Goal: Task Accomplishment & Management: Use online tool/utility

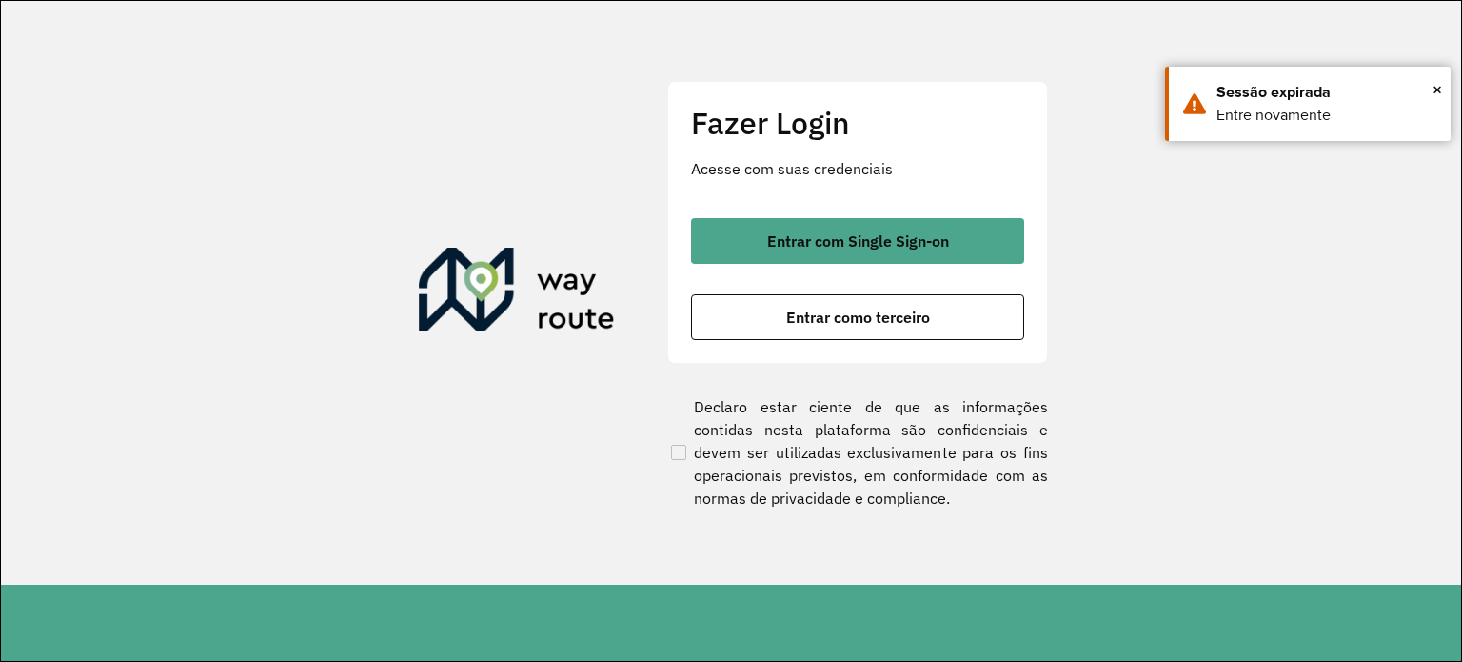
click at [906, 311] on span "Entrar como terceiro" at bounding box center [858, 316] width 144 height 15
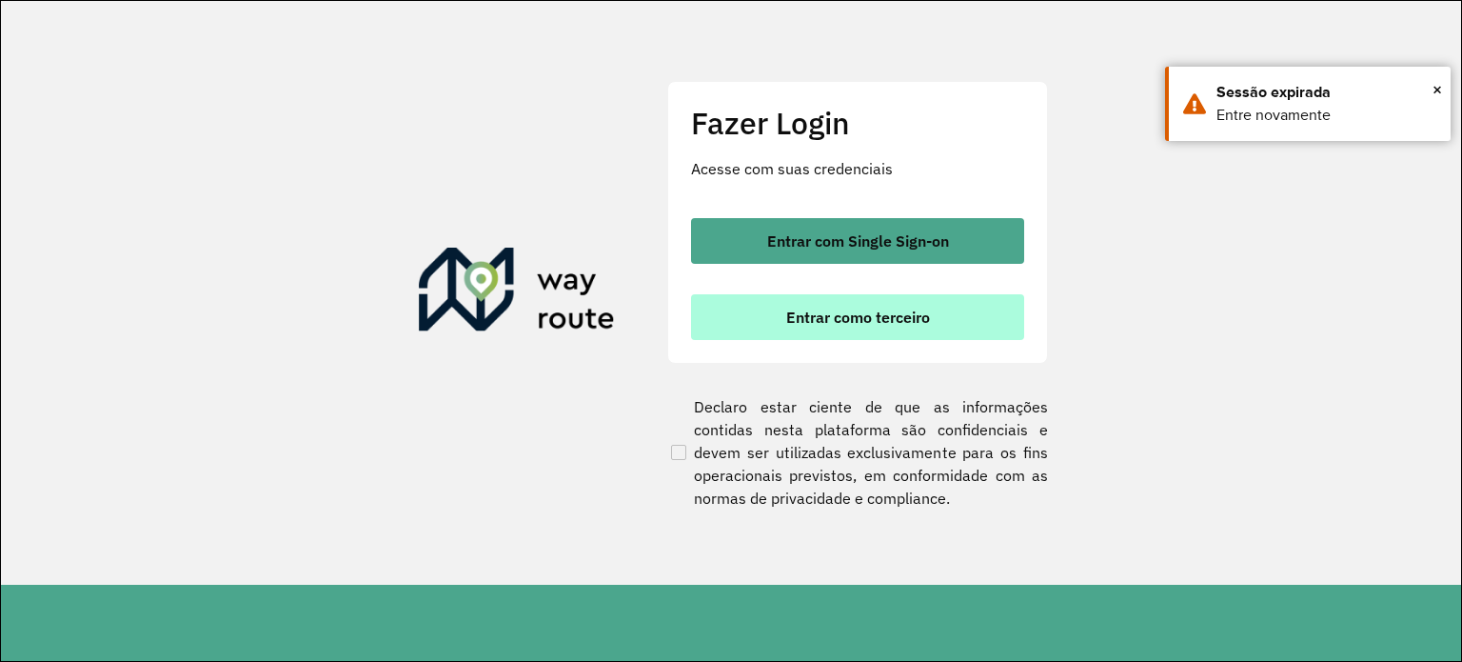
click at [872, 314] on span "Entrar como terceiro" at bounding box center [858, 316] width 144 height 15
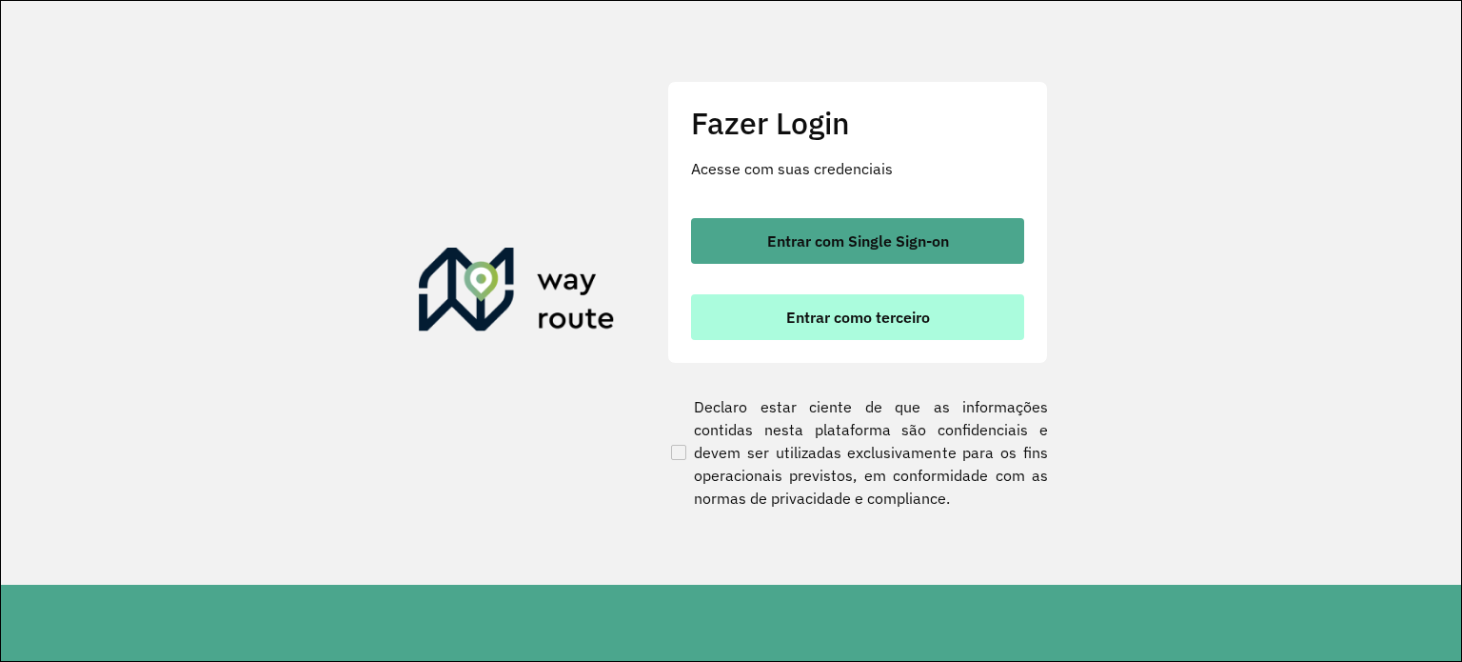
click at [872, 314] on span "Entrar como terceiro" at bounding box center [858, 316] width 144 height 15
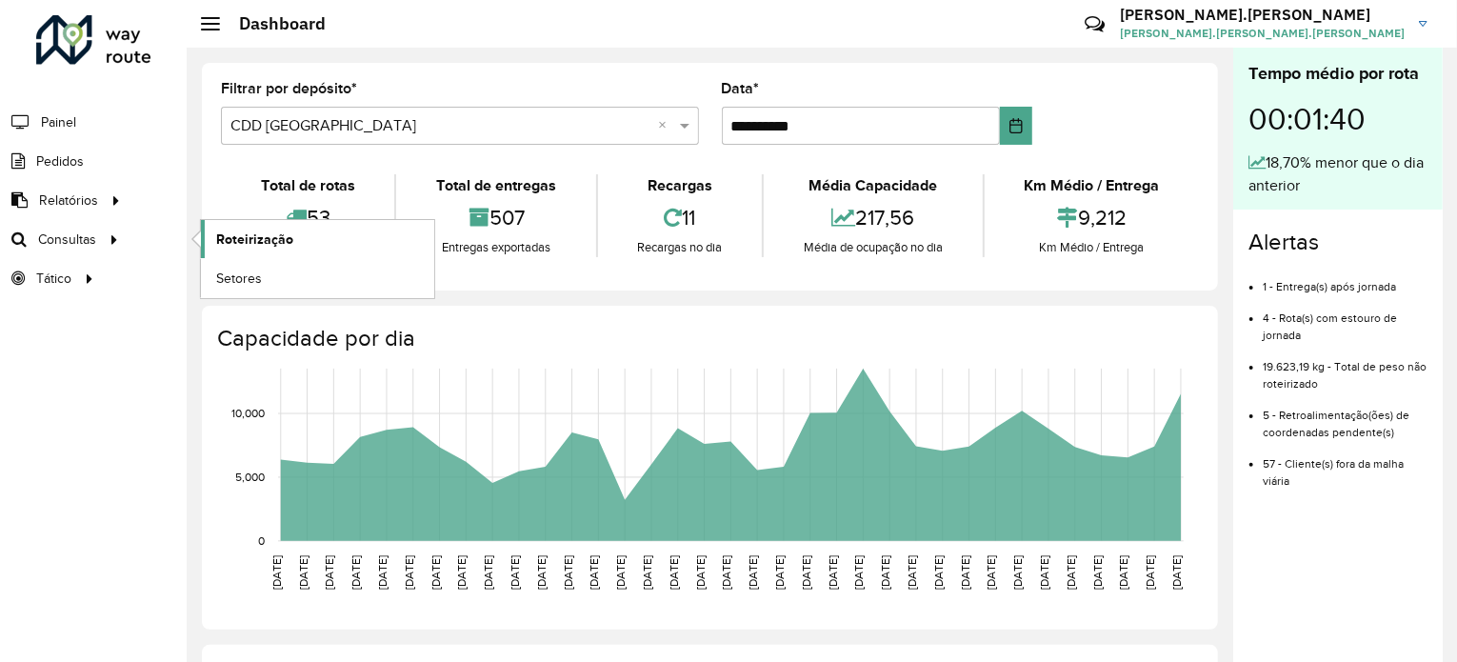
click at [224, 235] on span "Roteirização" at bounding box center [254, 239] width 77 height 20
click at [259, 247] on span "Roteirização" at bounding box center [254, 239] width 77 height 20
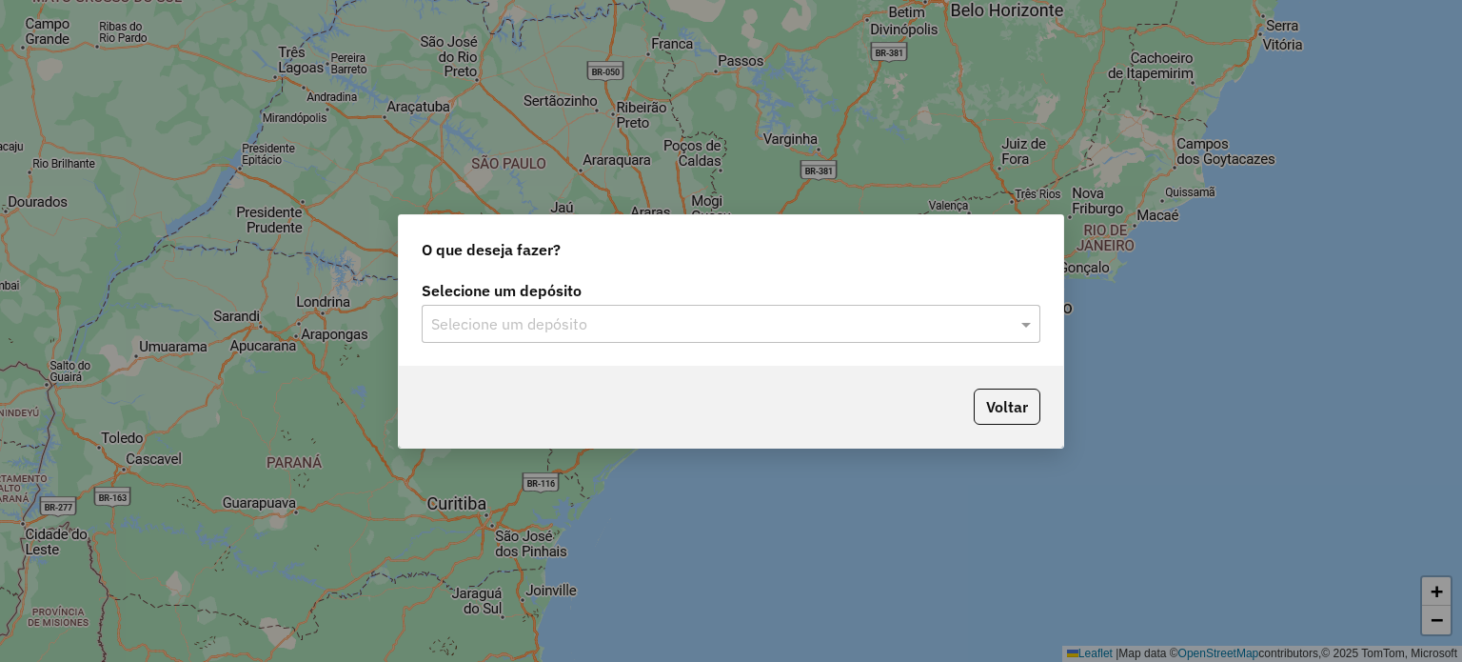
click at [754, 329] on input "text" at bounding box center [712, 324] width 562 height 23
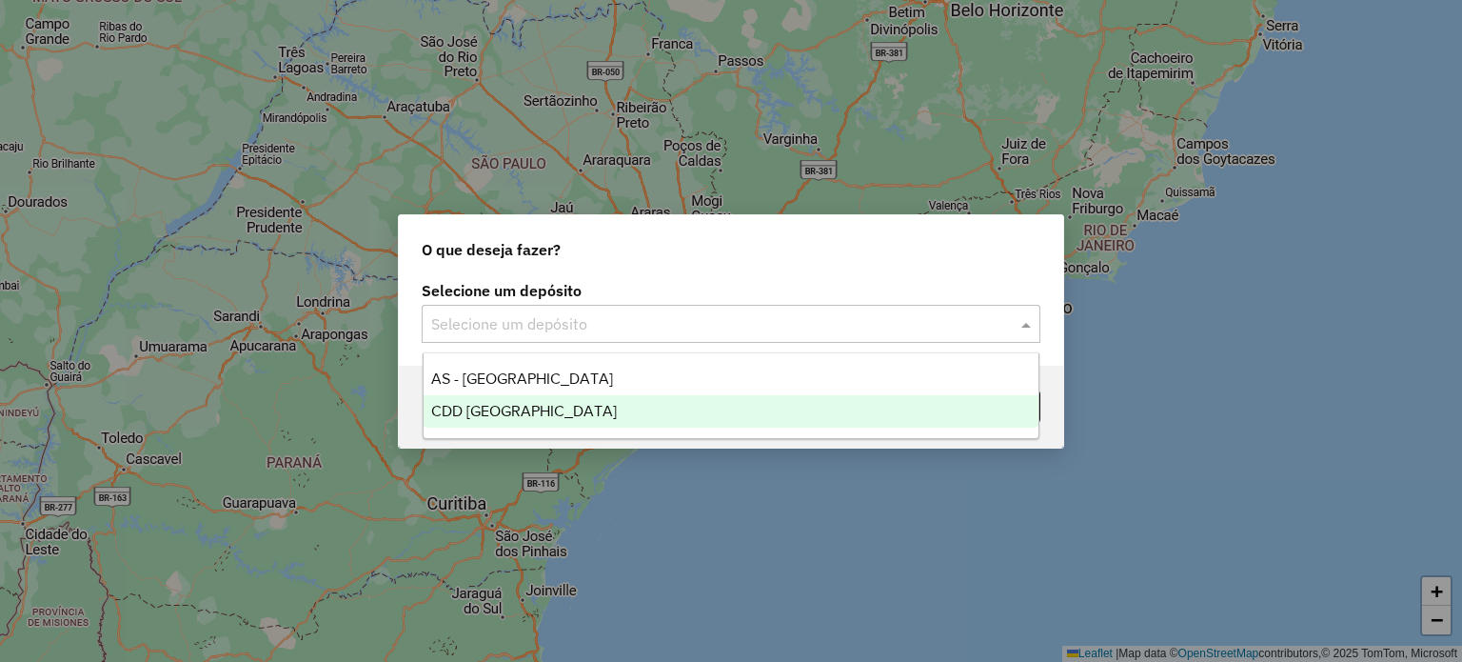
click at [628, 410] on div "CDD [GEOGRAPHIC_DATA]" at bounding box center [732, 411] width 616 height 32
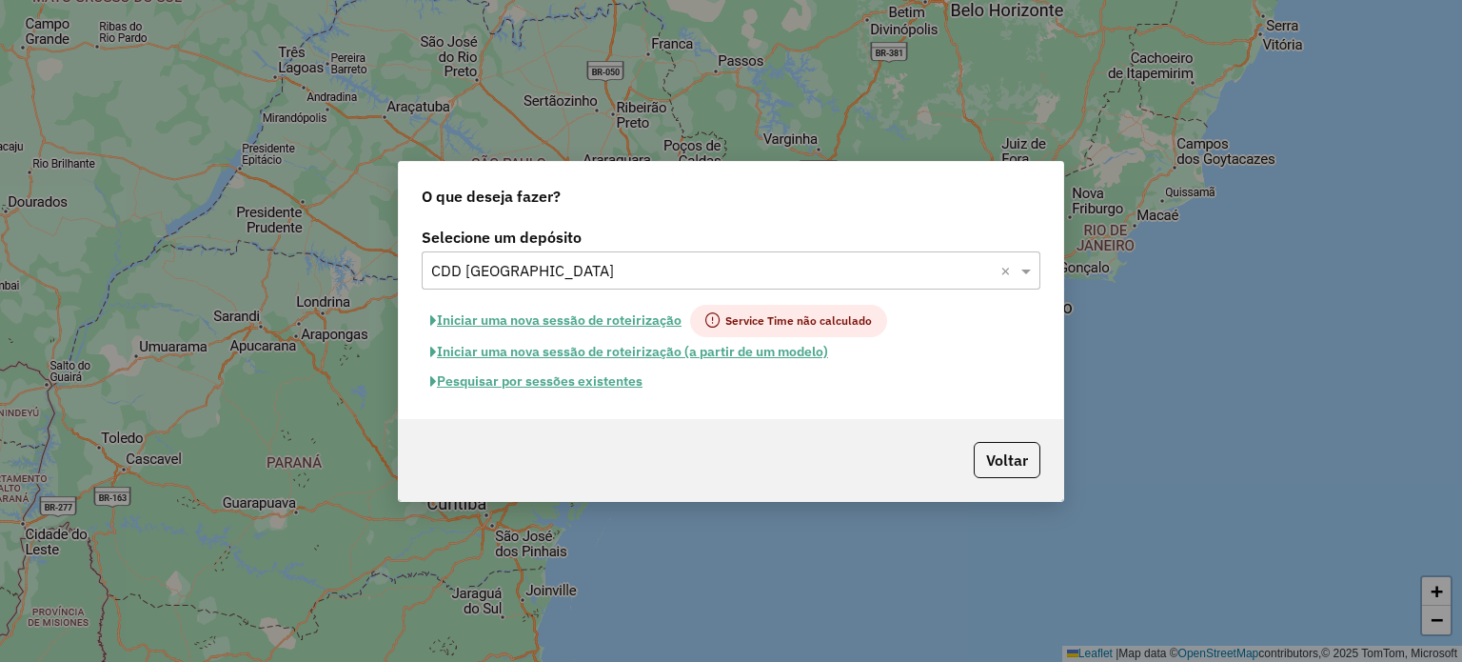
click at [565, 385] on button "Pesquisar por sessões existentes" at bounding box center [536, 382] width 229 height 30
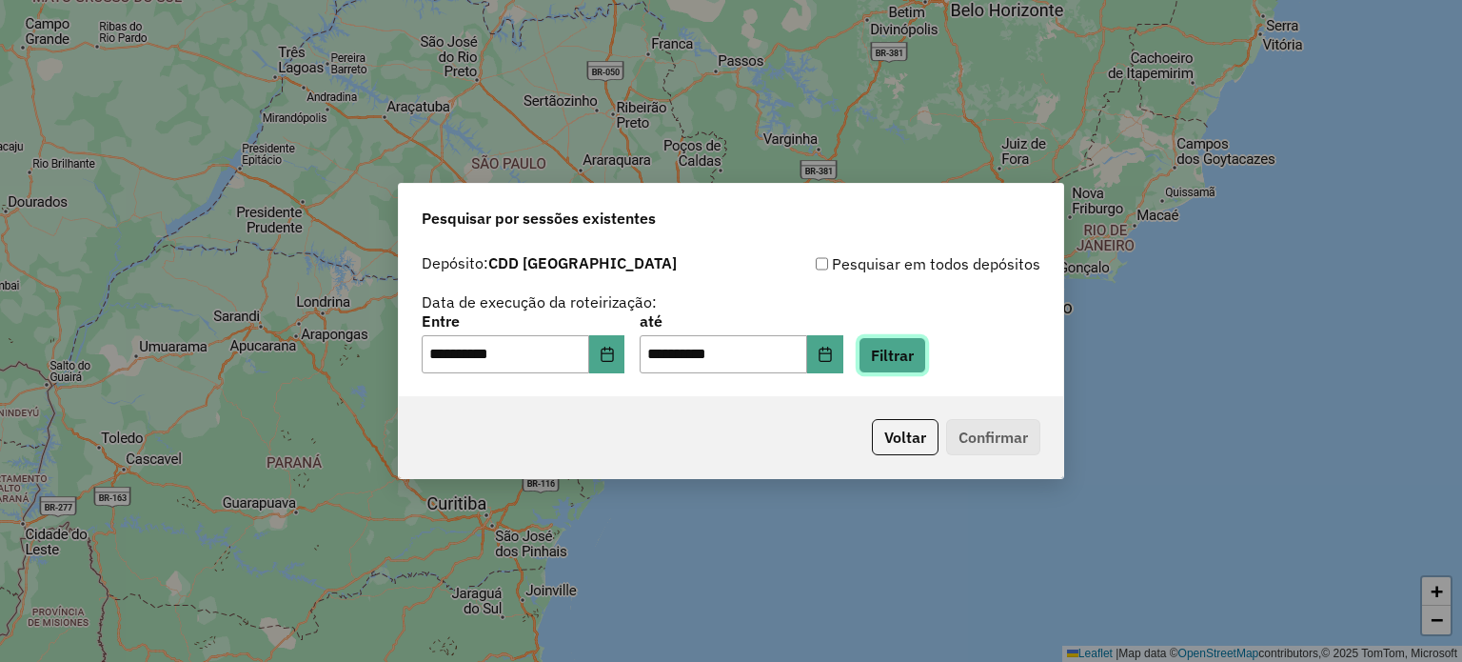
click at [893, 366] on button "Filtrar" at bounding box center [893, 355] width 68 height 36
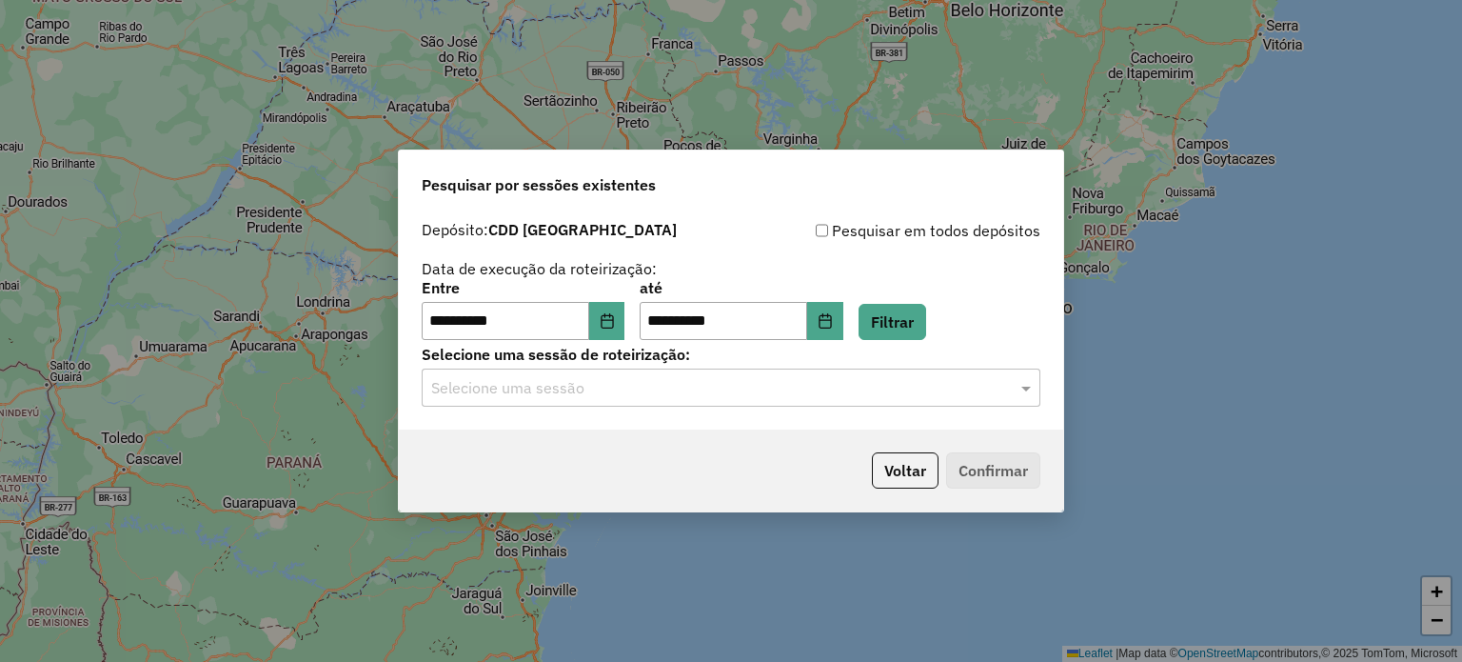
click at [720, 390] on input "text" at bounding box center [712, 388] width 562 height 23
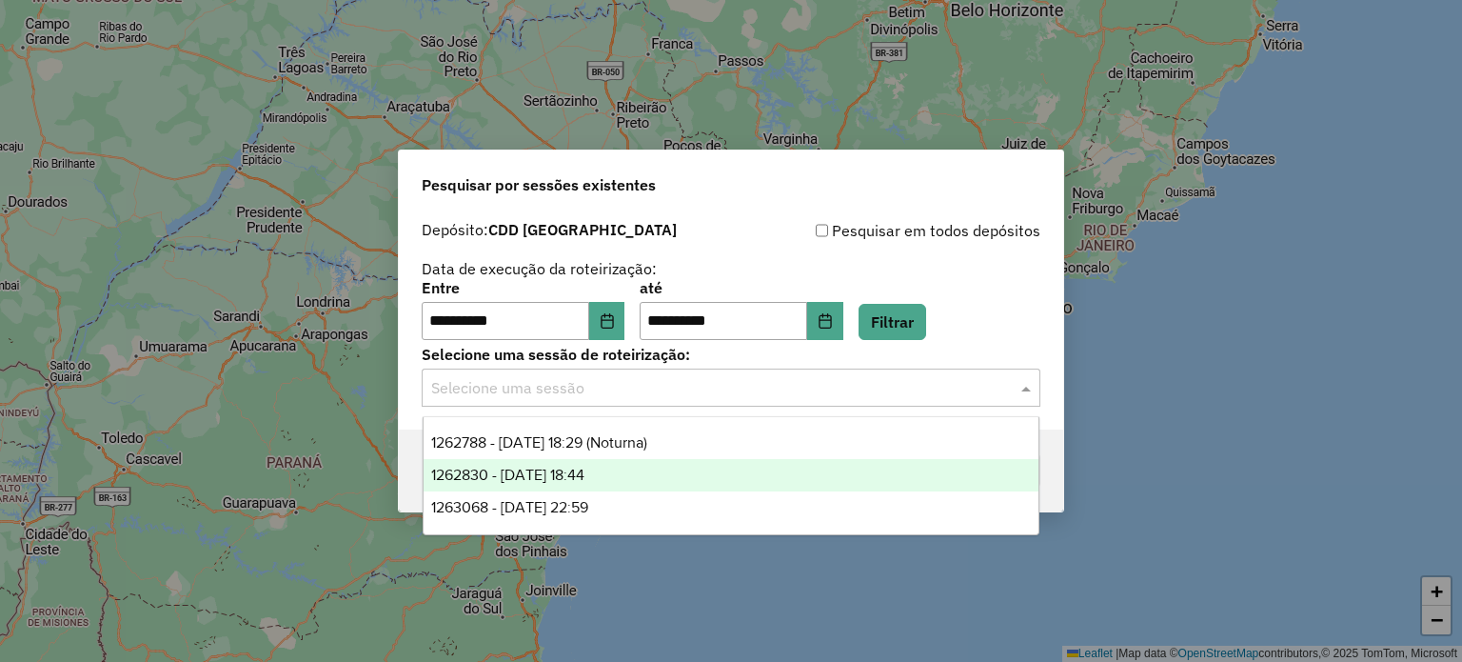
click at [585, 480] on span "1262830 - [DATE] 18:44" at bounding box center [507, 475] width 153 height 16
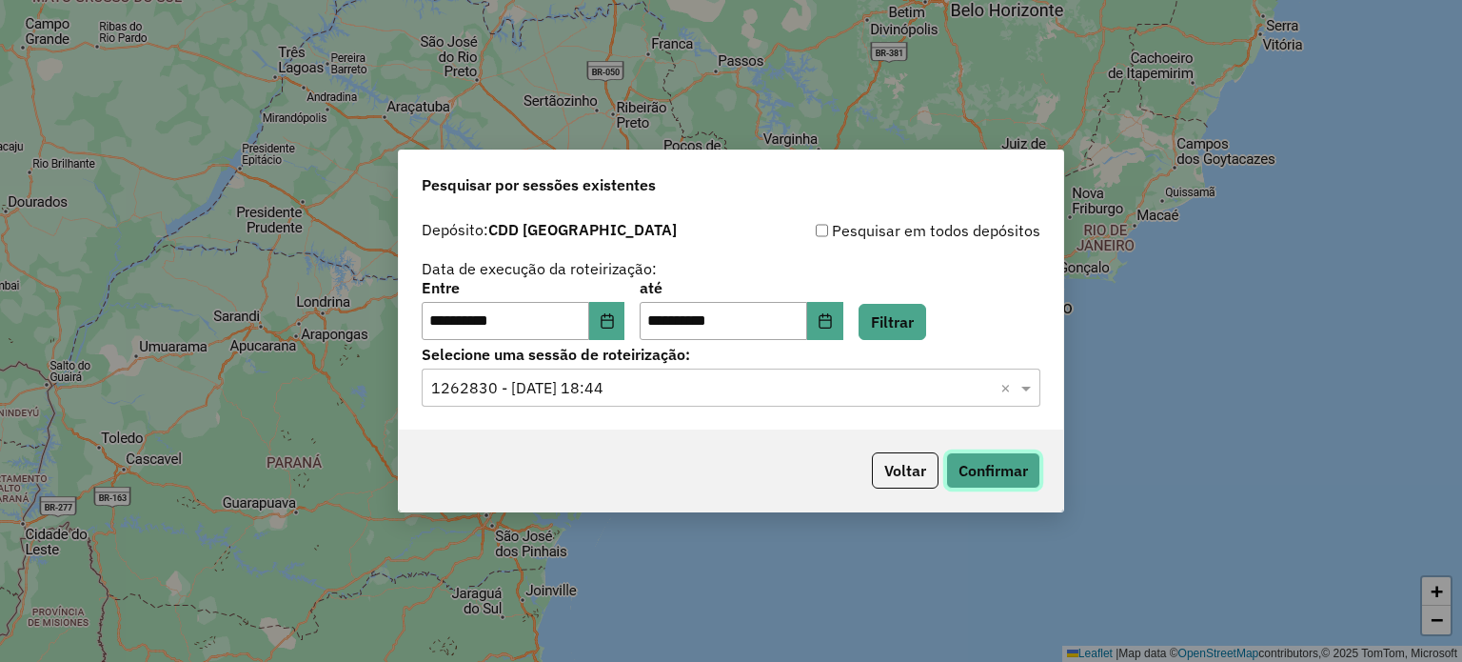
click at [984, 467] on button "Confirmar" at bounding box center [993, 470] width 94 height 36
click at [998, 464] on button "Confirmar" at bounding box center [993, 470] width 94 height 36
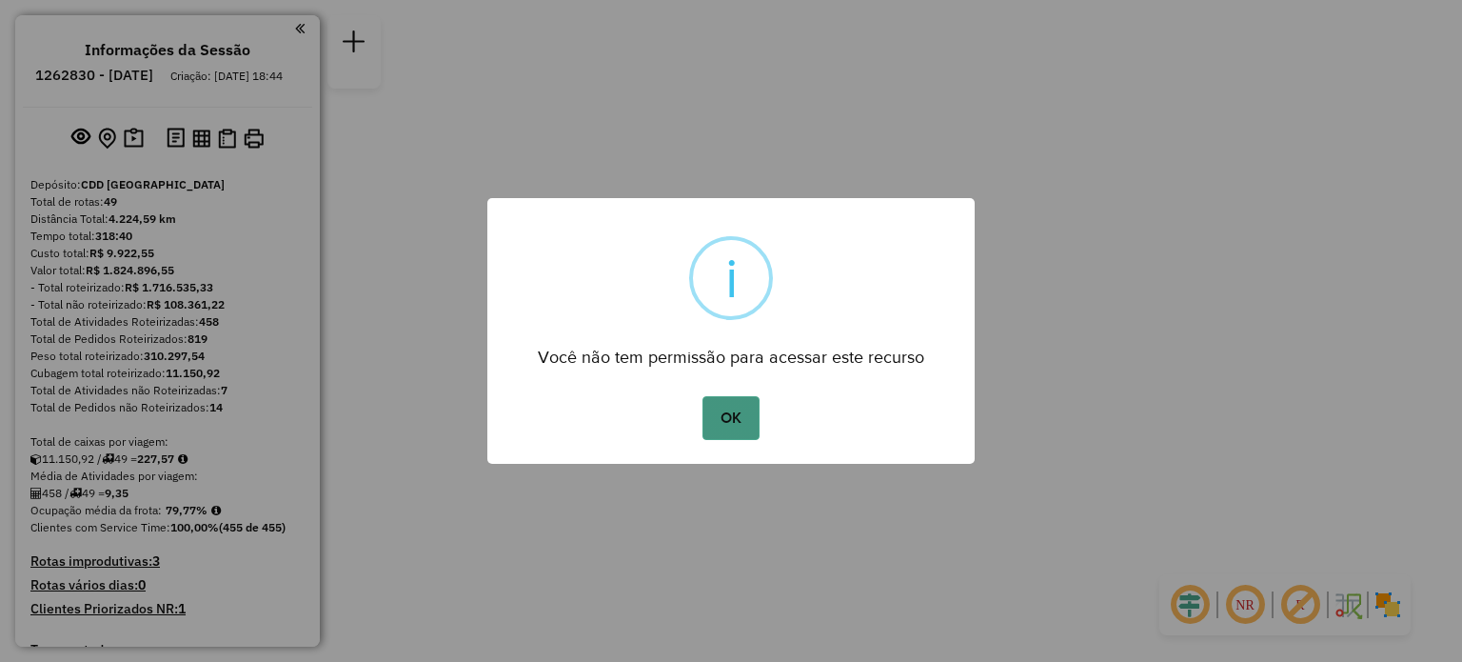
click at [741, 427] on button "OK" at bounding box center [731, 418] width 56 height 44
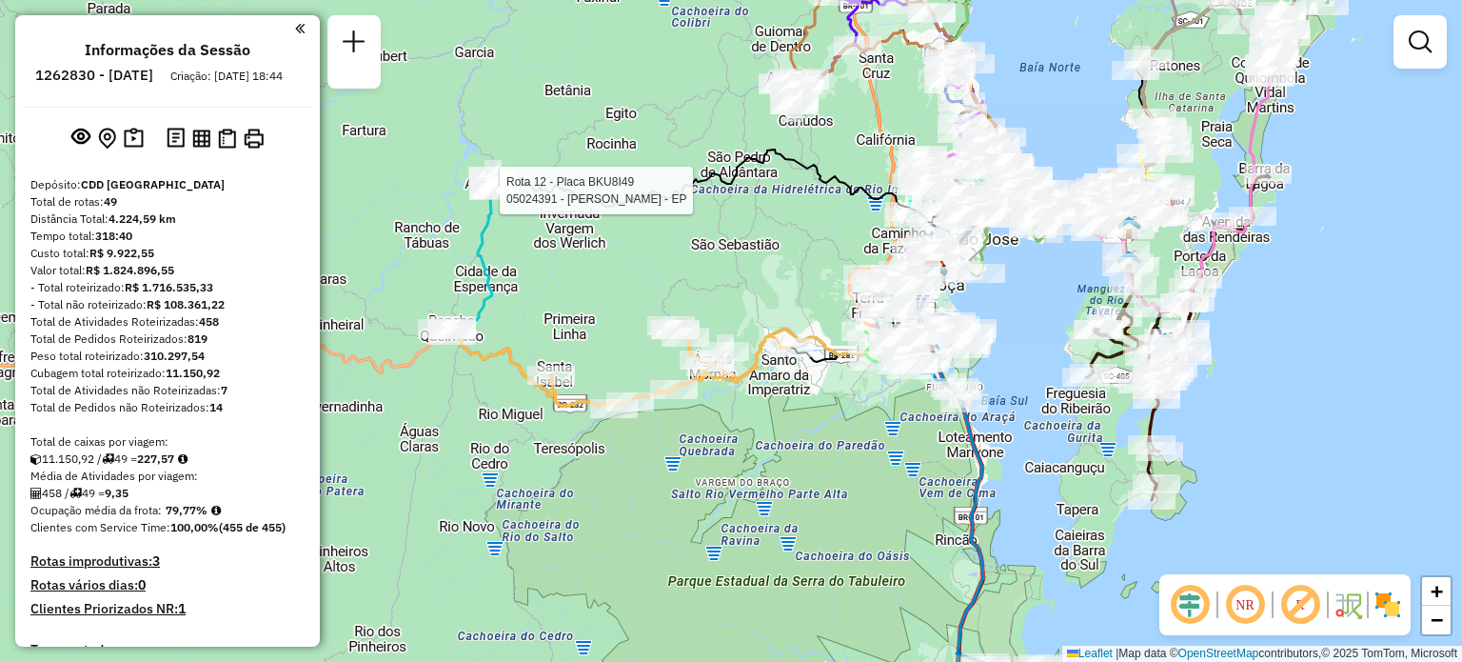
select select "**********"
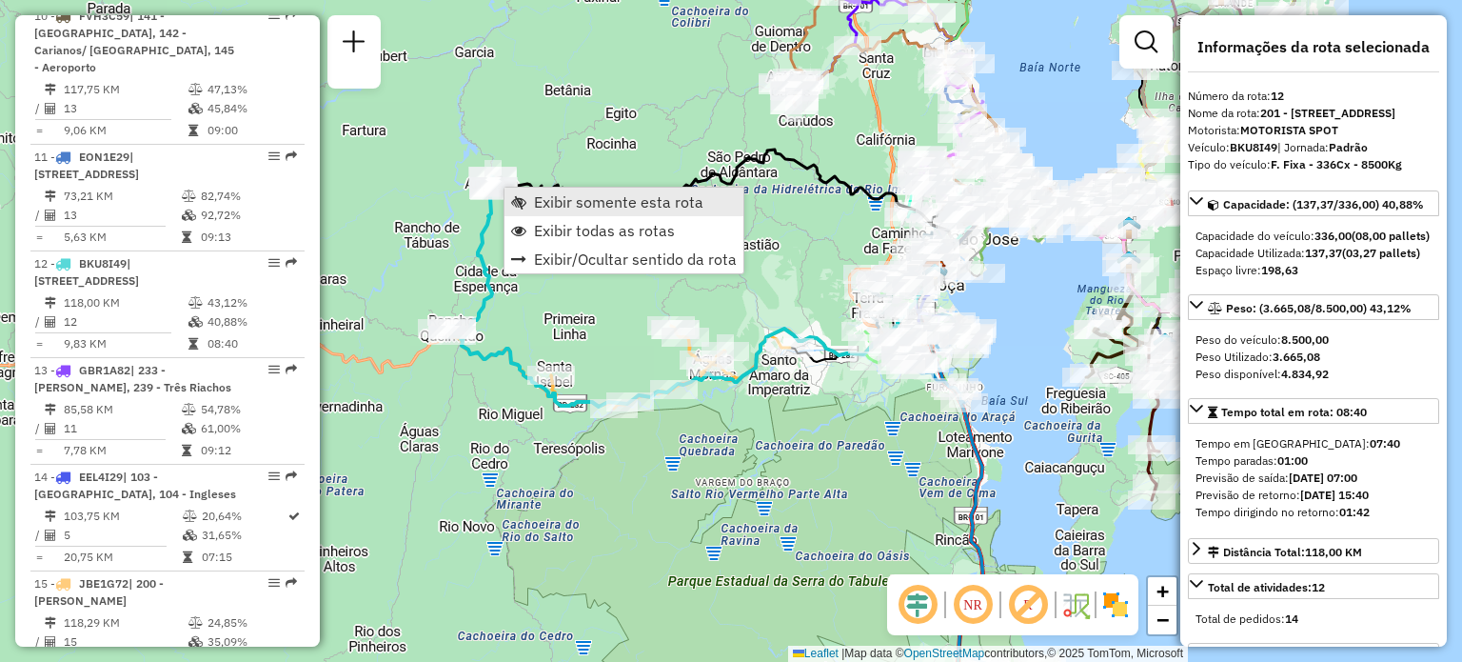
scroll to position [1984, 0]
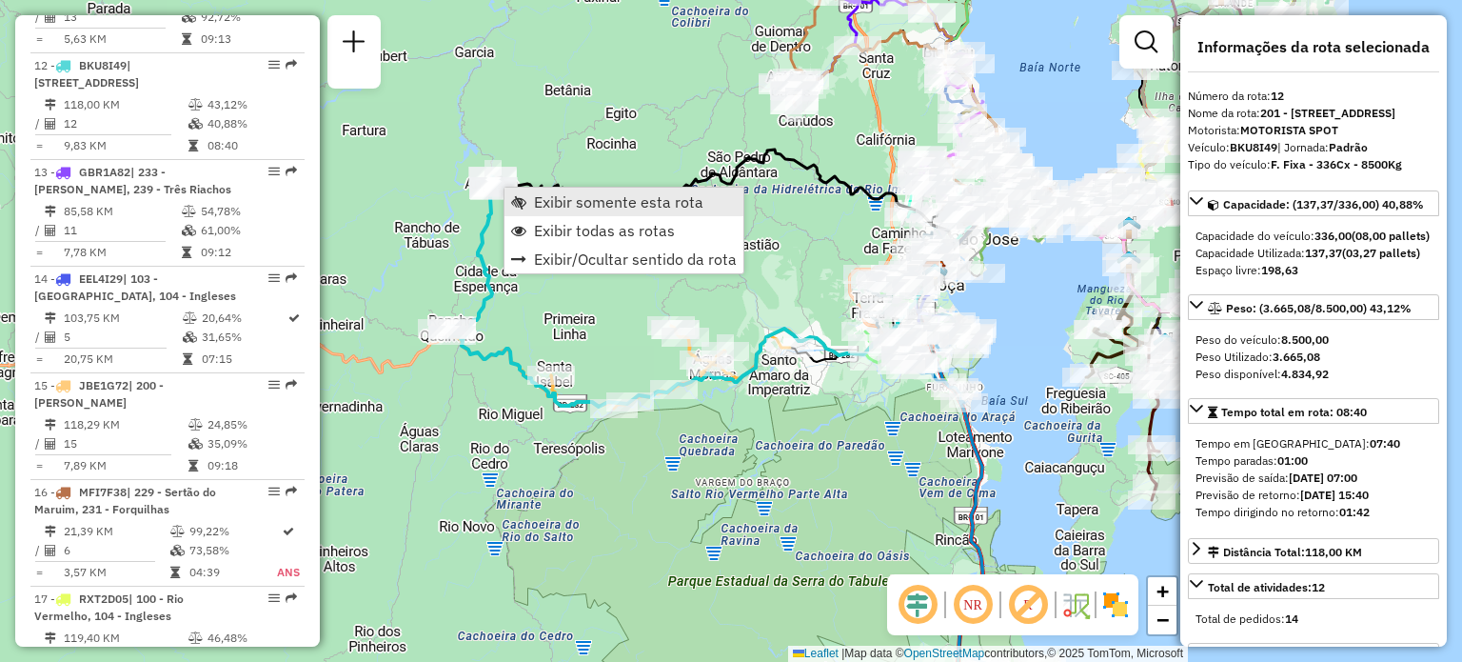
click at [528, 202] on link "Exibir somente esta rota" at bounding box center [624, 202] width 239 height 29
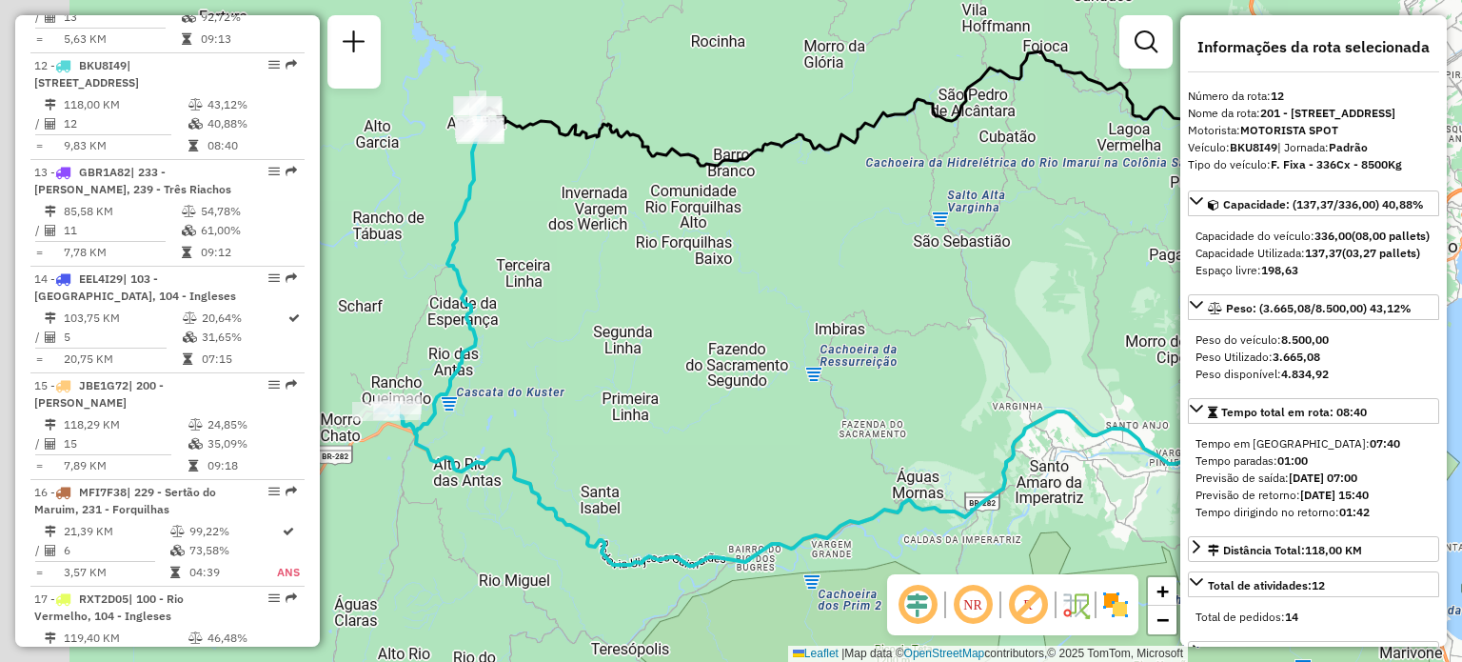
drag, startPoint x: 567, startPoint y: 296, endPoint x: 893, endPoint y: 244, distance: 329.8
click at [890, 245] on div "Janela de atendimento Grade de atendimento Capacidade Transportadoras Veículos …" at bounding box center [731, 331] width 1462 height 662
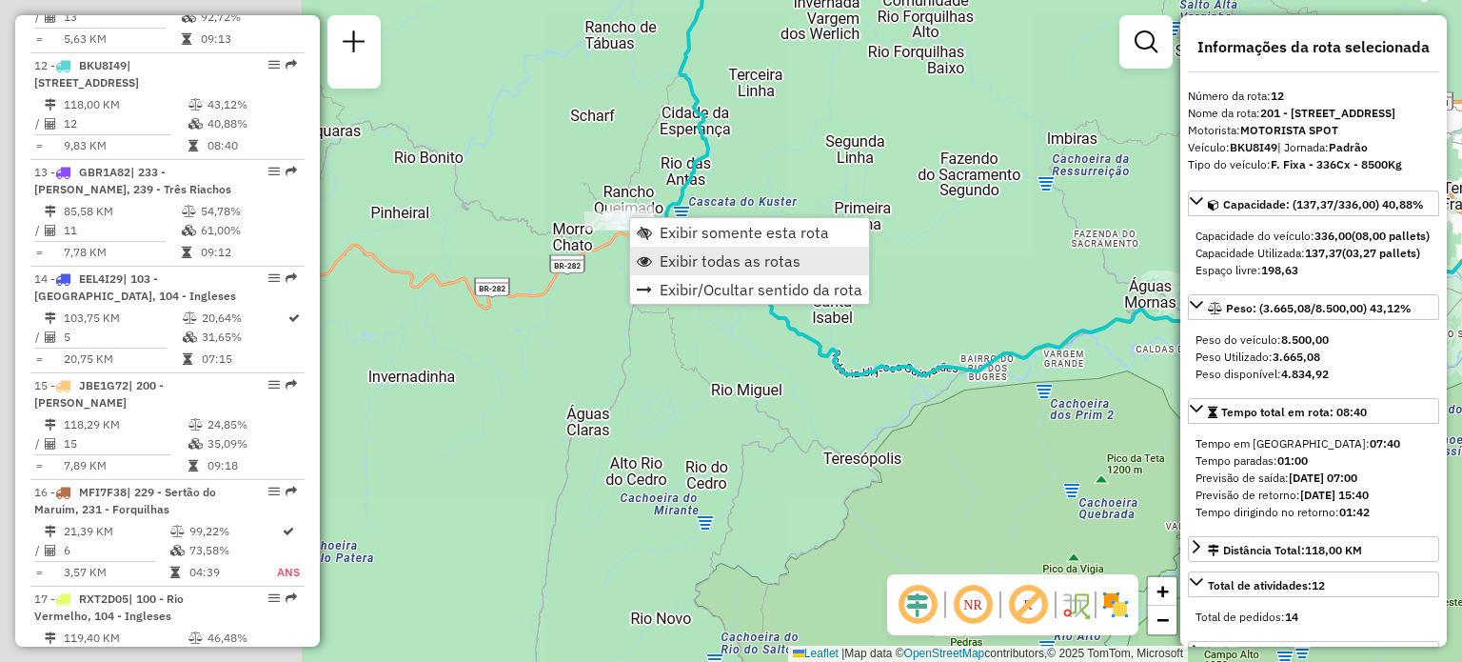
click at [676, 259] on span "Exibir todas as rotas" at bounding box center [730, 260] width 141 height 15
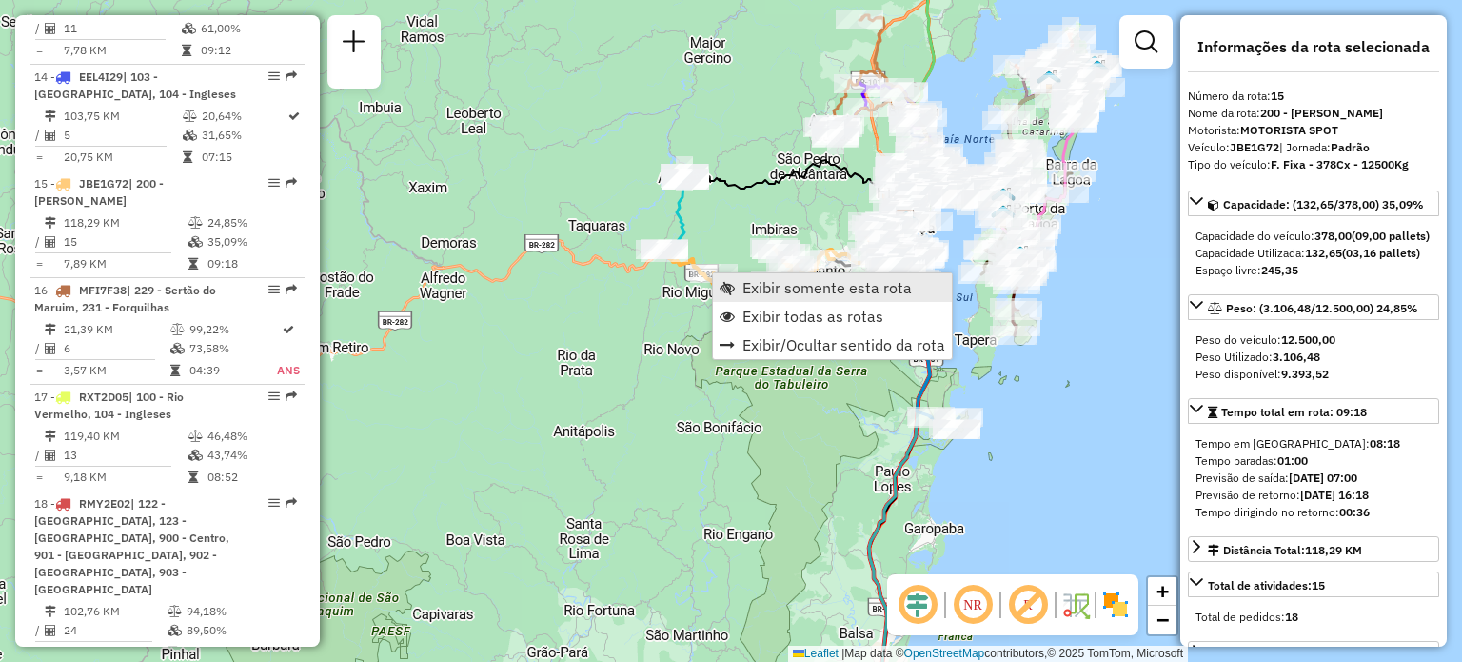
scroll to position [2322, 0]
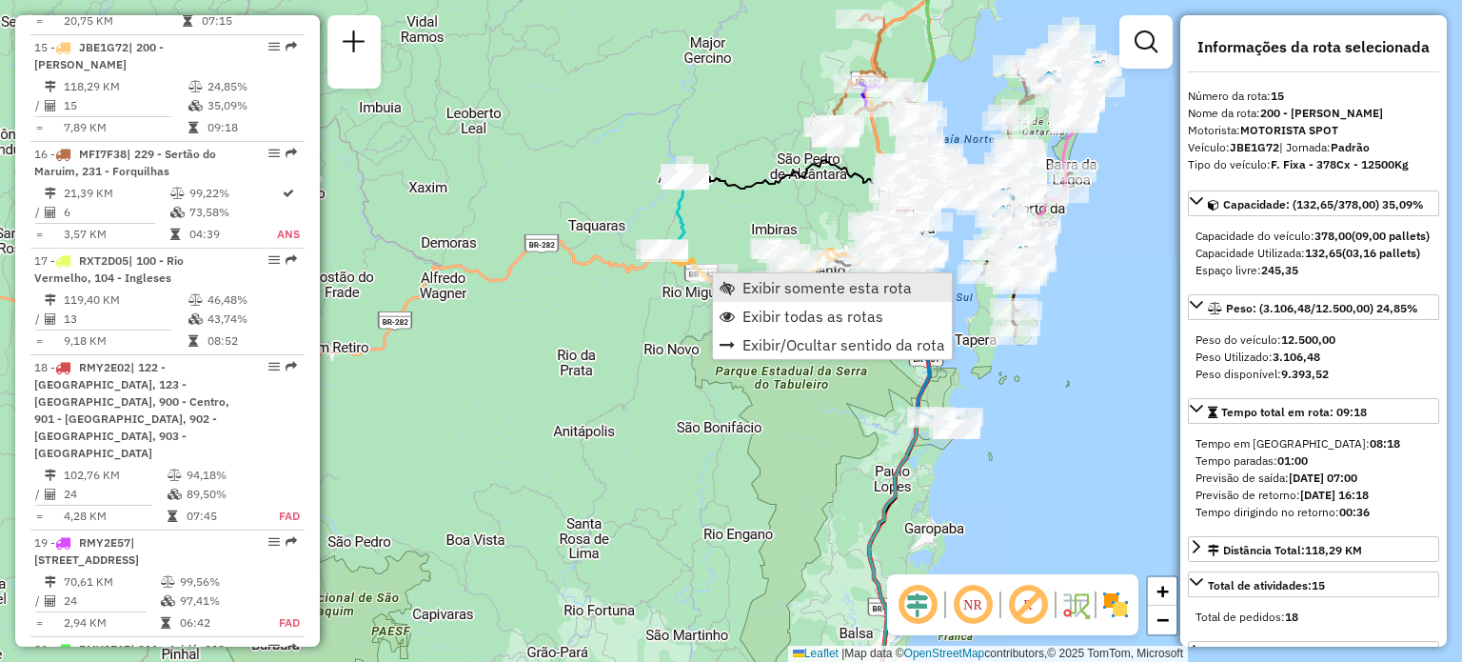
click at [727, 284] on span "Exibir somente esta rota" at bounding box center [727, 287] width 15 height 15
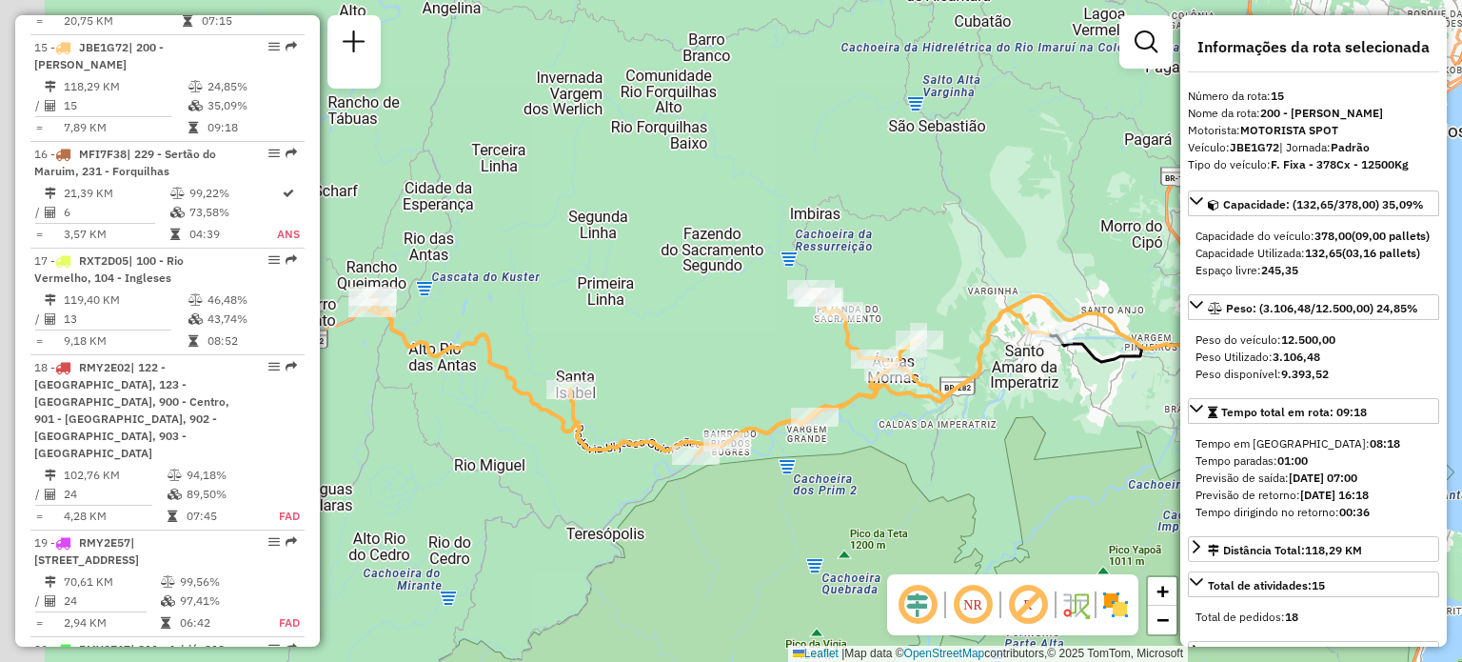
drag, startPoint x: 482, startPoint y: 332, endPoint x: 843, endPoint y: 309, distance: 361.6
click at [843, 309] on div "Janela de atendimento Grade de atendimento Capacidade Transportadoras Veículos …" at bounding box center [731, 331] width 1462 height 662
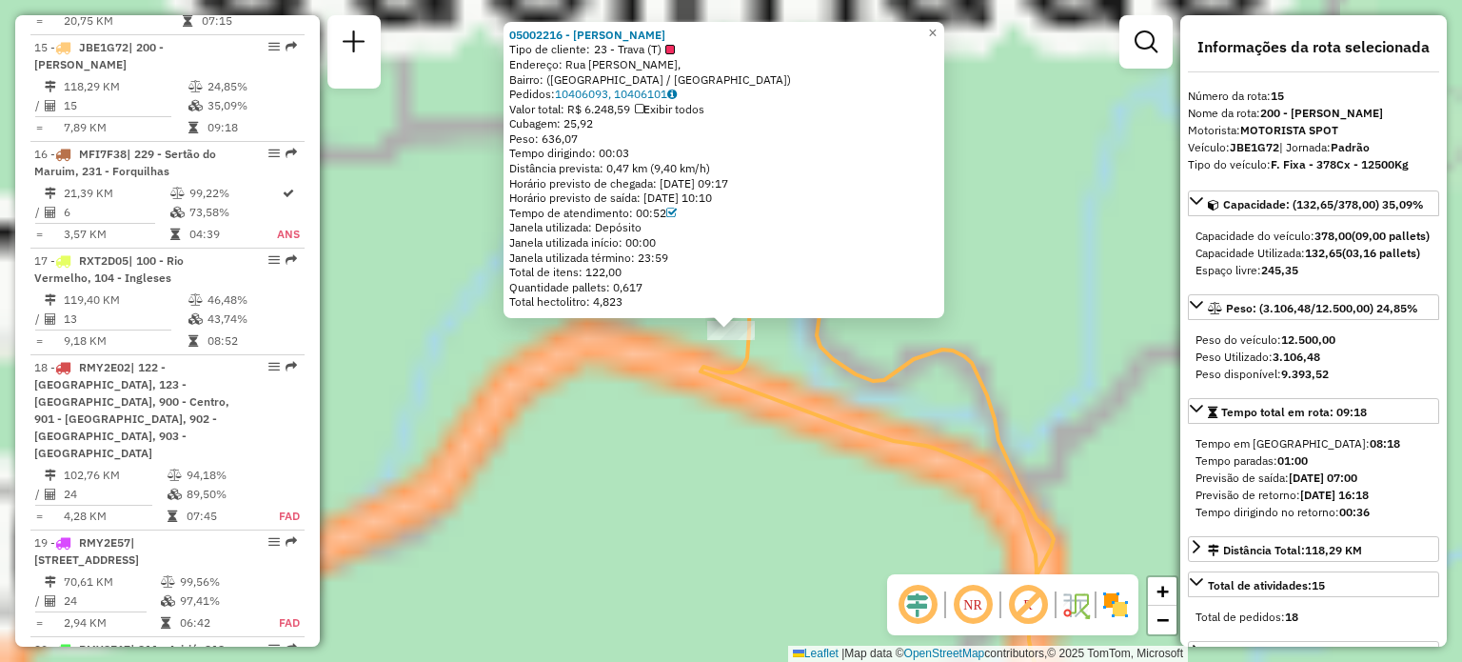
click at [652, 396] on div "05002216 - JOSE HERIBERTO BRUGG Tipo de cliente: 23 - Trava (T) Endereço: Rua A…" at bounding box center [731, 331] width 1462 height 662
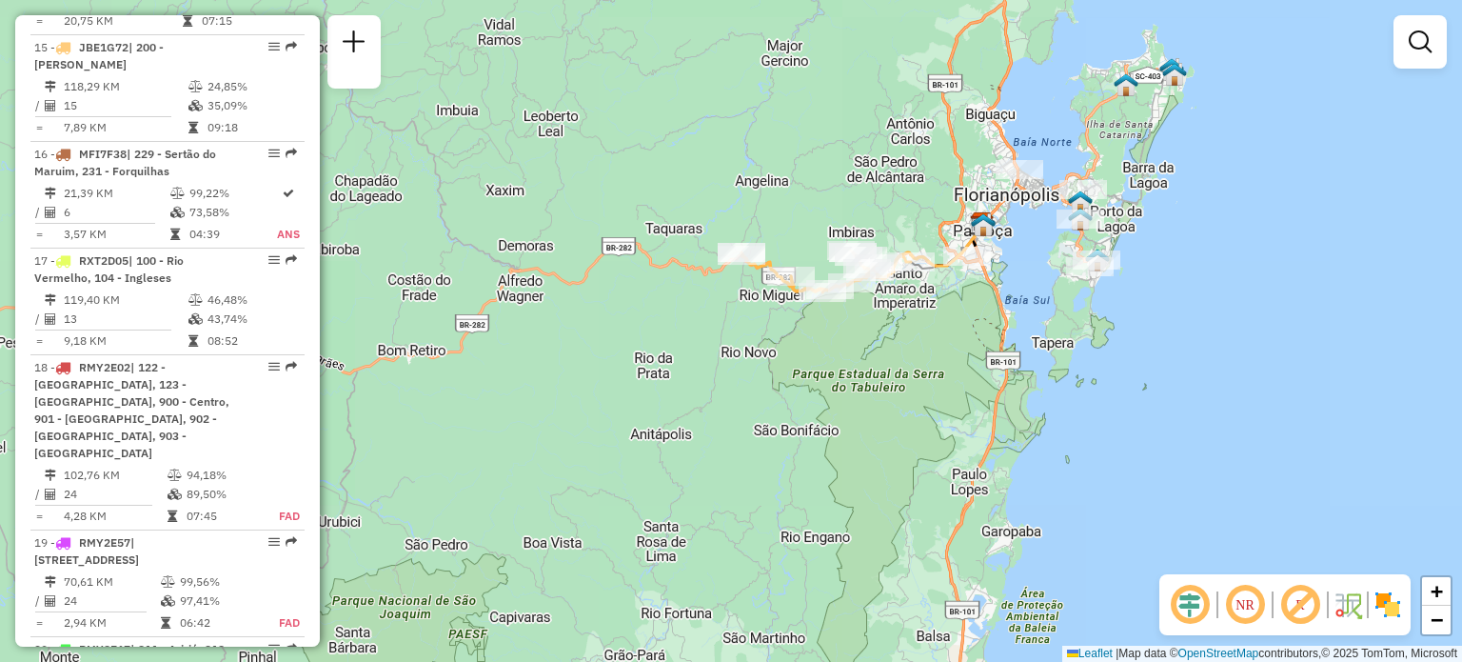
drag, startPoint x: 876, startPoint y: 335, endPoint x: 745, endPoint y: 338, distance: 131.4
click at [745, 338] on div "Janela de atendimento Grade de atendimento Capacidade Transportadoras Veículos …" at bounding box center [731, 331] width 1462 height 662
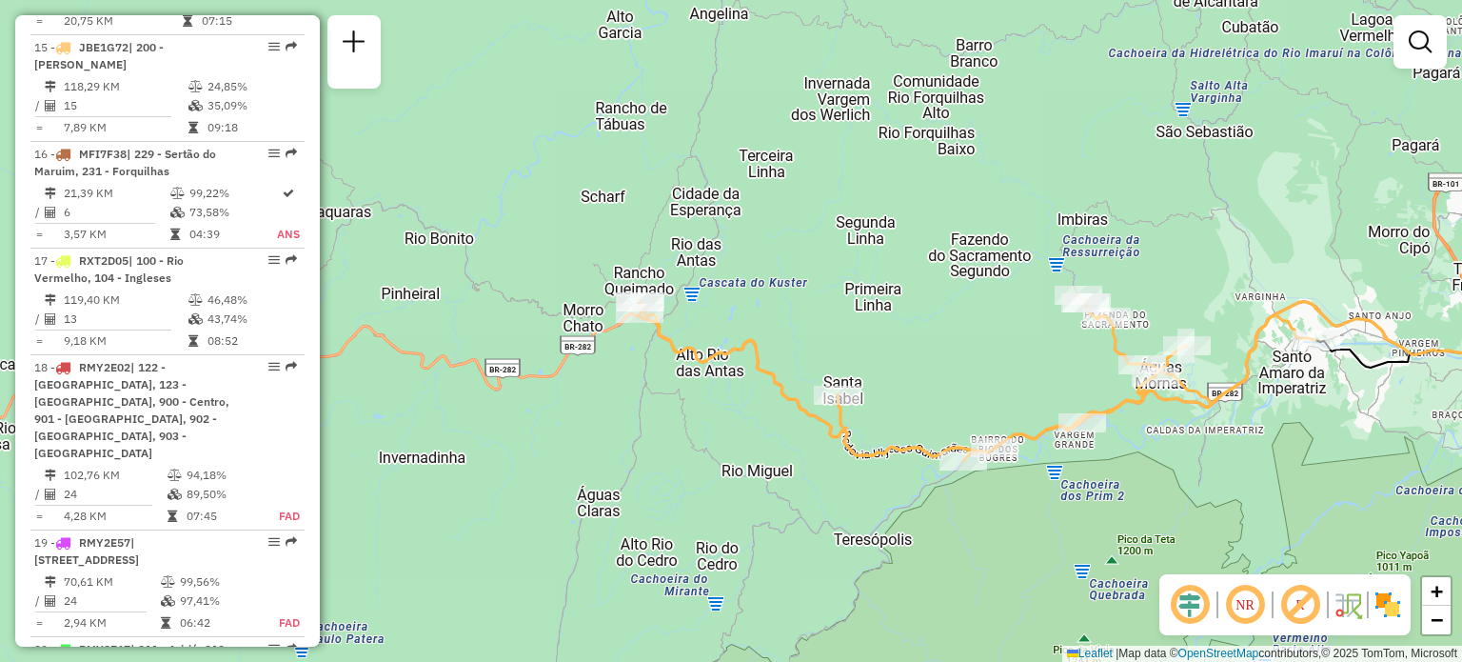
drag, startPoint x: 887, startPoint y: 335, endPoint x: 786, endPoint y: 350, distance: 102.1
click at [786, 350] on div "Janela de atendimento Grade de atendimento Capacidade Transportadoras Veículos …" at bounding box center [731, 331] width 1462 height 662
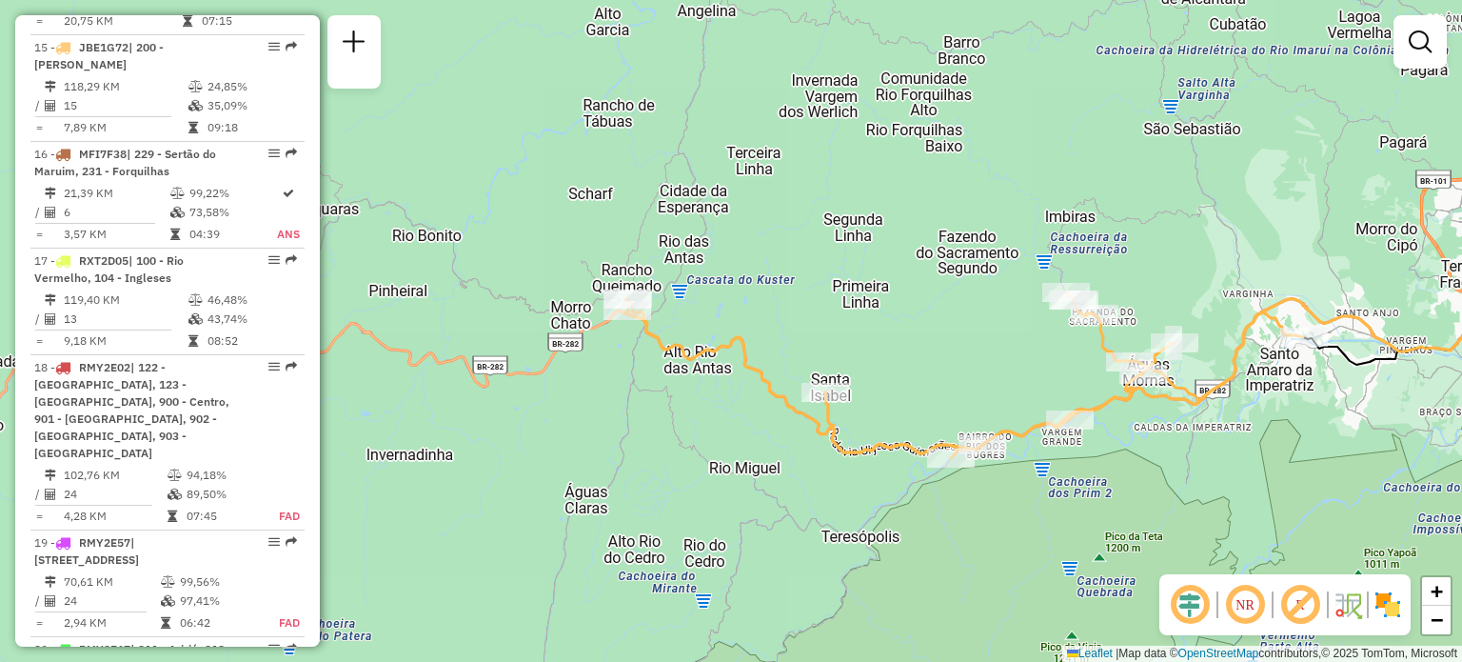
drag, startPoint x: 917, startPoint y: 380, endPoint x: 775, endPoint y: 346, distance: 145.9
click at [775, 346] on div "Janela de atendimento Grade de atendimento Capacidade Transportadoras Veículos …" at bounding box center [731, 331] width 1462 height 662
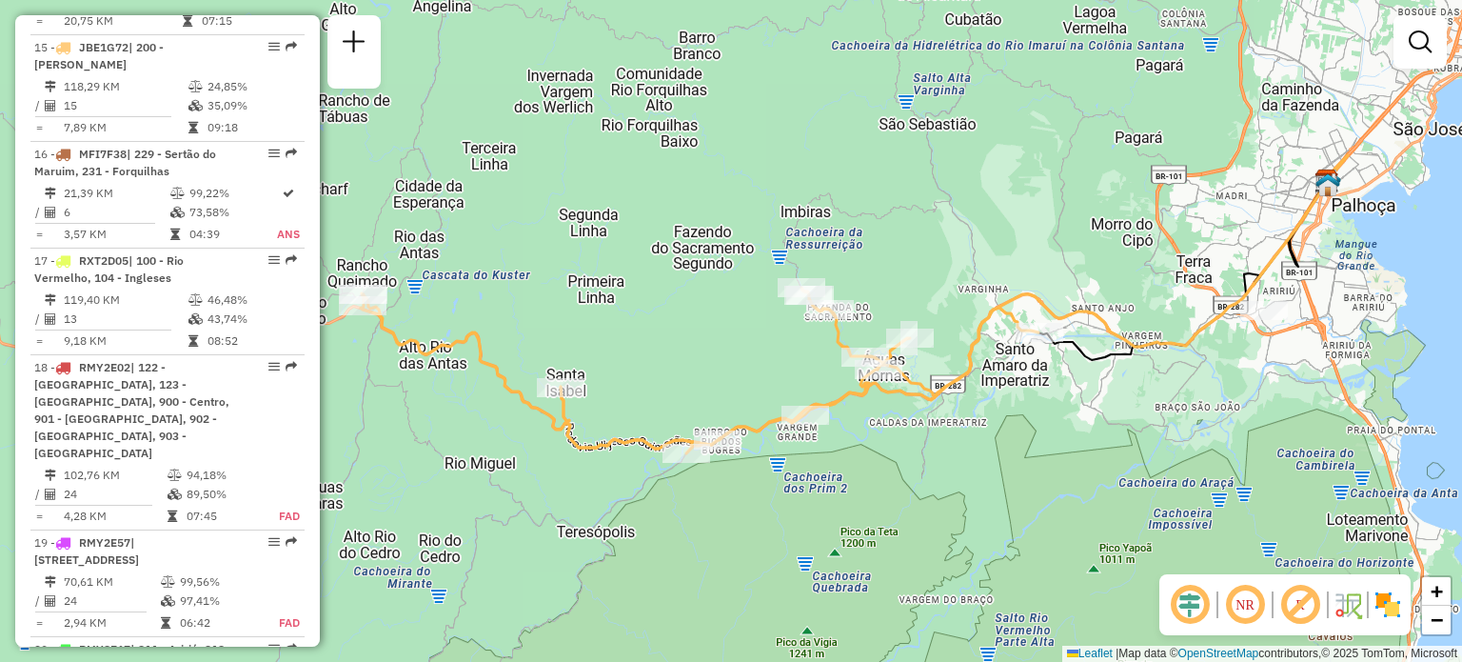
drag, startPoint x: 1101, startPoint y: 323, endPoint x: 951, endPoint y: 352, distance: 152.4
click at [953, 352] on icon at bounding box center [700, 371] width 678 height 166
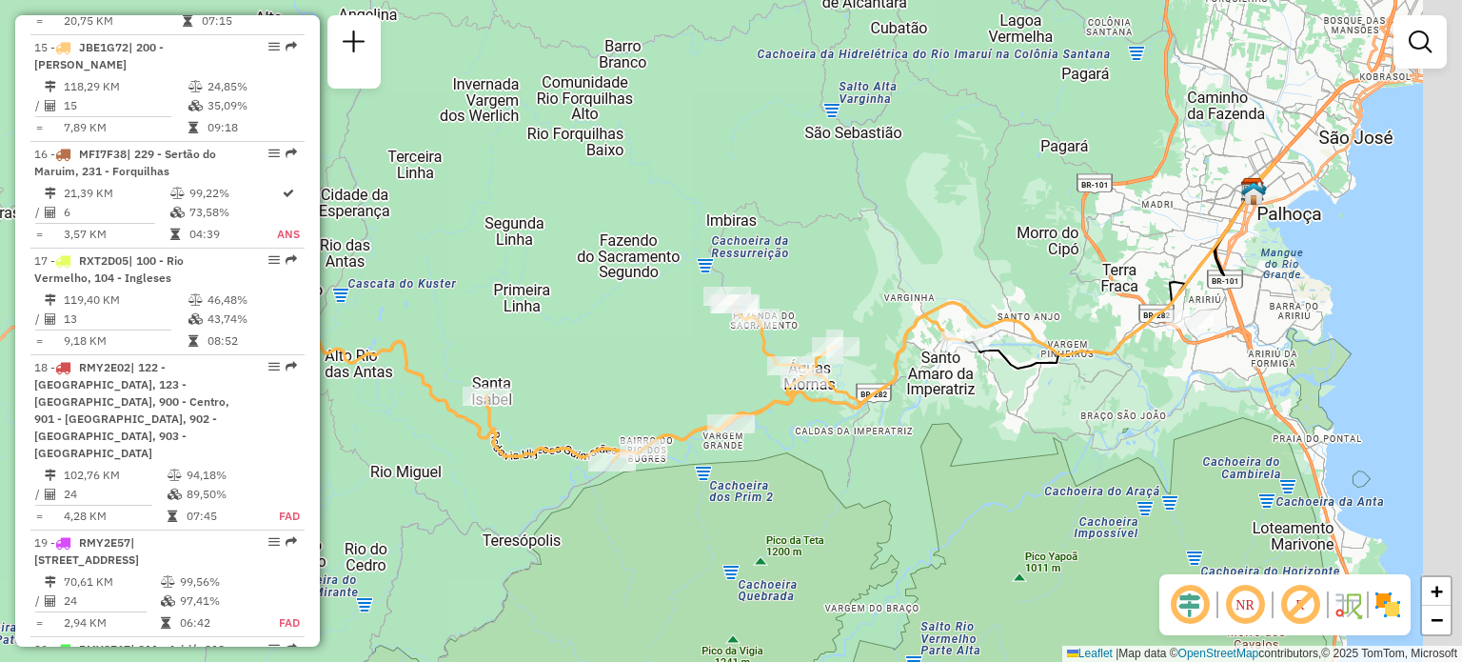
drag, startPoint x: 1257, startPoint y: 297, endPoint x: 996, endPoint y: 330, distance: 263.0
click at [996, 330] on div "Janela de atendimento Grade de atendimento Capacidade Transportadoras Veículos …" at bounding box center [731, 331] width 1462 height 662
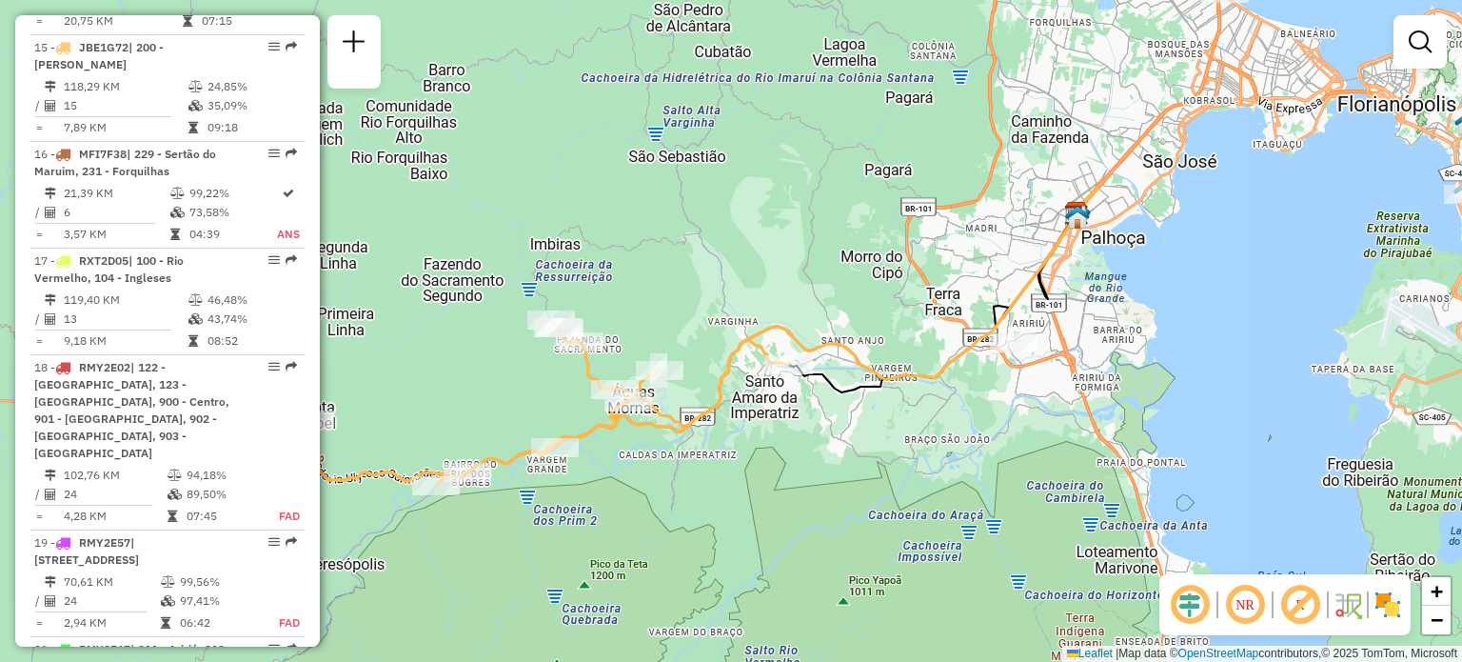
drag, startPoint x: 817, startPoint y: 275, endPoint x: 873, endPoint y: 308, distance: 64.8
click at [884, 268] on div "Janela de atendimento Grade de atendimento Capacidade Transportadoras Veículos …" at bounding box center [731, 331] width 1462 height 662
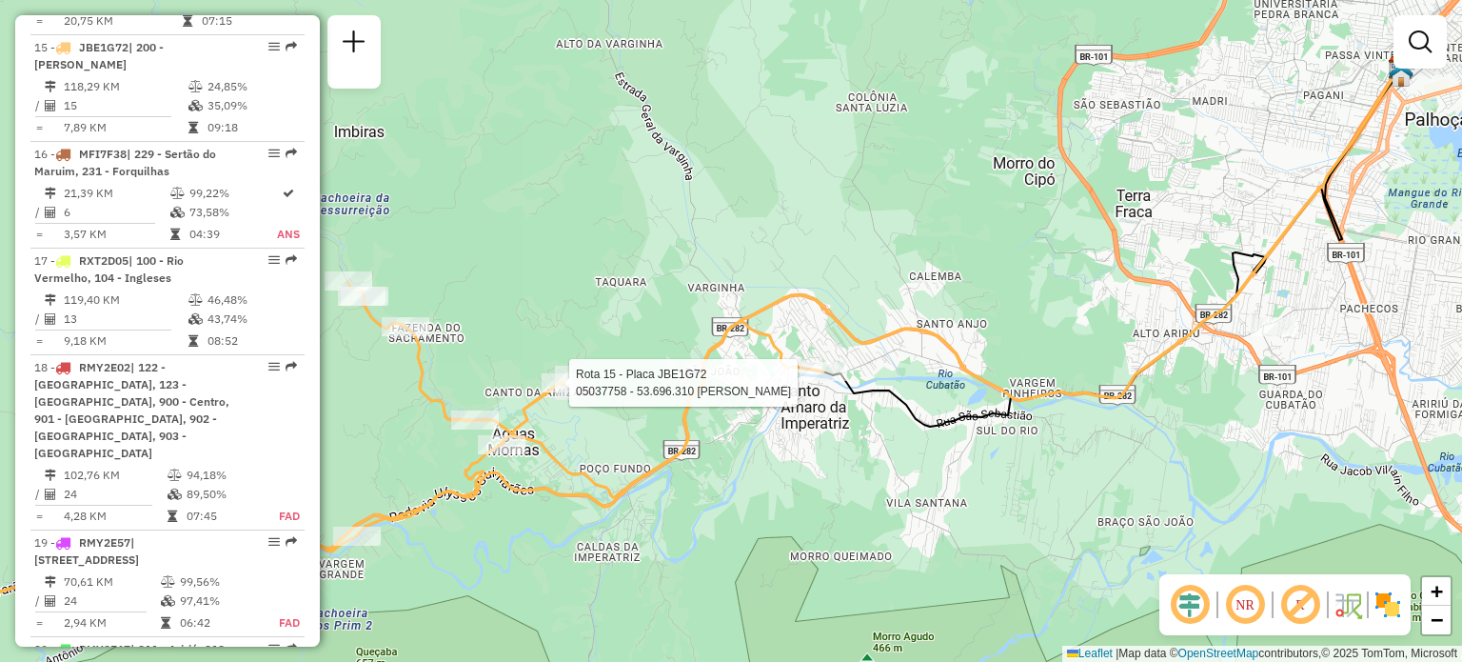
select select "**********"
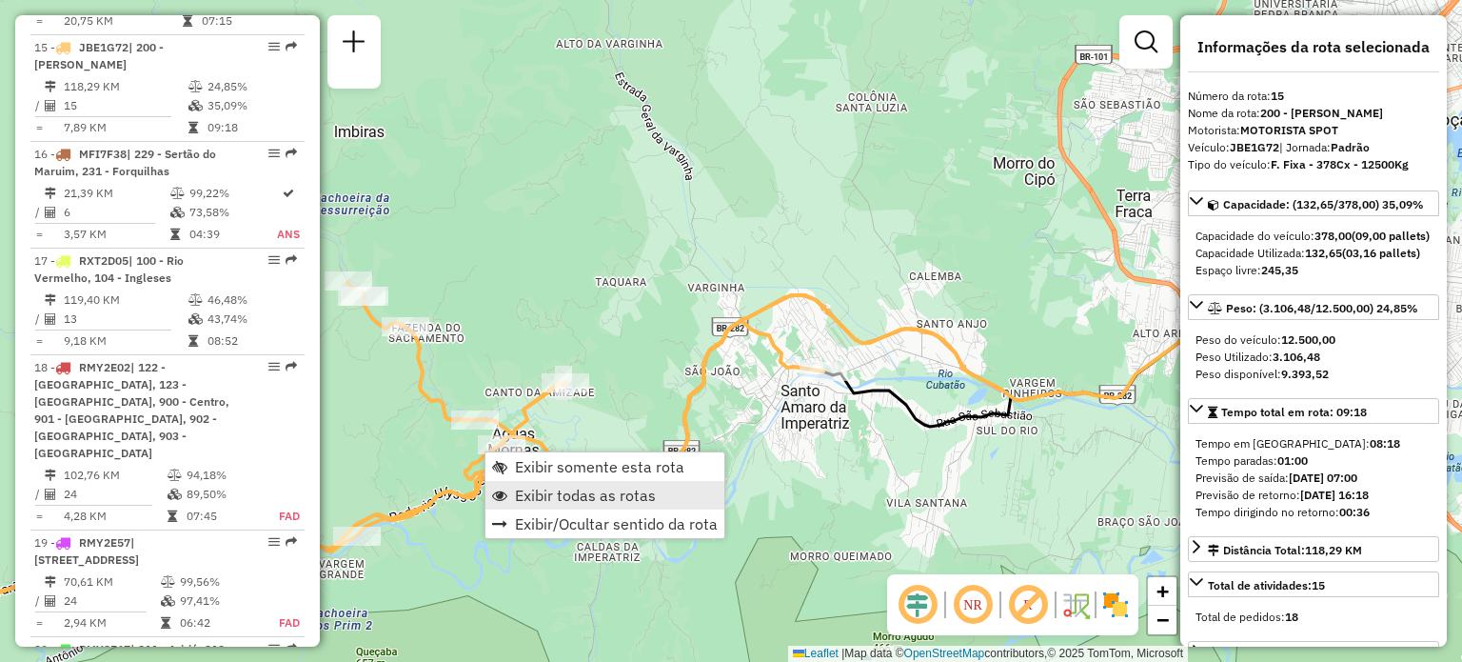
click at [527, 487] on span "Exibir todas as rotas" at bounding box center [585, 494] width 141 height 15
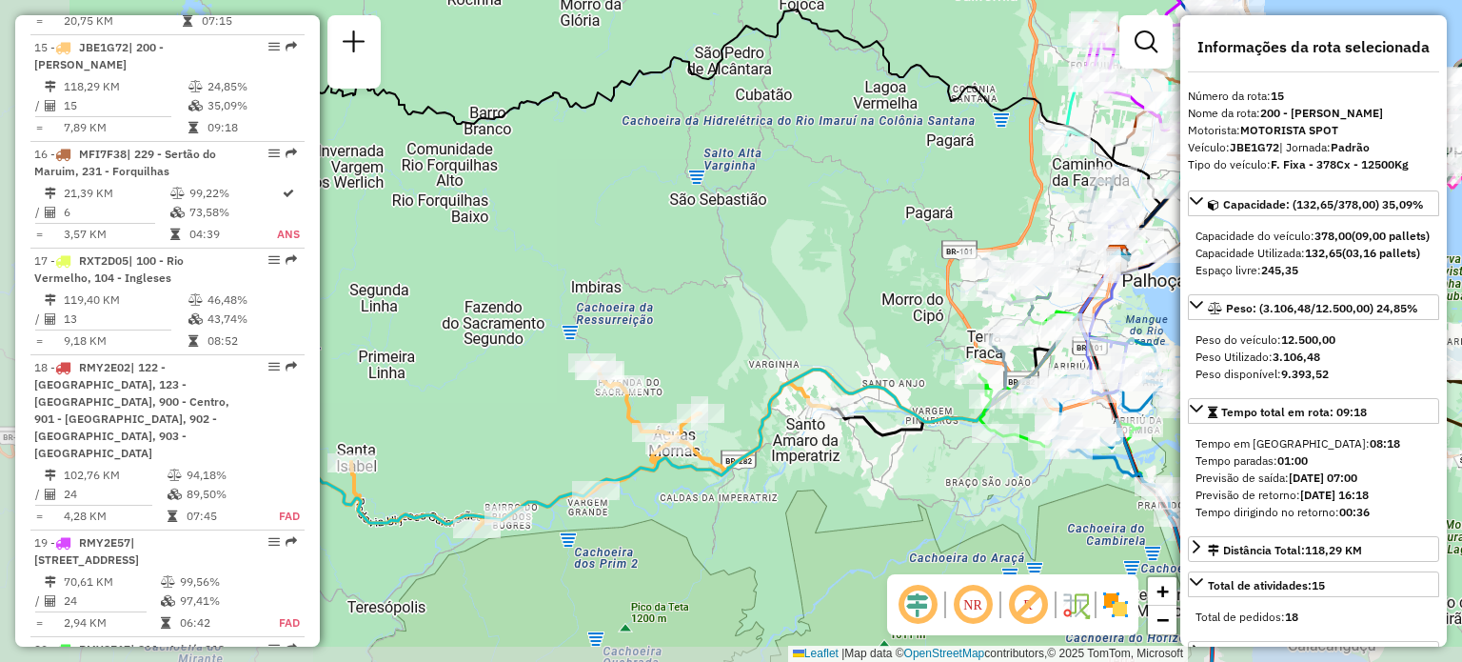
drag, startPoint x: 626, startPoint y: 342, endPoint x: 781, endPoint y: 320, distance: 156.7
click at [781, 320] on div "Janela de atendimento Grade de atendimento Capacidade Transportadoras Veículos …" at bounding box center [731, 331] width 1462 height 662
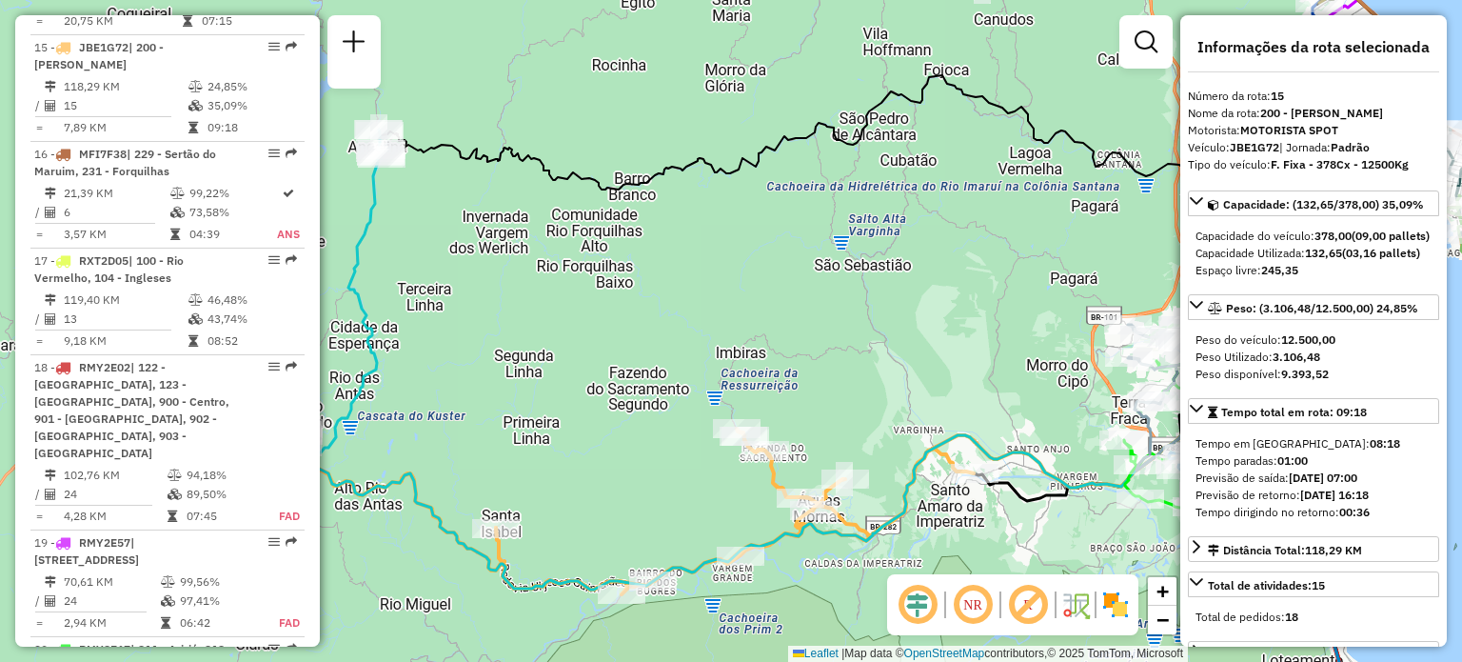
drag, startPoint x: 646, startPoint y: 282, endPoint x: 791, endPoint y: 348, distance: 158.9
click at [791, 348] on div "Janela de atendimento Grade de atendimento Capacidade Transportadoras Veículos …" at bounding box center [731, 331] width 1462 height 662
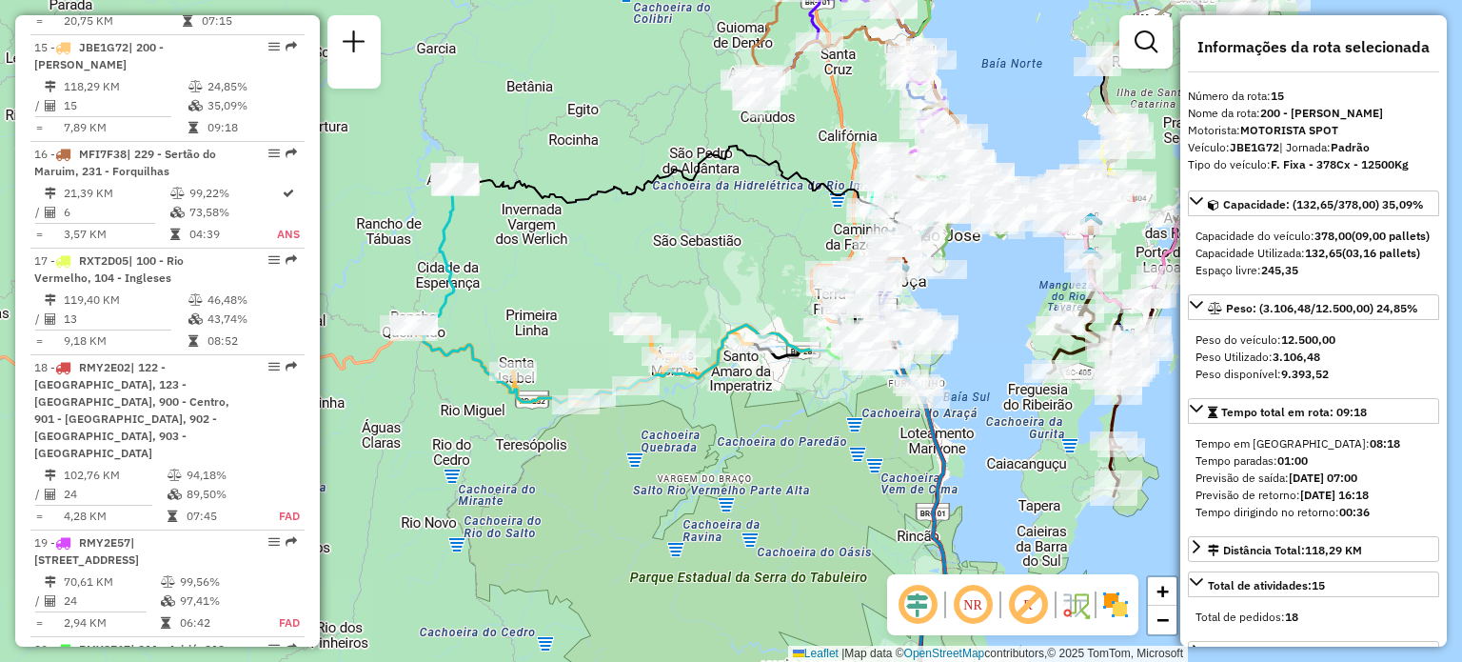
drag, startPoint x: 727, startPoint y: 217, endPoint x: 674, endPoint y: 248, distance: 61.4
click at [674, 248] on div "Janela de atendimento Grade de atendimento Capacidade Transportadoras Veículos …" at bounding box center [731, 331] width 1462 height 662
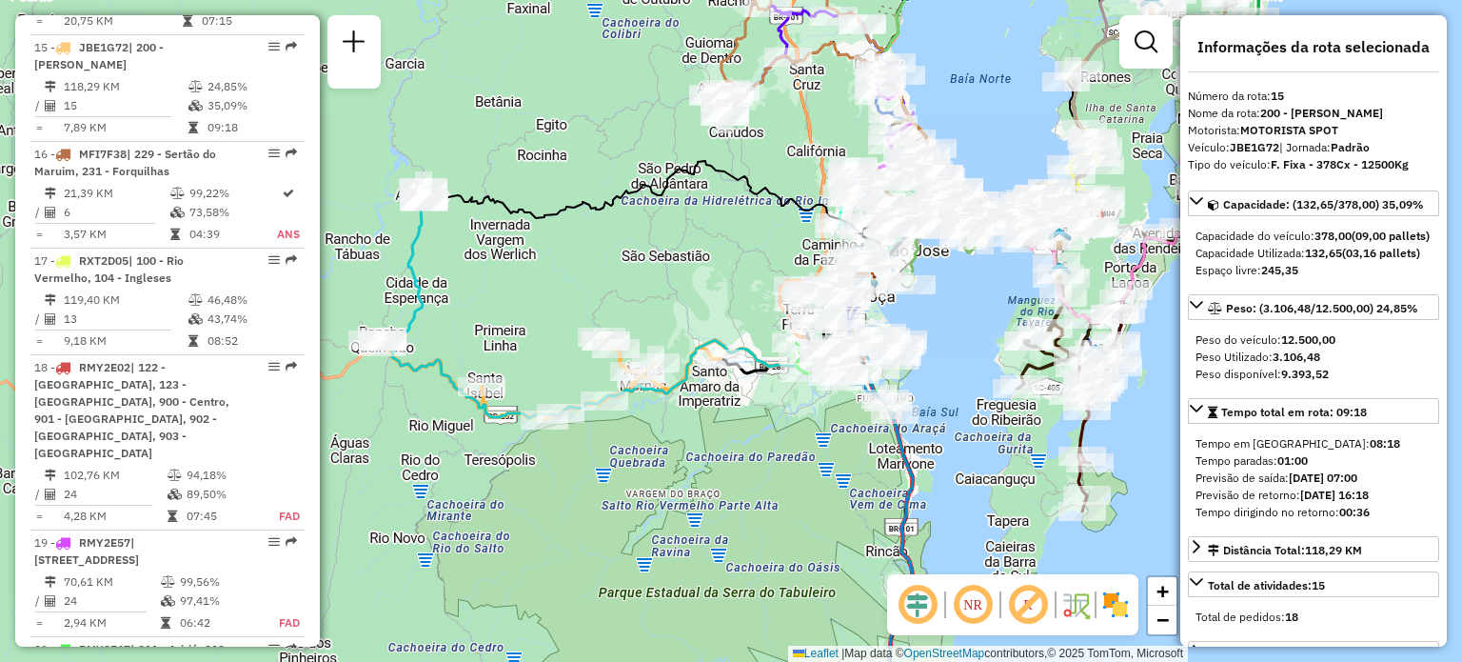
drag, startPoint x: 699, startPoint y: 231, endPoint x: 617, endPoint y: 288, distance: 99.3
click at [617, 288] on div "Janela de atendimento Grade de atendimento Capacidade Transportadoras Veículos …" at bounding box center [731, 331] width 1462 height 662
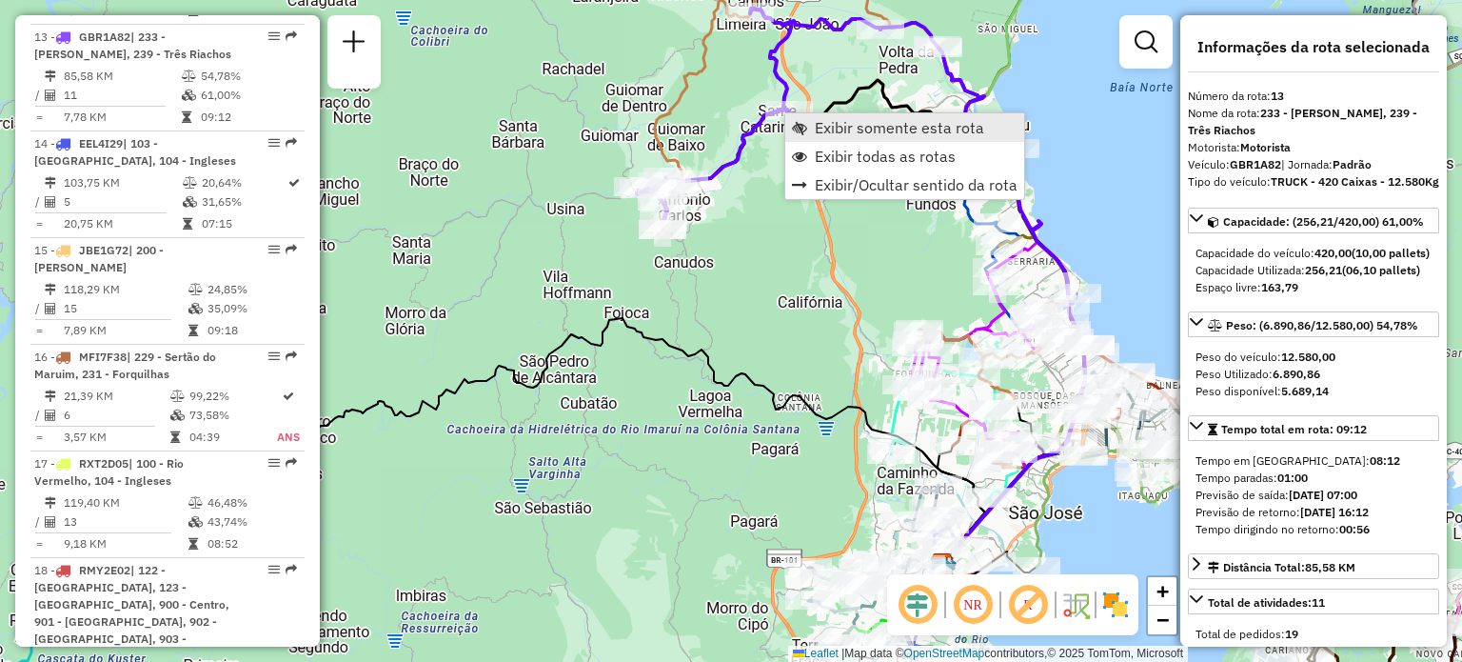
scroll to position [2109, 0]
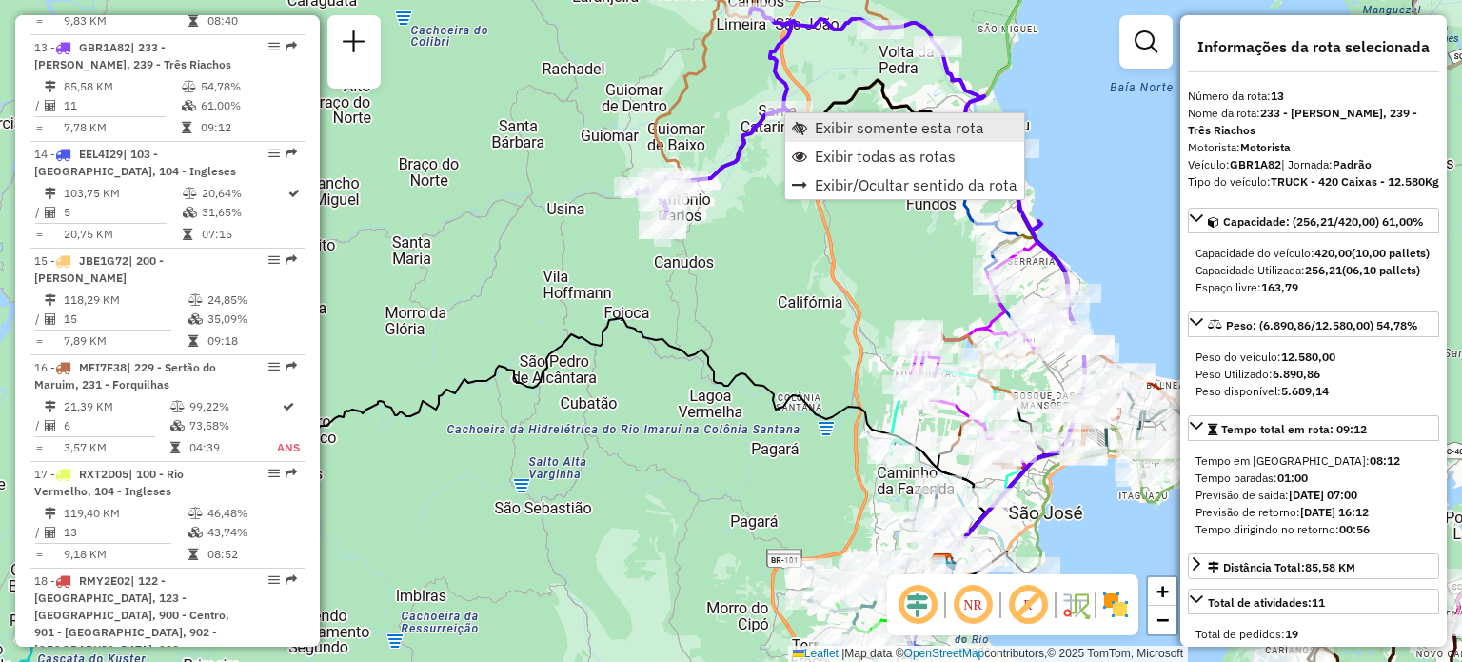
click at [811, 127] on link "Exibir somente esta rota" at bounding box center [904, 127] width 239 height 29
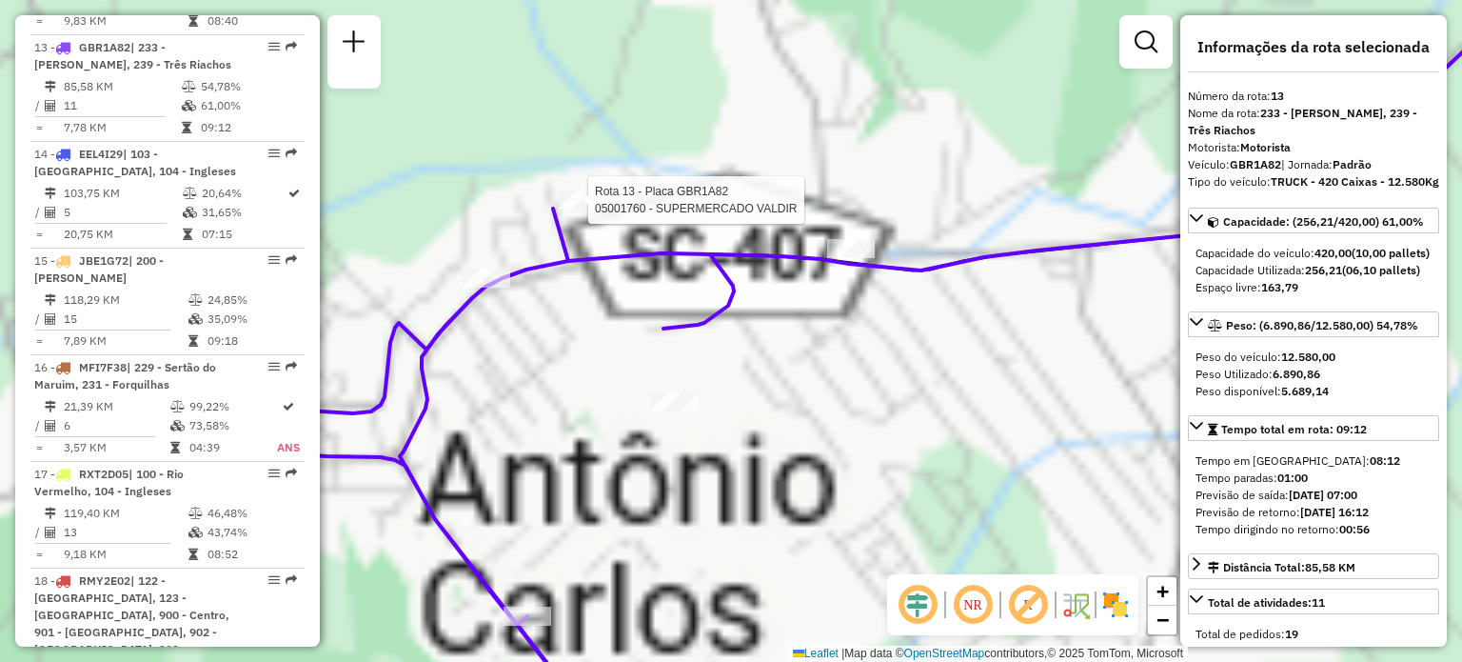
click at [580, 209] on div at bounding box center [583, 199] width 48 height 19
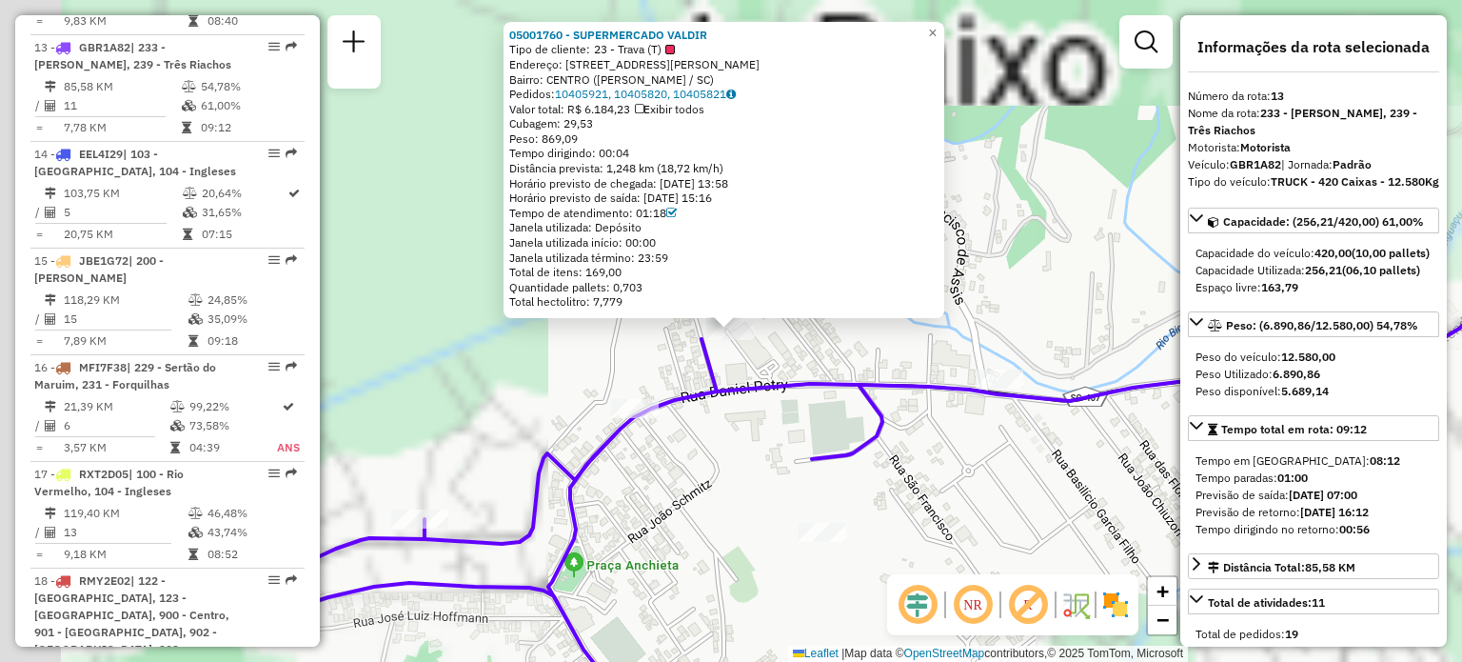
click at [567, 356] on div "05001760 - SUPERMERCADO VALDIR Tipo de cliente: 23 - Trava (T) Endereço: R R DA…" at bounding box center [731, 331] width 1462 height 662
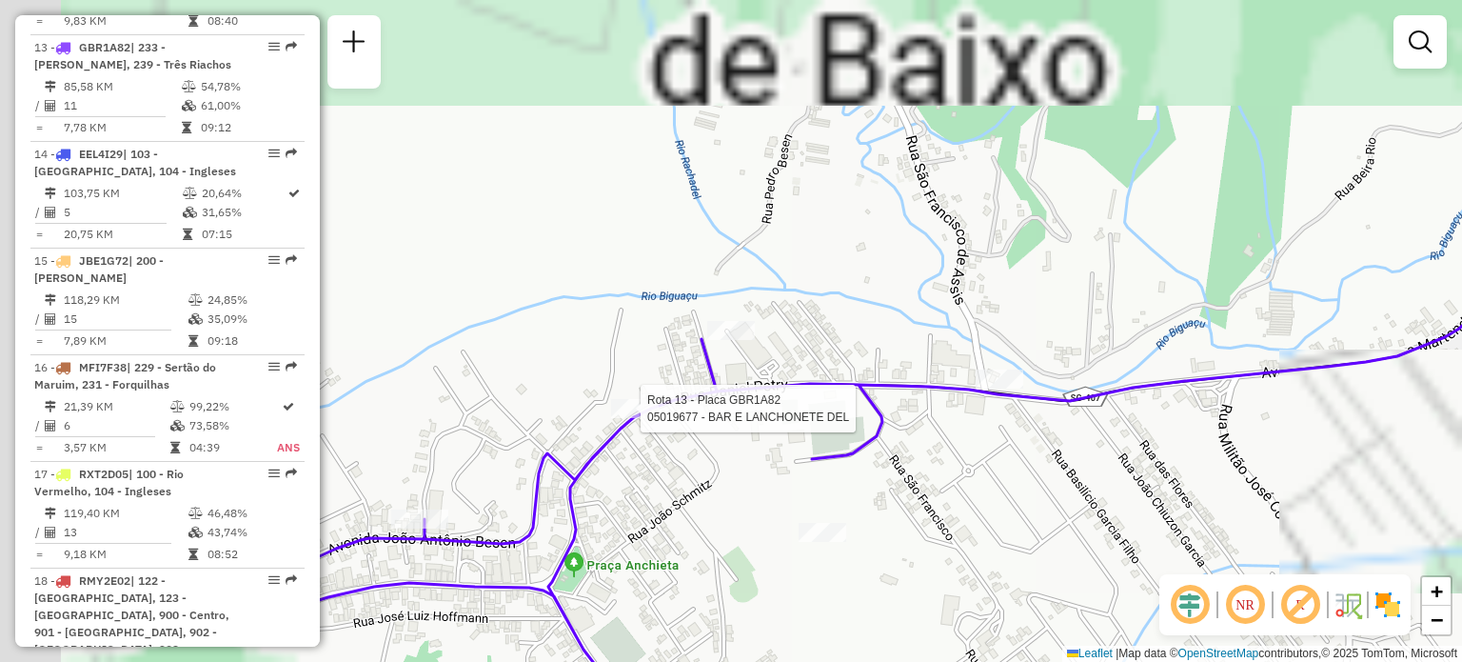
select select "**********"
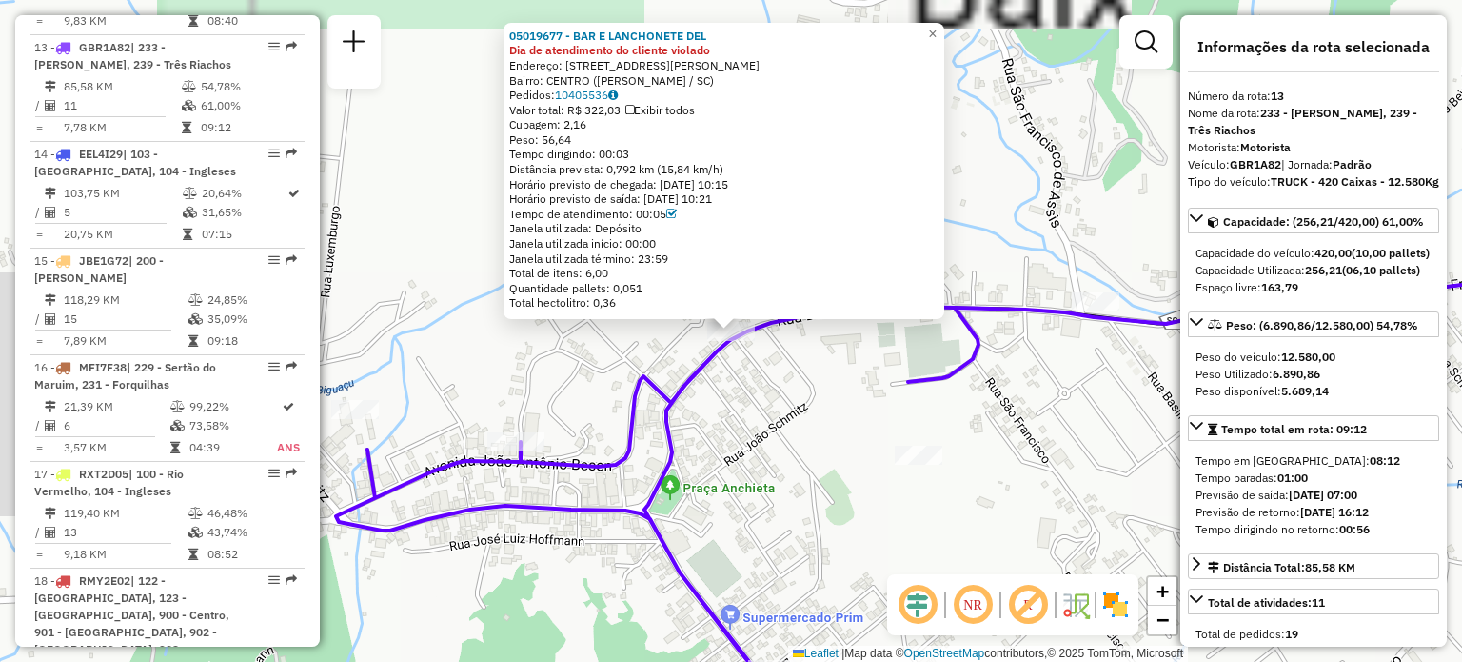
click at [507, 359] on div "05019677 - BAR E LANCHONETE DEL Dia de atendimento do cliente violado Endereço:…" at bounding box center [731, 331] width 1462 height 662
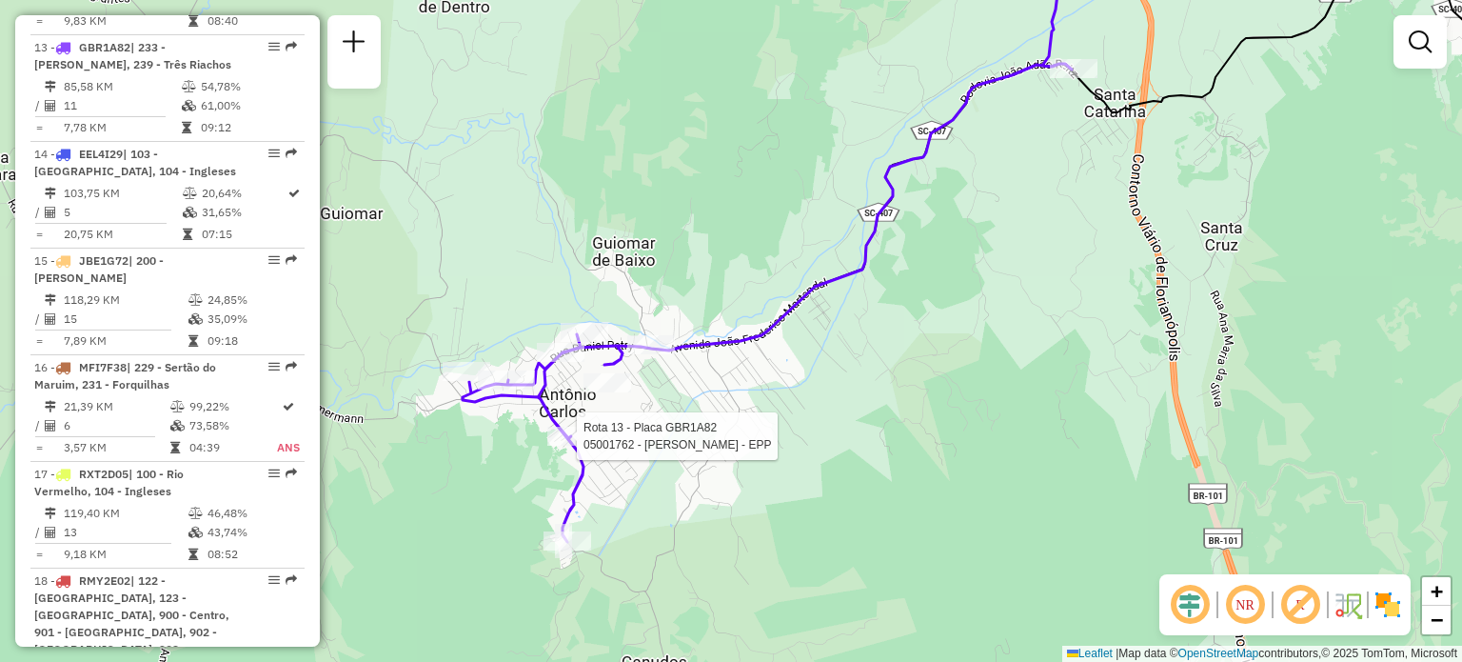
select select "**********"
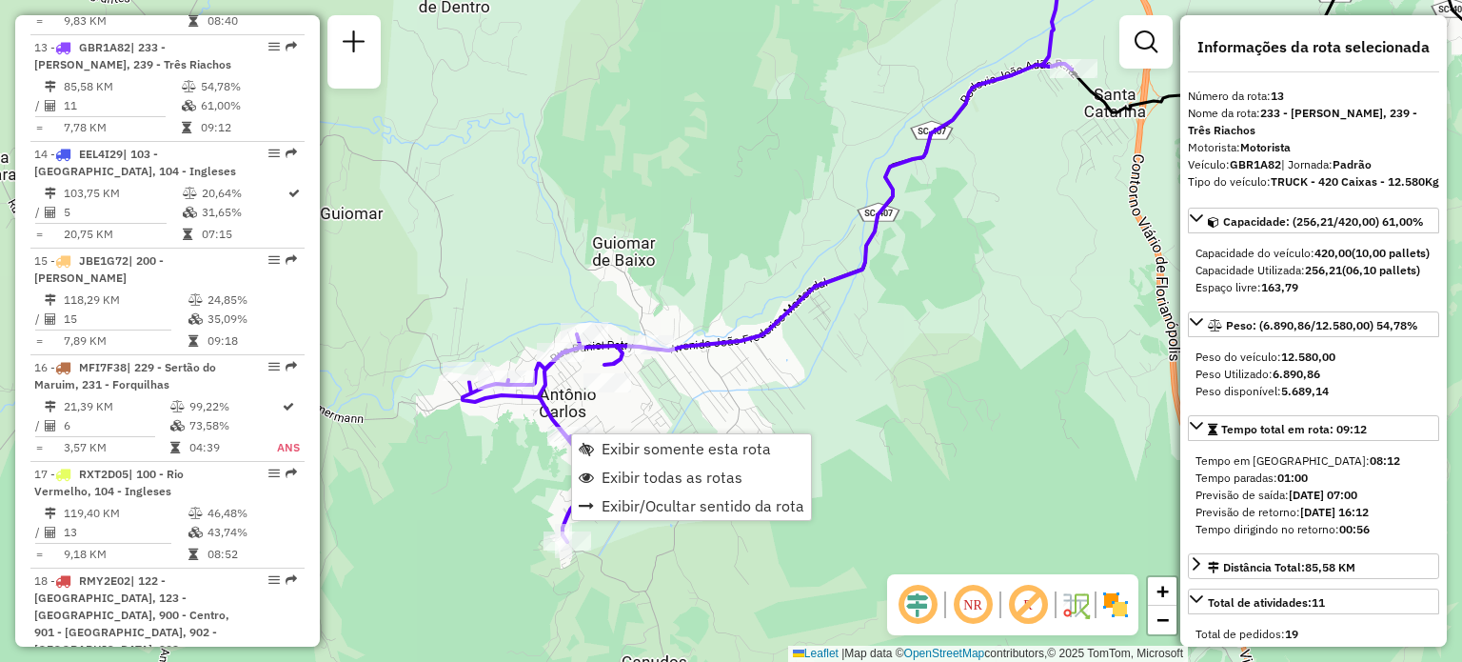
drag, startPoint x: 629, startPoint y: 474, endPoint x: 702, endPoint y: 385, distance: 115.1
click at [631, 477] on span "Exibir todas as rotas" at bounding box center [672, 476] width 141 height 15
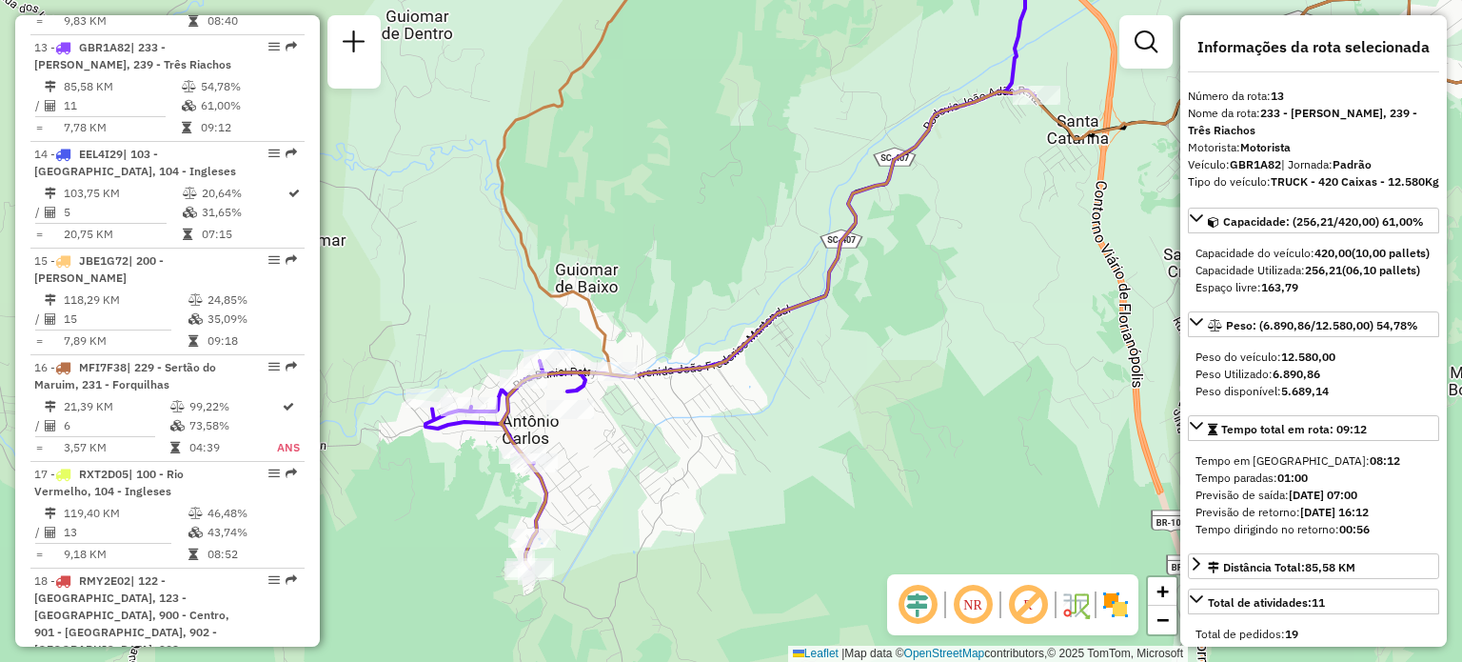
drag, startPoint x: 860, startPoint y: 304, endPoint x: 642, endPoint y: 460, distance: 268.2
click at [644, 460] on div "Janela de atendimento Grade de atendimento Capacidade Transportadoras Veículos …" at bounding box center [731, 331] width 1462 height 662
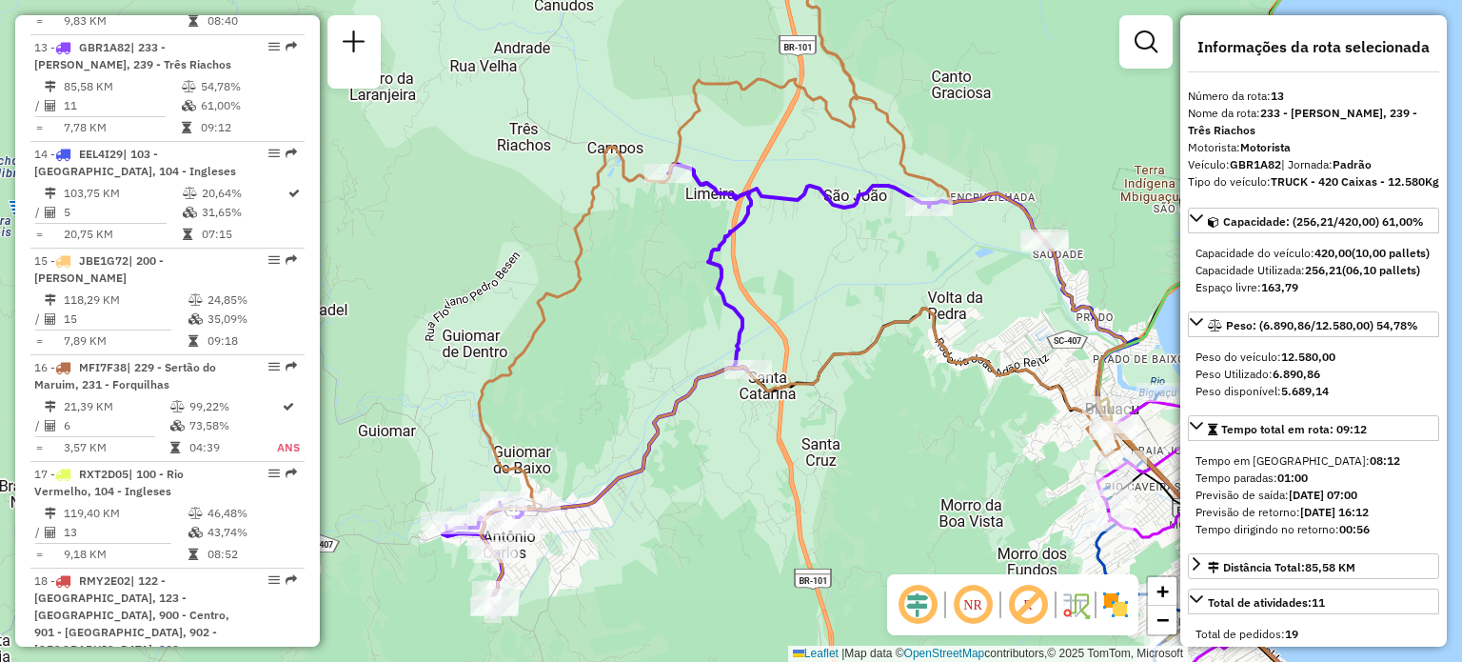
drag, startPoint x: 656, startPoint y: 248, endPoint x: 674, endPoint y: 427, distance: 180.9
click at [674, 427] on div "Janela de atendimento Grade de atendimento Capacidade Transportadoras Veículos …" at bounding box center [731, 331] width 1462 height 662
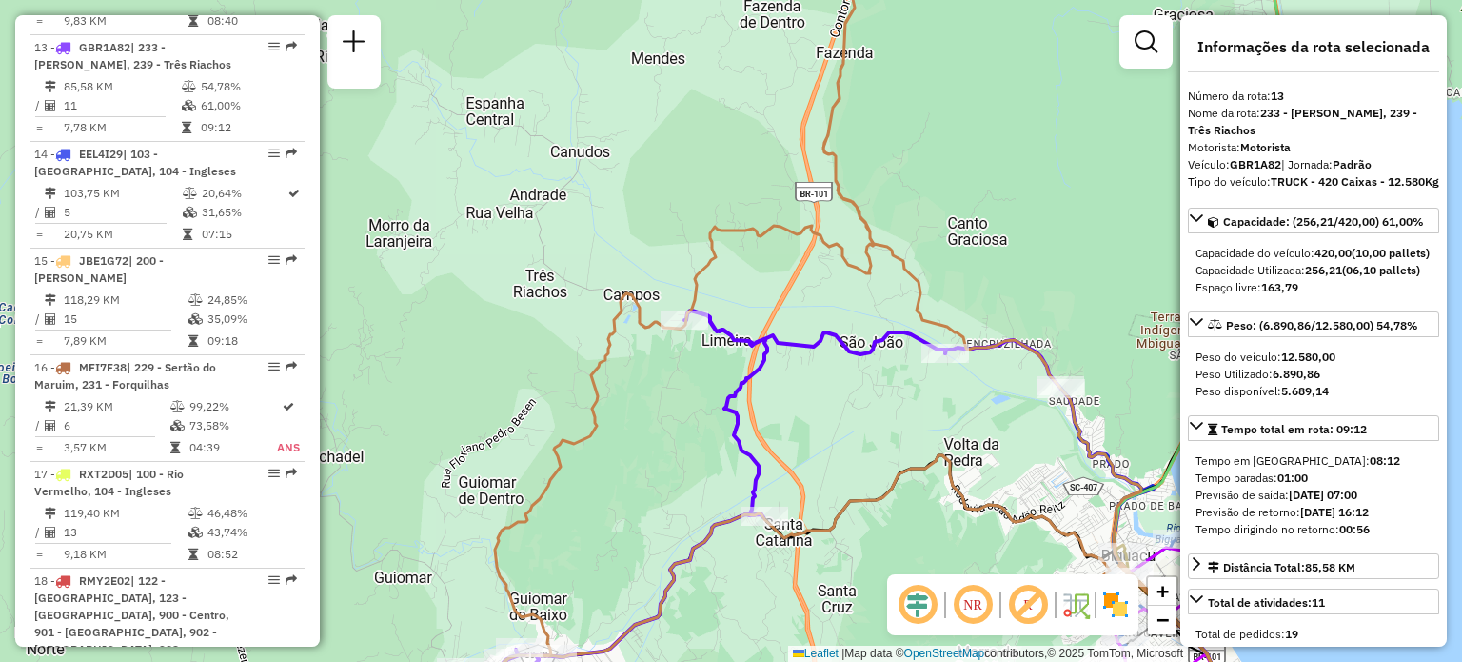
drag, startPoint x: 791, startPoint y: 249, endPoint x: 687, endPoint y: 559, distance: 326.4
click at [687, 559] on div "Janela de atendimento Grade de atendimento Capacidade Transportadoras Veículos …" at bounding box center [731, 331] width 1462 height 662
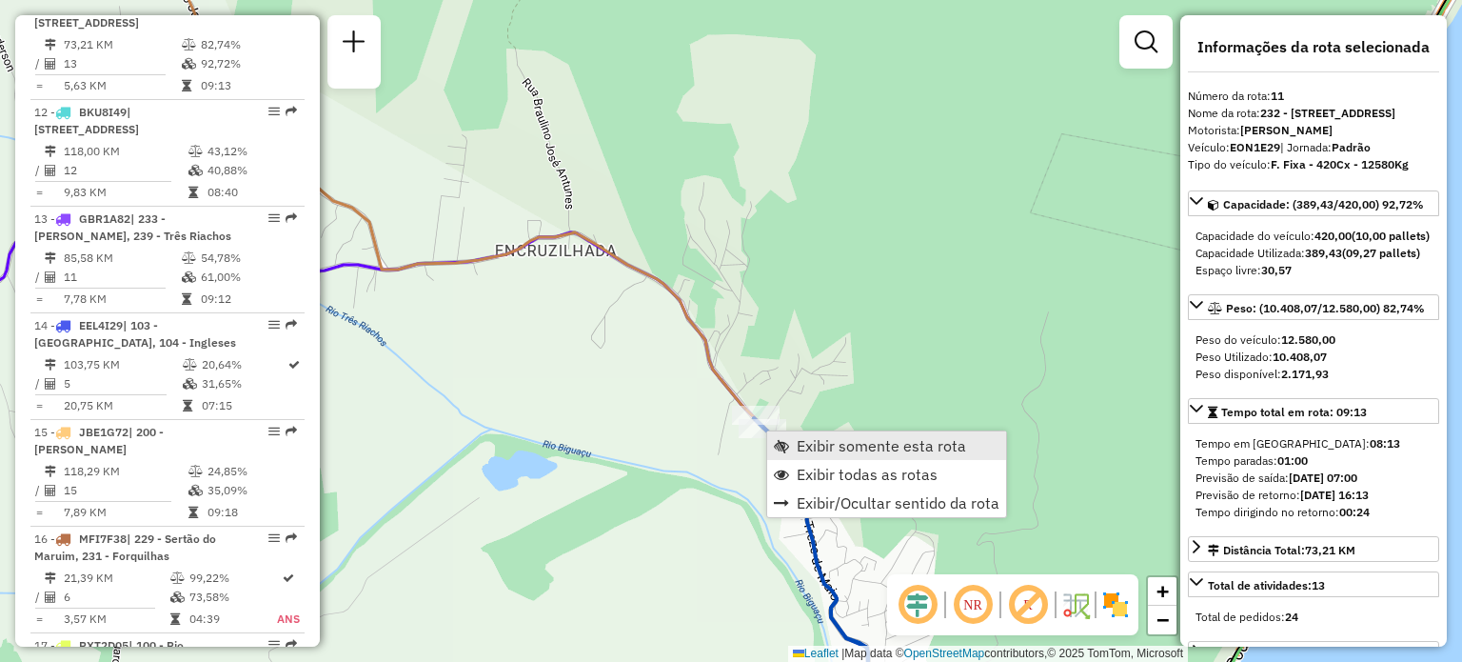
scroll to position [1879, 0]
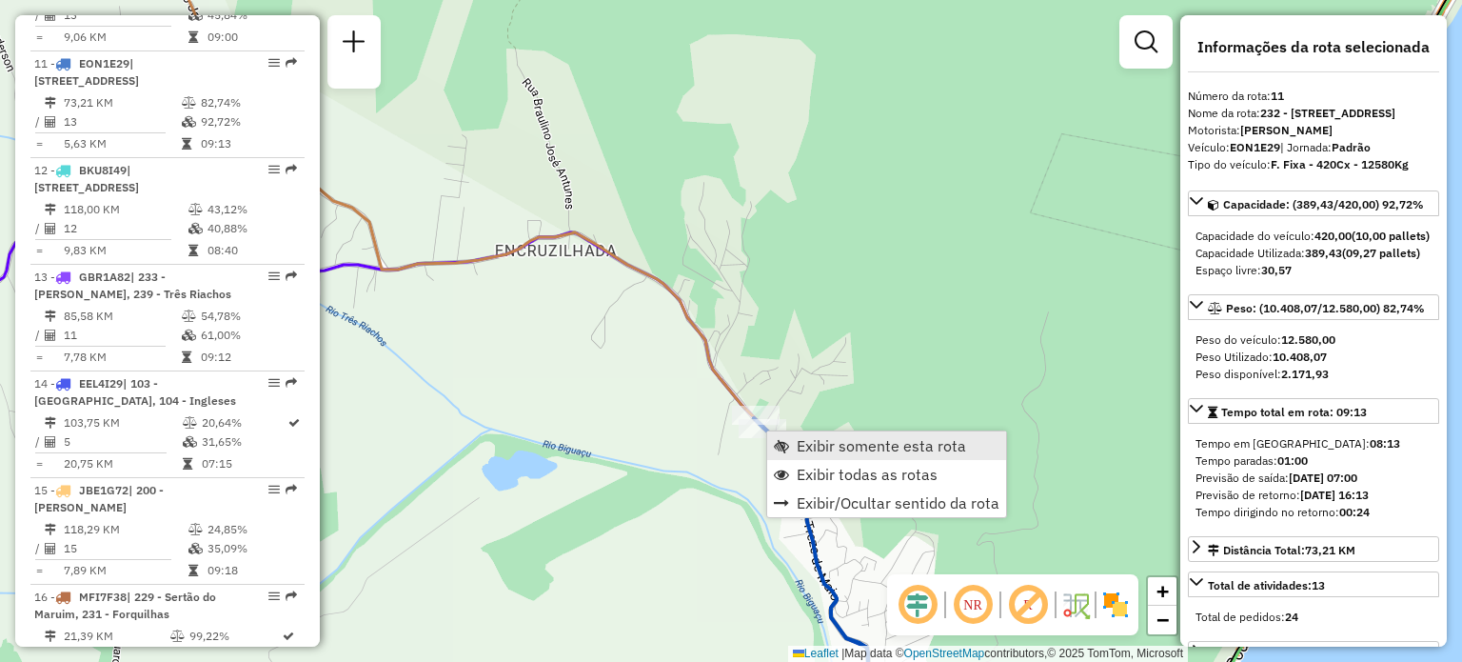
click at [791, 440] on link "Exibir somente esta rota" at bounding box center [886, 445] width 239 height 29
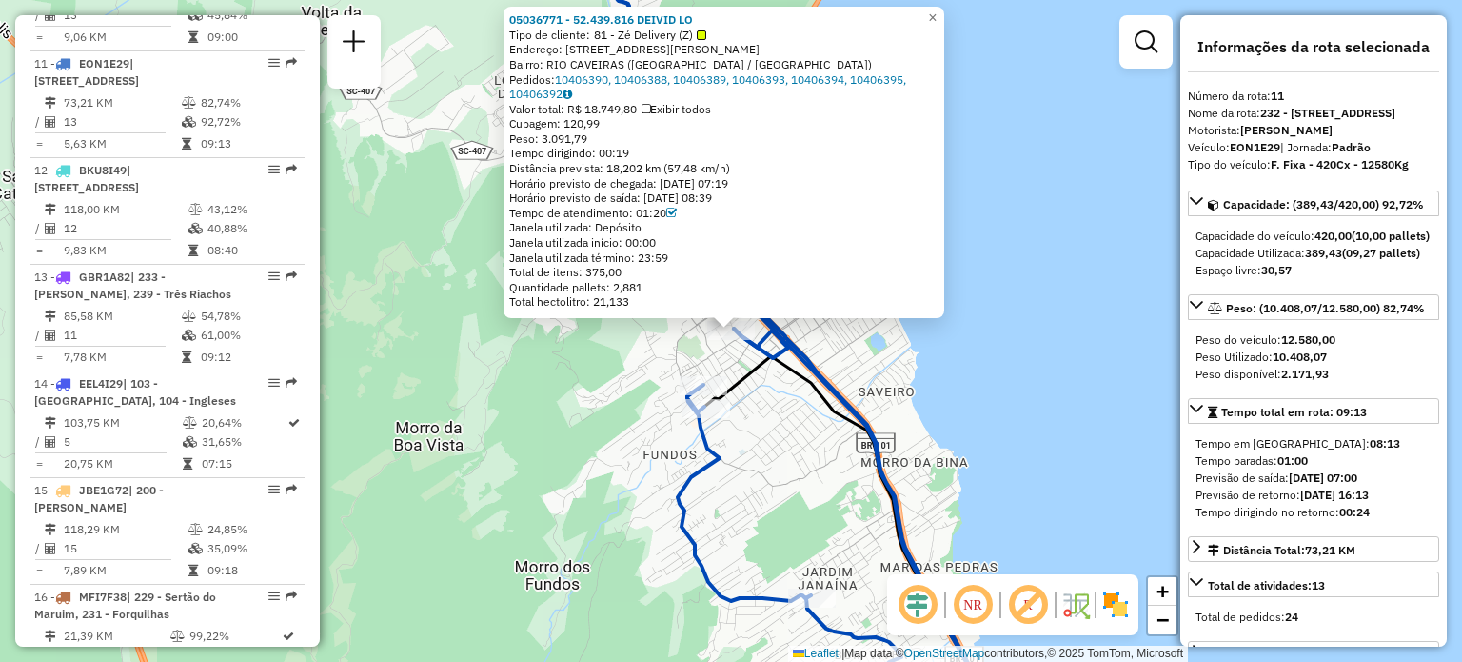
click at [622, 404] on div "05036771 - 52.439.816 DEIVID LO Tipo de cliente: 81 - Zé Delivery (Z) Endereço:…" at bounding box center [731, 331] width 1462 height 662
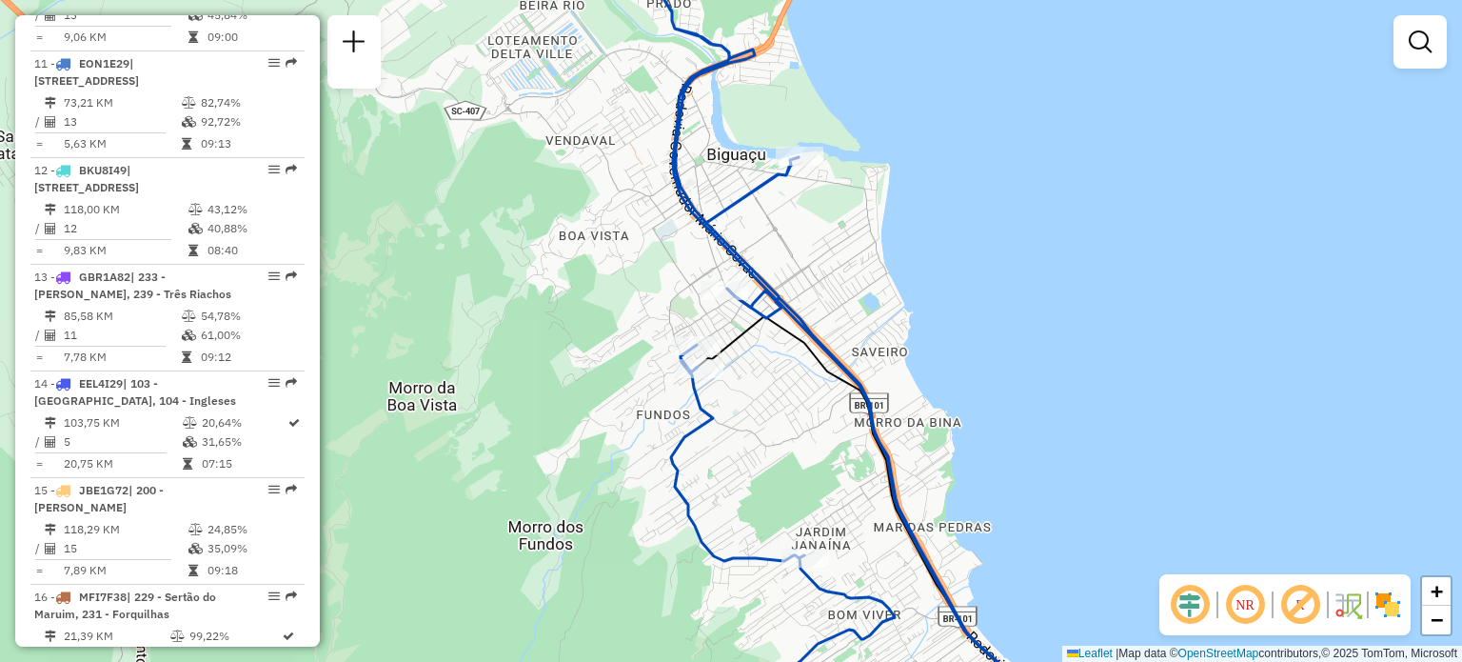
drag, startPoint x: 780, startPoint y: 481, endPoint x: 738, endPoint y: 197, distance: 286.8
click at [739, 201] on div "Janela de atendimento Grade de atendimento Capacidade Transportadoras Veículos …" at bounding box center [731, 331] width 1462 height 662
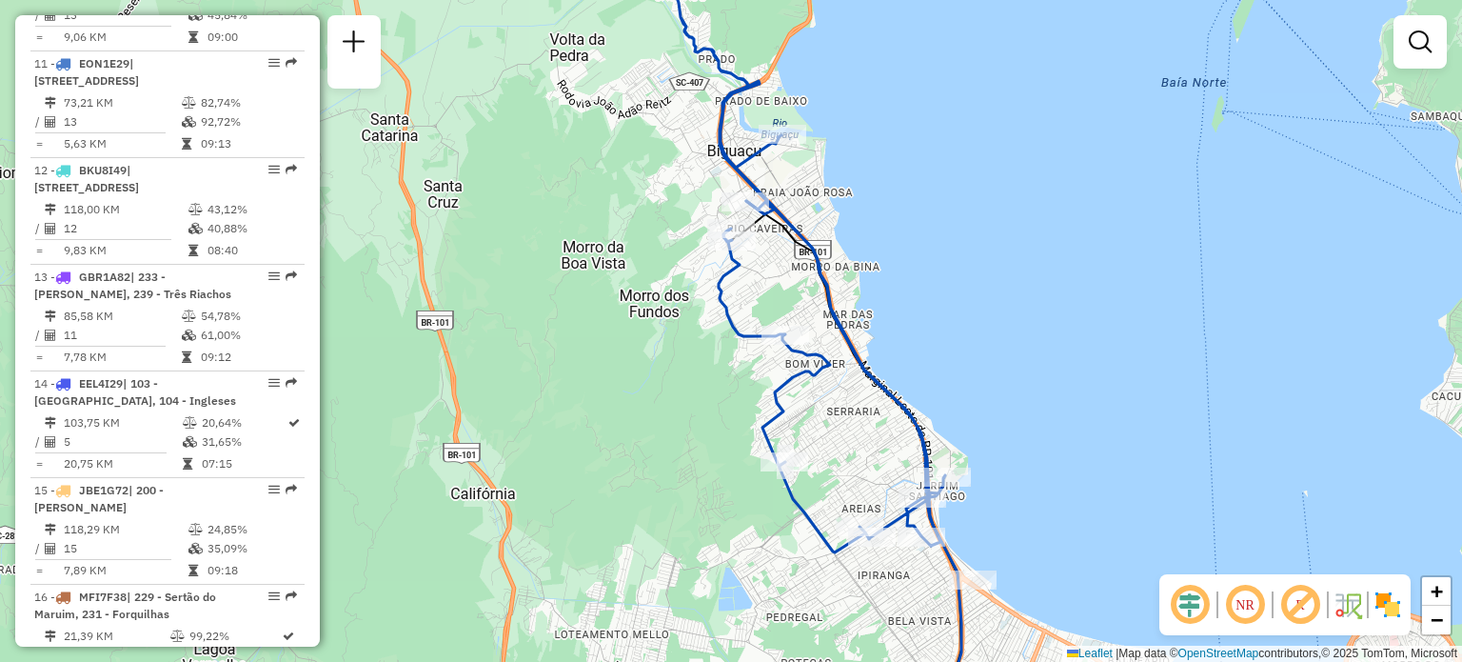
click at [1244, 616] on em at bounding box center [1246, 605] width 46 height 46
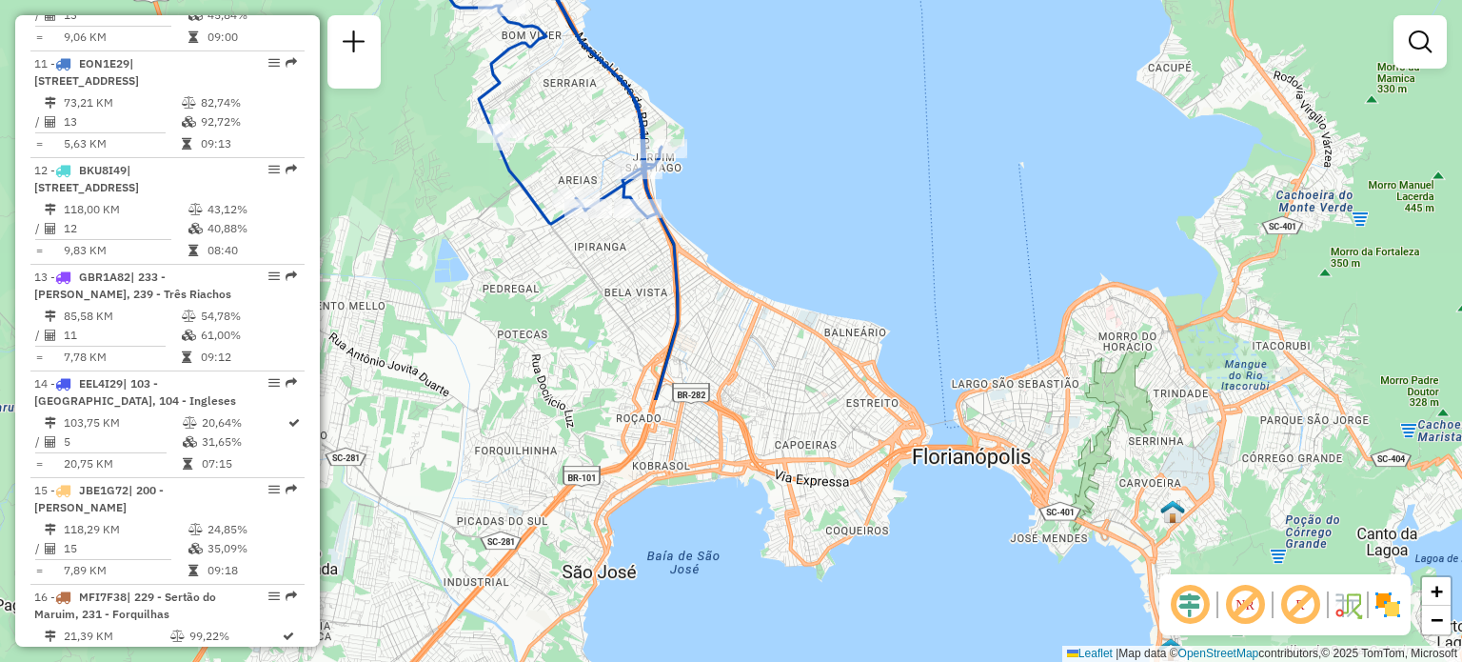
drag, startPoint x: 1044, startPoint y: 528, endPoint x: 760, endPoint y: 200, distance: 434.0
click at [760, 200] on div "Janela de atendimento Grade de atendimento Capacidade Transportadoras Veículos …" at bounding box center [731, 331] width 1462 height 662
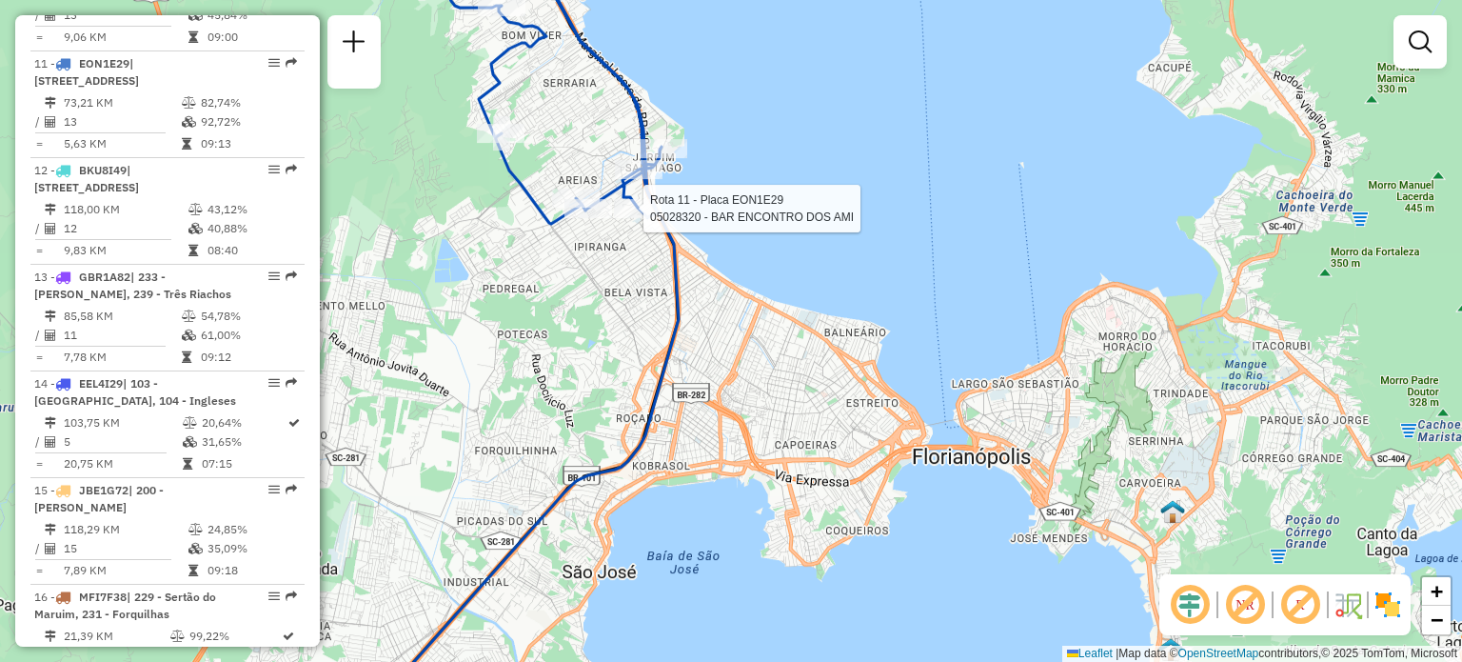
select select "**********"
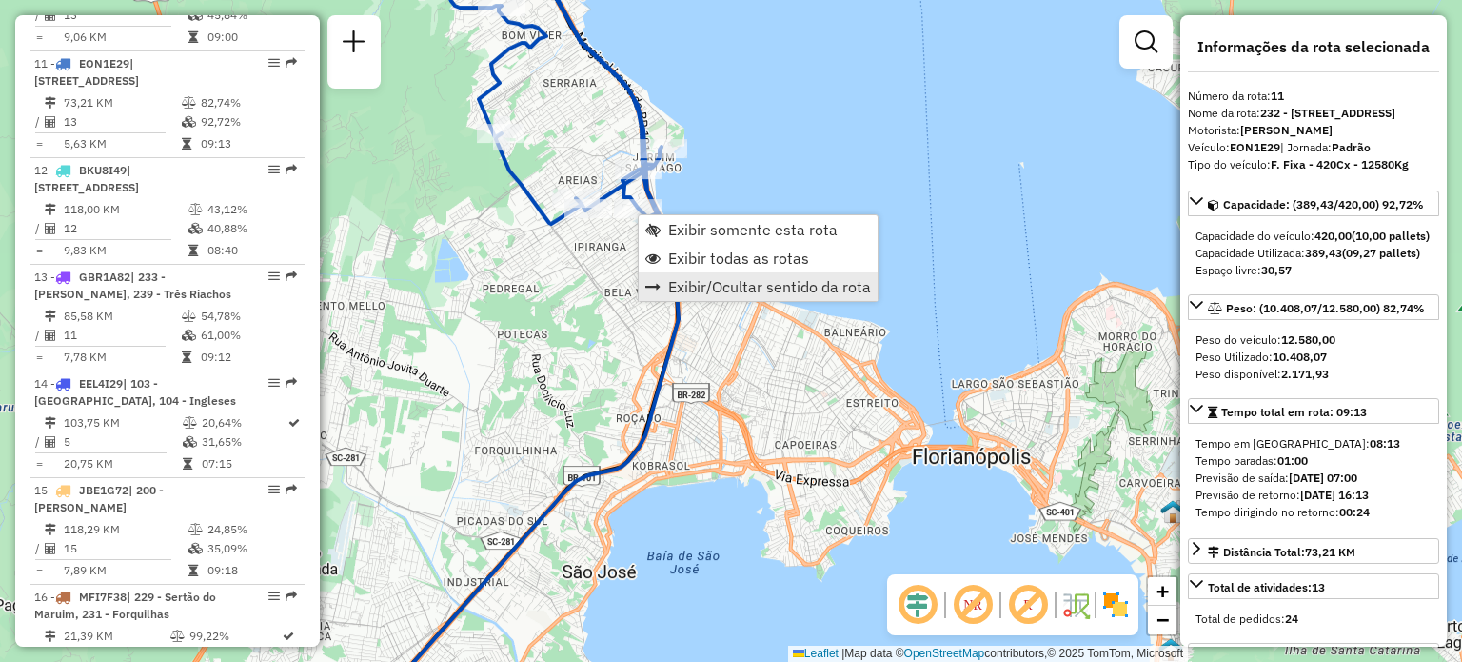
click at [715, 272] on link "Exibir/Ocultar sentido da rota" at bounding box center [758, 286] width 239 height 29
click at [715, 272] on div "Janela de atendimento Grade de atendimento Capacidade Transportadoras Veículos …" at bounding box center [731, 331] width 1462 height 662
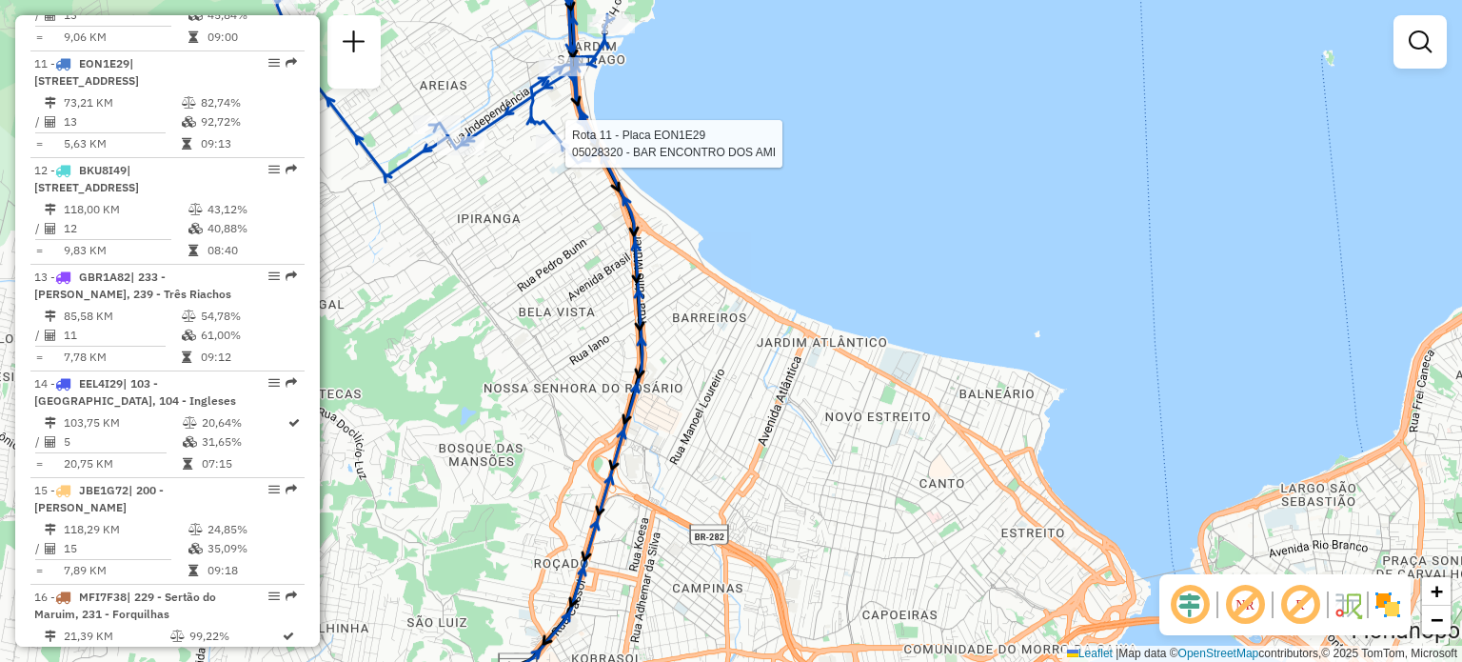
select select "**********"
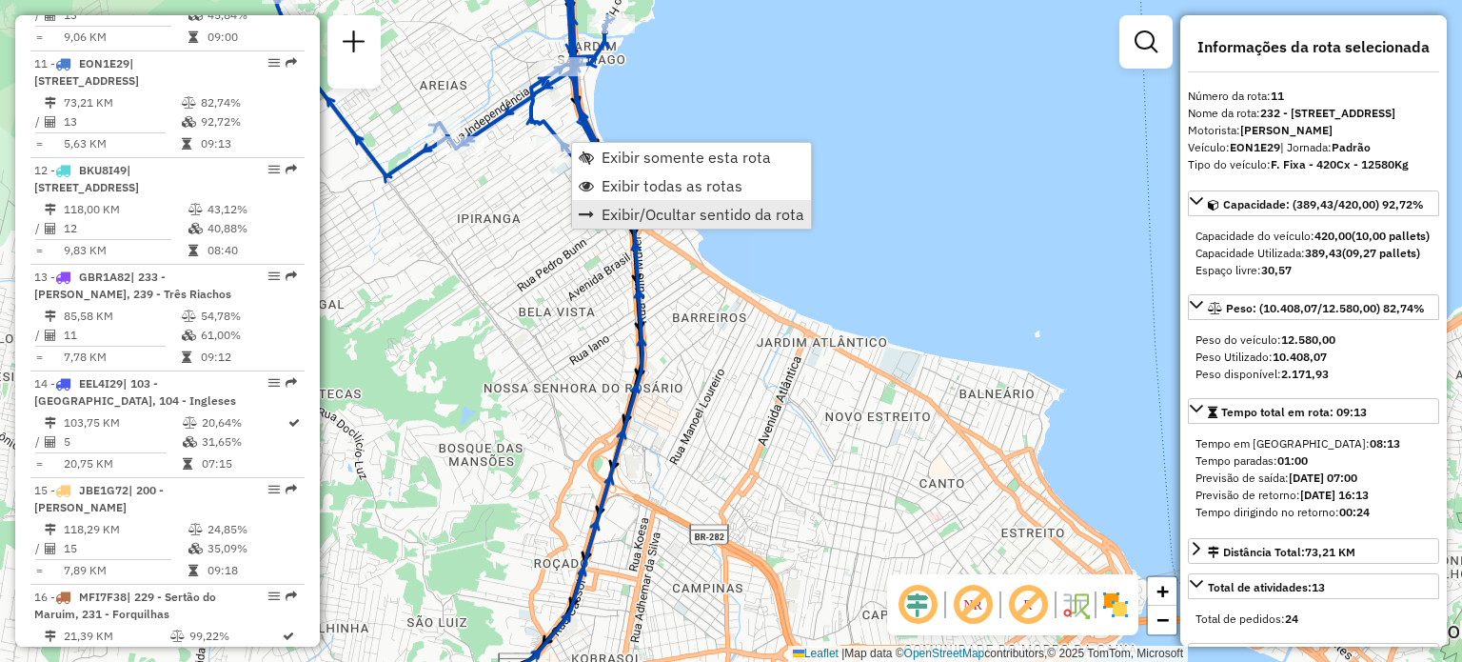
click at [651, 216] on span "Exibir/Ocultar sentido da rota" at bounding box center [703, 214] width 203 height 15
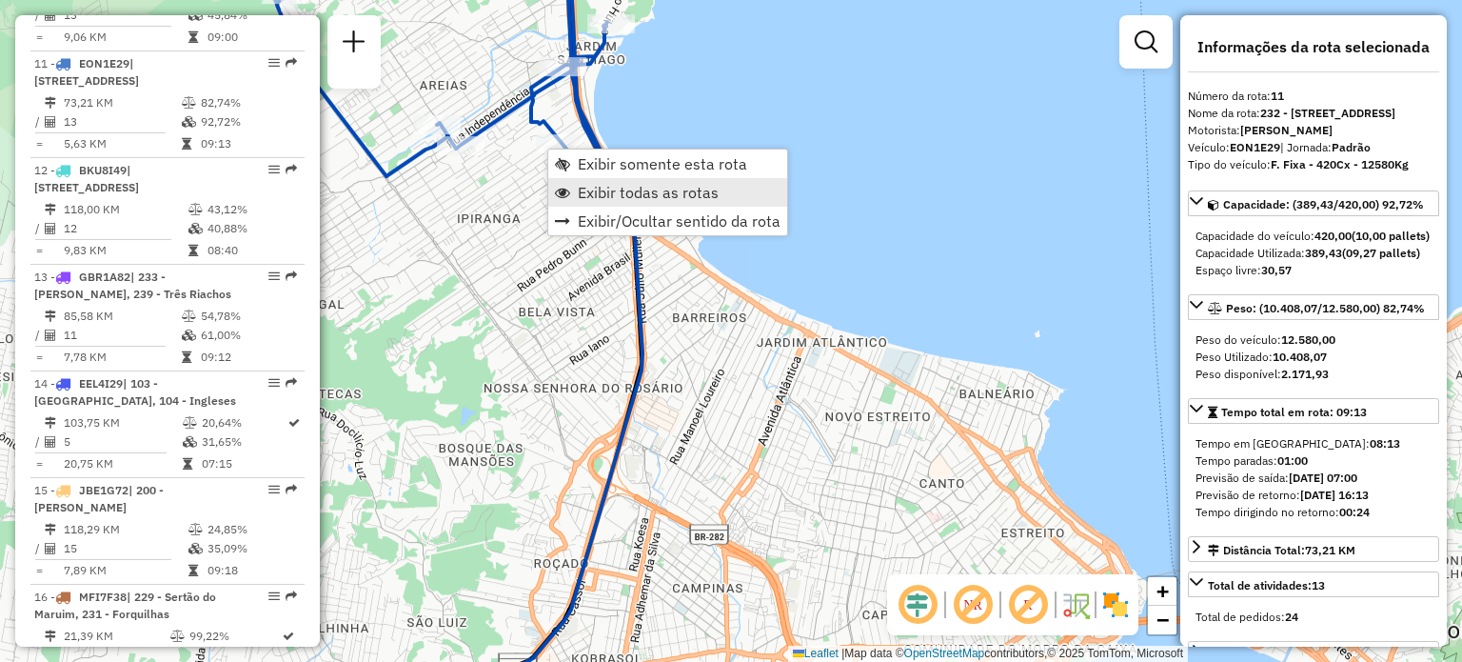
click at [617, 189] on span "Exibir todas as rotas" at bounding box center [648, 192] width 141 height 15
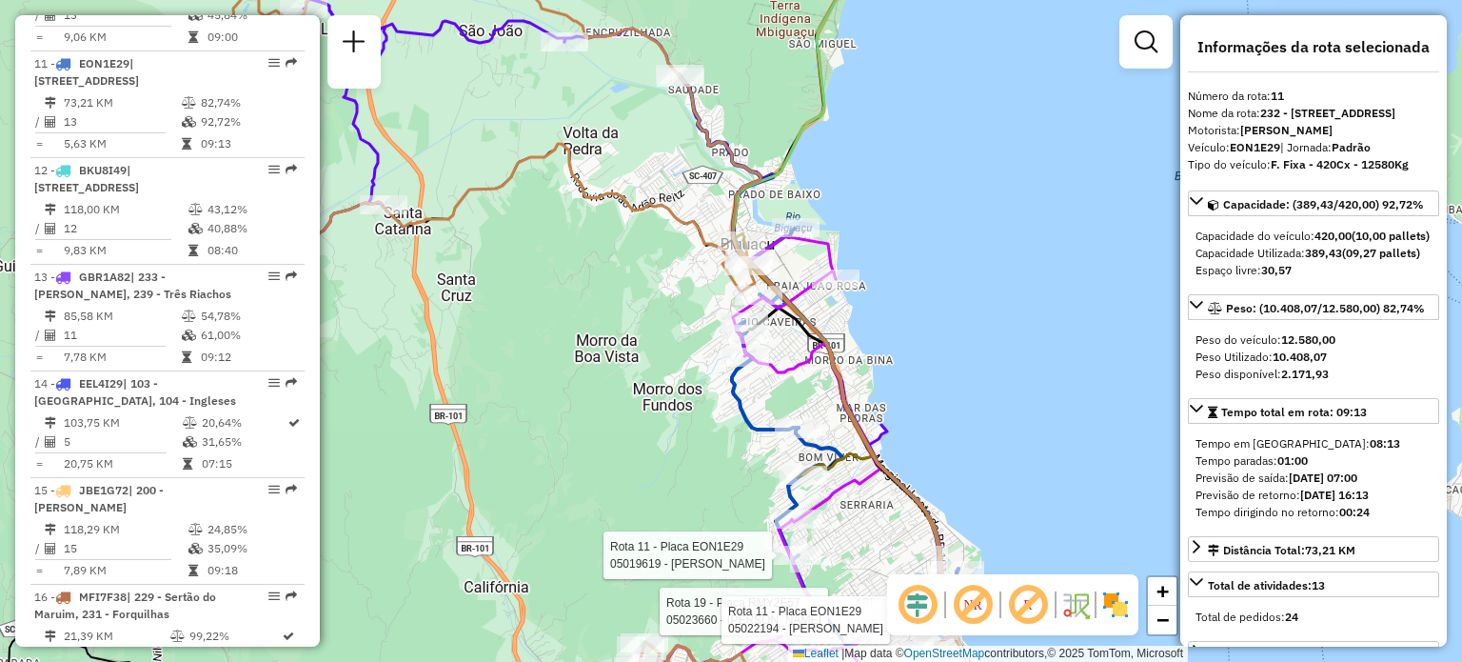
drag, startPoint x: 634, startPoint y: 224, endPoint x: 640, endPoint y: 233, distance: 11.1
click at [639, 231] on div "Rota 11 - Placa EON1E29 05019619 - JOAQUIM WILL - EPP Rota 19 - Placa RMY2E57 0…" at bounding box center [731, 331] width 1462 height 662
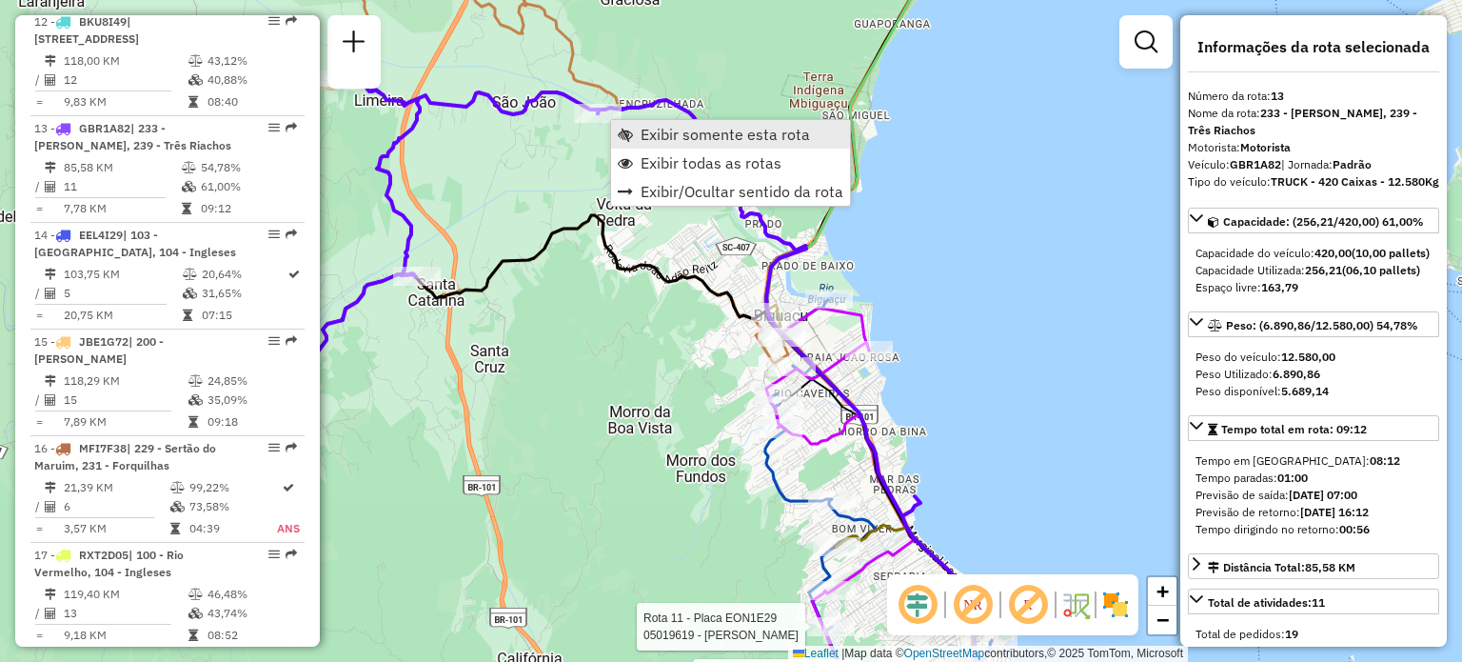
scroll to position [2109, 0]
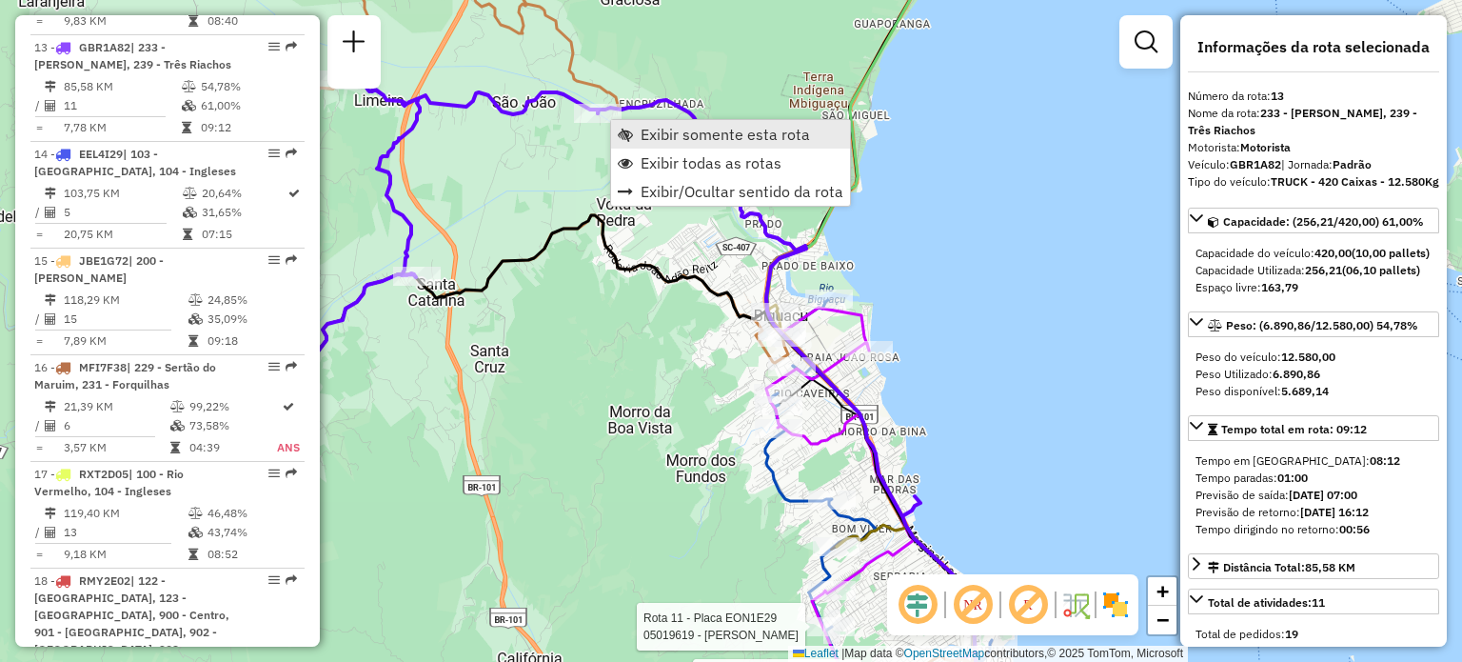
click at [628, 129] on span "Exibir somente esta rota" at bounding box center [625, 134] width 15 height 15
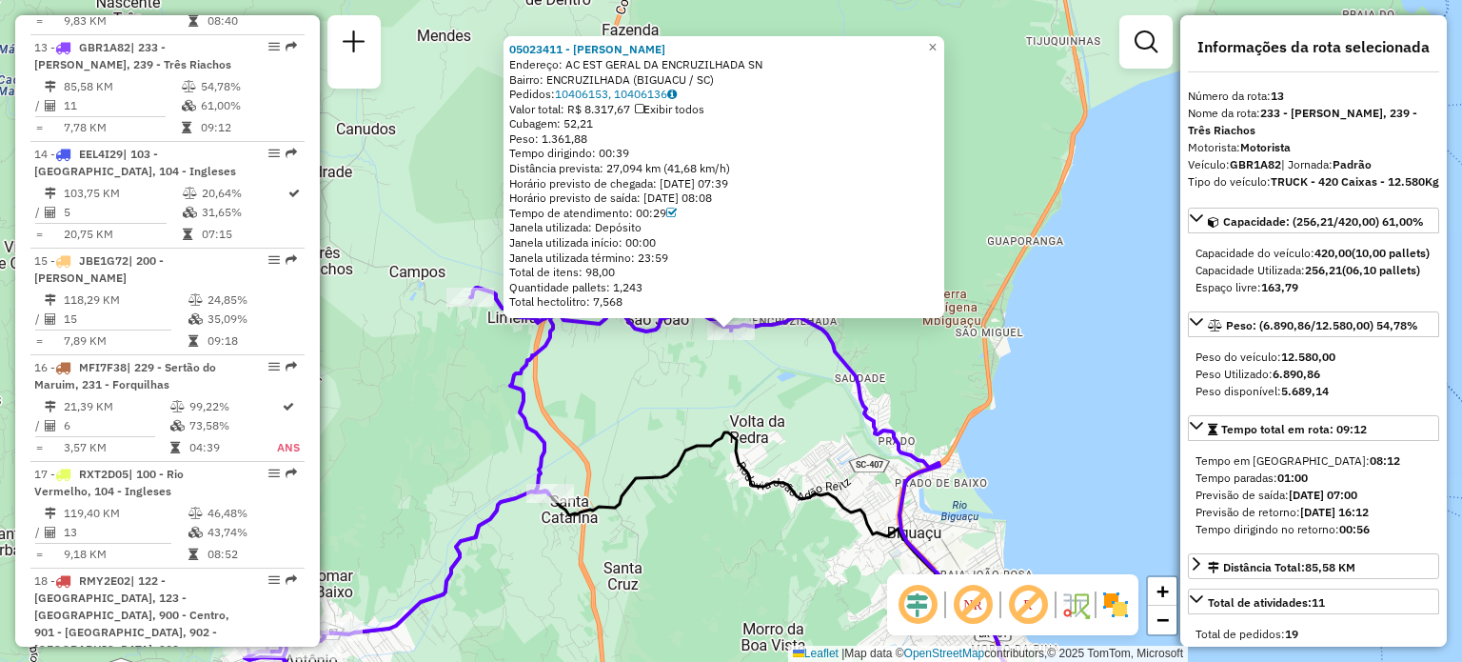
click at [692, 423] on div "05023411 - OLGA MARINA MACHADO Endereço: AC EST GERAL DA ENCRUZILHADA SN Bairro…" at bounding box center [731, 331] width 1462 height 662
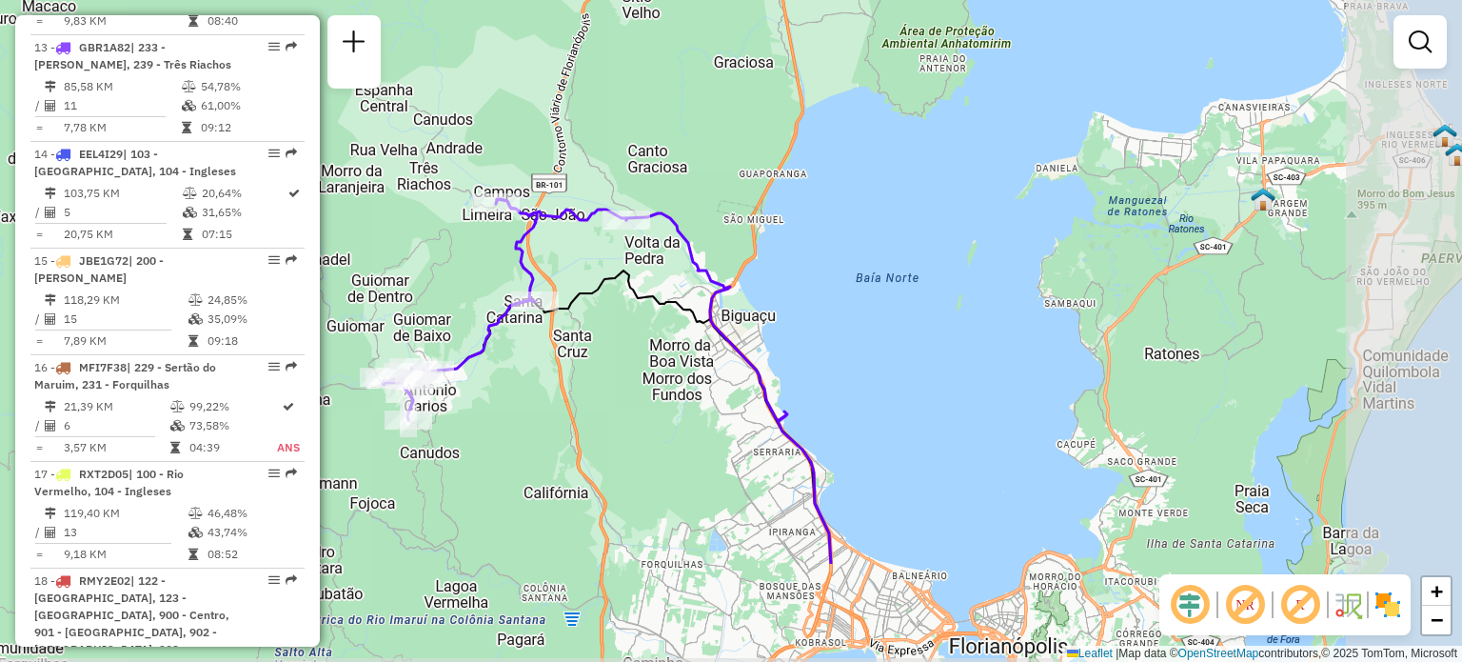
drag, startPoint x: 745, startPoint y: 480, endPoint x: 594, endPoint y: 453, distance: 153.7
click at [594, 452] on div "Janela de atendimento Grade de atendimento Capacidade Transportadoras Veículos …" at bounding box center [731, 331] width 1462 height 662
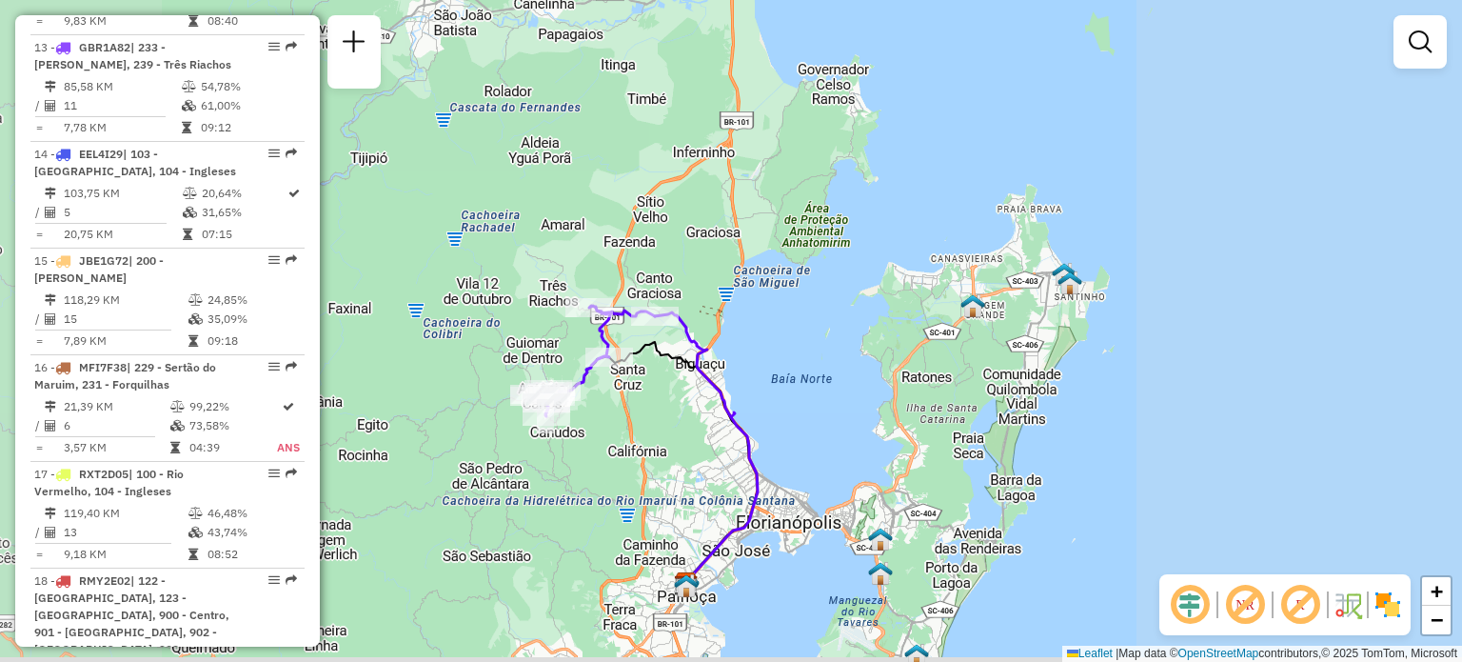
drag, startPoint x: 856, startPoint y: 435, endPoint x: 666, endPoint y: 292, distance: 238.0
click at [794, 322] on div "Janela de atendimento Grade de atendimento Capacidade Transportadoras Veículos …" at bounding box center [731, 331] width 1462 height 662
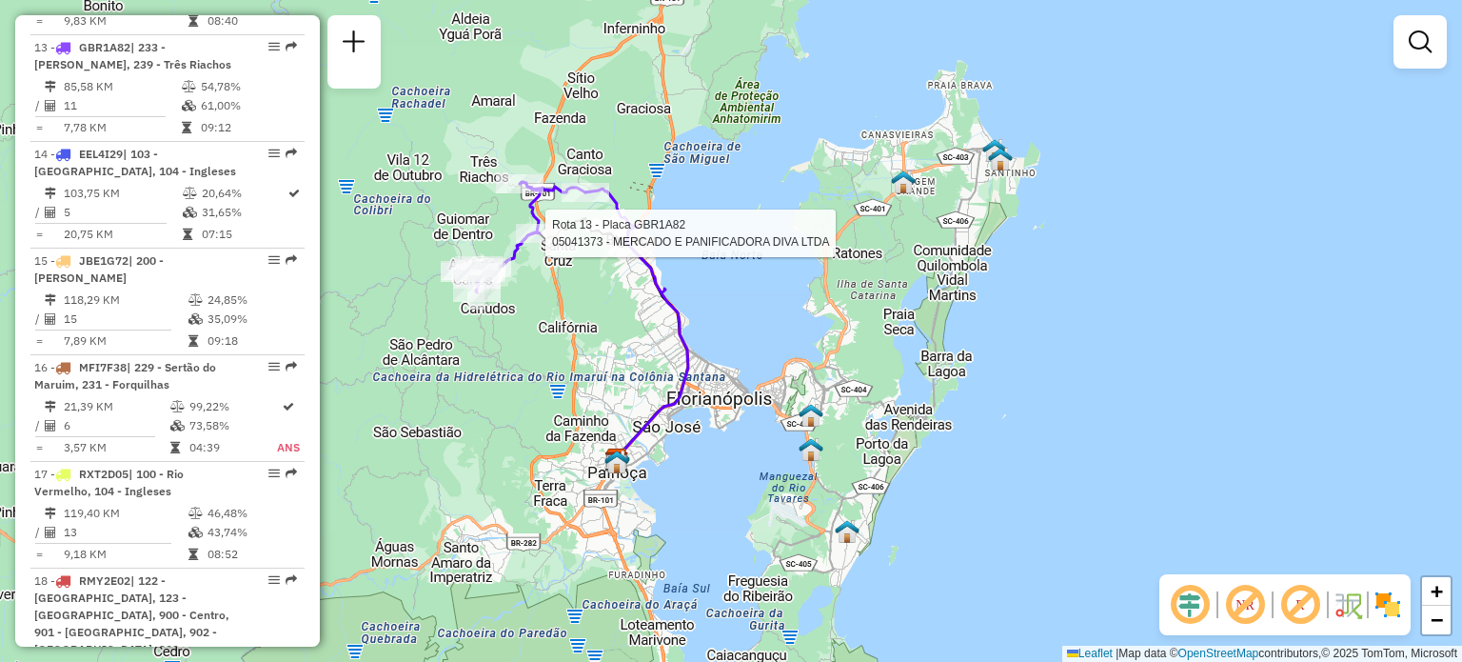
select select "**********"
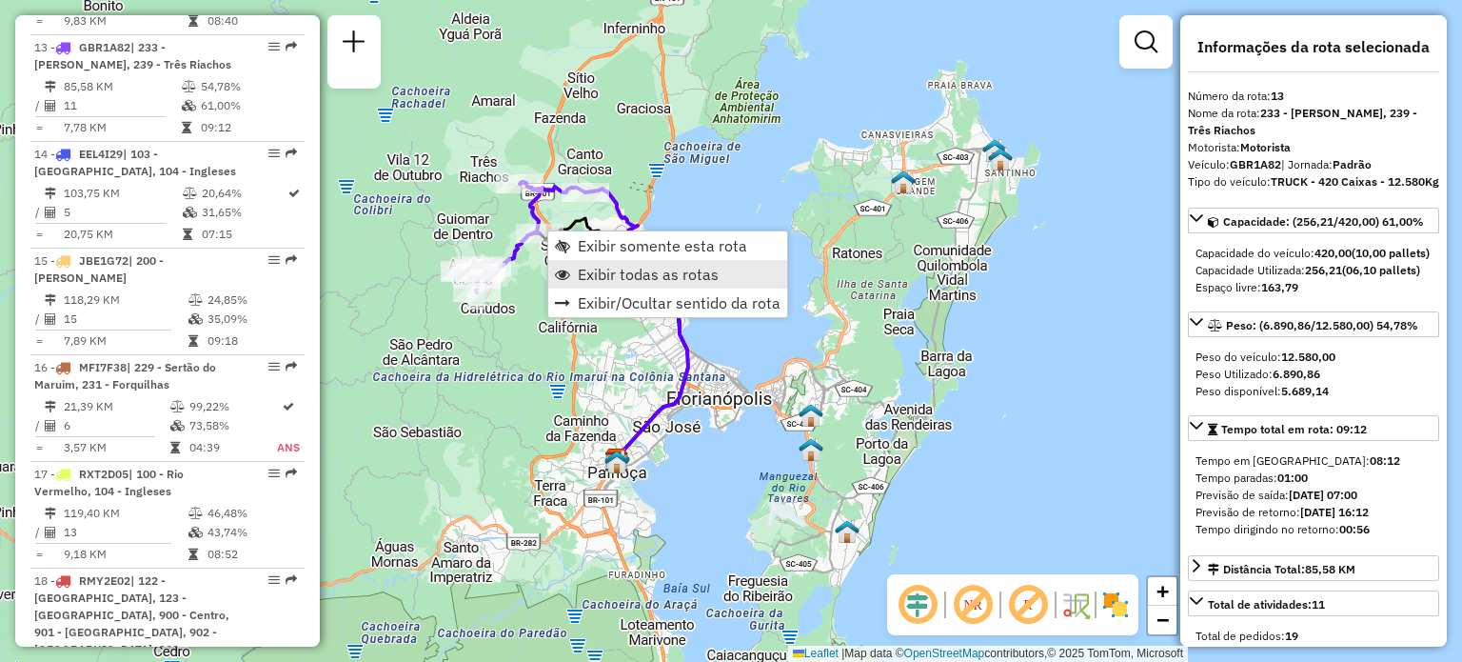
click at [590, 274] on span "Exibir todas as rotas" at bounding box center [648, 274] width 141 height 15
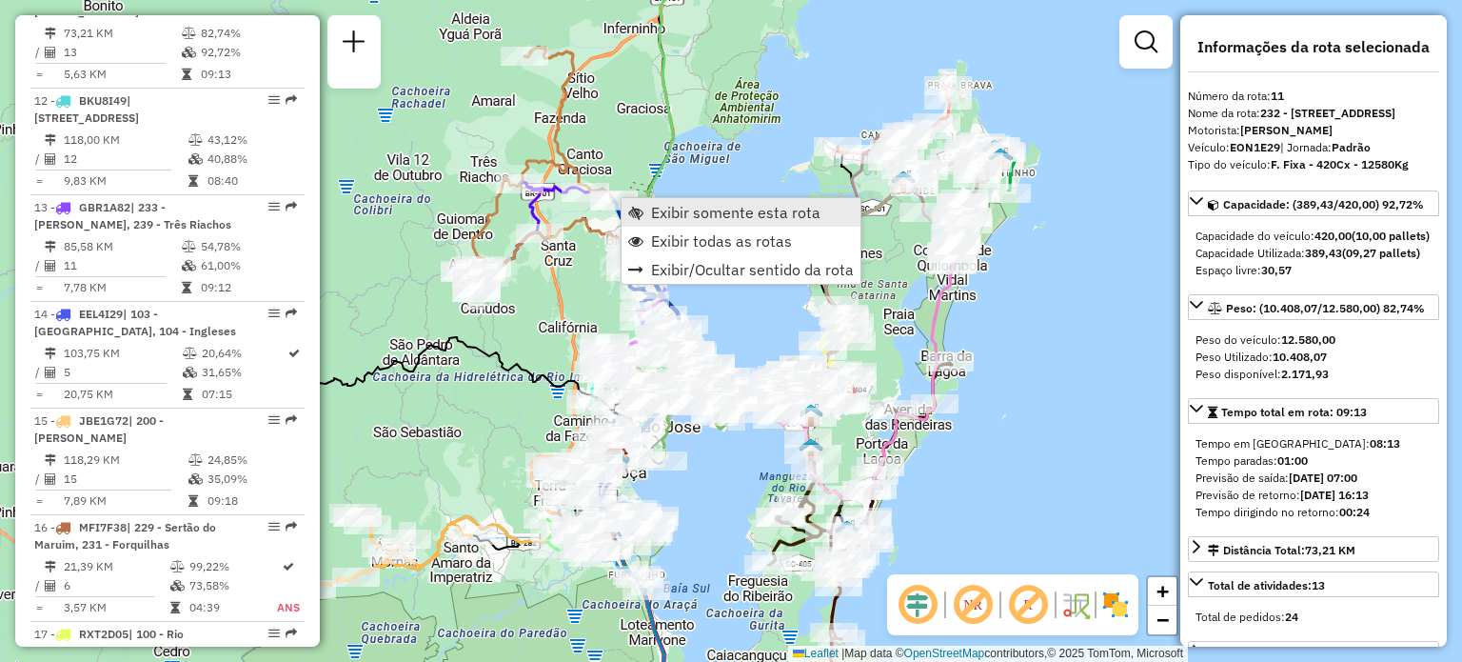
scroll to position [1879, 0]
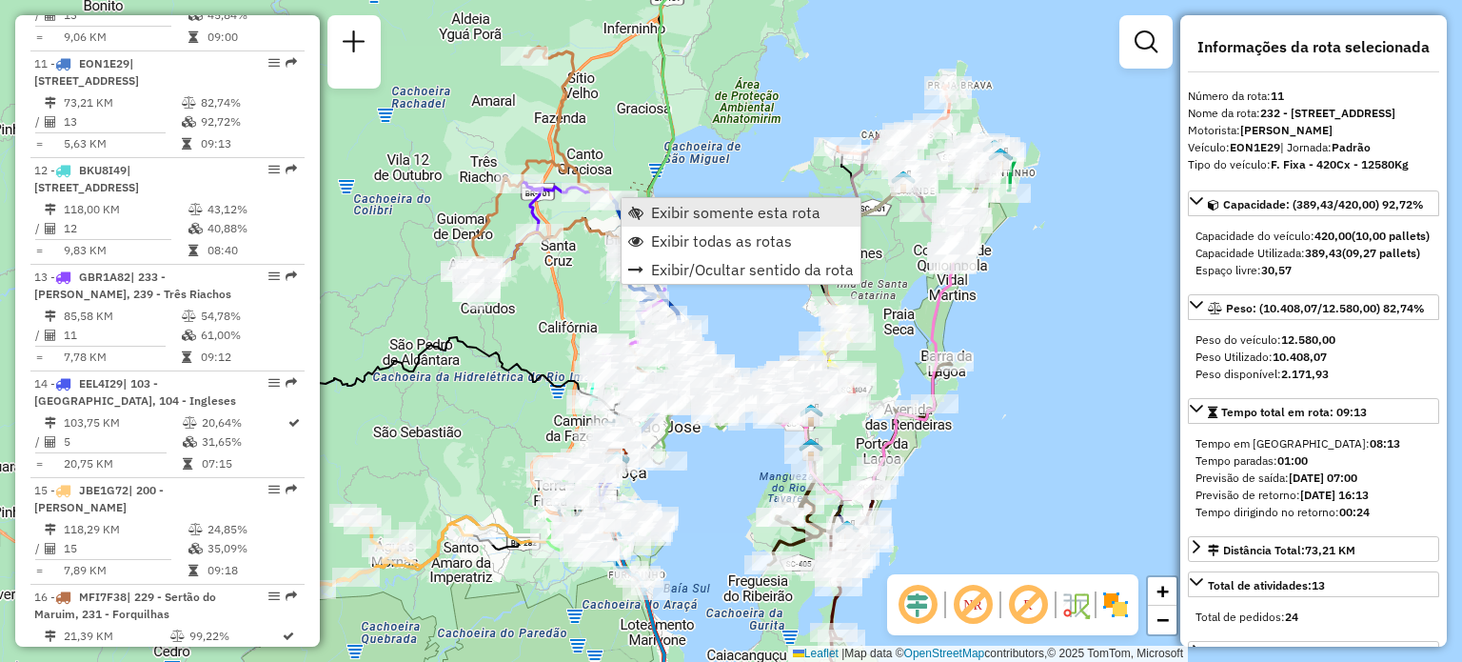
click at [639, 206] on span "Exibir somente esta rota" at bounding box center [635, 212] width 15 height 15
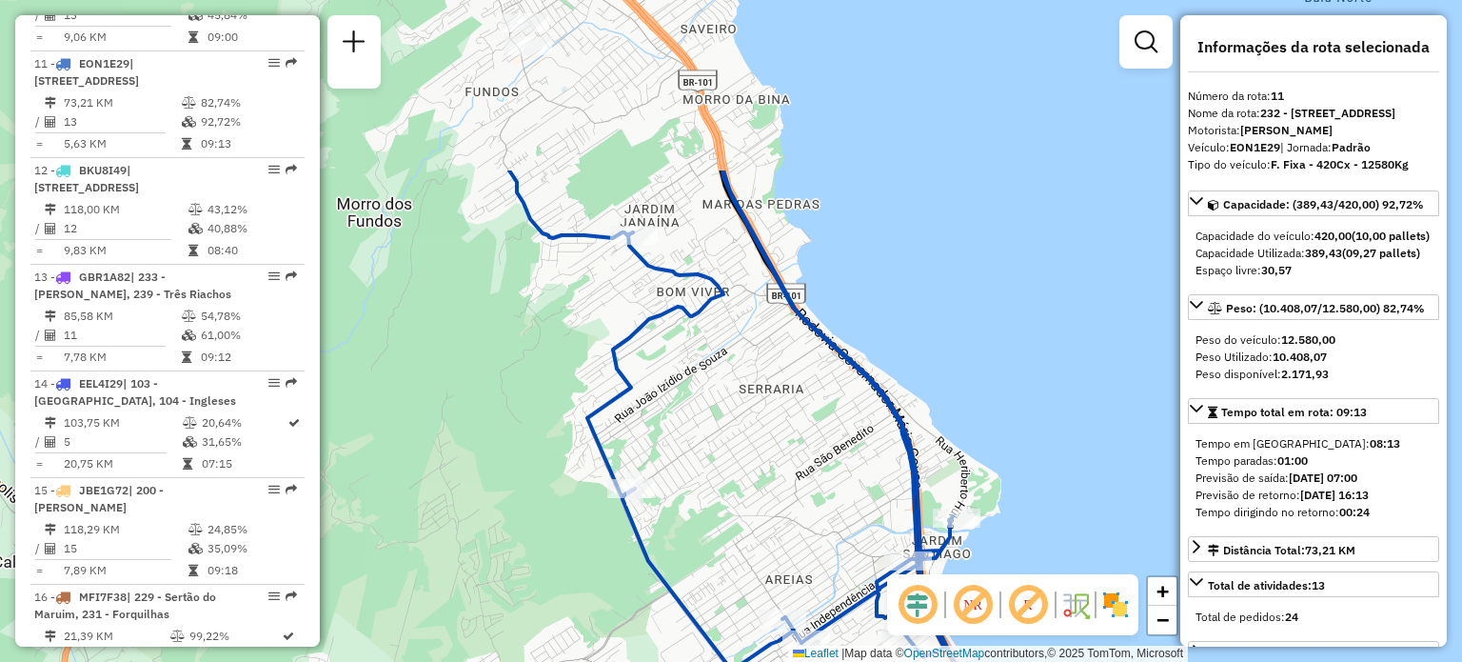
drag, startPoint x: 742, startPoint y: 308, endPoint x: 772, endPoint y: 500, distance: 194.7
click at [805, 586] on div "Janela de atendimento Grade de atendimento Capacidade Transportadoras Veículos …" at bounding box center [731, 331] width 1462 height 662
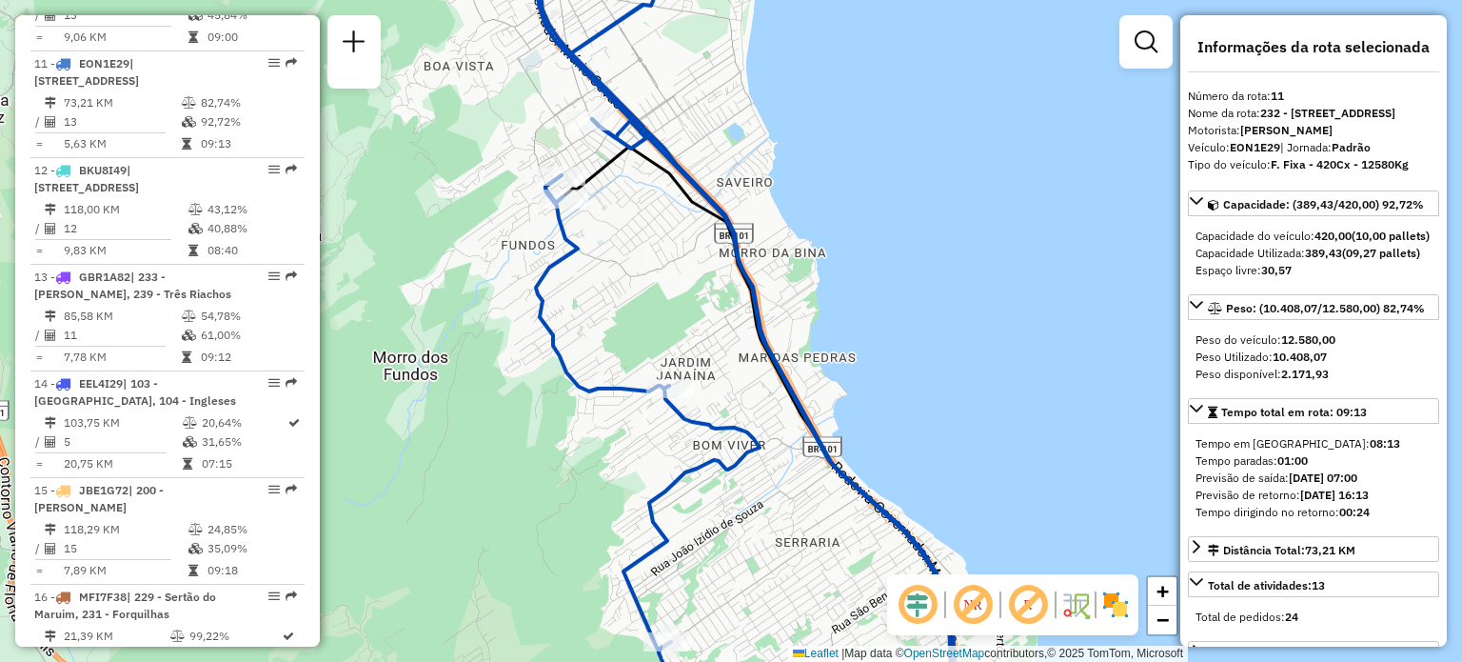
drag, startPoint x: 735, startPoint y: 409, endPoint x: 655, endPoint y: 308, distance: 128.8
click at [756, 436] on div "Janela de atendimento Grade de atendimento Capacidade Transportadoras Veículos …" at bounding box center [731, 331] width 1462 height 662
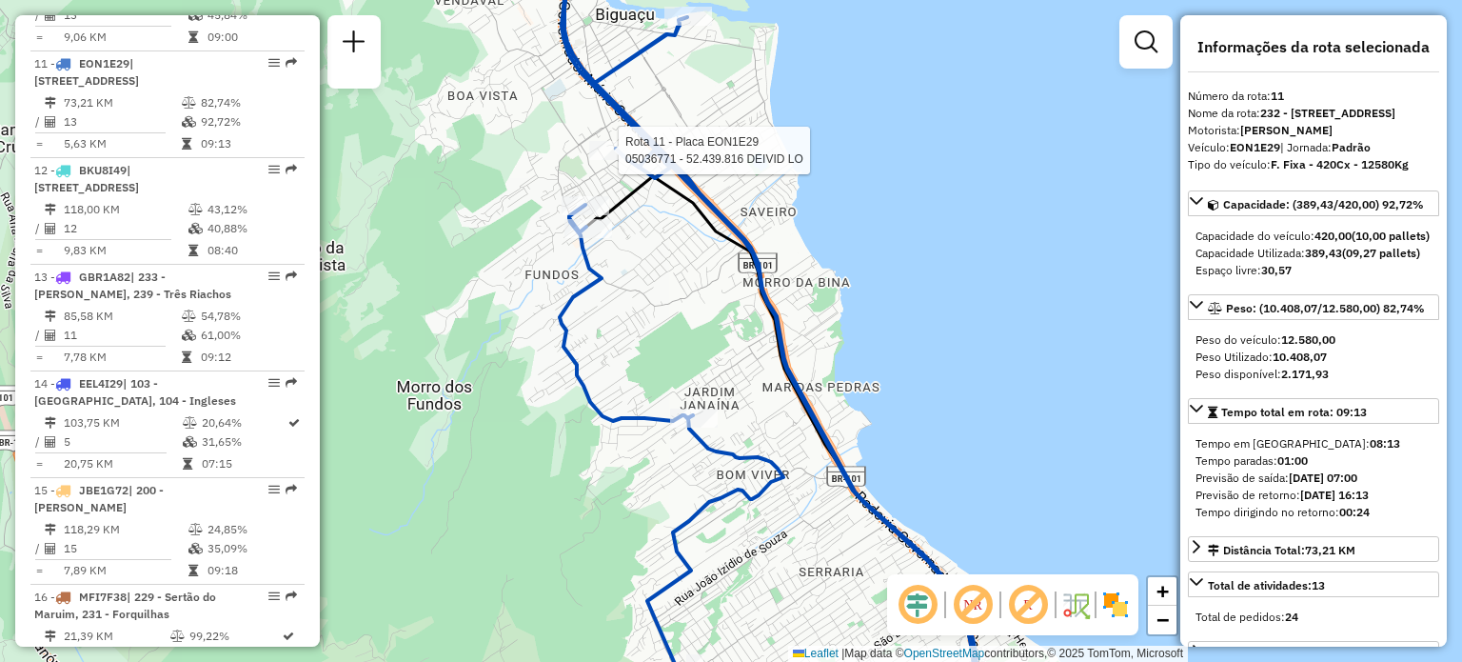
click at [601, 160] on div at bounding box center [613, 150] width 48 height 19
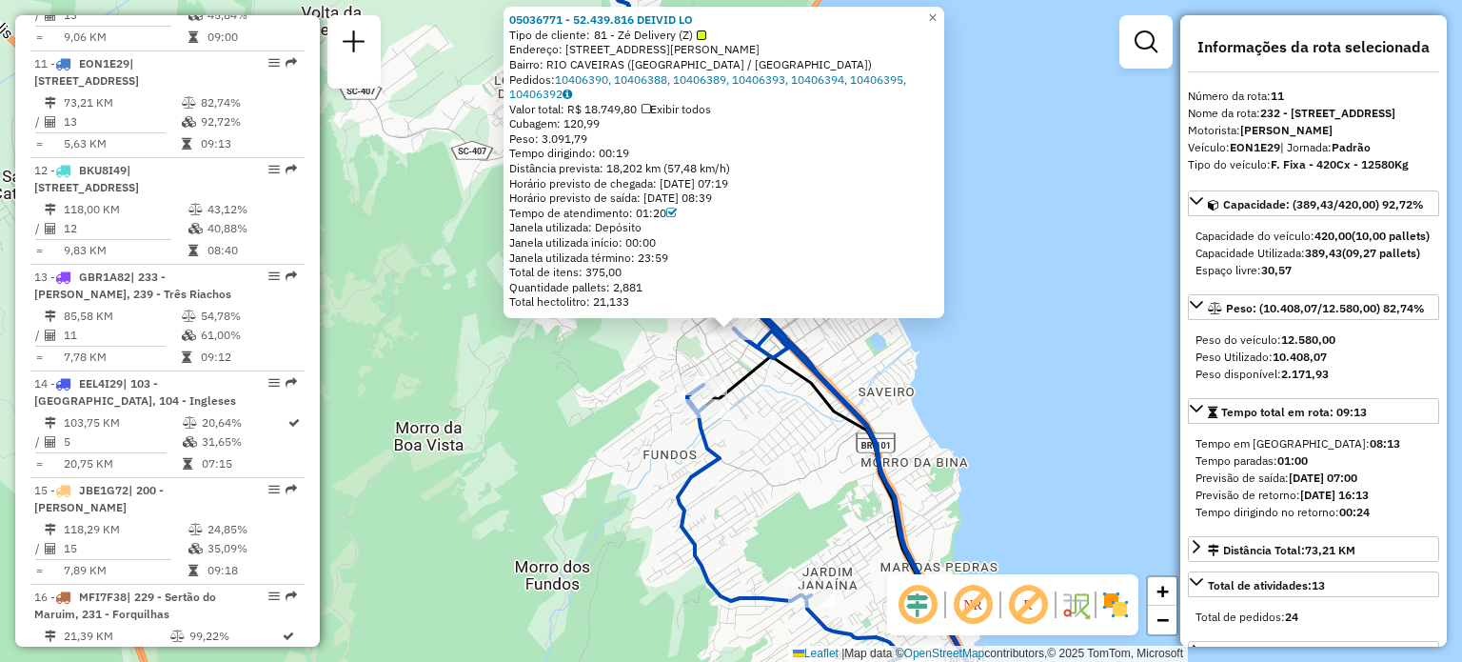
click at [487, 452] on div "05036771 - 52.439.816 DEIVID LO Tipo de cliente: 81 - Zé Delivery (Z) Endereço:…" at bounding box center [731, 331] width 1462 height 662
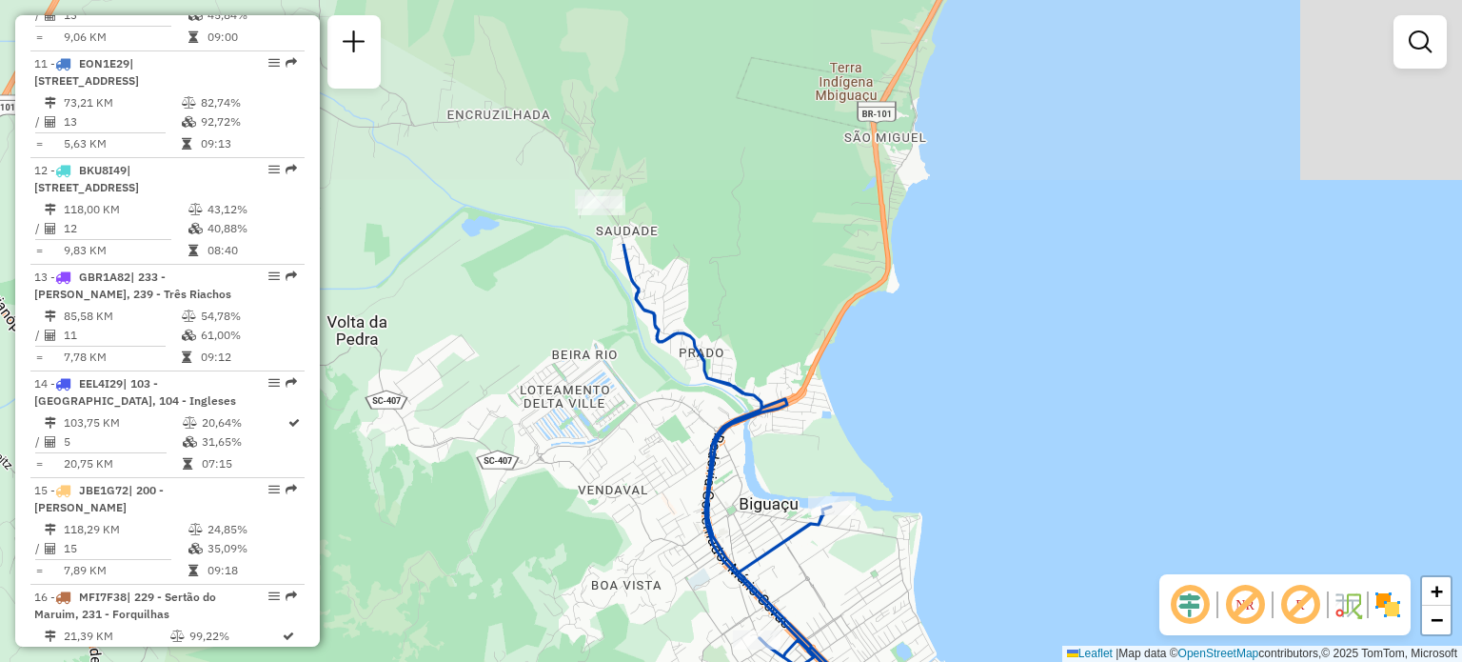
drag, startPoint x: 773, startPoint y: 259, endPoint x: 797, endPoint y: 569, distance: 311.3
click at [798, 569] on div "Janela de atendimento Grade de atendimento Capacidade Transportadoras Veículos …" at bounding box center [731, 331] width 1462 height 662
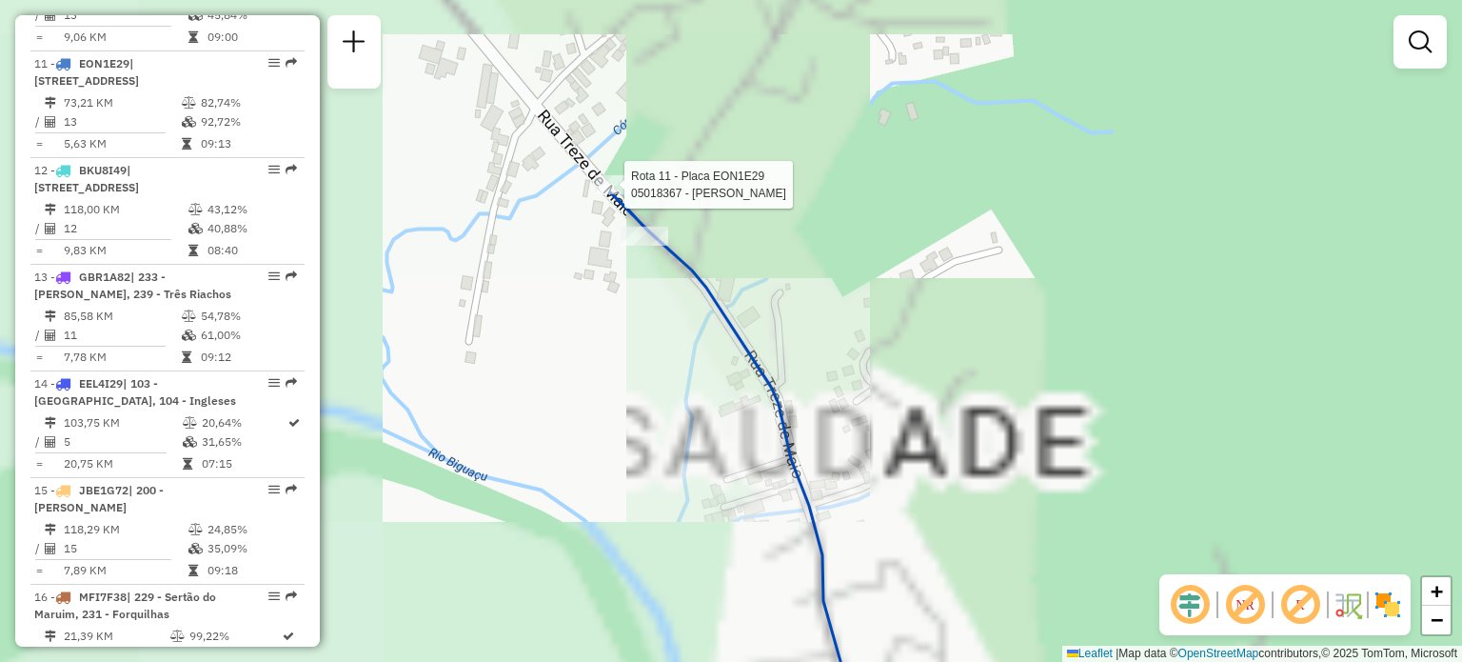
select select "**********"
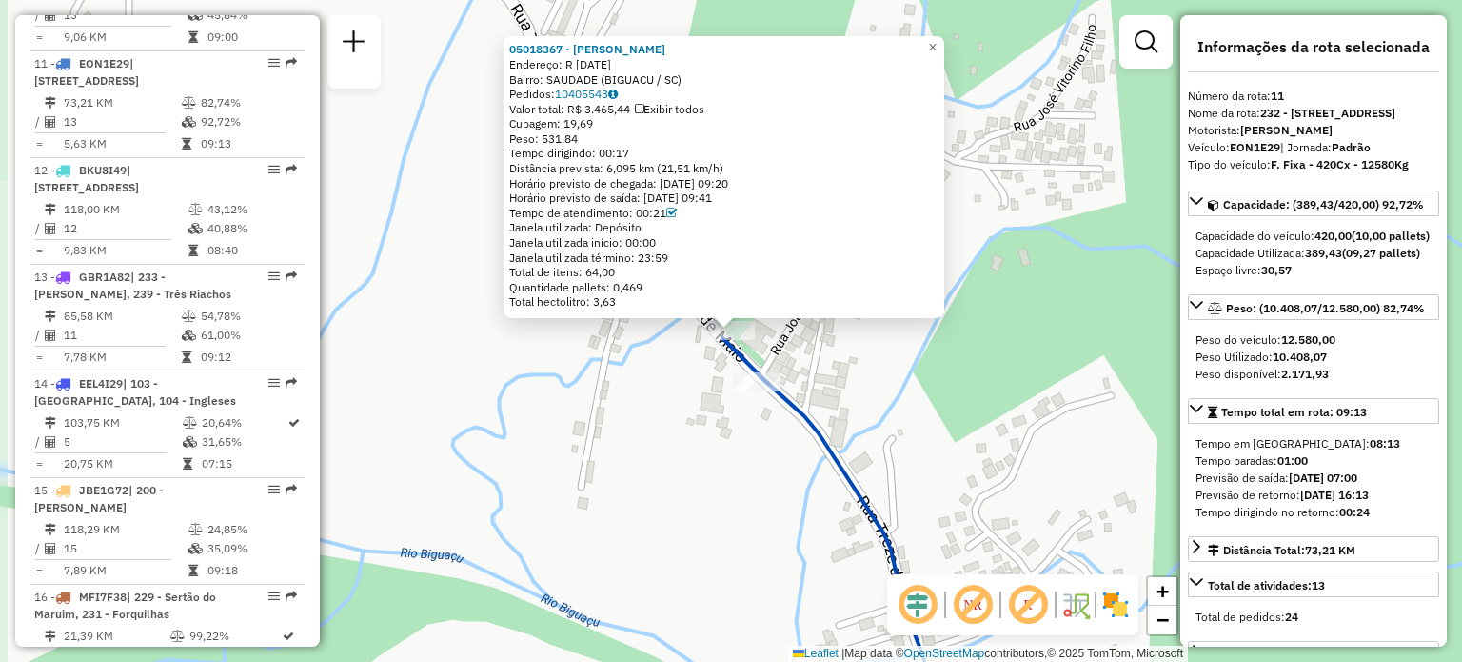
click at [629, 355] on div "05018367 - CATARINA LAURA MIRAN Endereço: R 13 DE MAIO 2697 Bairro: SAUDADE (BI…" at bounding box center [731, 331] width 1462 height 662
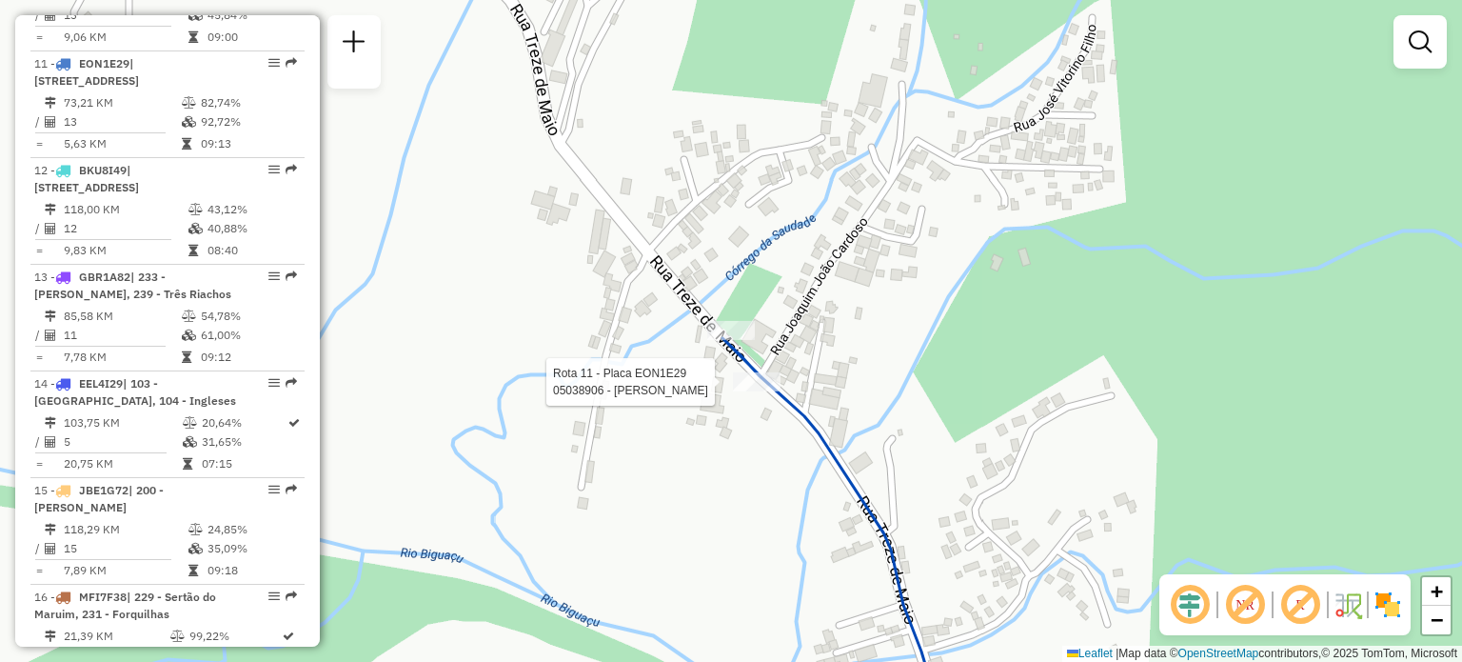
select select "**********"
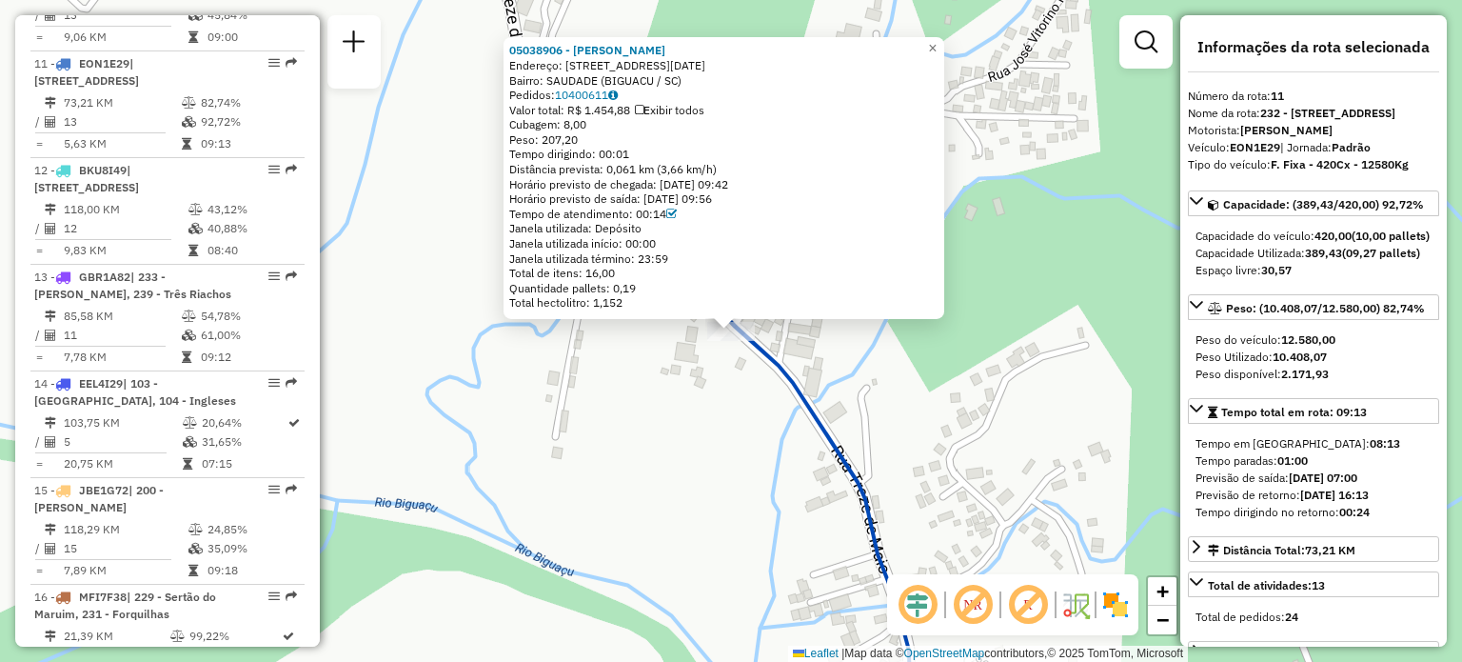
click at [673, 455] on div "05038906 - FLAVIA FERNANDA DE J Endereço: Rua 13 de Maio 2727 Bairro: SAUDADE (…" at bounding box center [731, 331] width 1462 height 662
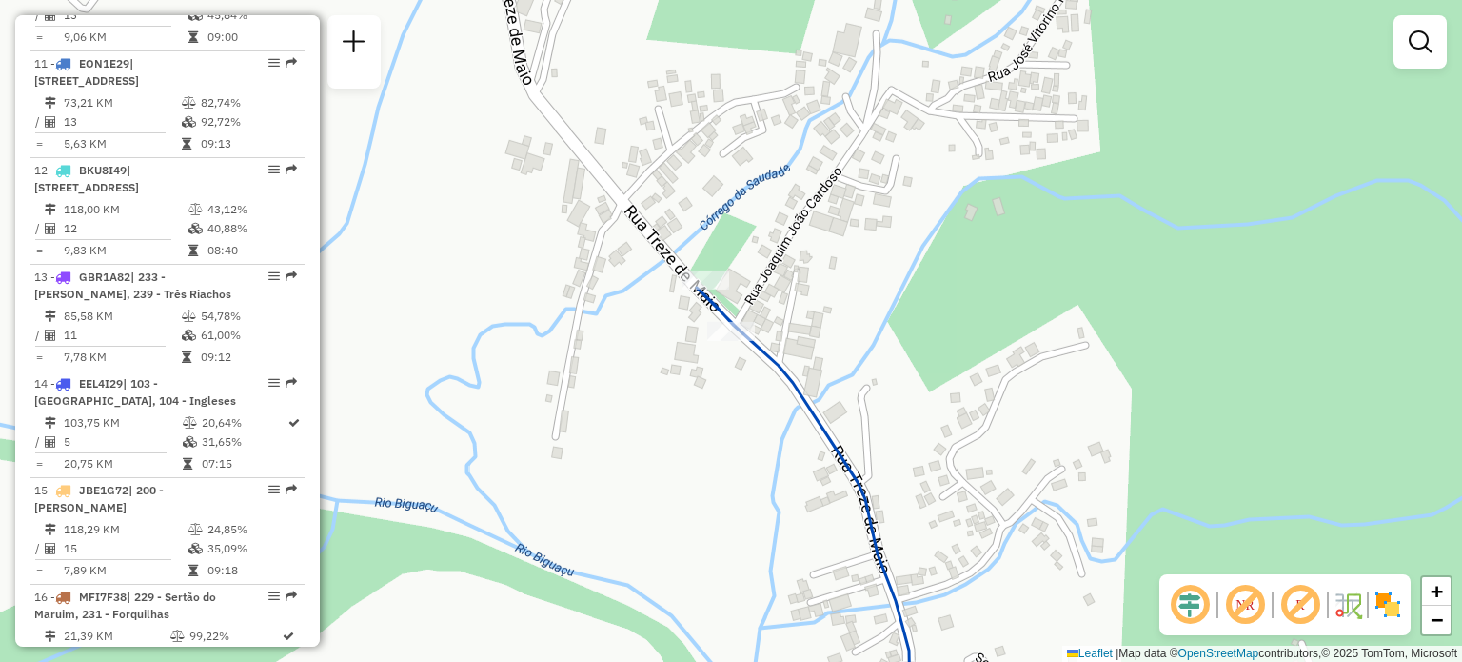
drag, startPoint x: 864, startPoint y: 533, endPoint x: 606, endPoint y: 189, distance: 429.2
click at [697, 288] on icon at bounding box center [808, 508] width 222 height 441
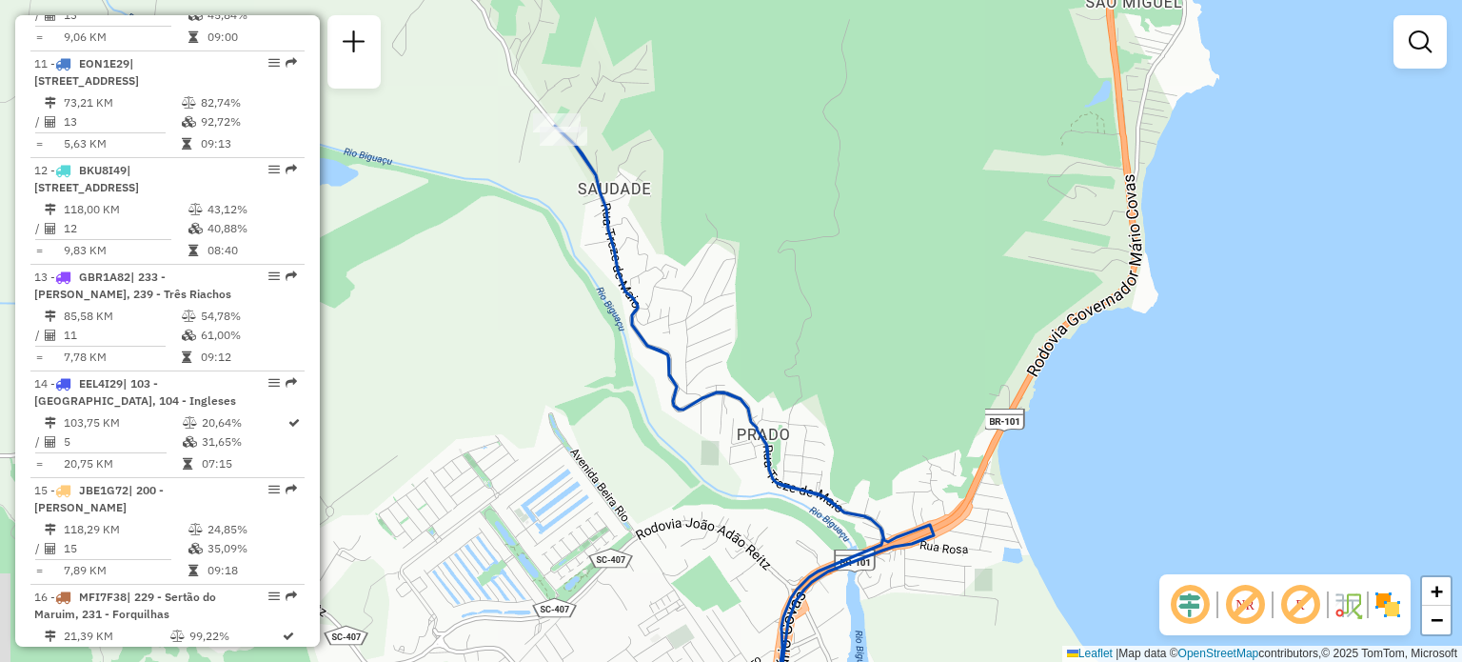
drag, startPoint x: 739, startPoint y: 350, endPoint x: 739, endPoint y: 165, distance: 185.7
click at [739, 178] on div "Janela de atendimento Grade de atendimento Capacidade Transportadoras Veículos …" at bounding box center [731, 331] width 1462 height 662
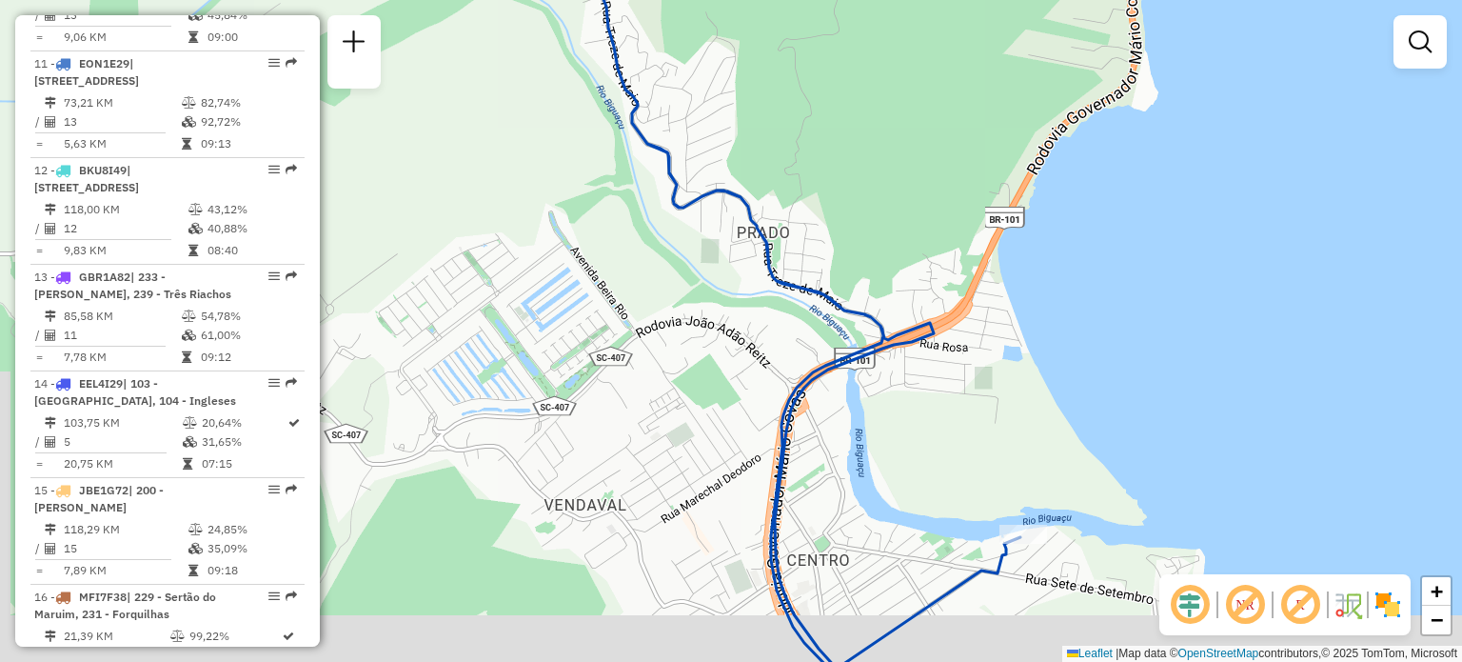
drag, startPoint x: 798, startPoint y: 539, endPoint x: 742, endPoint y: 241, distance: 303.3
click at [742, 243] on div "Janela de atendimento Grade de atendimento Capacidade Transportadoras Veículos …" at bounding box center [731, 331] width 1462 height 662
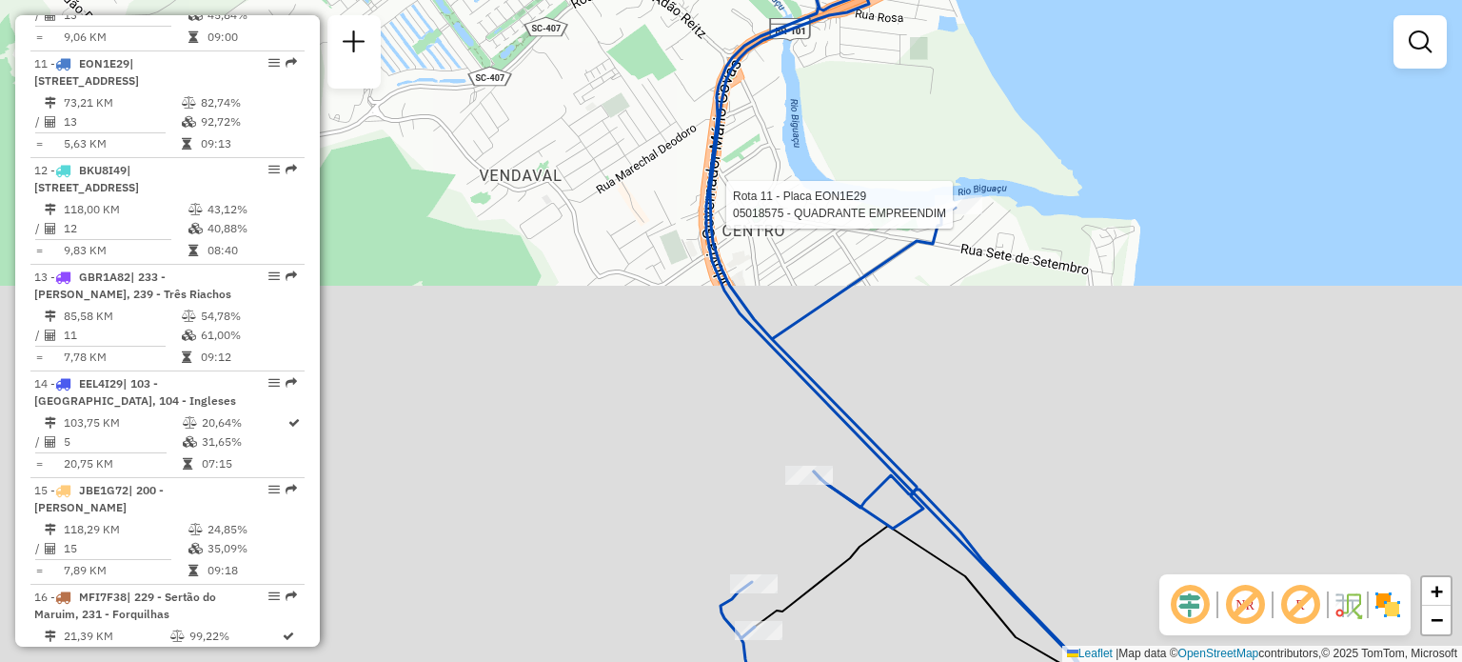
select select "**********"
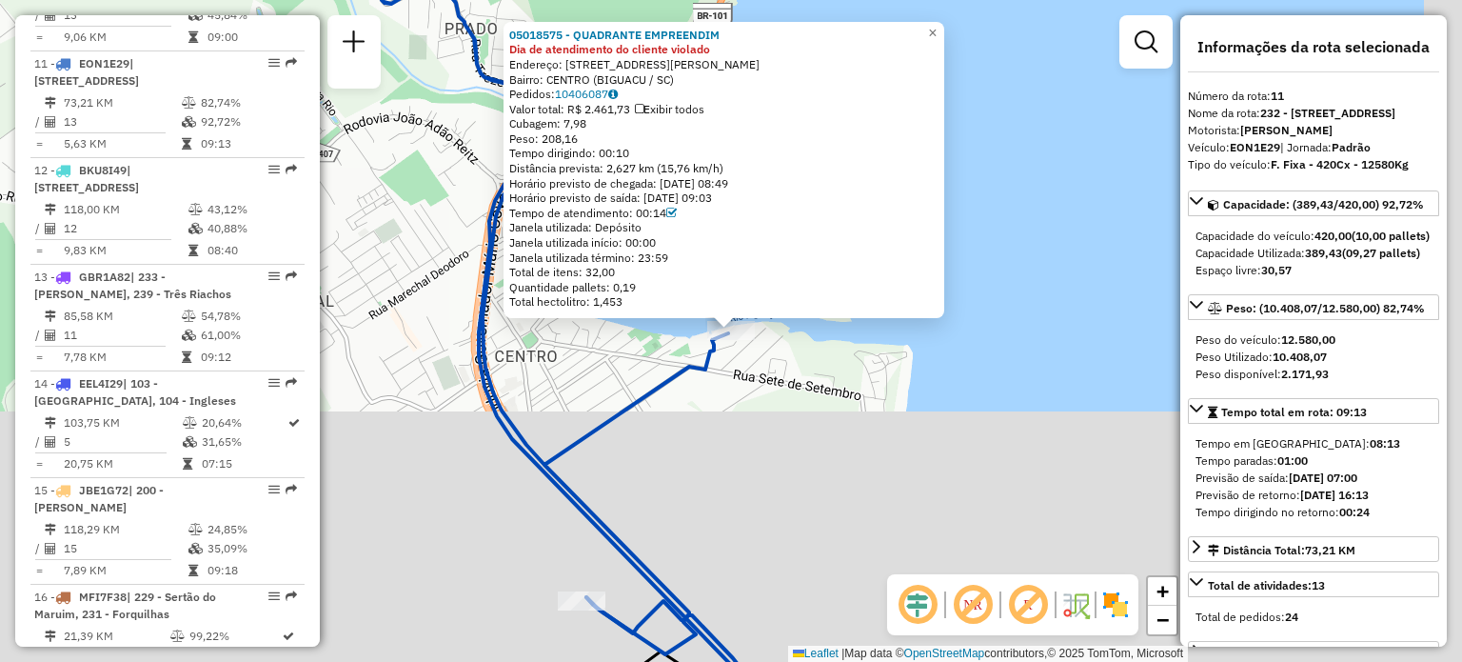
click at [711, 438] on div "05018575 - QUADRANTE EMPREENDIM Dia de atendimento do cliente violado Endereço:…" at bounding box center [731, 331] width 1462 height 662
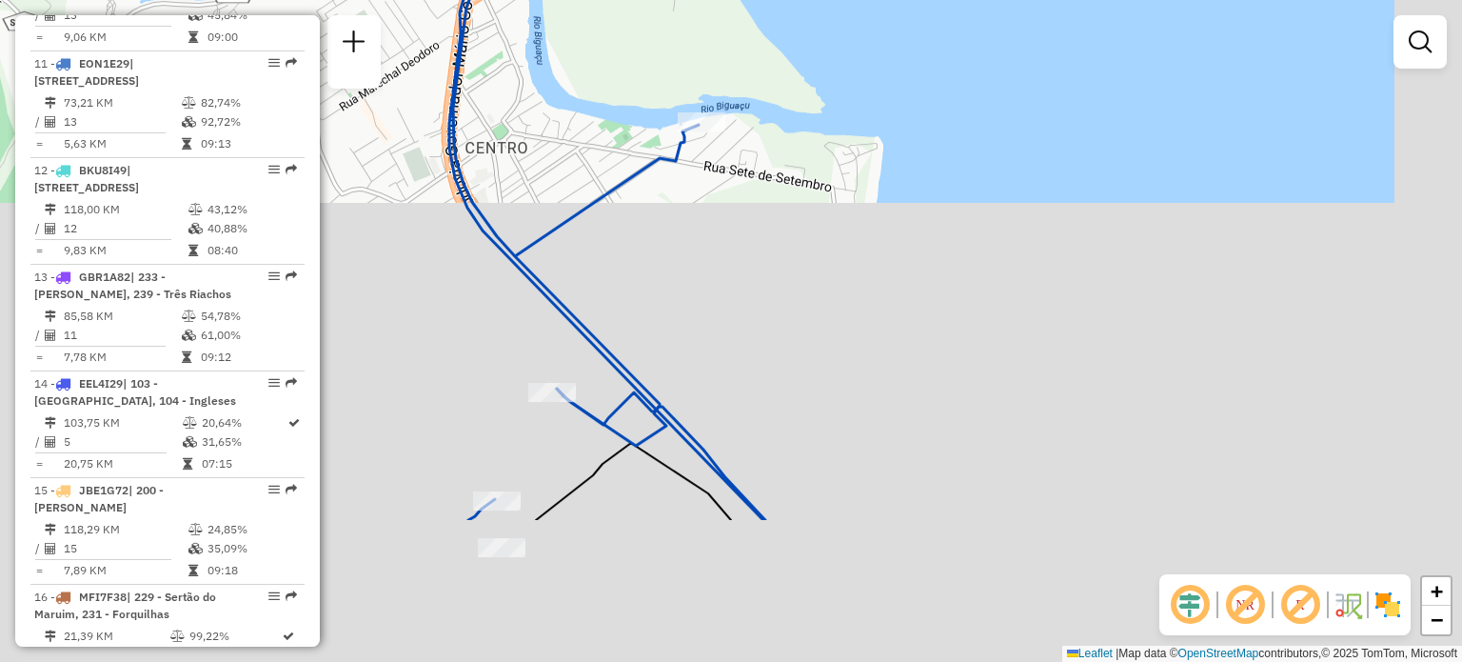
drag, startPoint x: 723, startPoint y: 497, endPoint x: 674, endPoint y: 308, distance: 194.7
click at [693, 268] on div "Janela de atendimento Grade de atendimento Capacidade Transportadoras Veículos …" at bounding box center [731, 331] width 1462 height 662
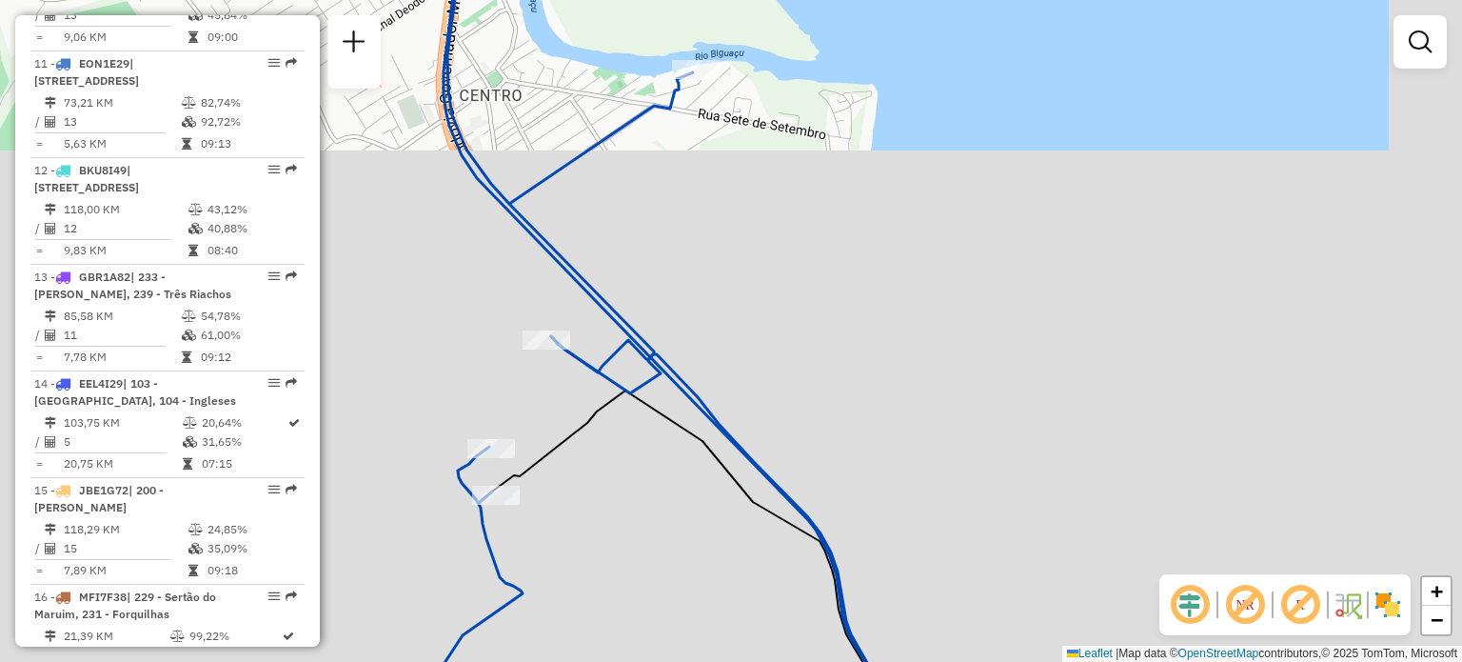
drag, startPoint x: 586, startPoint y: 439, endPoint x: 588, endPoint y: 273, distance: 165.7
click at [615, 390] on icon at bounding box center [683, 549] width 383 height 319
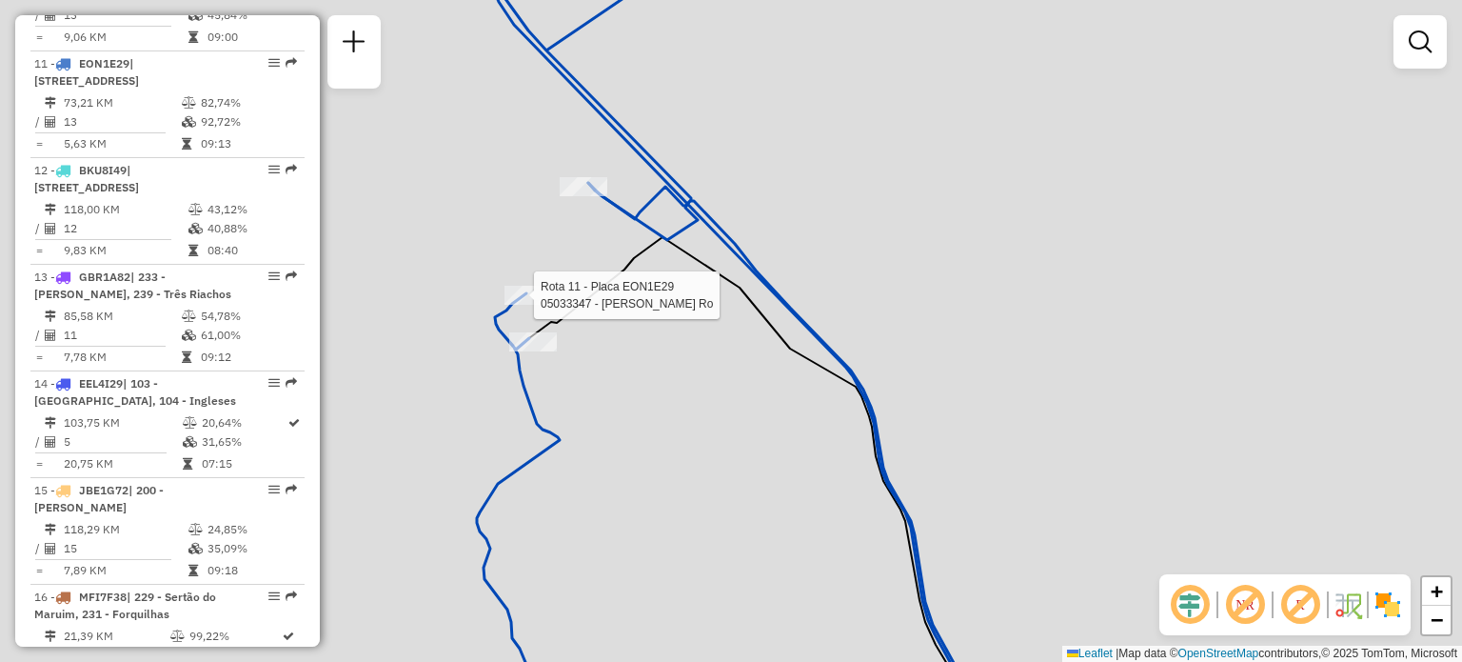
select select "**********"
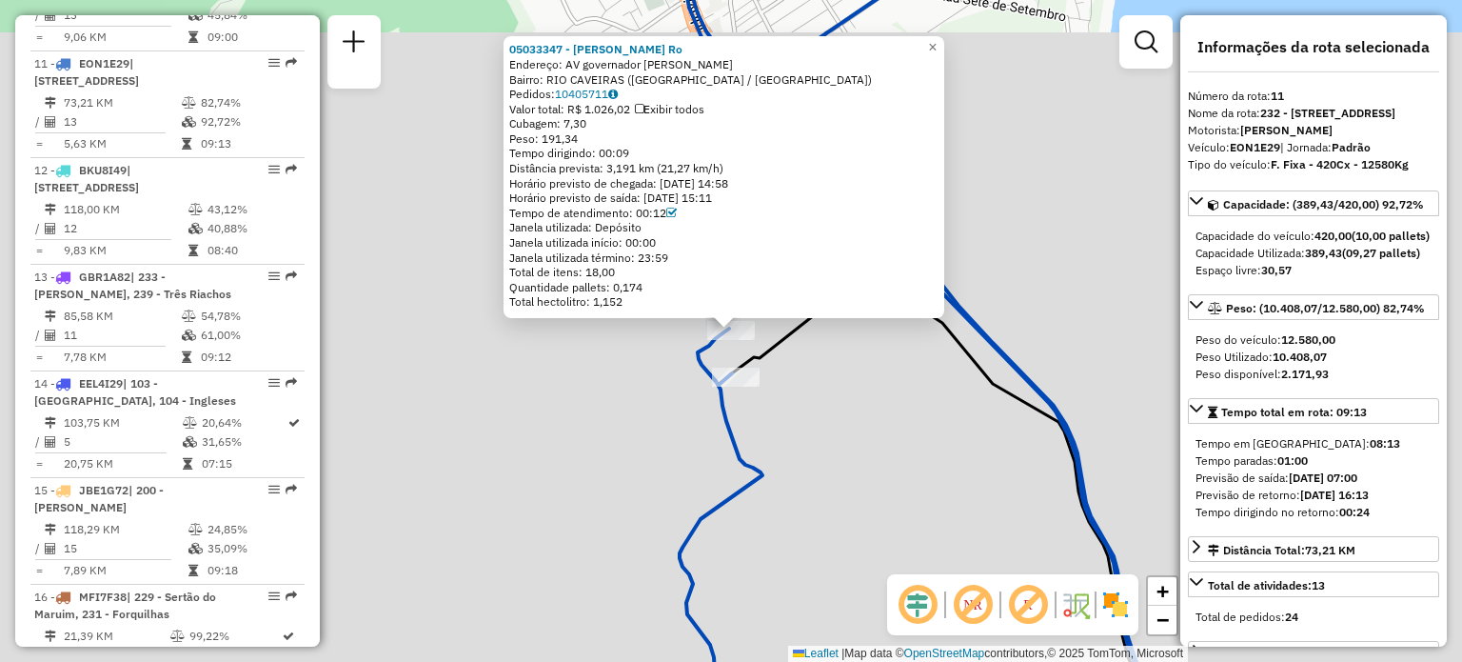
click at [546, 391] on div "05033347 - Dercila Aparecida Ro Endereço: AV governador pedro ivo campos sn Bai…" at bounding box center [731, 331] width 1462 height 662
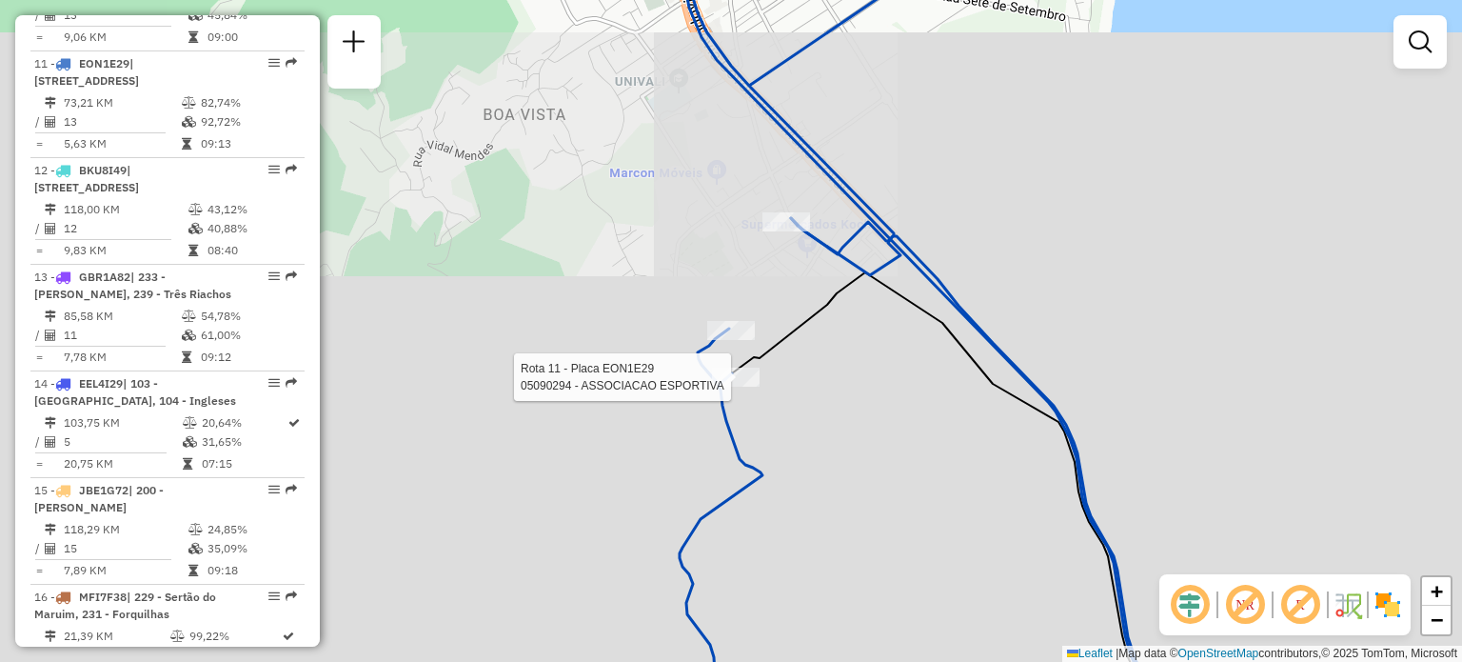
select select "**********"
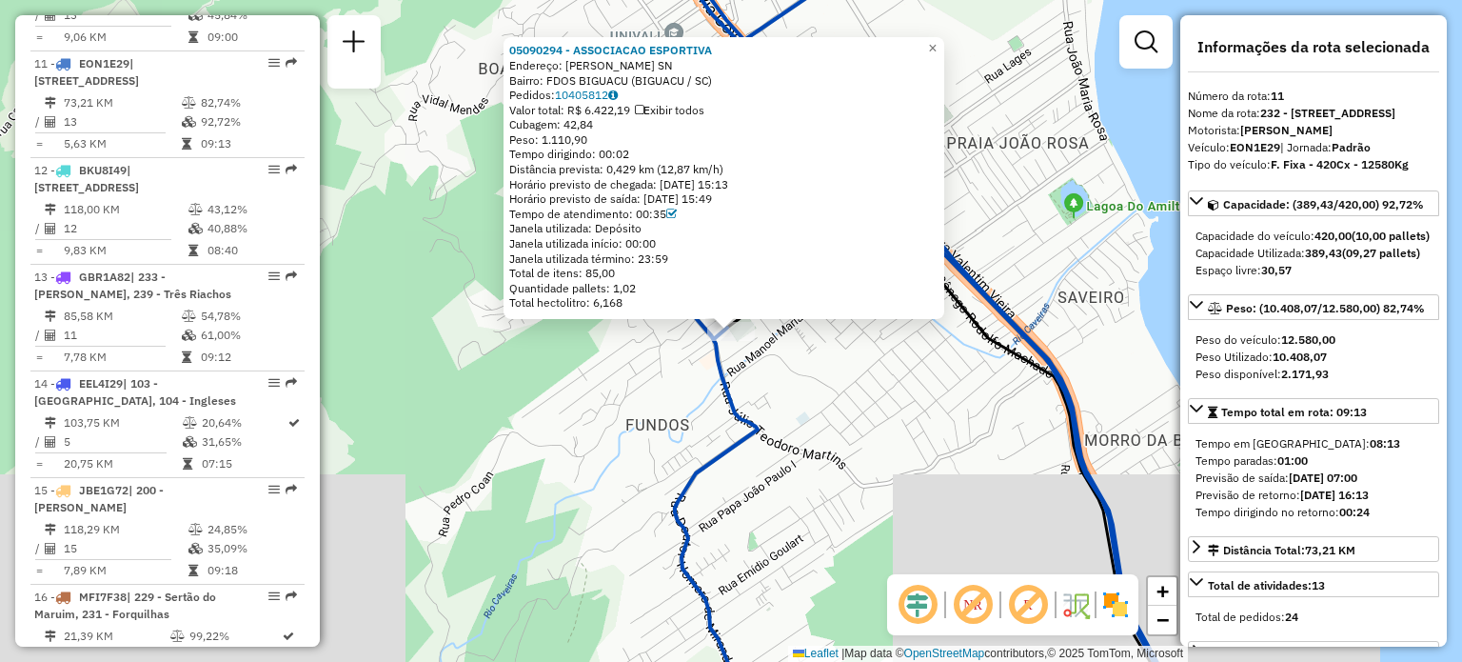
click at [598, 455] on div "05090294 - ASSOCIACAO ESPORTIVA Endereço: R JOAO ZEFERINO DE SOUZA SN Bairro: F…" at bounding box center [731, 331] width 1462 height 662
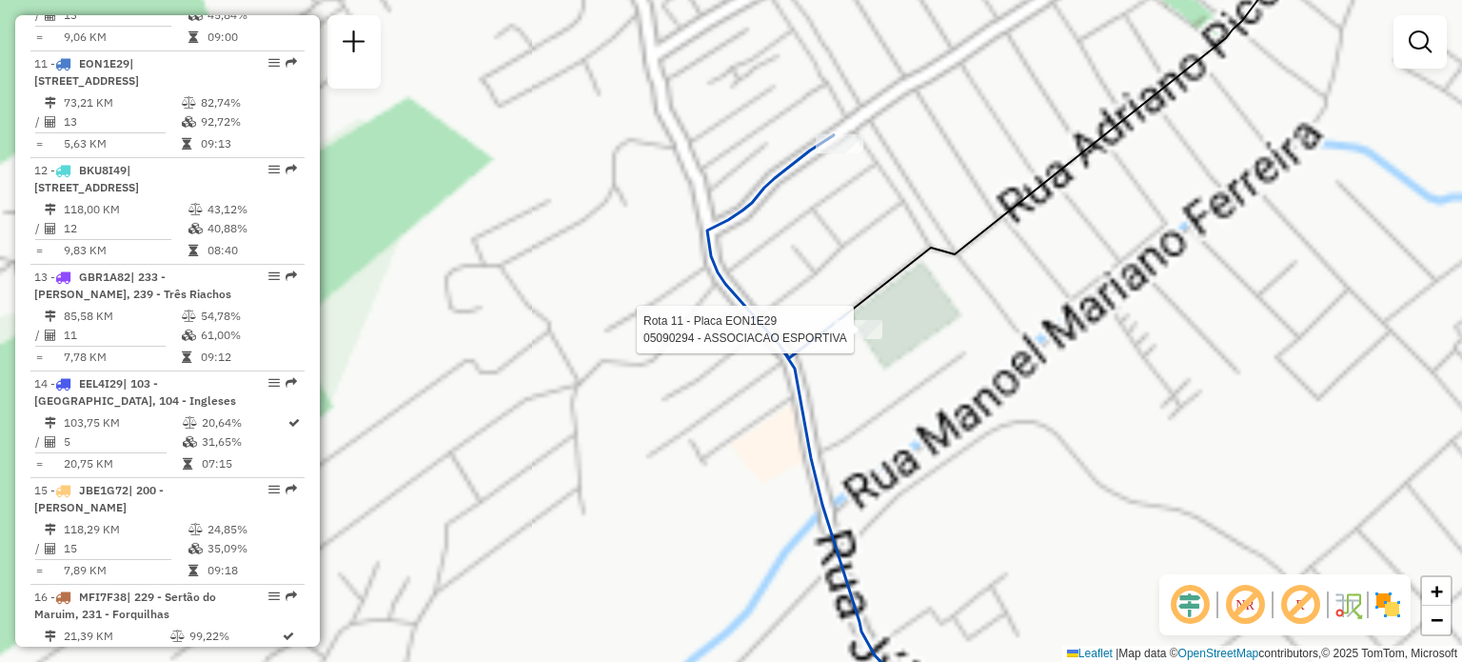
select select "**********"
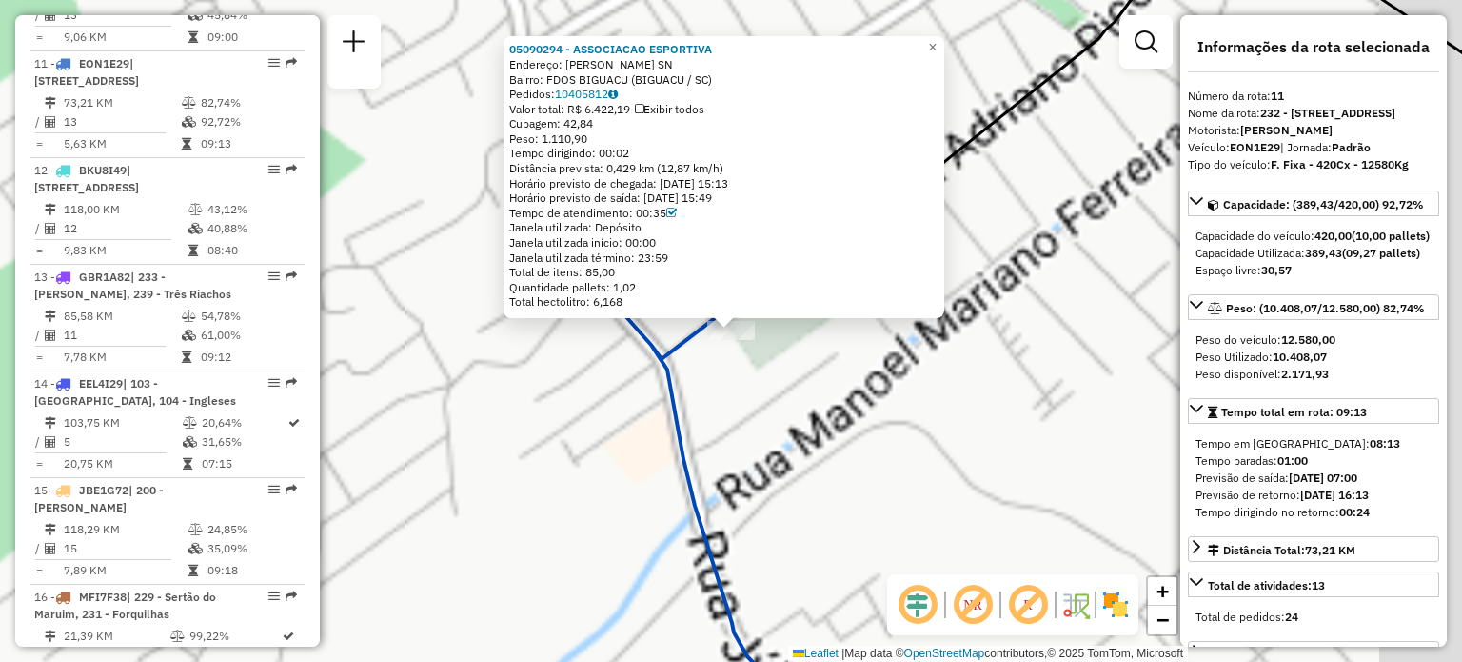
click at [754, 387] on div "05090294 - ASSOCIACAO ESPORTIVA Endereço: R JOAO ZEFERINO DE SOUZA SN Bairro: F…" at bounding box center [731, 331] width 1462 height 662
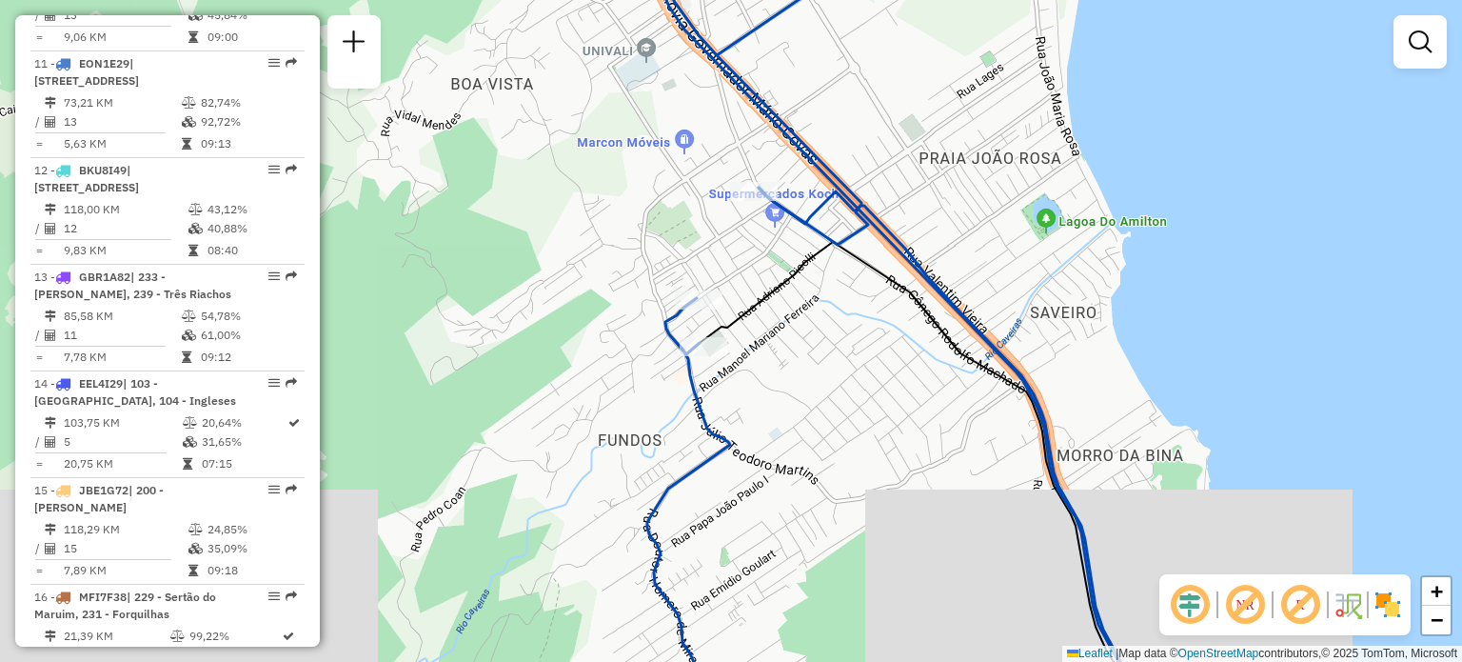
drag, startPoint x: 813, startPoint y: 408, endPoint x: 734, endPoint y: 269, distance: 159.1
click at [739, 276] on div "Janela de atendimento Grade de atendimento Capacidade Transportadoras Veículos …" at bounding box center [731, 331] width 1462 height 662
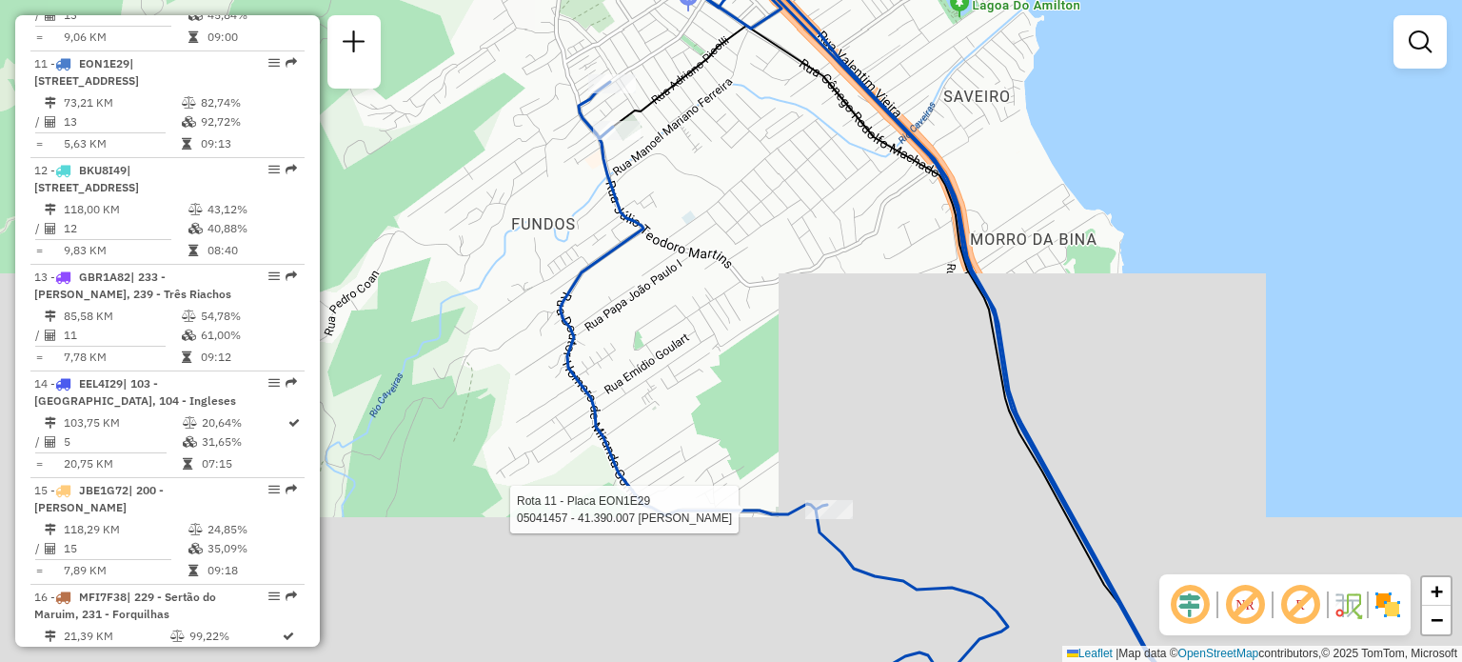
select select "**********"
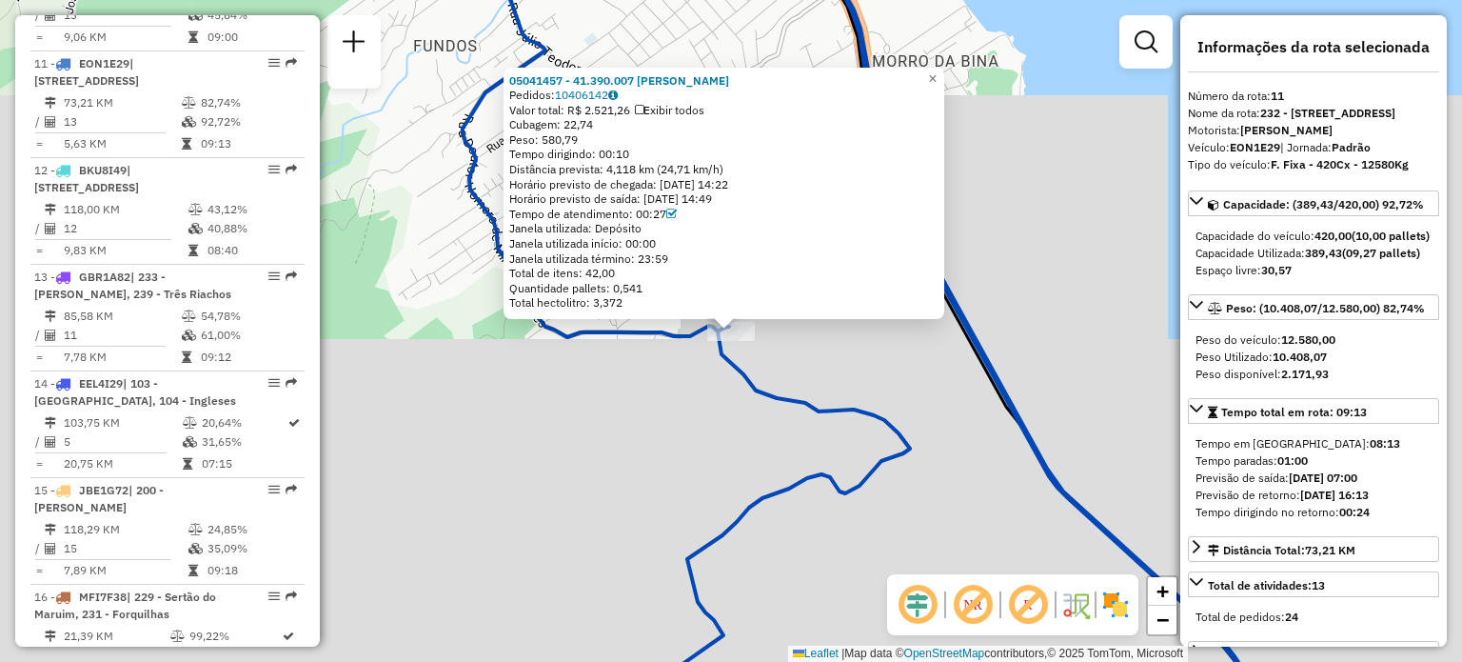
click at [903, 408] on div "05041457 - 41.390.007 FERNANDA ABREU DE OLIVEIRA Pedidos: 10406142 Valor total:…" at bounding box center [731, 331] width 1462 height 662
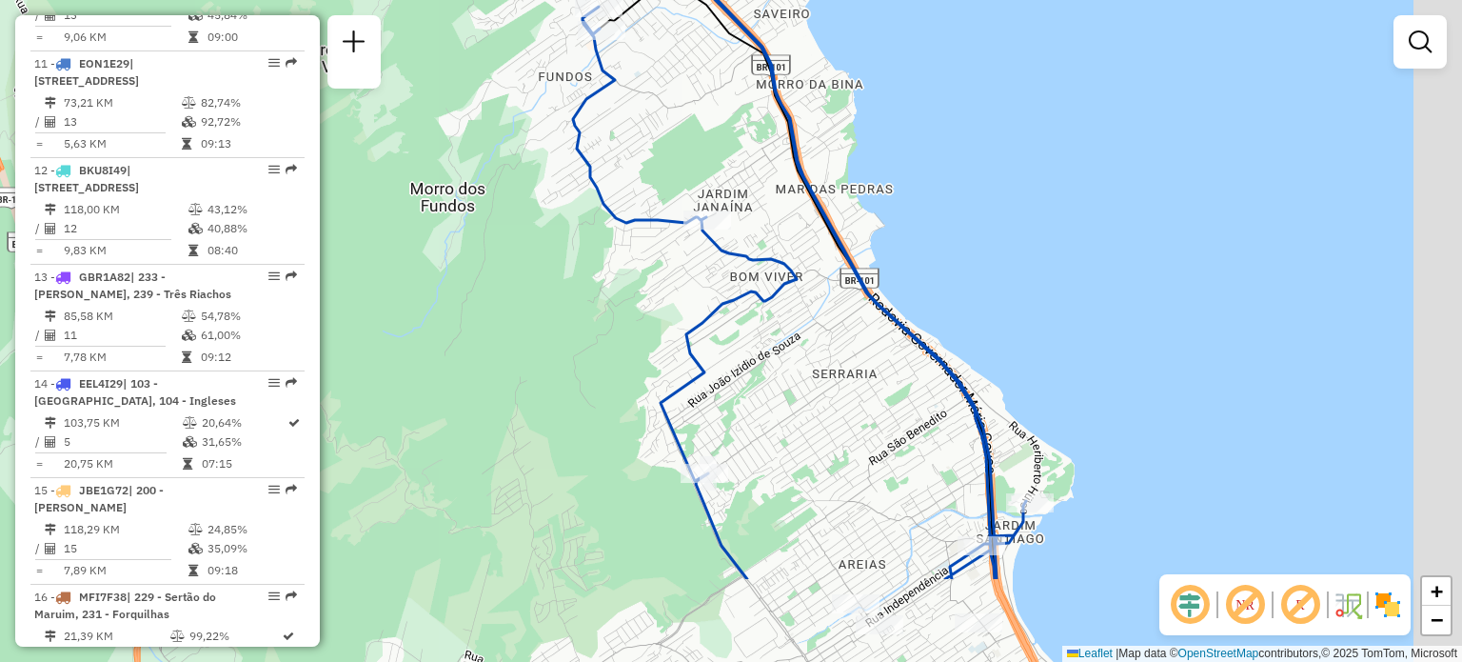
drag, startPoint x: 900, startPoint y: 437, endPoint x: 796, endPoint y: 260, distance: 205.3
click at [796, 260] on div "Janela de atendimento Grade de atendimento Capacidade Transportadoras Veículos …" at bounding box center [731, 331] width 1462 height 662
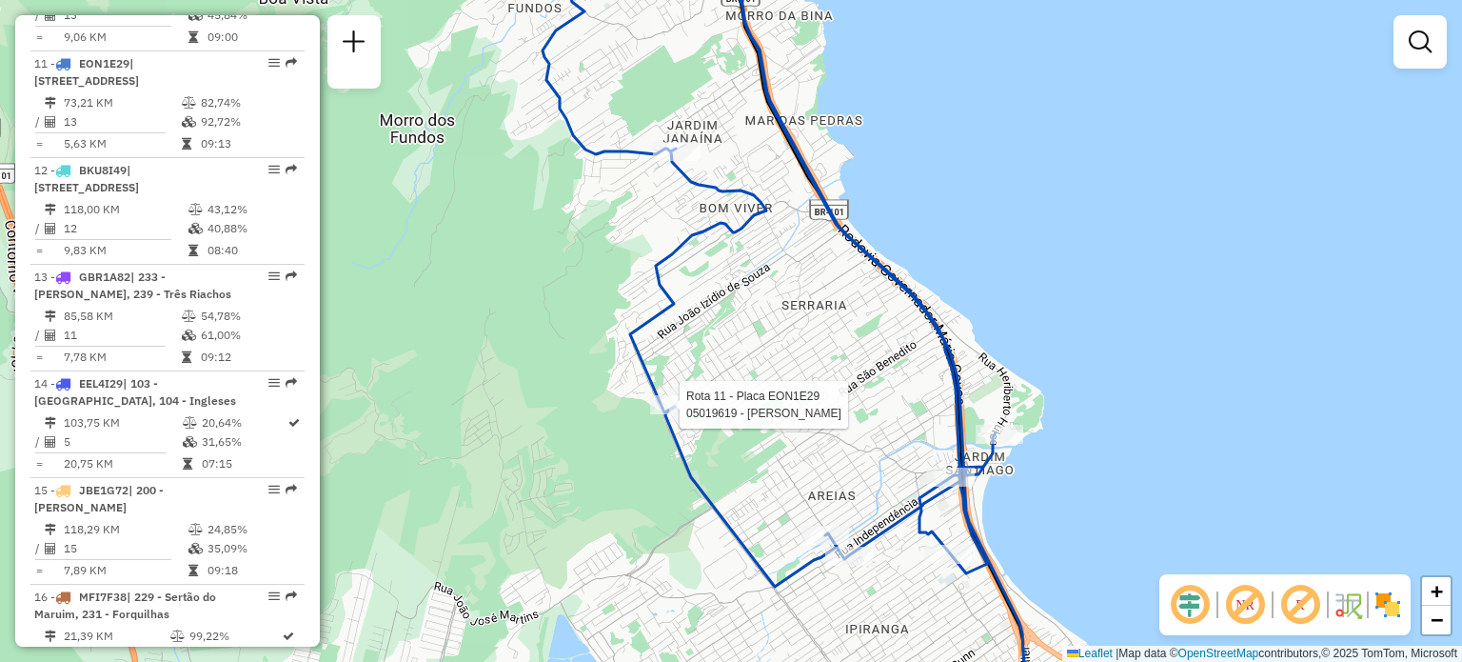
select select "**********"
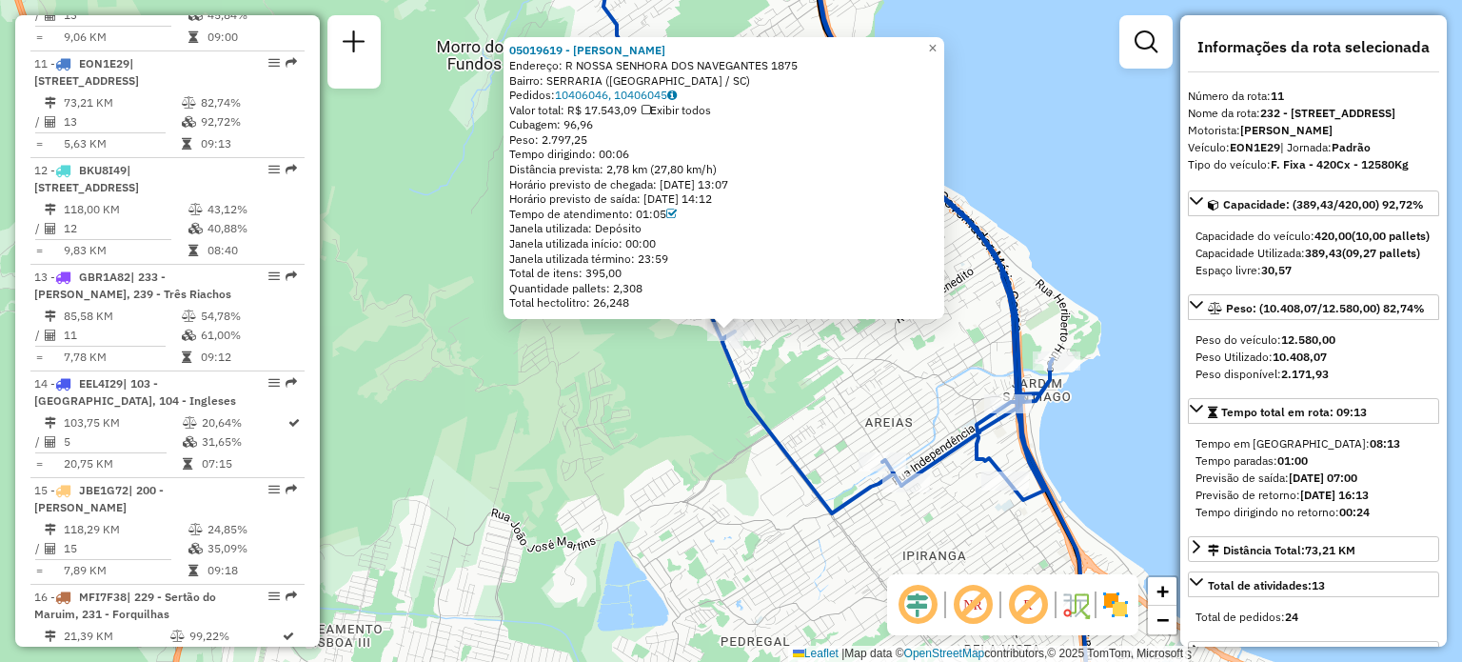
click at [779, 378] on div "05019619 - JOAQUIM WILL - EPP Endereço: R NOSSA SENHORA DOS NAVEGANTES 1875 Bai…" at bounding box center [731, 331] width 1462 height 662
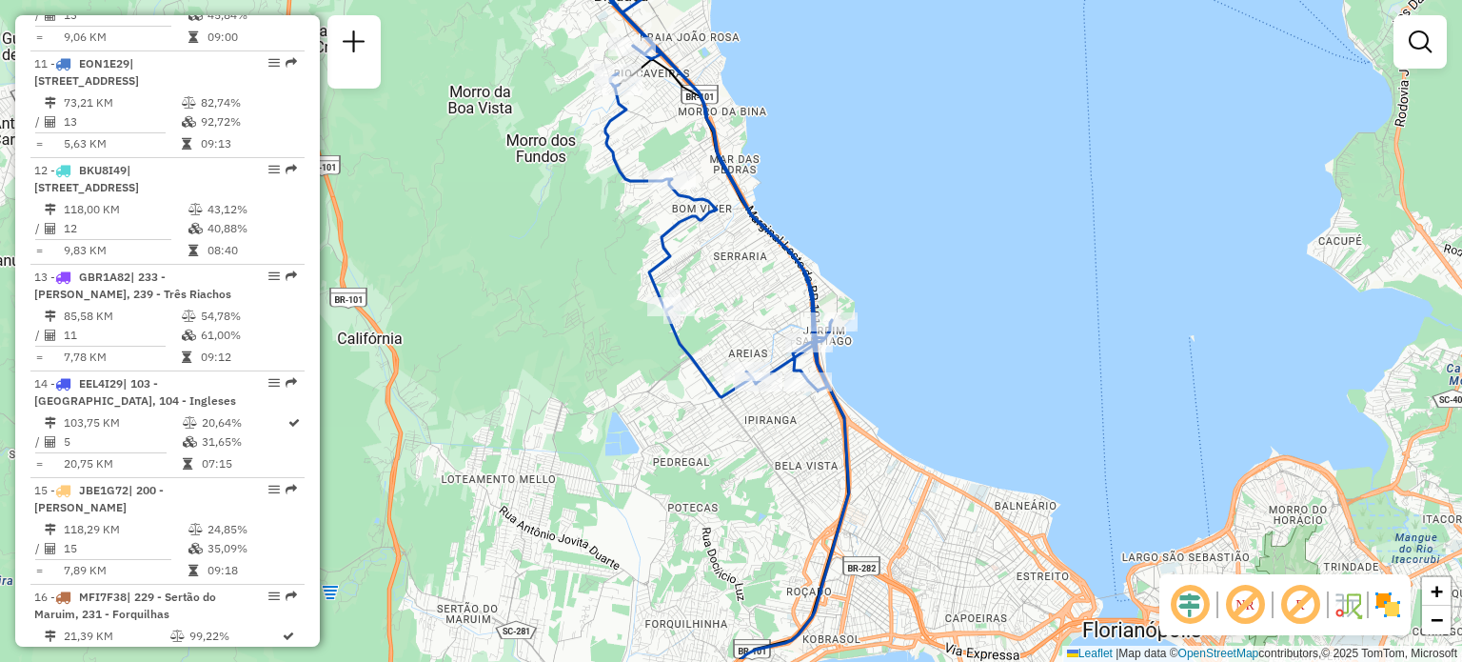
drag, startPoint x: 777, startPoint y: 556, endPoint x: 763, endPoint y: 433, distance: 123.6
click at [765, 441] on div "Janela de atendimento Grade de atendimento Capacidade Transportadoras Veículos …" at bounding box center [731, 331] width 1462 height 662
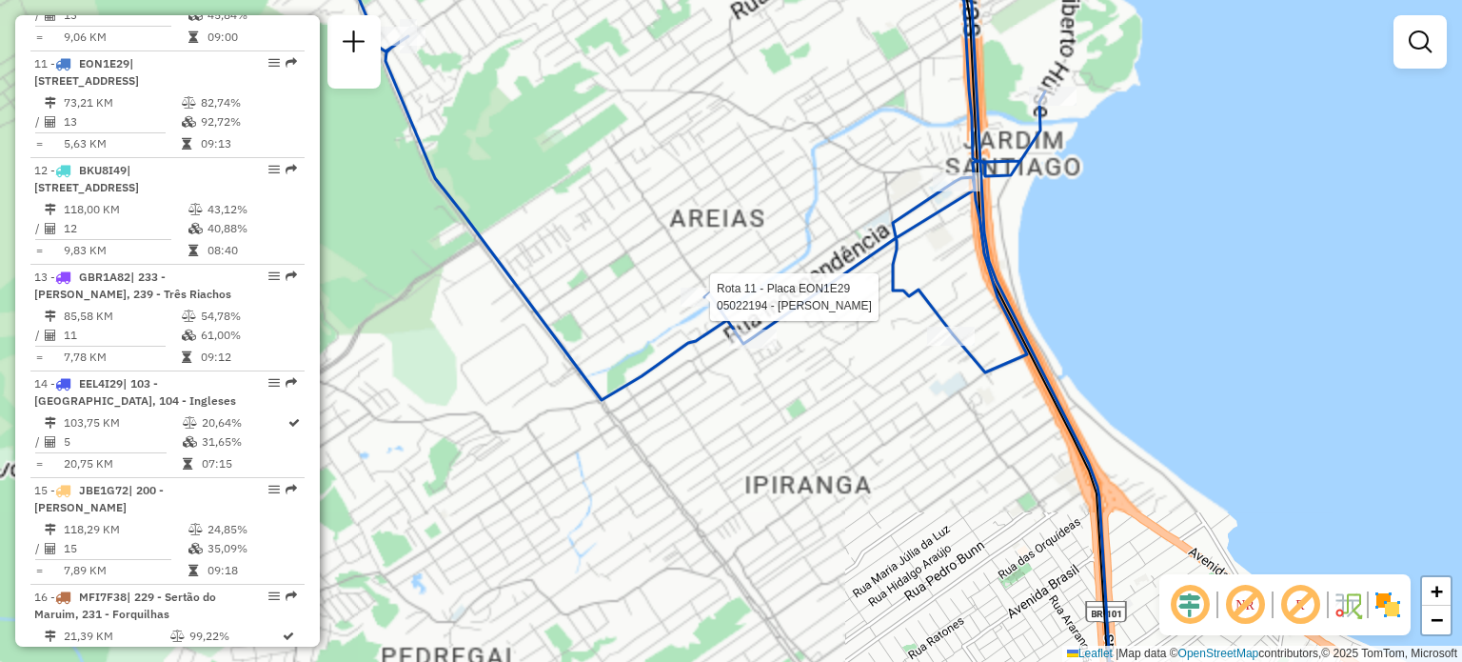
select select "**********"
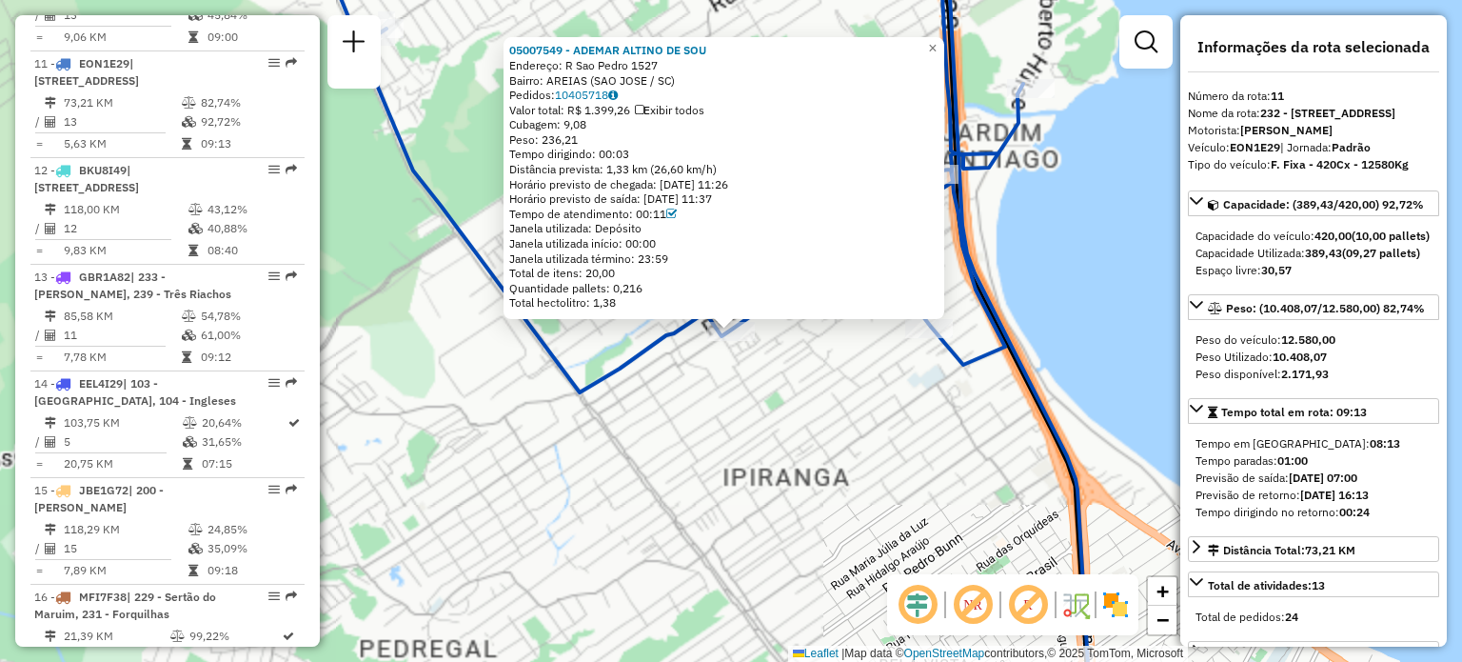
drag, startPoint x: 874, startPoint y: 397, endPoint x: 888, endPoint y: 388, distance: 17.2
click at [871, 399] on div "05007549 - ADEMAR ALTINO DE SOU Endereço: R Sao Pedro 1527 Bairro: AREIAS (SAO …" at bounding box center [731, 331] width 1462 height 662
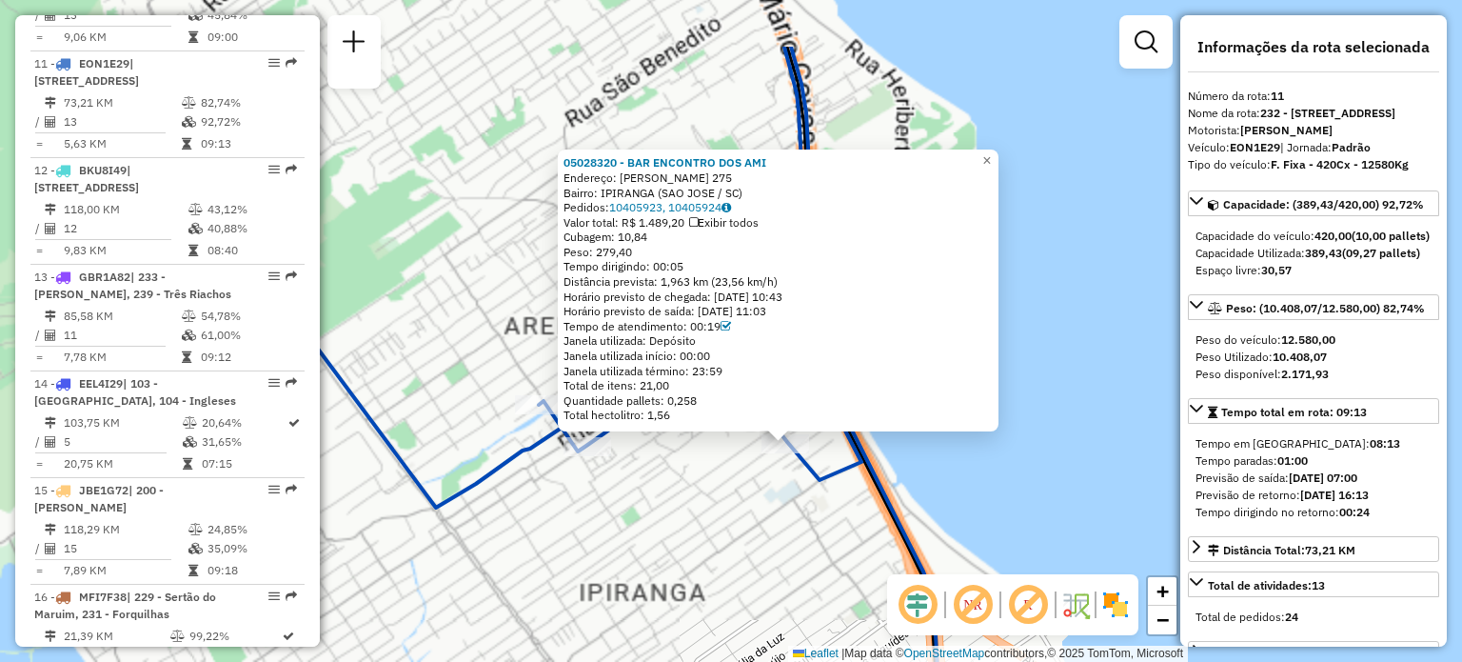
drag, startPoint x: 982, startPoint y: 358, endPoint x: 1028, endPoint y: 458, distance: 110.3
click at [1028, 456] on div "05028320 - BAR ENCONTRO DOS AMI Endereço: EMIDIO FRANCISCO DA SILVA 275 Bairro:…" at bounding box center [731, 331] width 1462 height 662
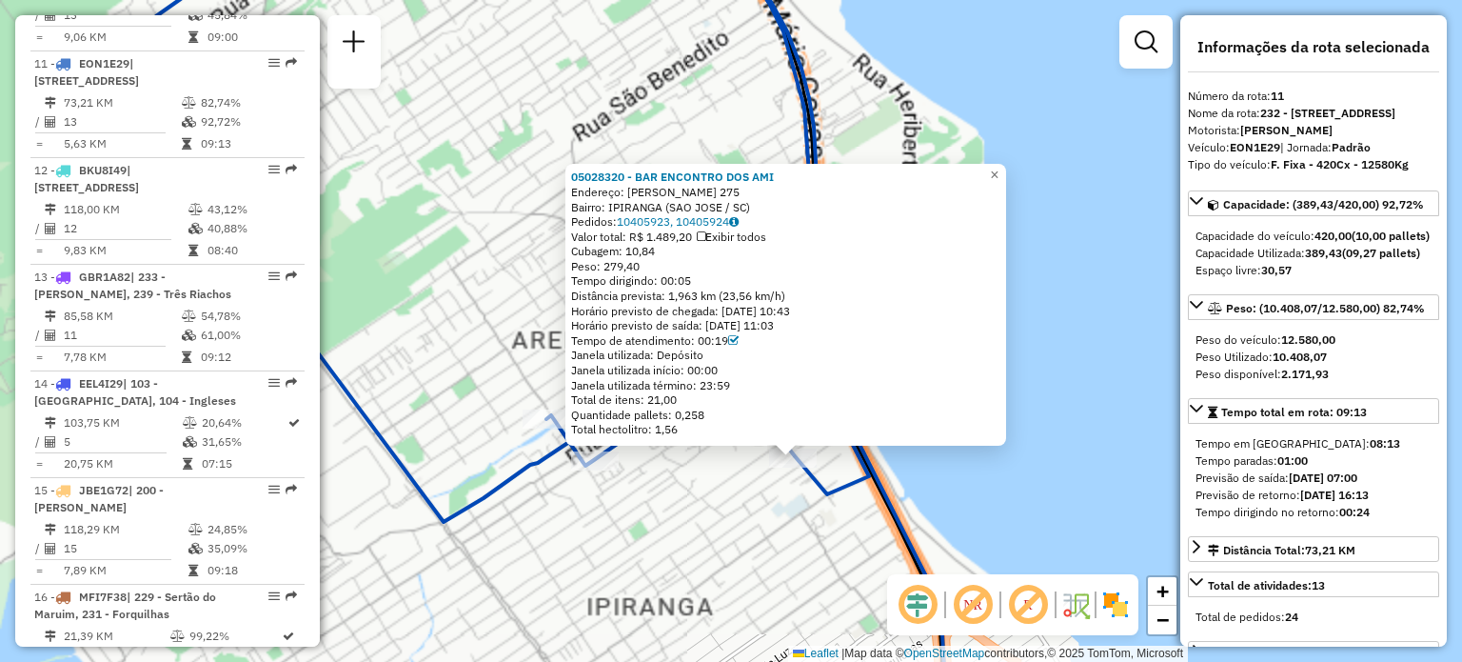
click at [1039, 388] on div "05028320 - BAR ENCONTRO DOS AMI Endereço: EMIDIO FRANCISCO DA SILVA 275 Bairro:…" at bounding box center [731, 331] width 1462 height 662
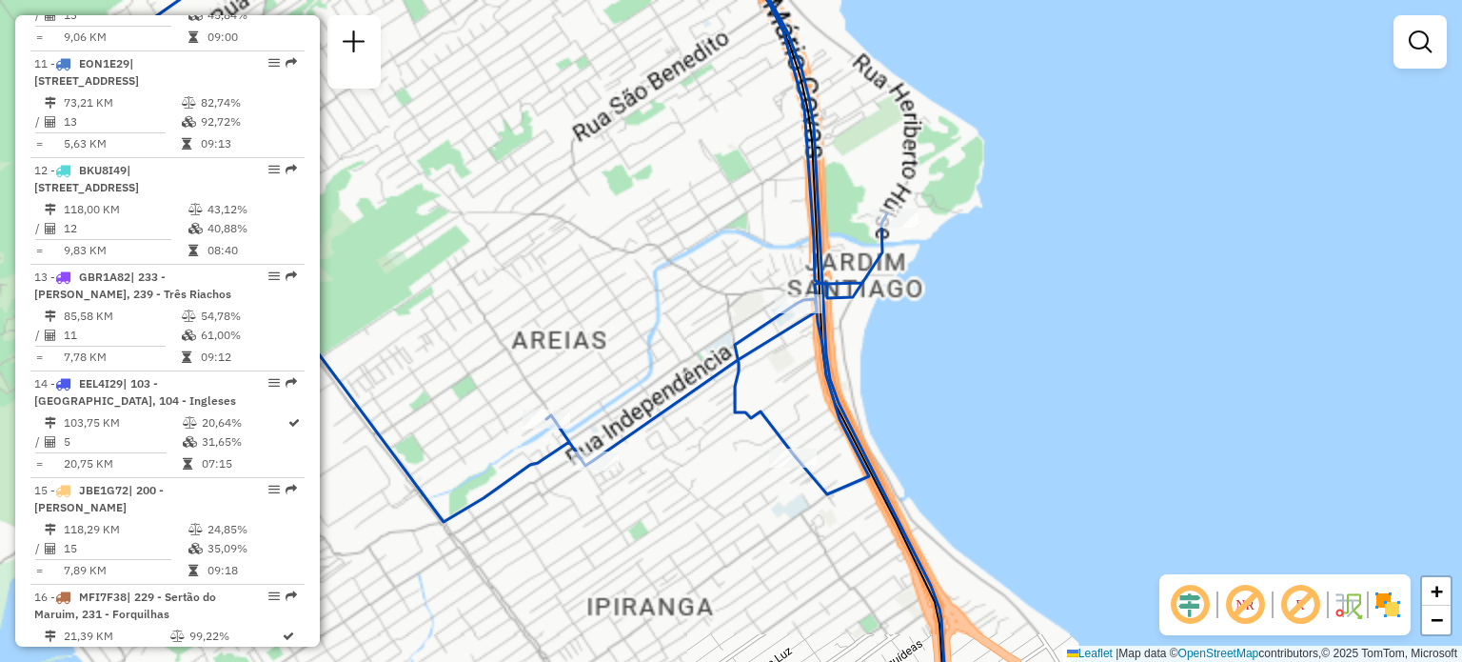
click at [801, 288] on icon at bounding box center [521, 227] width 731 height 587
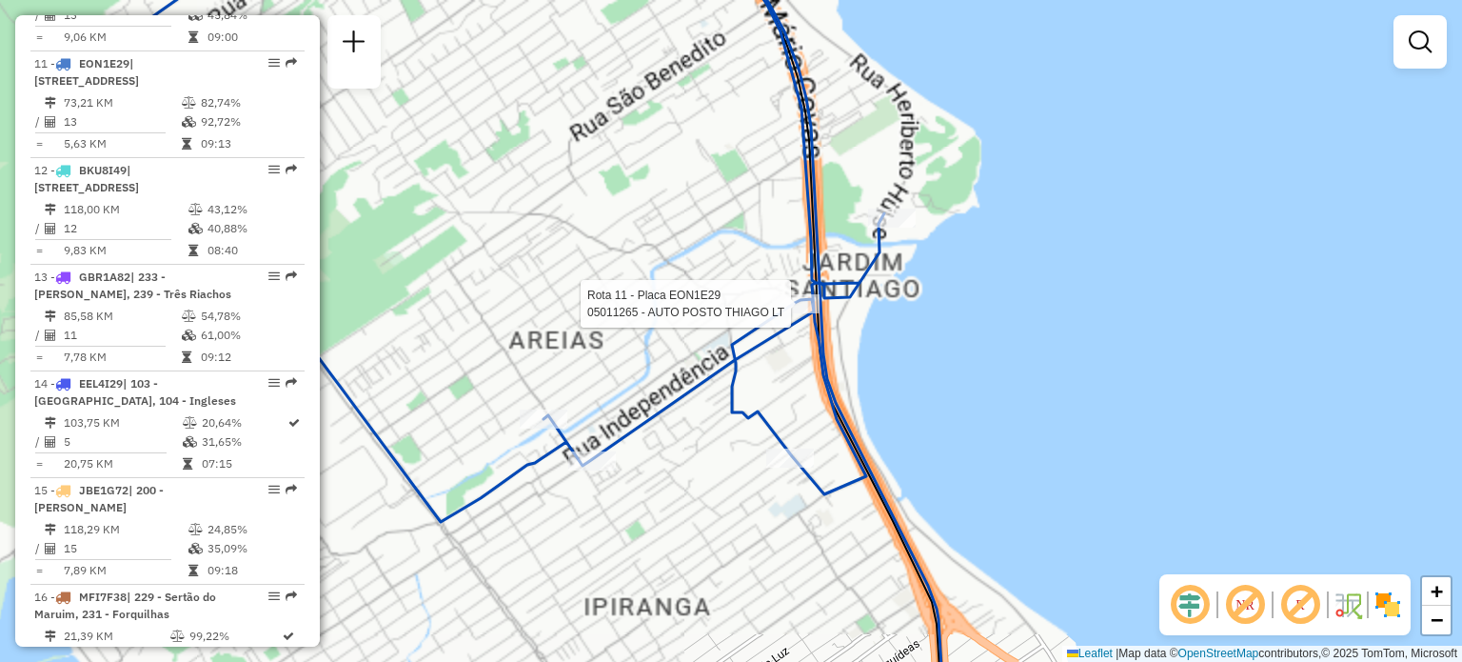
select select "**********"
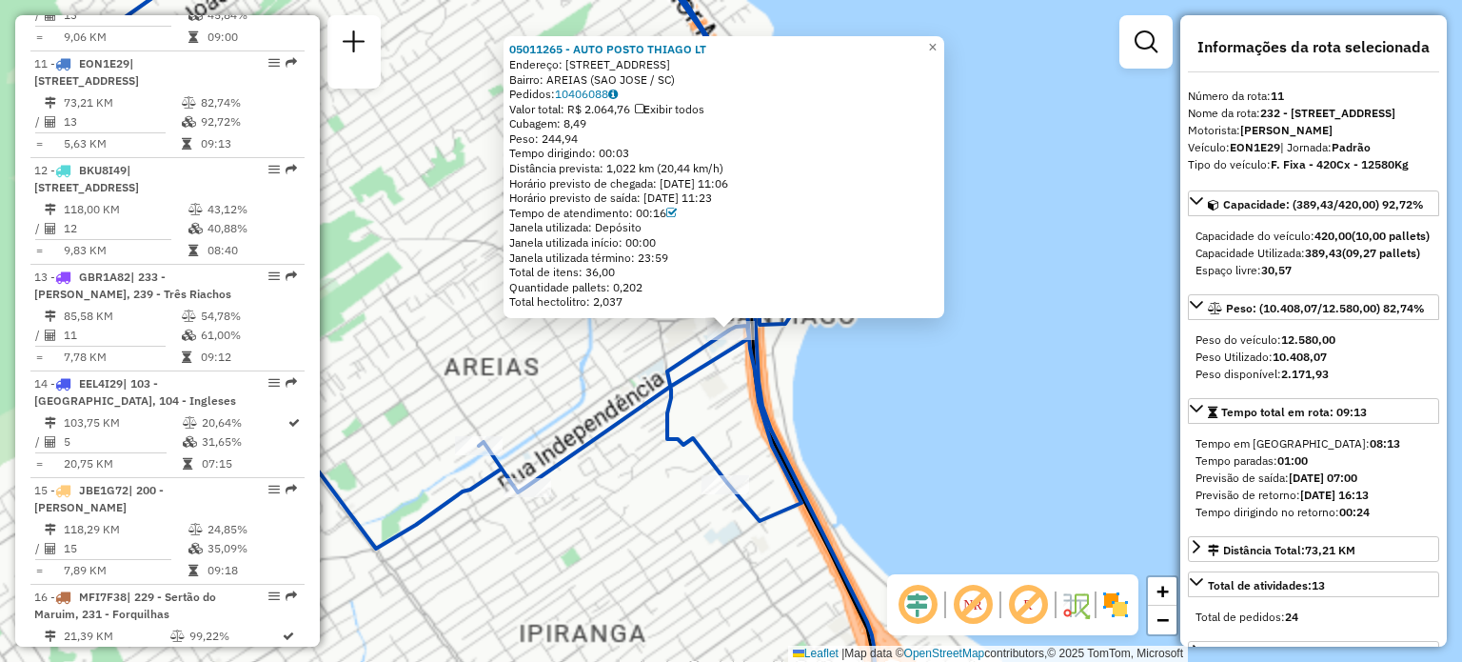
click at [1041, 368] on div "05011265 - AUTO POSTO THIAGO LT Endereço: R da Independencia 111 Bairro: AREIAS…" at bounding box center [731, 331] width 1462 height 662
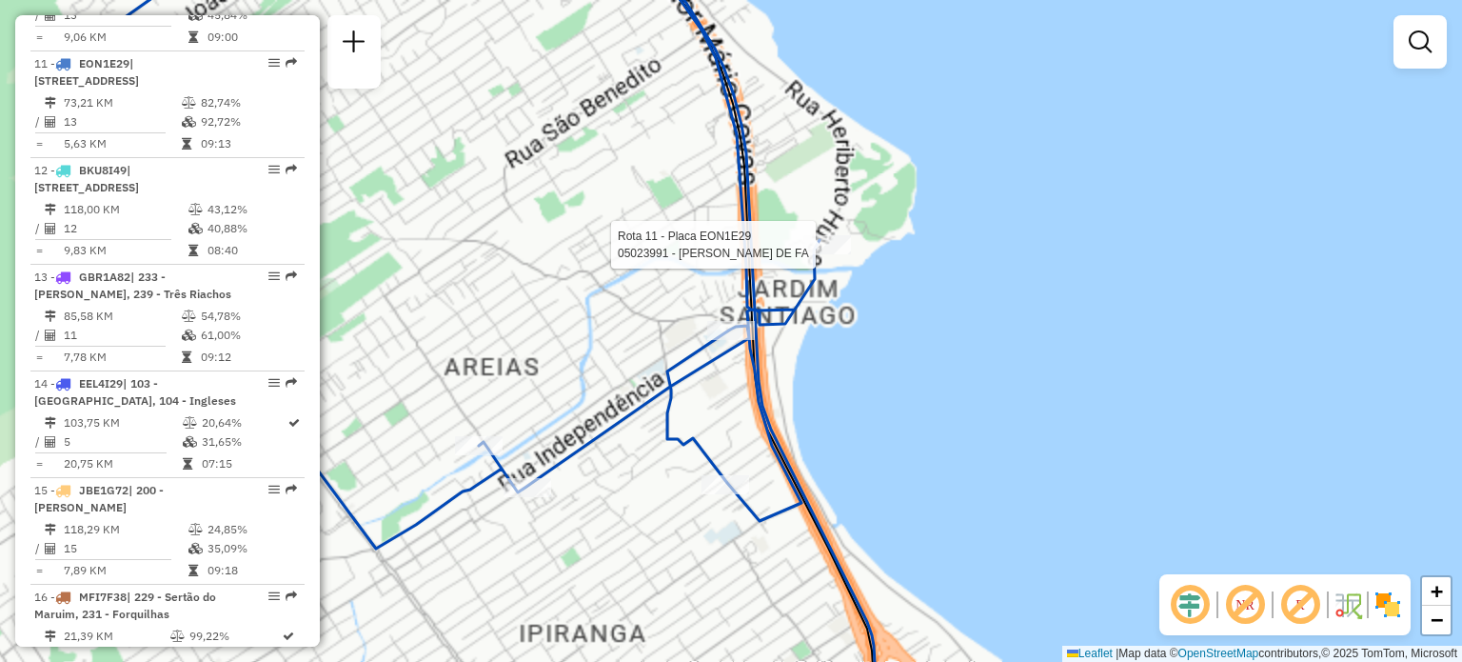
select select "**********"
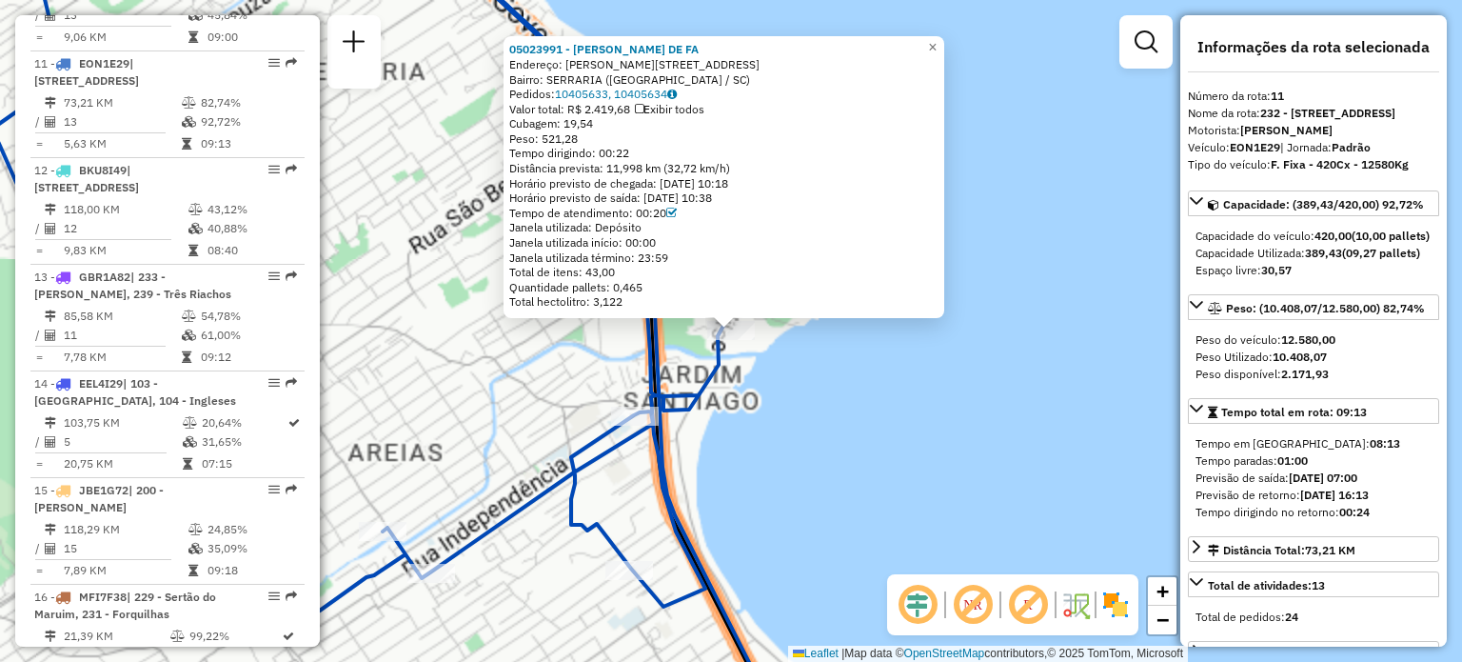
click at [1059, 276] on div "05023991 - RENATA FONTANA DE FA Endereço: R HERIBERTO HULSE 3636 Bairro: SERRAR…" at bounding box center [731, 331] width 1462 height 662
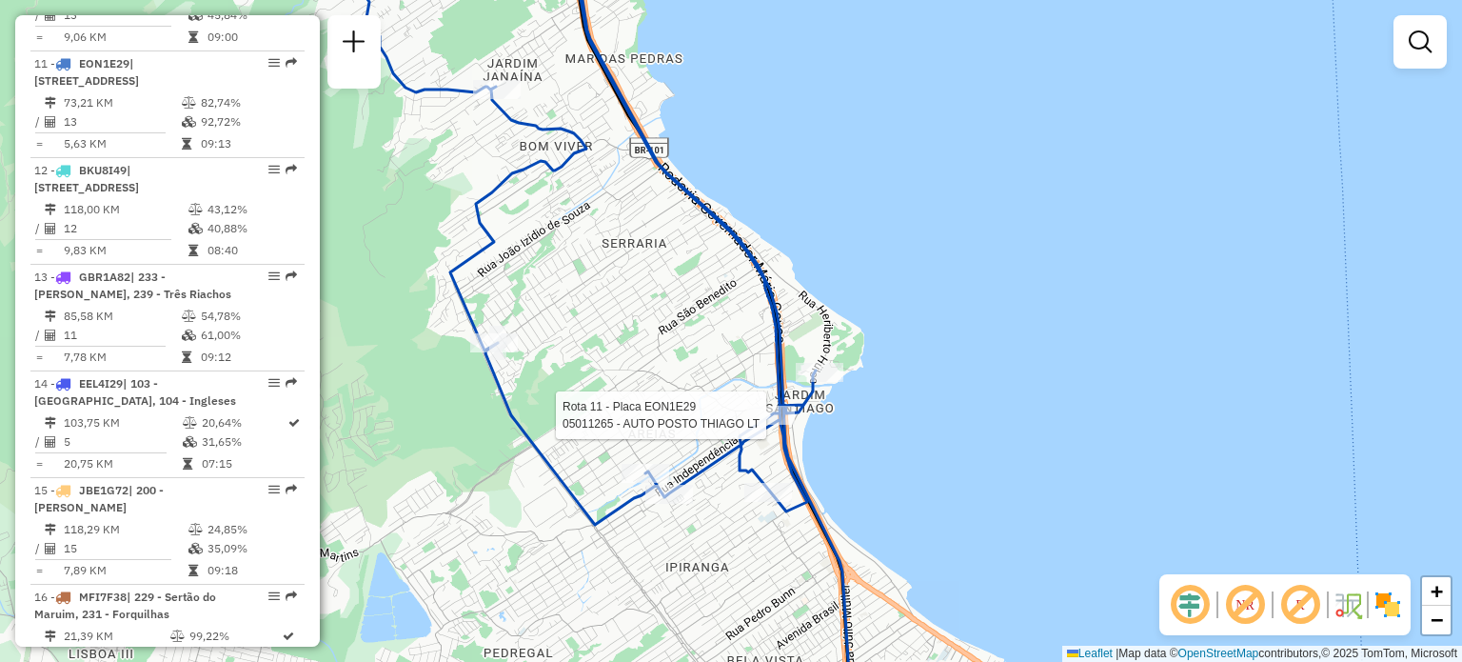
select select "**********"
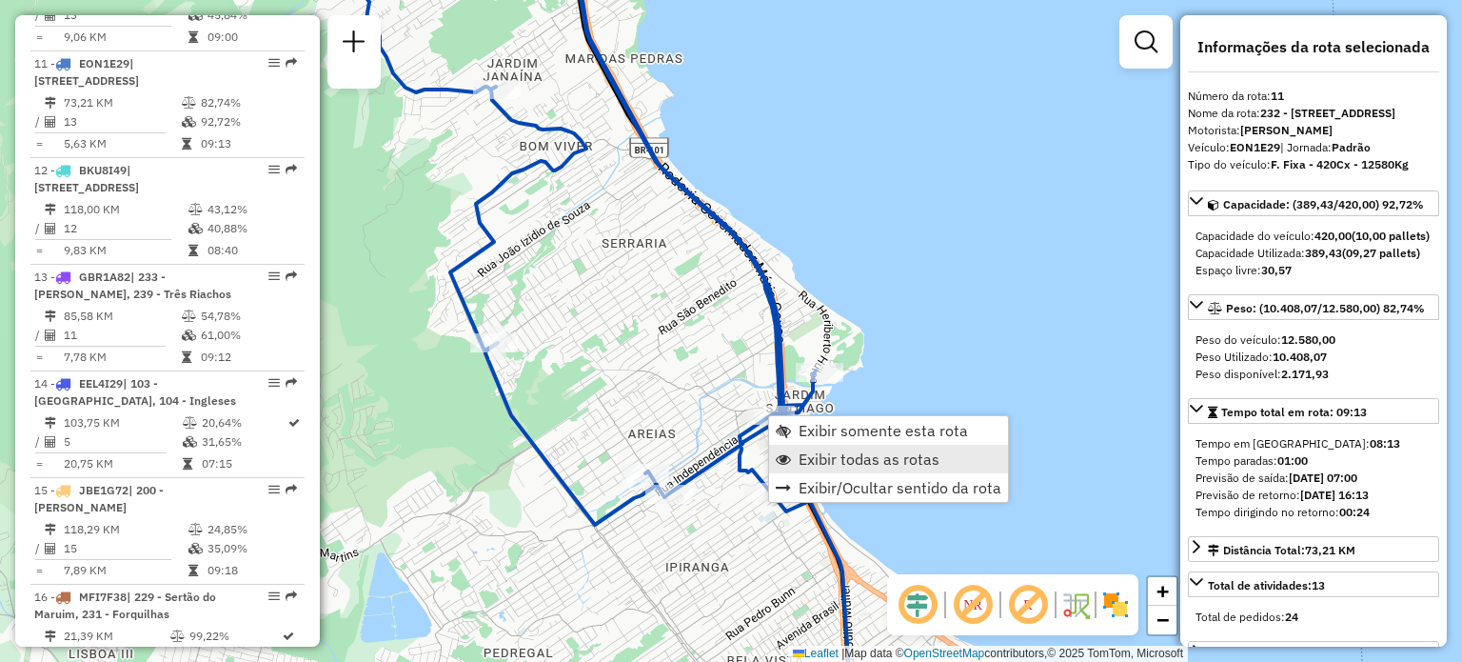
click at [814, 453] on span "Exibir todas as rotas" at bounding box center [869, 458] width 141 height 15
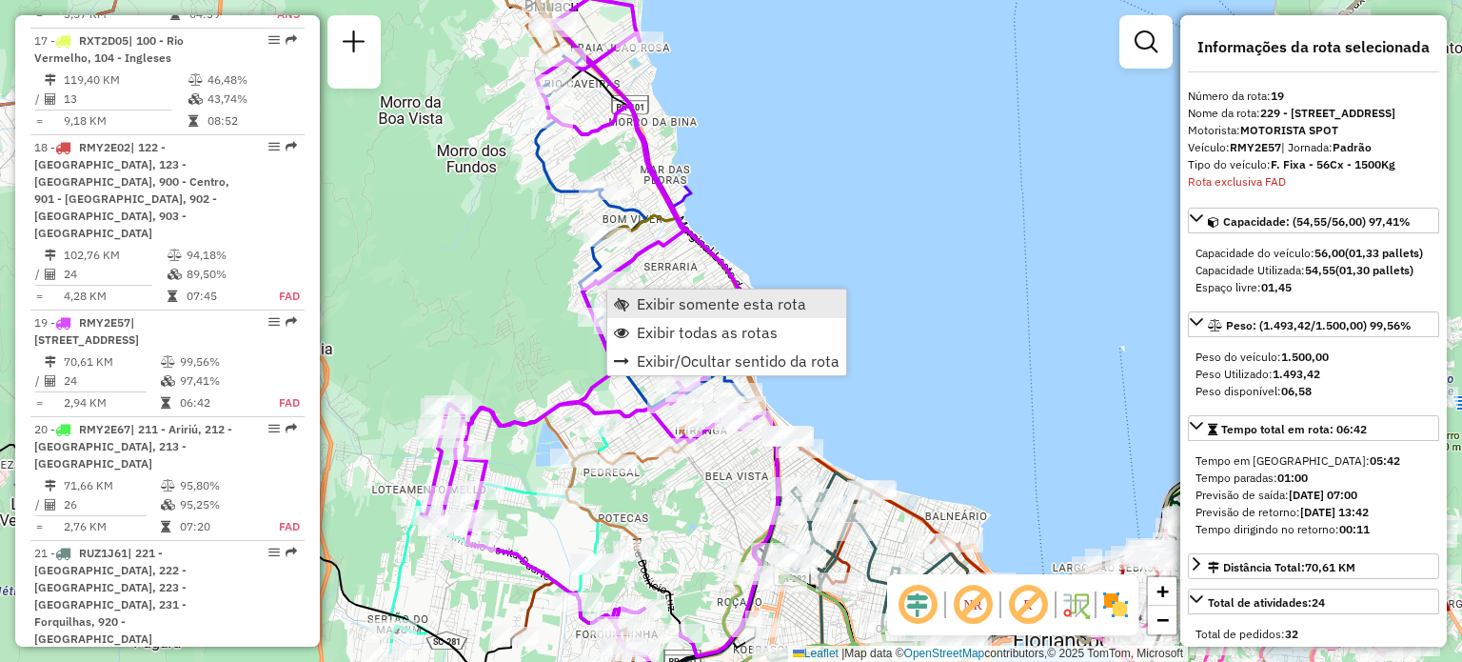
scroll to position [2765, 0]
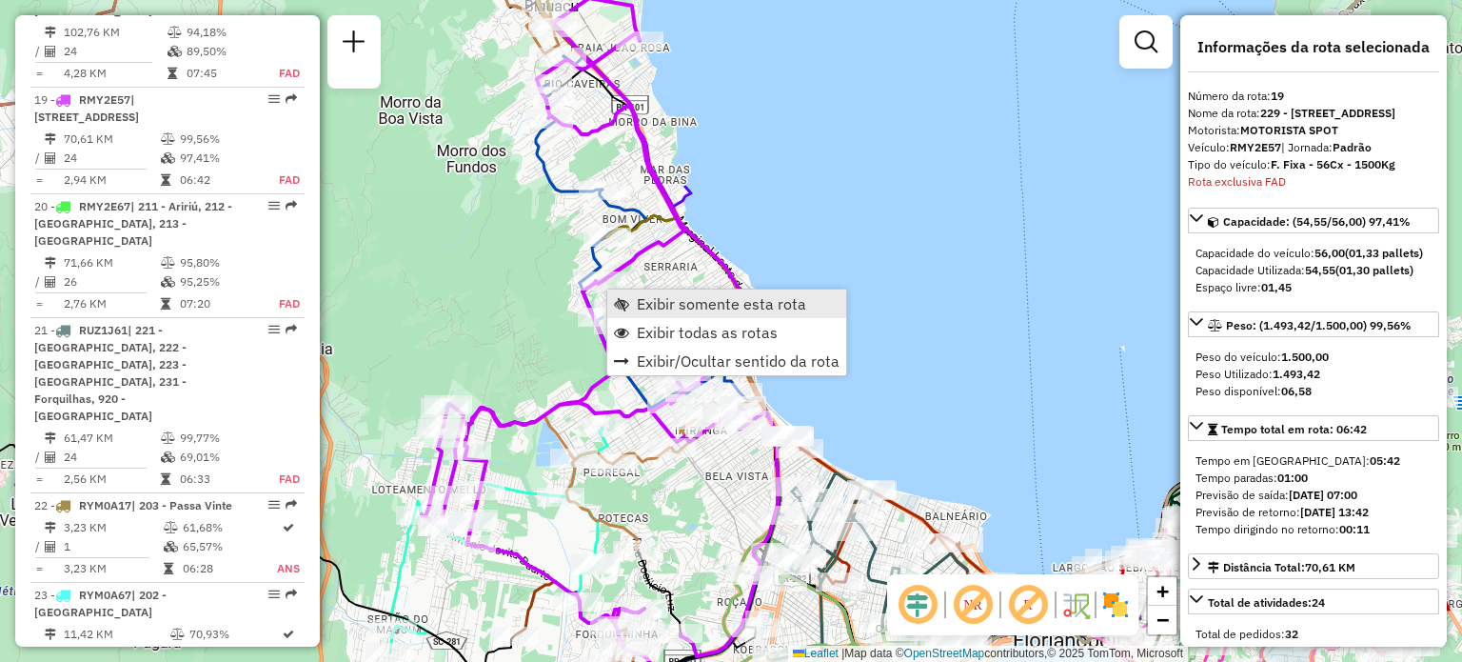
click at [626, 297] on span "Exibir somente esta rota" at bounding box center [621, 303] width 15 height 15
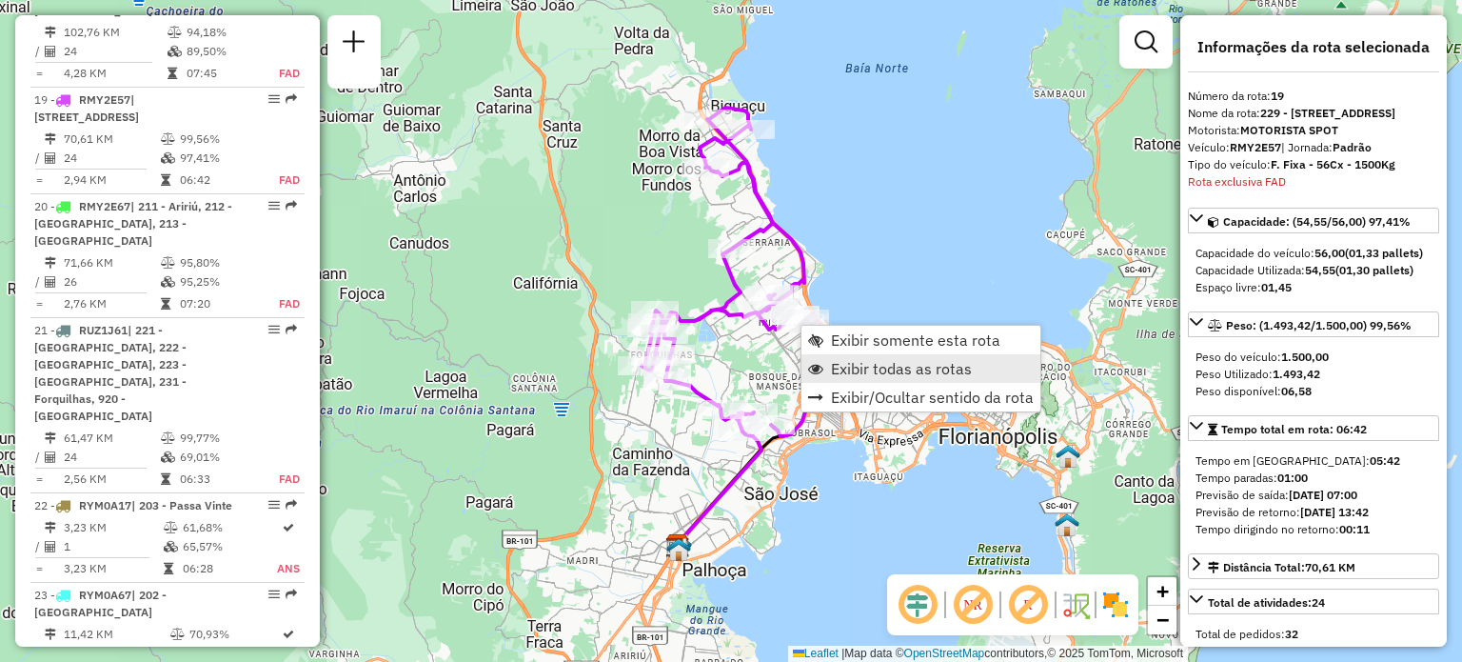
click at [841, 365] on span "Exibir todas as rotas" at bounding box center [901, 368] width 141 height 15
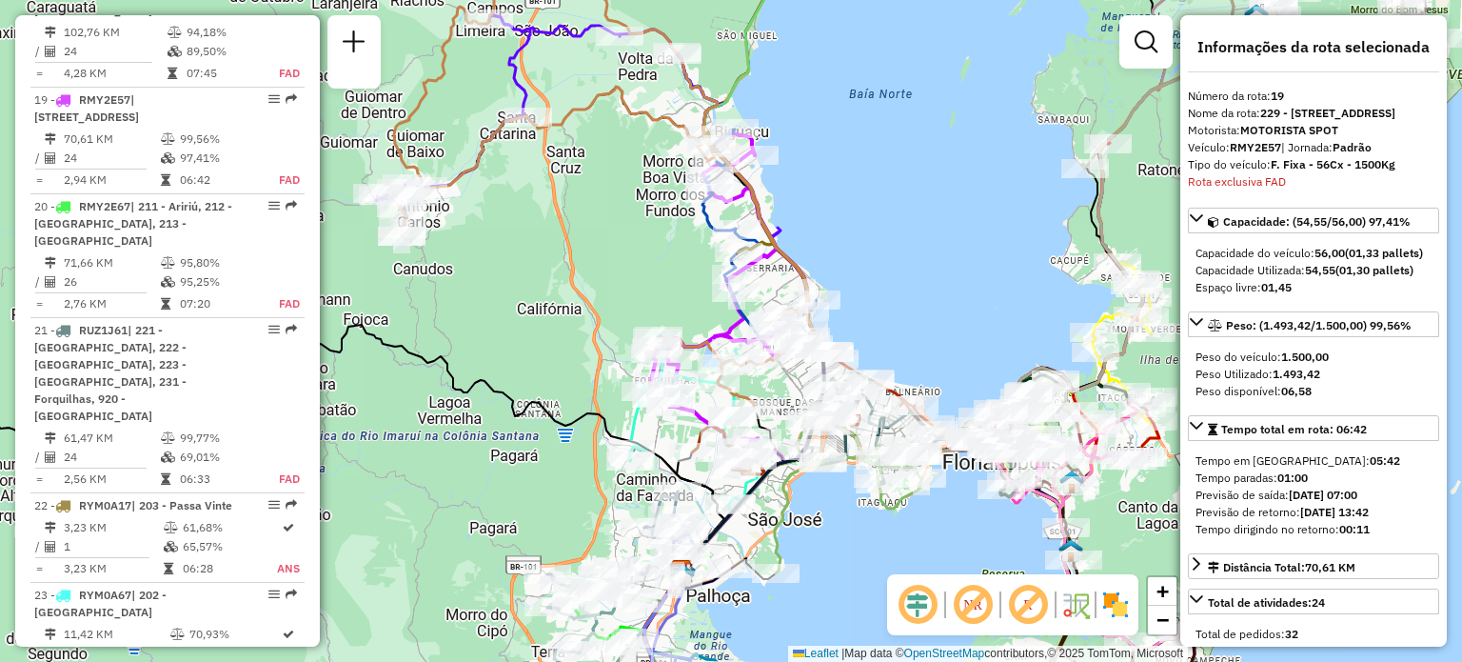
drag, startPoint x: 807, startPoint y: 192, endPoint x: 786, endPoint y: 228, distance: 41.0
click at [831, 270] on div "Janela de atendimento Grade de atendimento Capacidade Transportadoras Veículos …" at bounding box center [731, 331] width 1462 height 662
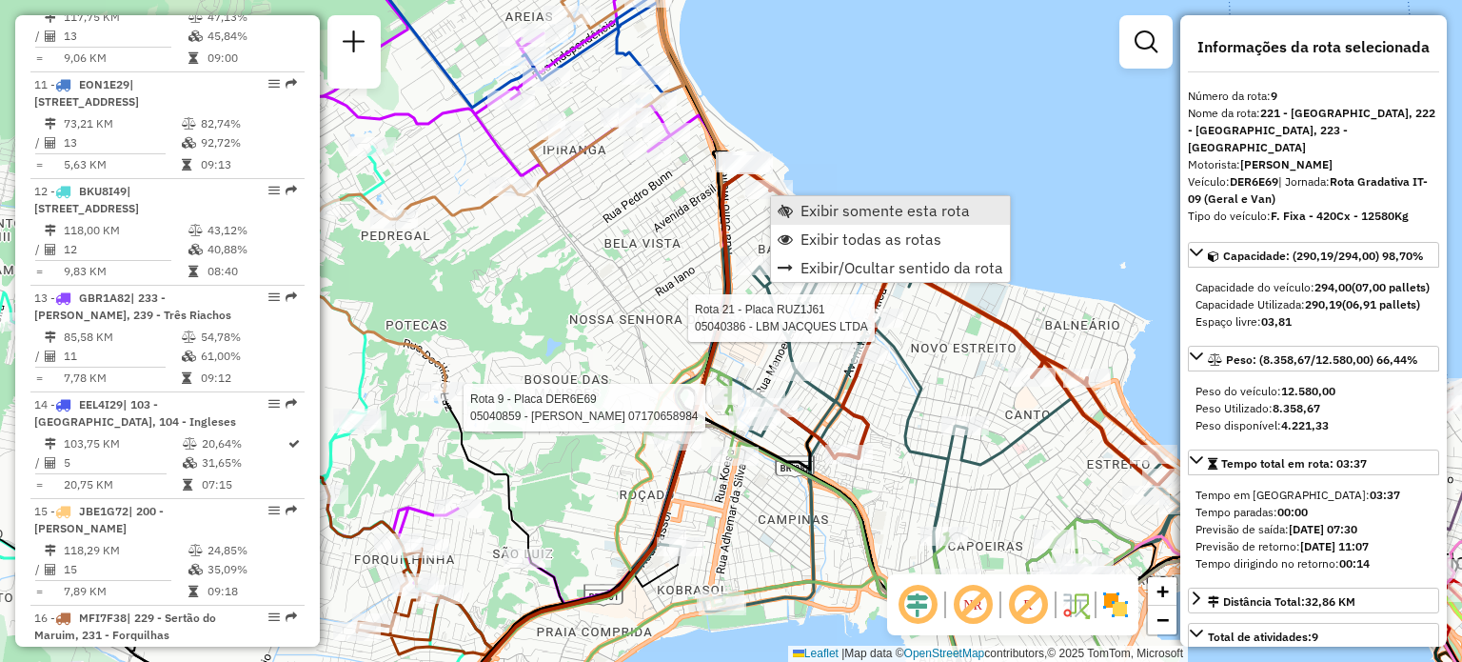
scroll to position [1632, 0]
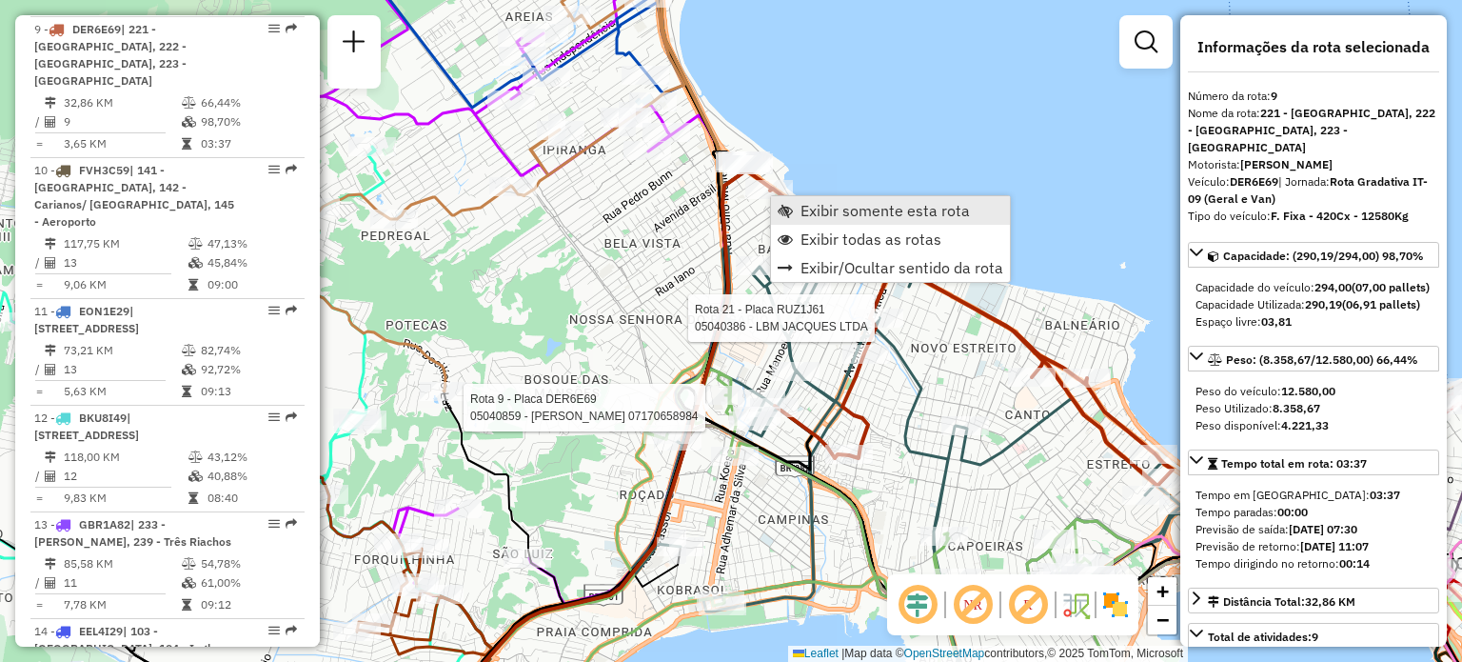
click at [788, 215] on span "Exibir somente esta rota" at bounding box center [785, 210] width 15 height 15
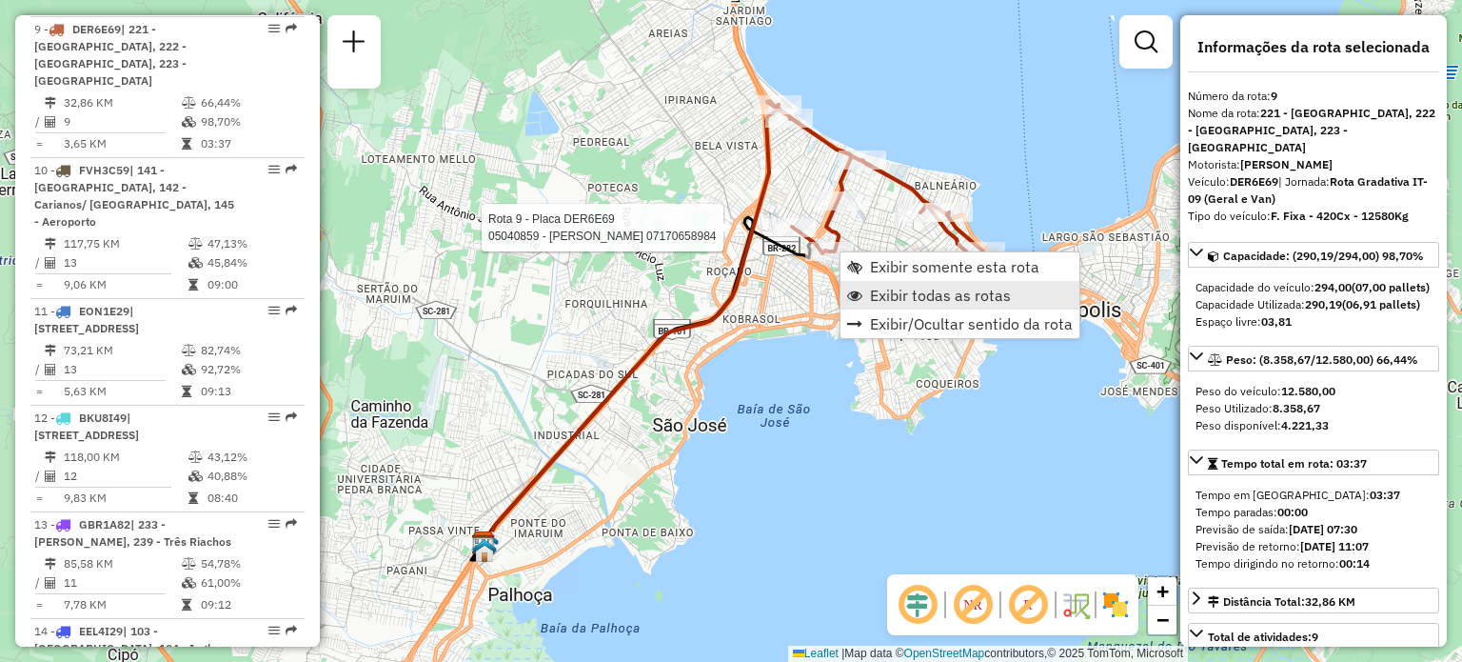
click at [884, 289] on span "Exibir todas as rotas" at bounding box center [940, 295] width 141 height 15
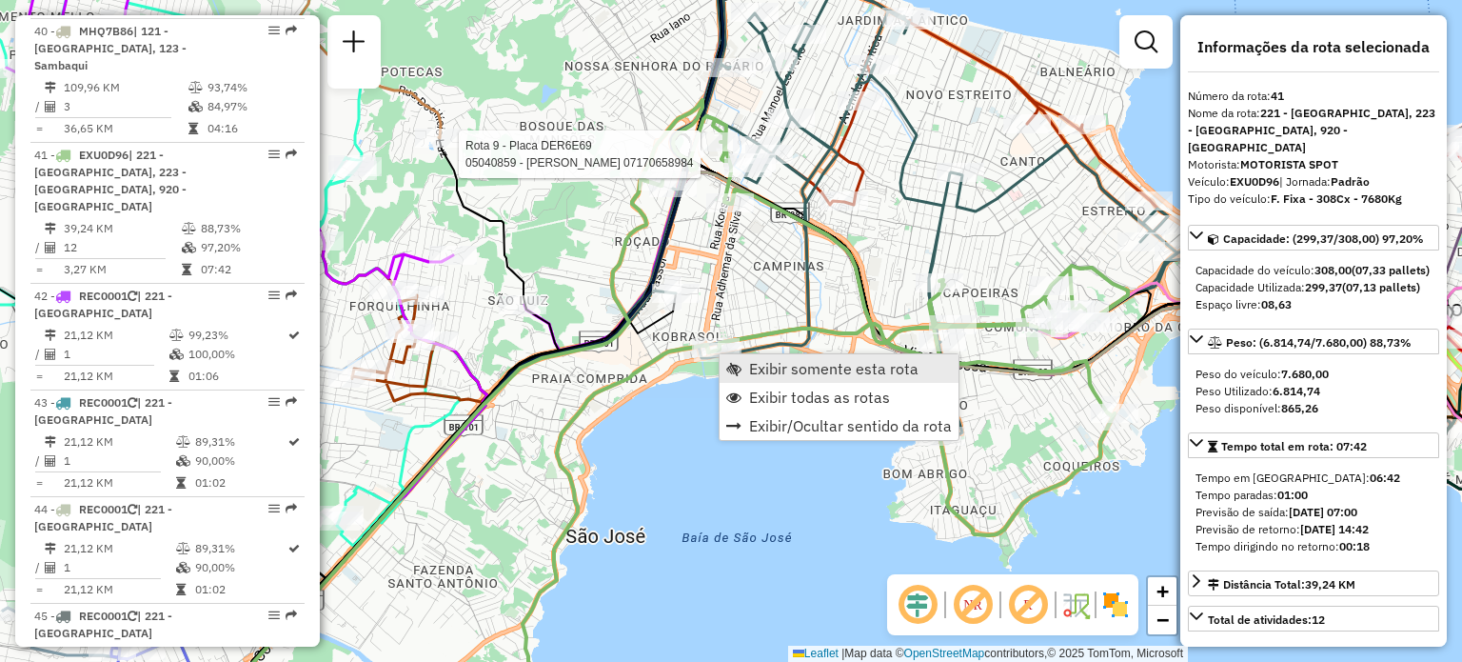
scroll to position [5176, 0]
click at [752, 367] on span "Exibir somente esta rota" at bounding box center [833, 368] width 169 height 15
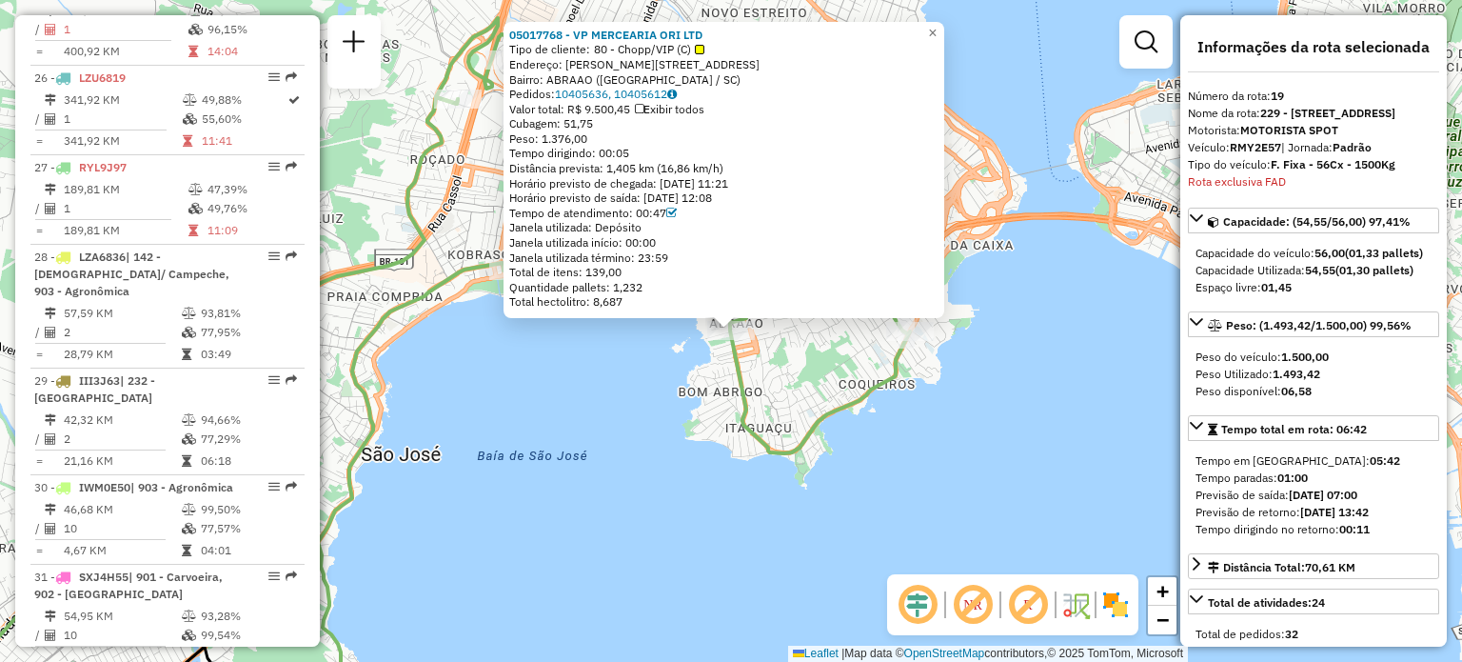
click at [825, 420] on icon at bounding box center [621, 365] width 606 height 694
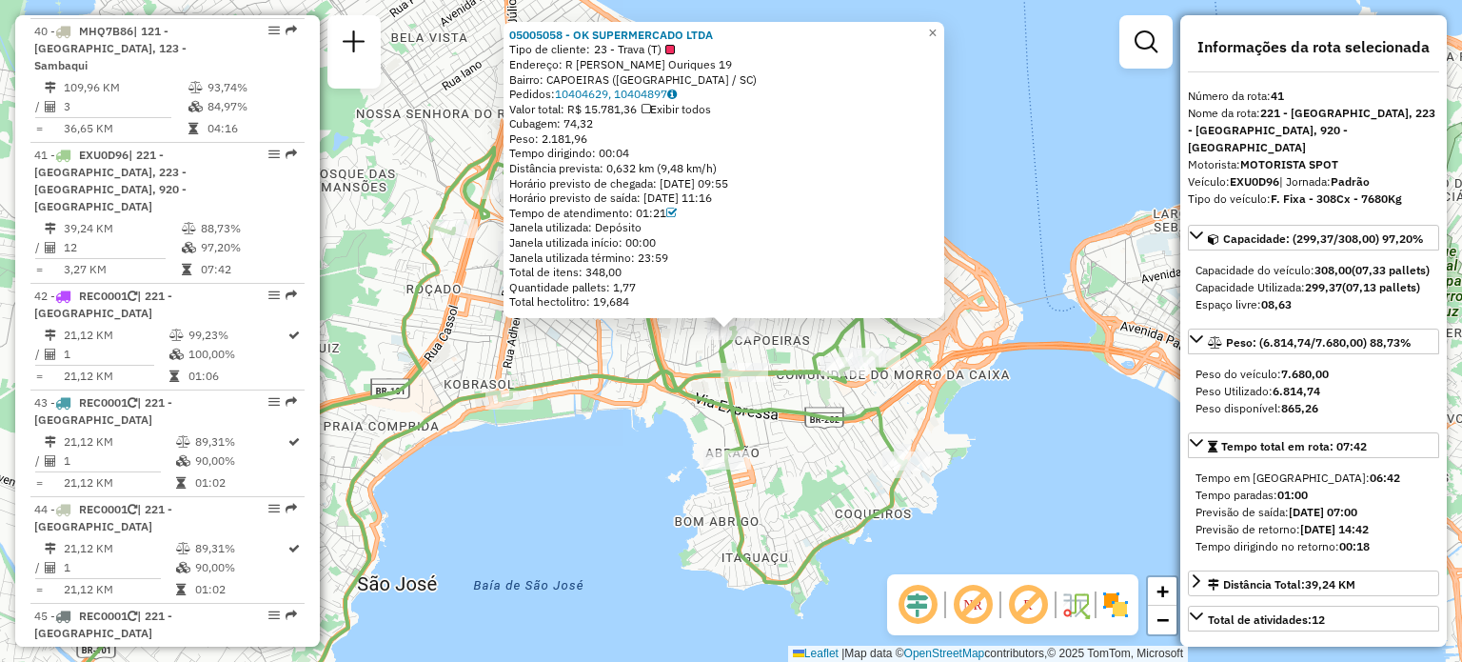
click at [667, 384] on icon at bounding box center [617, 438] width 606 height 581
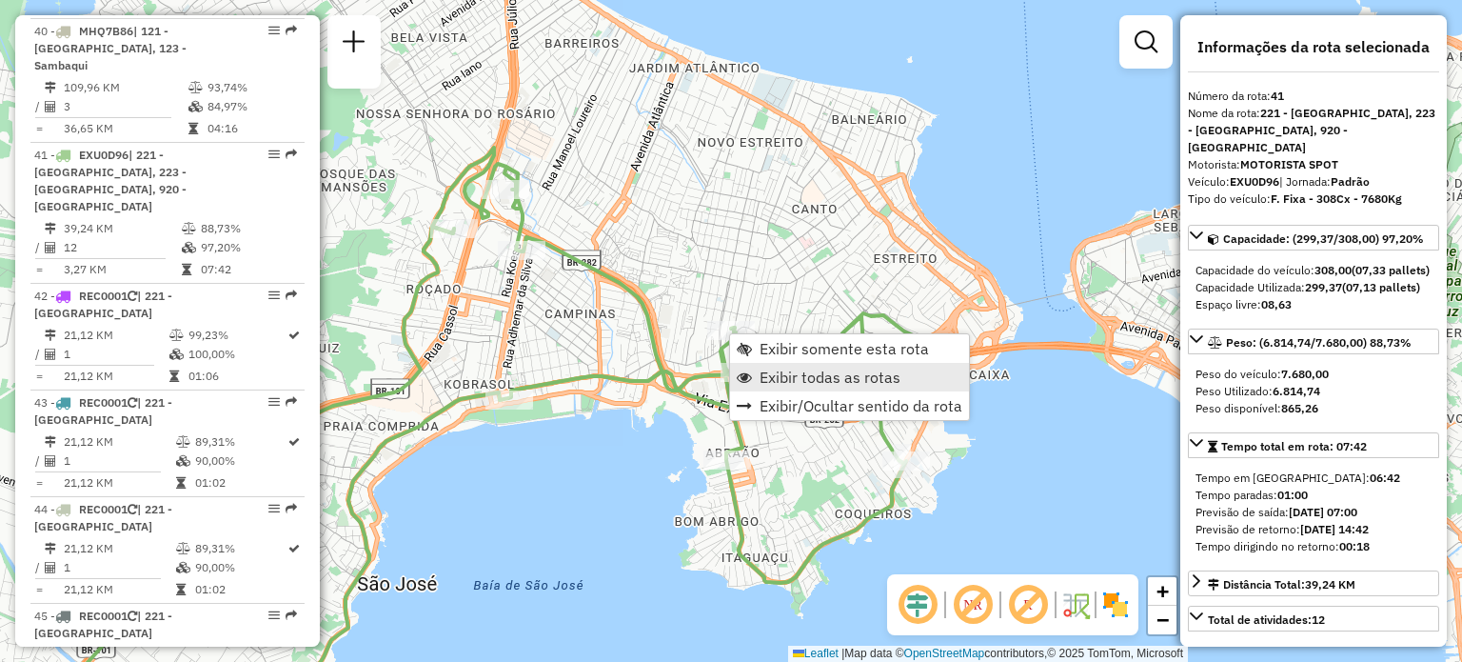
click at [763, 378] on span "Exibir todas as rotas" at bounding box center [830, 376] width 141 height 15
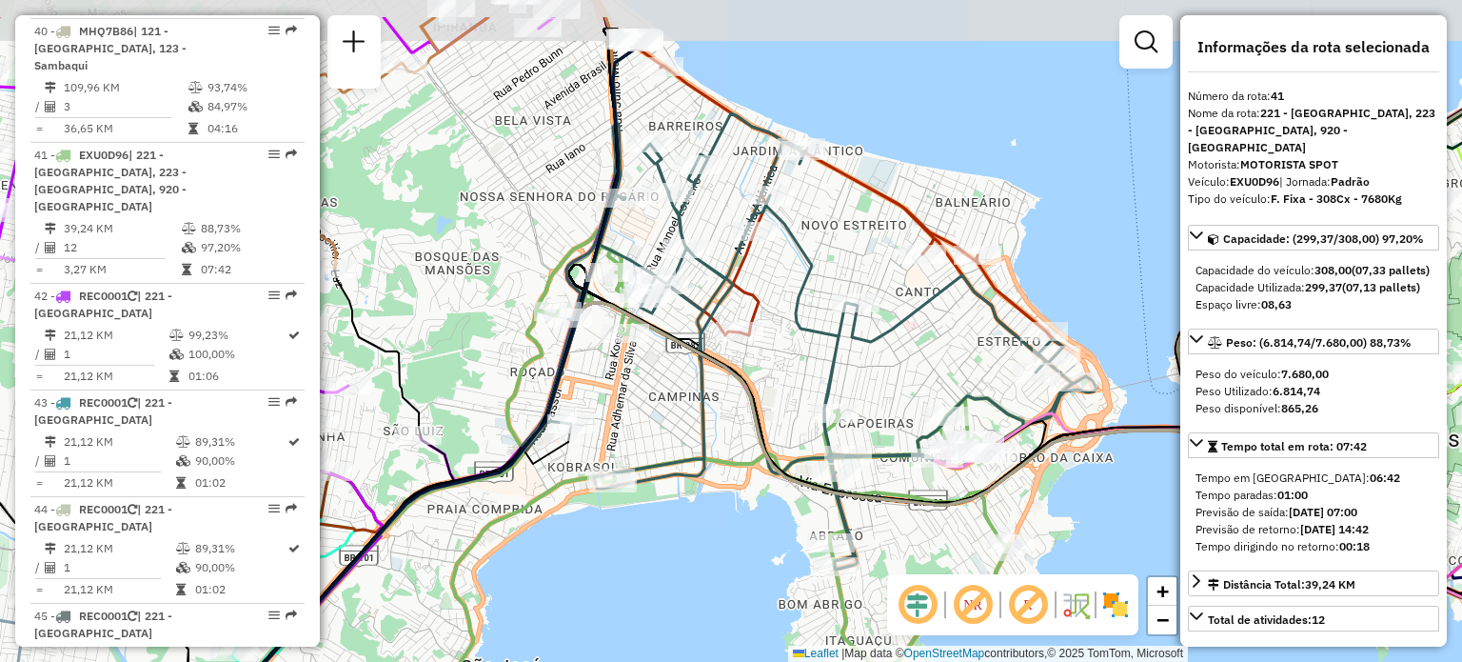
drag, startPoint x: 733, startPoint y: 304, endPoint x: 851, endPoint y: 394, distance: 148.7
click at [851, 394] on icon at bounding box center [810, 341] width 574 height 456
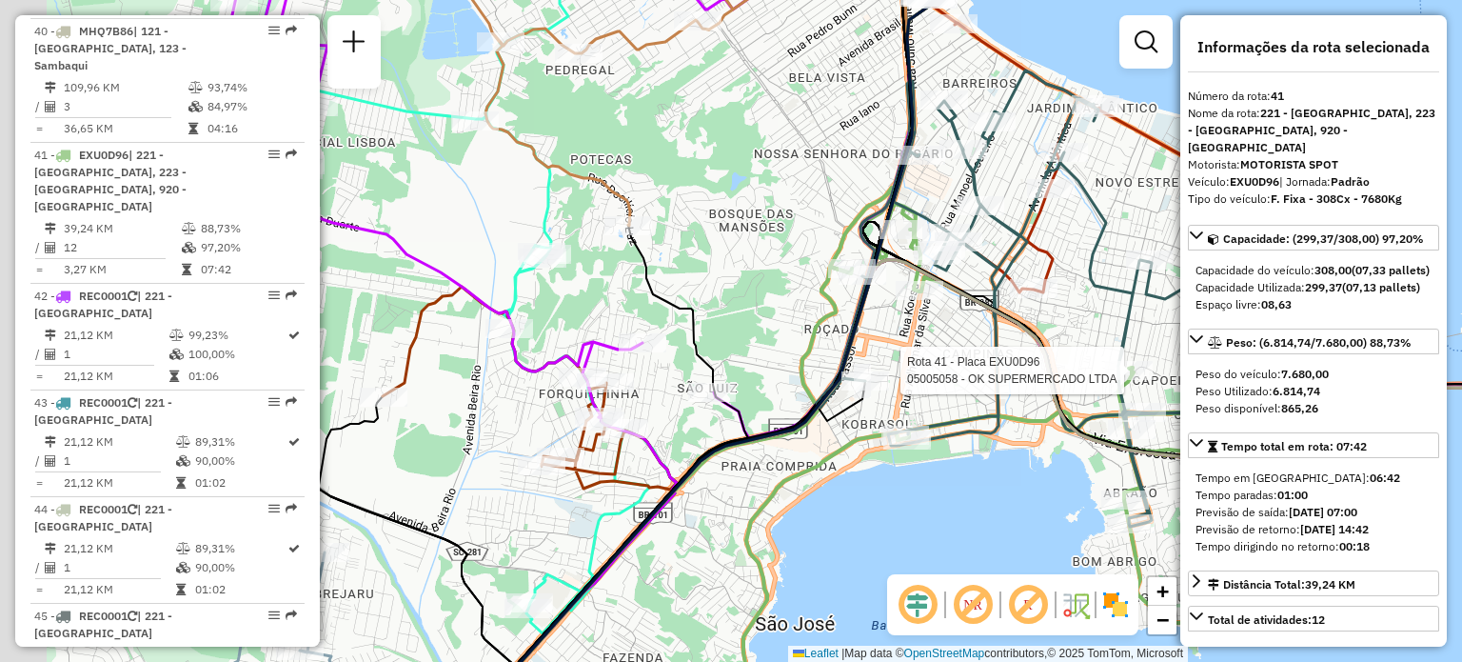
drag, startPoint x: 618, startPoint y: 387, endPoint x: 1014, endPoint y: 282, distance: 409.7
click at [1013, 283] on div "Rota 41 - Placa EXU0D96 05005058 - OK SUPERMERCADO LTDA Janela de atendimento G…" at bounding box center [731, 331] width 1462 height 662
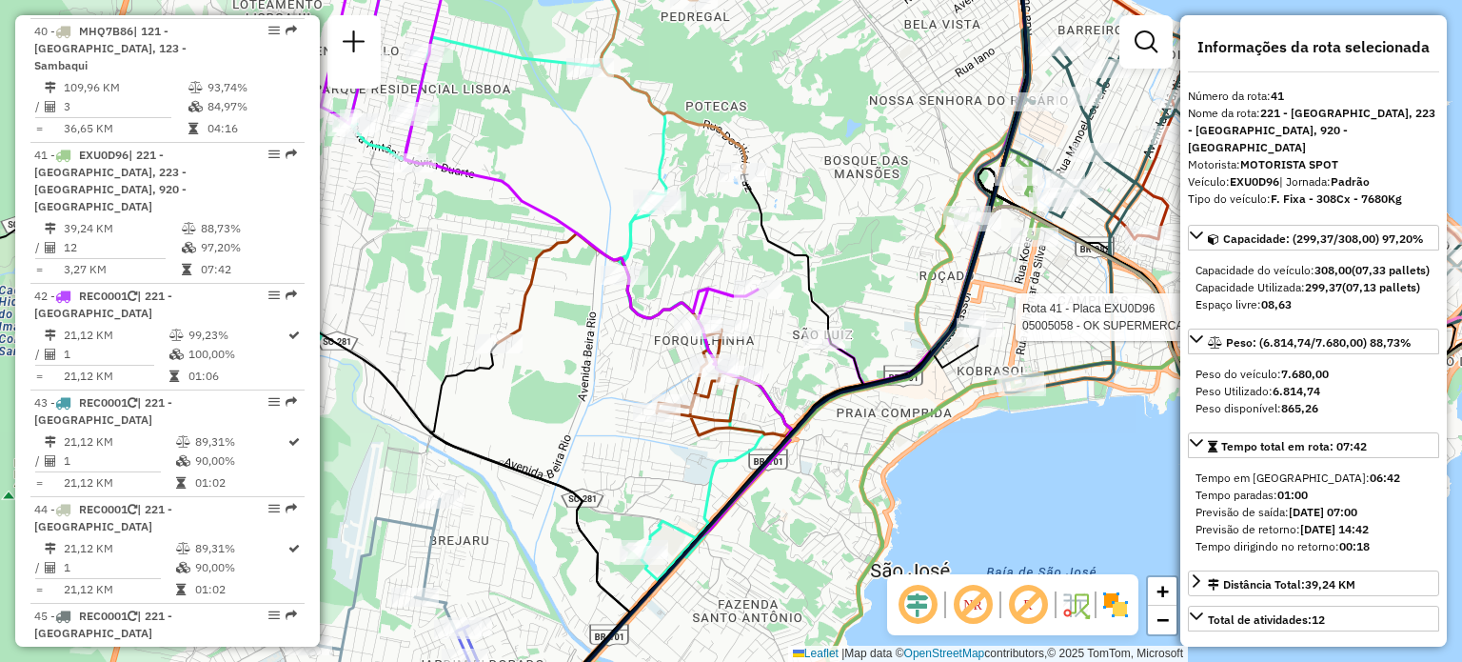
drag, startPoint x: 766, startPoint y: 468, endPoint x: 834, endPoint y: 344, distance: 141.9
click at [832, 342] on icon at bounding box center [789, 334] width 517 height 785
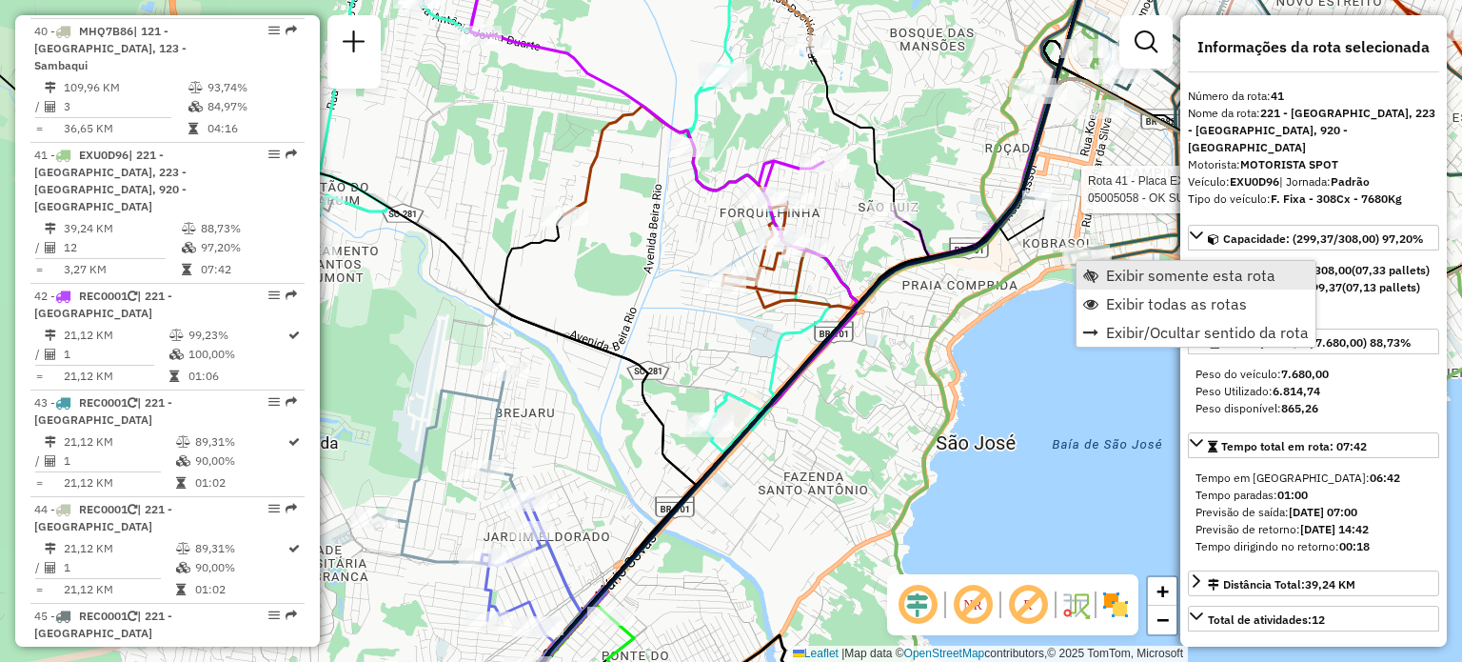
click at [1103, 277] on link "Exibir somente esta rota" at bounding box center [1196, 275] width 239 height 29
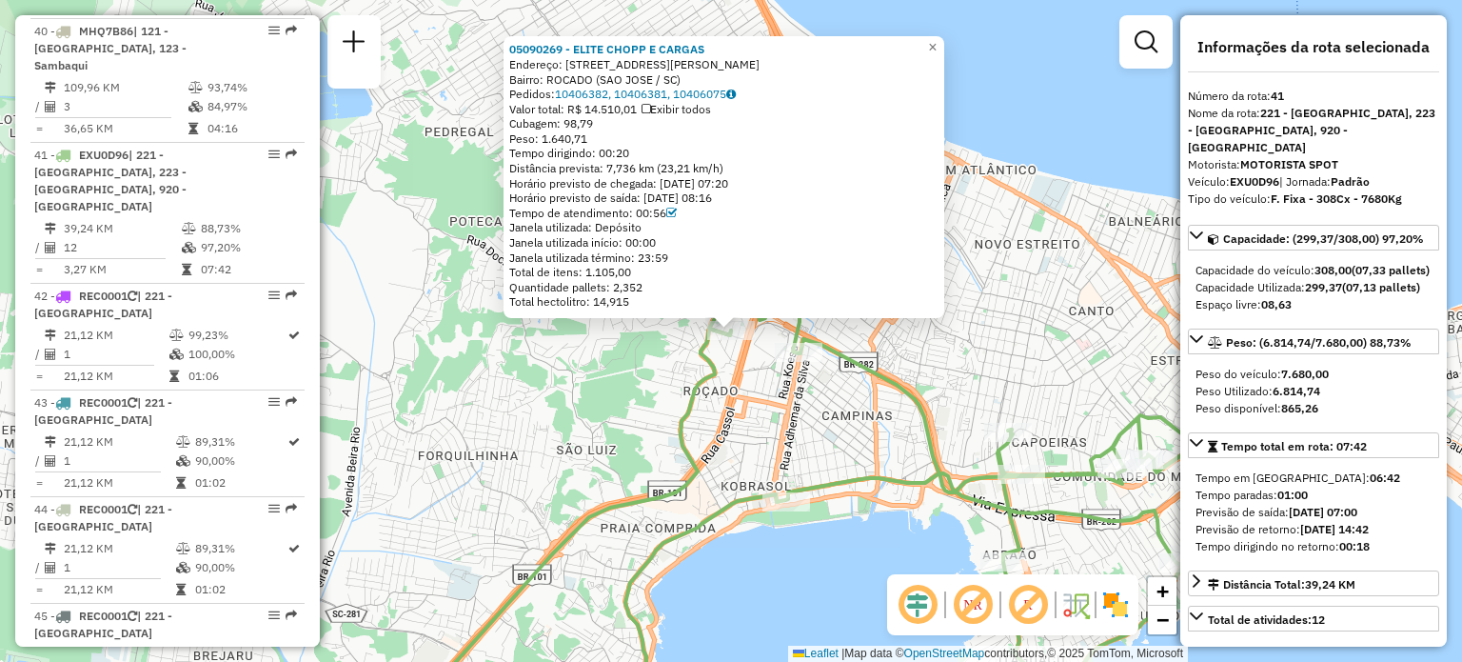
click at [569, 418] on div "05090269 - ELITE CHOPP E CARGAS Endereço: RUA JUSTINO LEITE NETO 11 Bairro: ROC…" at bounding box center [731, 331] width 1462 height 662
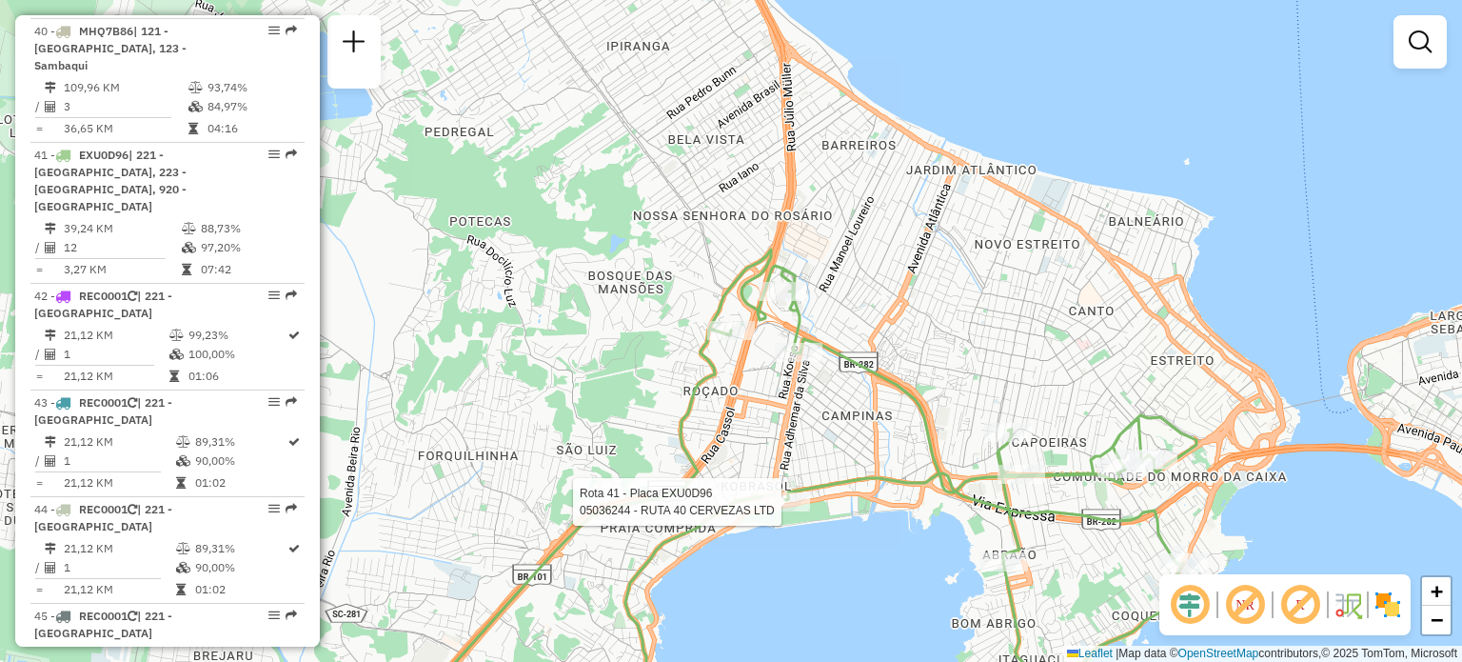
select select "**********"
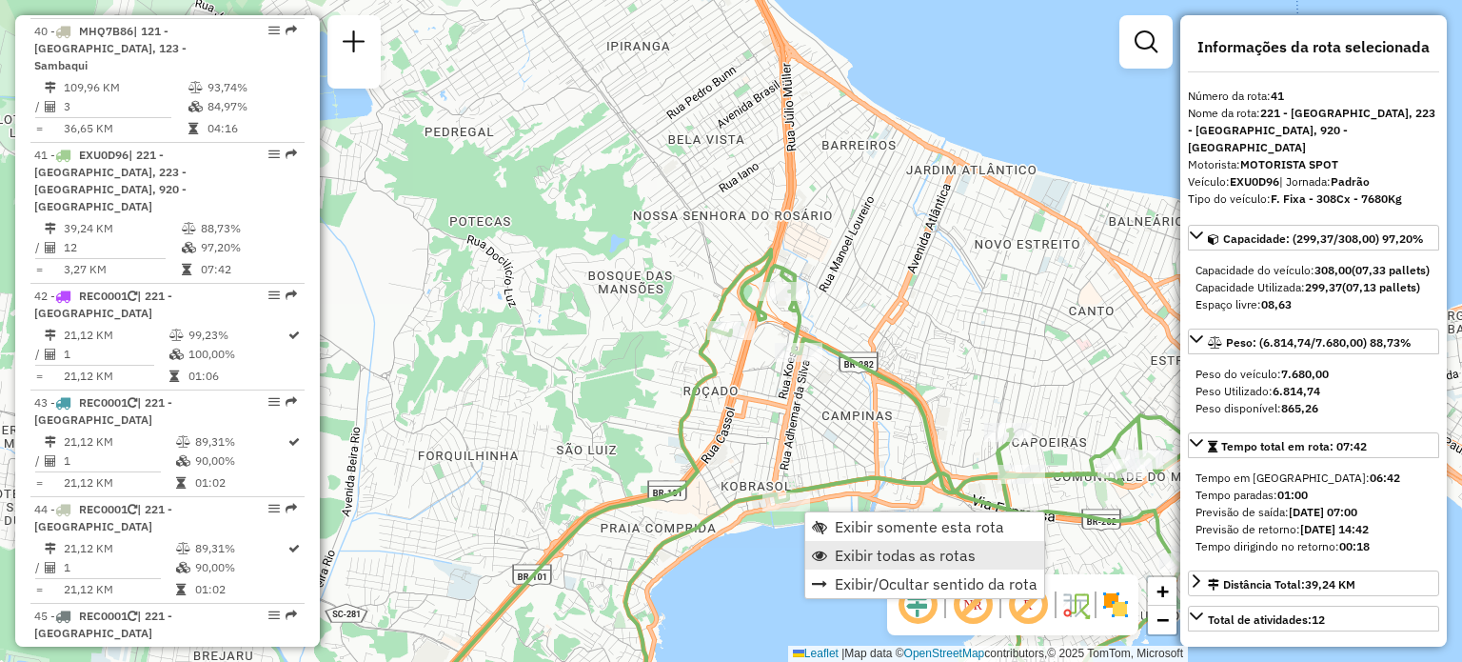
click at [860, 547] on span "Exibir todas as rotas" at bounding box center [905, 554] width 141 height 15
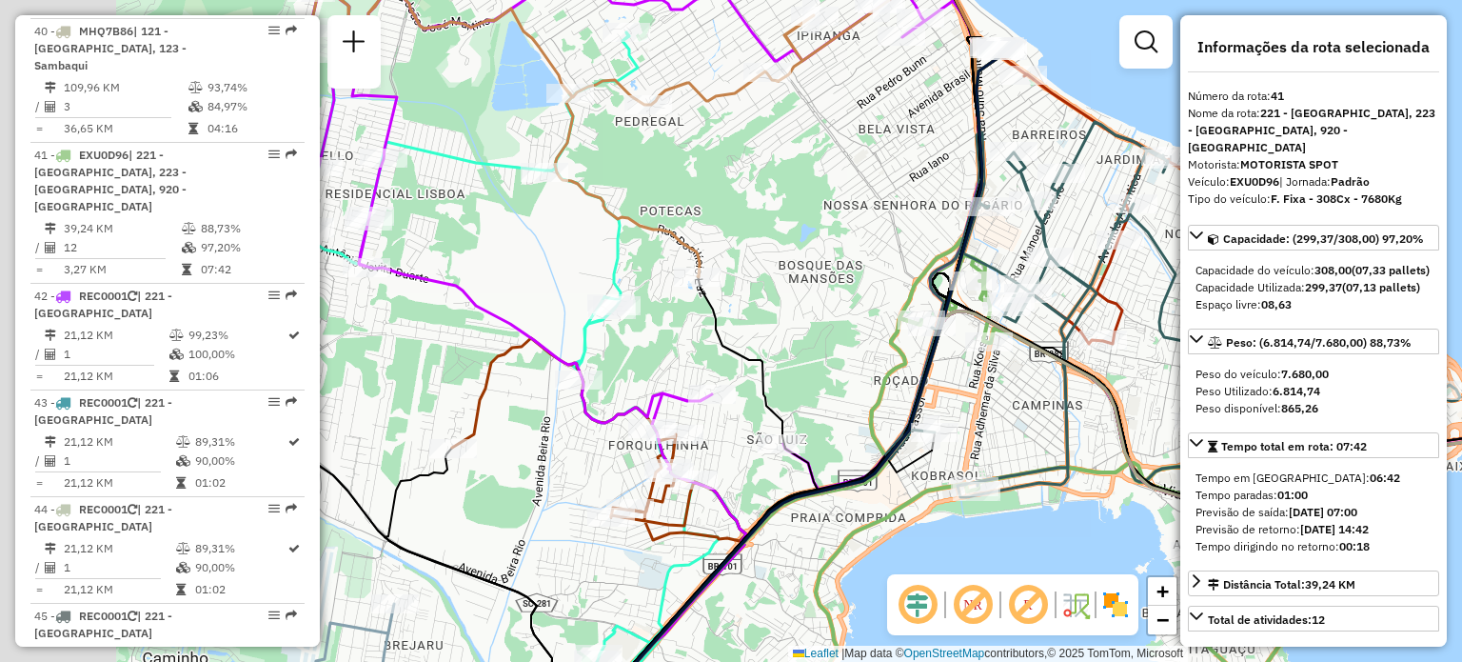
drag, startPoint x: 499, startPoint y: 331, endPoint x: 720, endPoint y: 321, distance: 221.1
click at [720, 321] on div "Janela de atendimento Grade de atendimento Capacidade Transportadoras Veículos …" at bounding box center [731, 331] width 1462 height 662
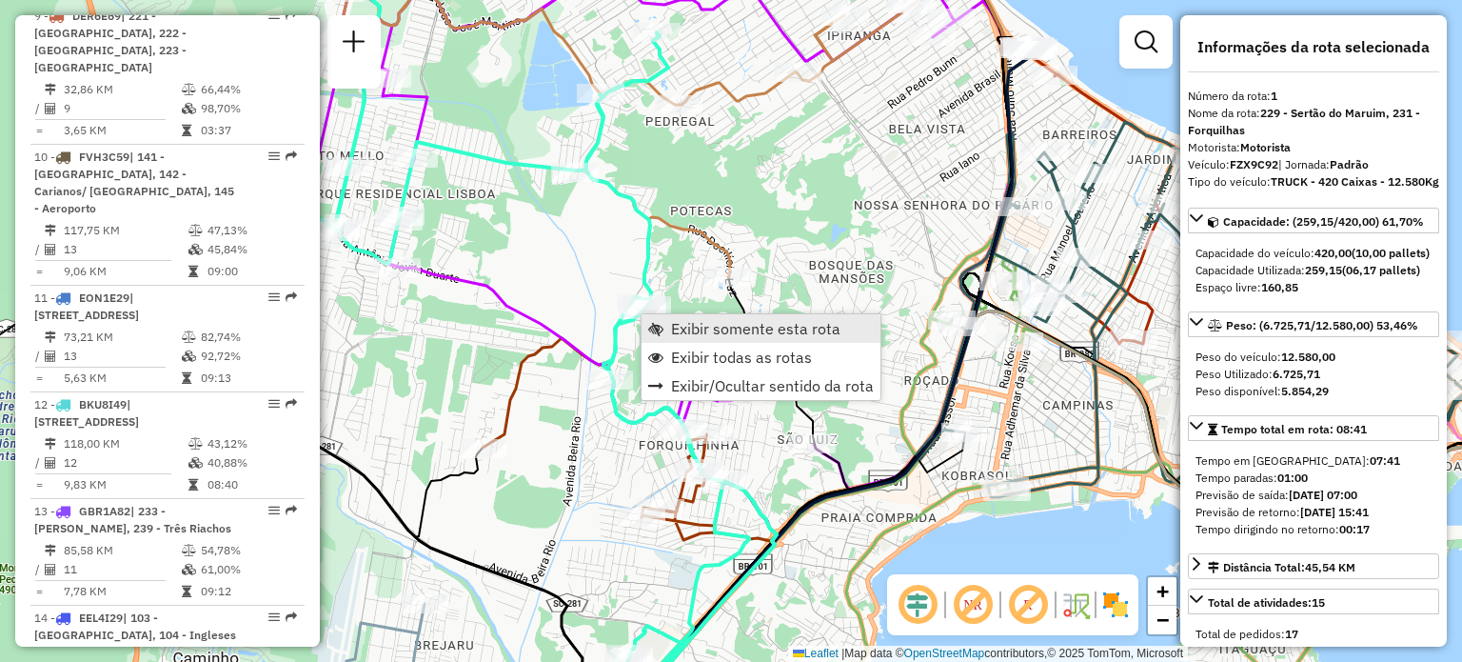
scroll to position [764, 0]
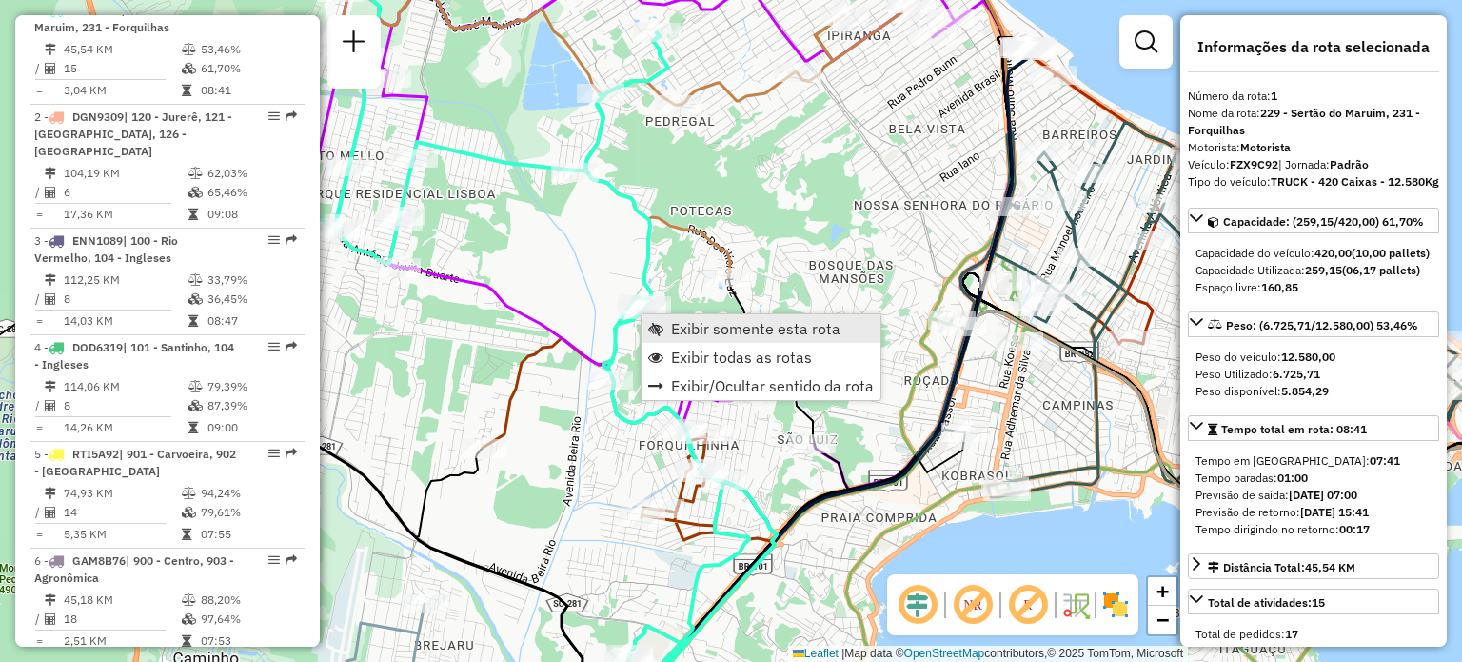
click at [674, 325] on span "Exibir somente esta rota" at bounding box center [755, 328] width 169 height 15
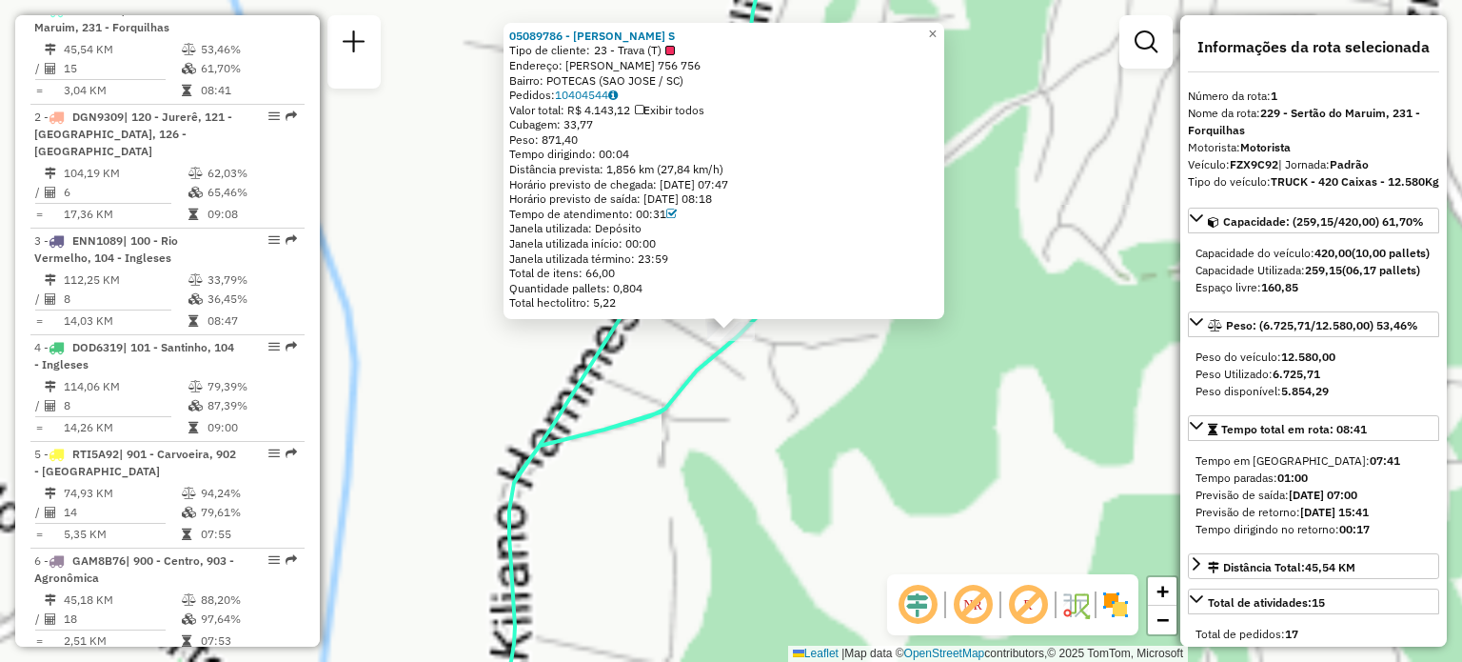
click at [766, 429] on div "05089786 - ALEXSANDRO VALDORI S Tipo de cliente: 23 - Trava (T) Endereço: R KIL…" at bounding box center [731, 331] width 1462 height 662
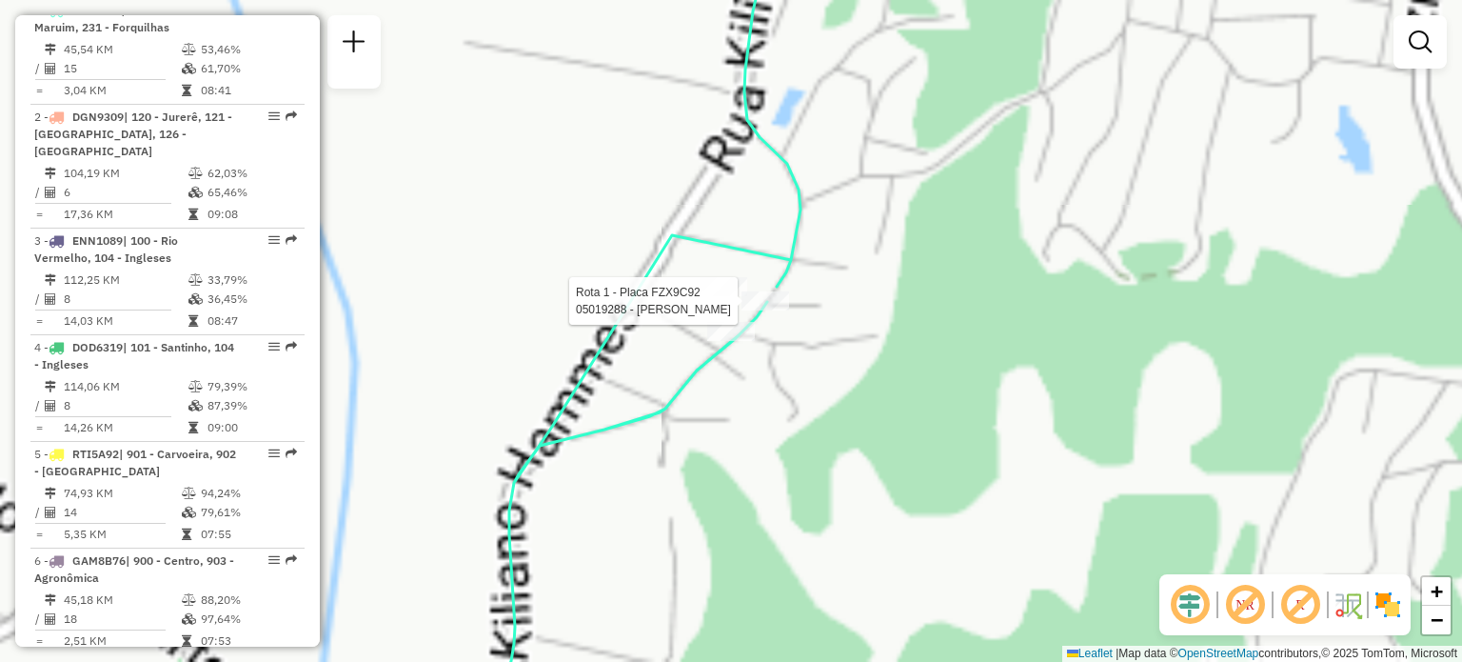
select select "**********"
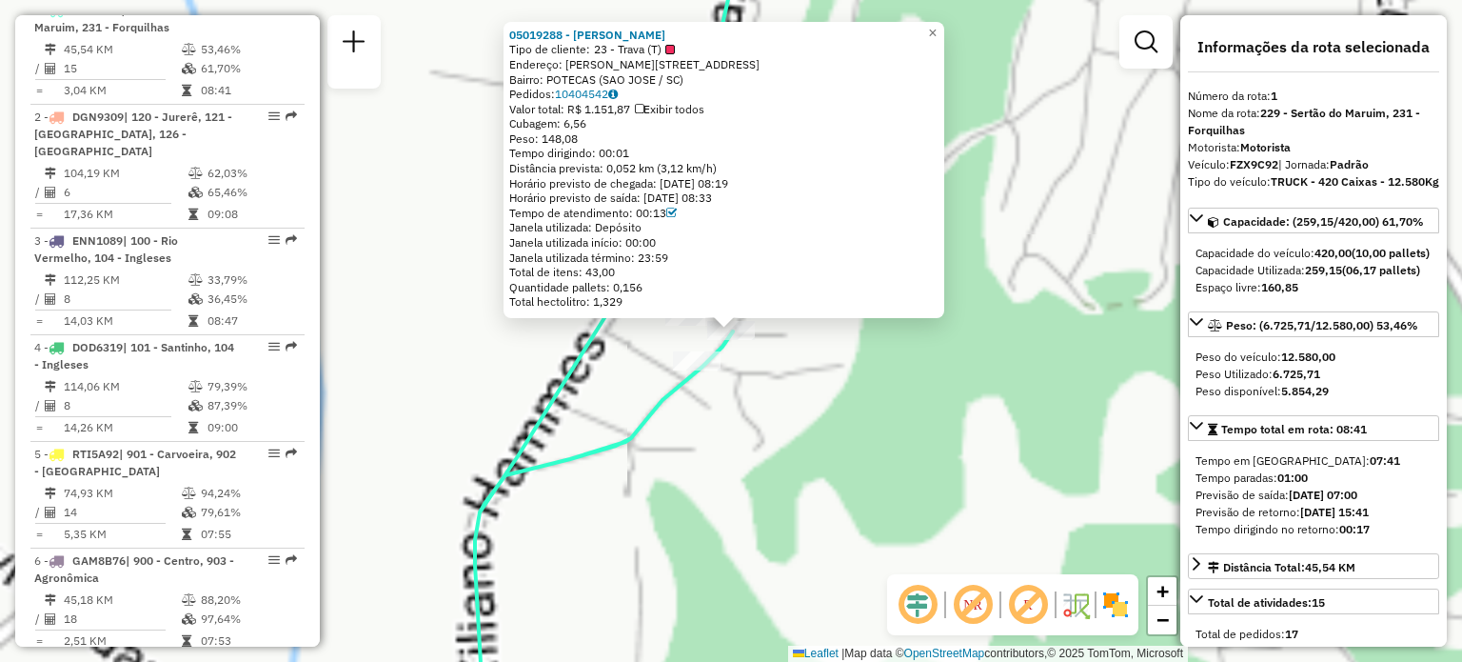
click at [839, 408] on div "05019288 - DAYANA DA SILVEIRA Tipo de cliente: 23 - Trava (T) Endereço: R Kilia…" at bounding box center [731, 331] width 1462 height 662
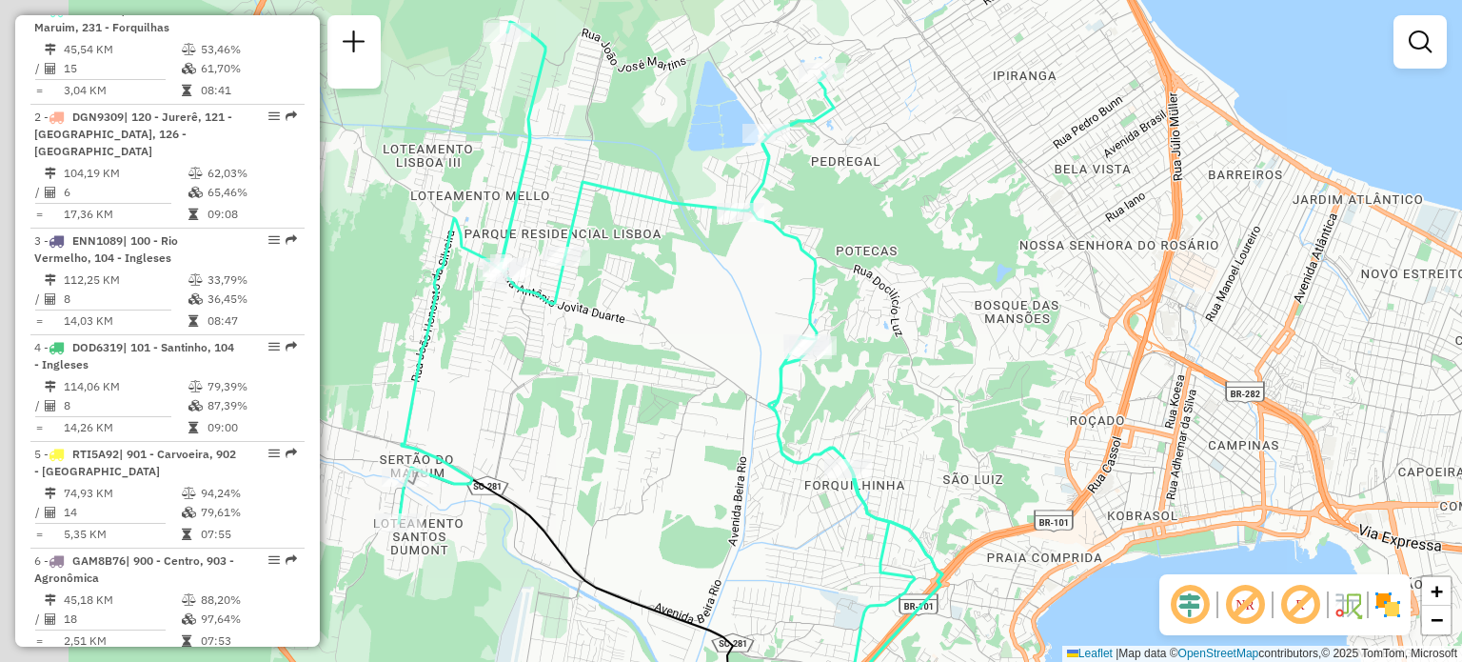
drag, startPoint x: 663, startPoint y: 349, endPoint x: 942, endPoint y: 300, distance: 283.3
click at [944, 299] on div "Janela de atendimento Grade de atendimento Capacidade Transportadoras Veículos …" at bounding box center [731, 331] width 1462 height 662
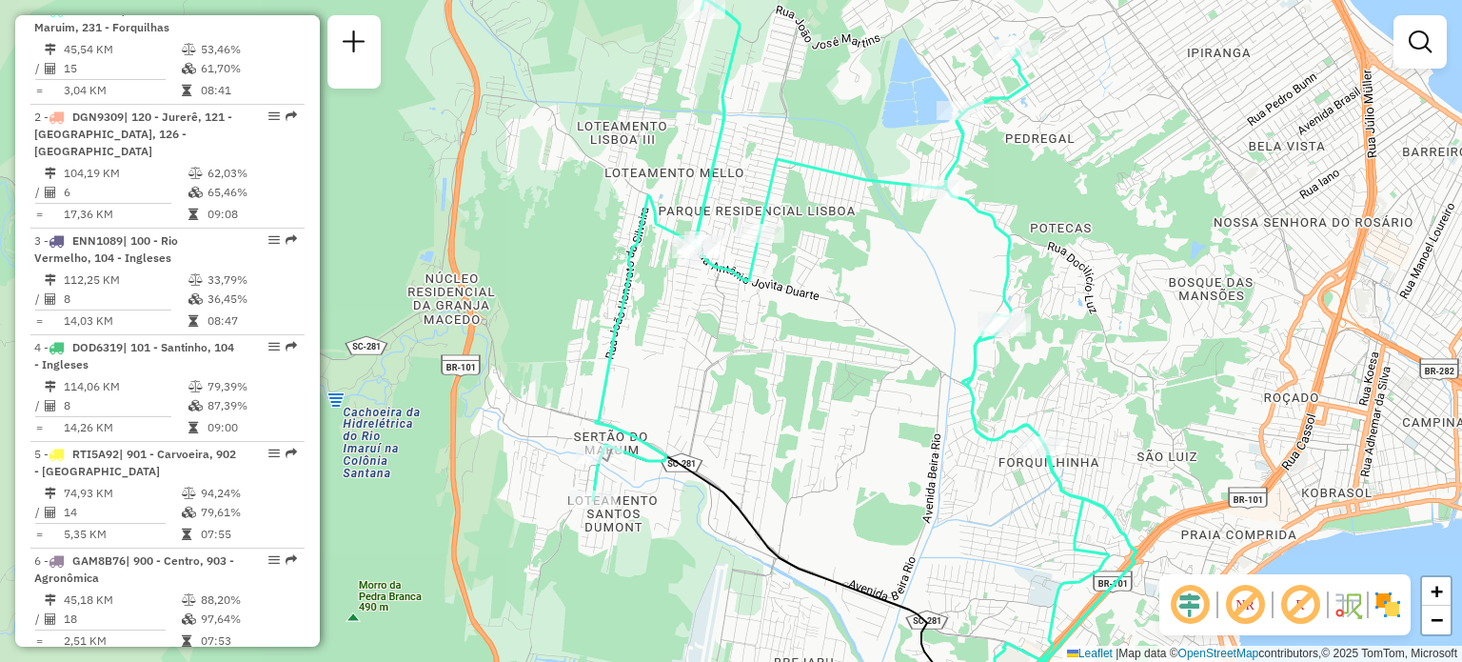
drag, startPoint x: 796, startPoint y: 338, endPoint x: 805, endPoint y: 376, distance: 39.0
click at [805, 376] on div "Janela de atendimento Grade de atendimento Capacidade Transportadoras Veículos …" at bounding box center [731, 331] width 1462 height 662
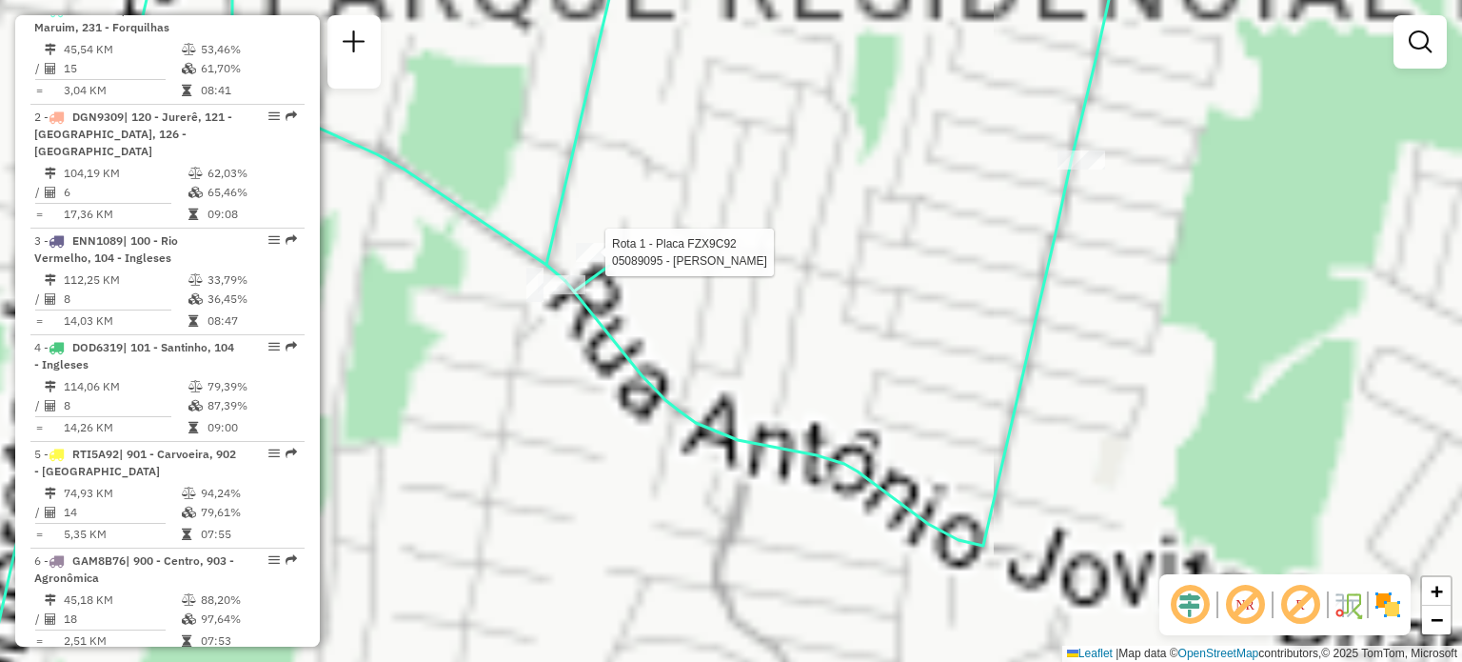
select select "**********"
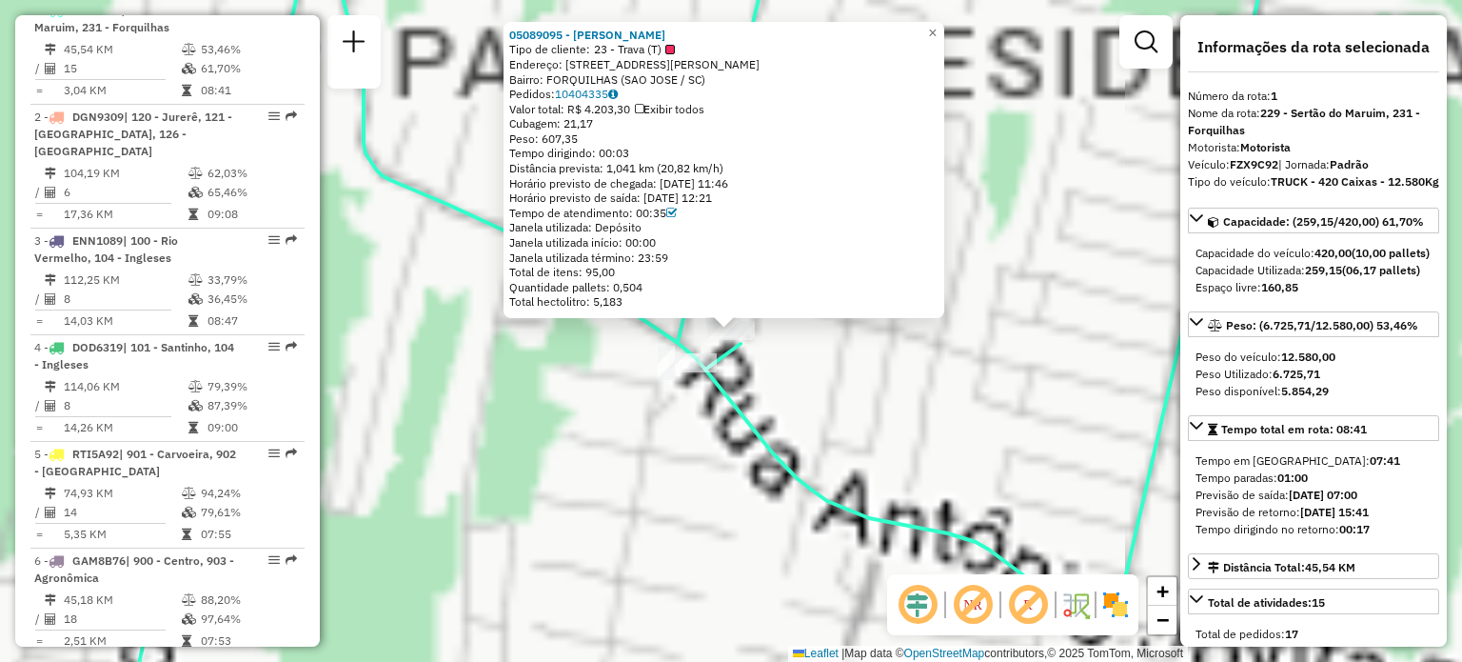
click at [626, 467] on div "05089095 - WILLIAN WEINGARTNER Tipo de cliente: 23 - Trava (T) Endereço: R Anto…" at bounding box center [731, 331] width 1462 height 662
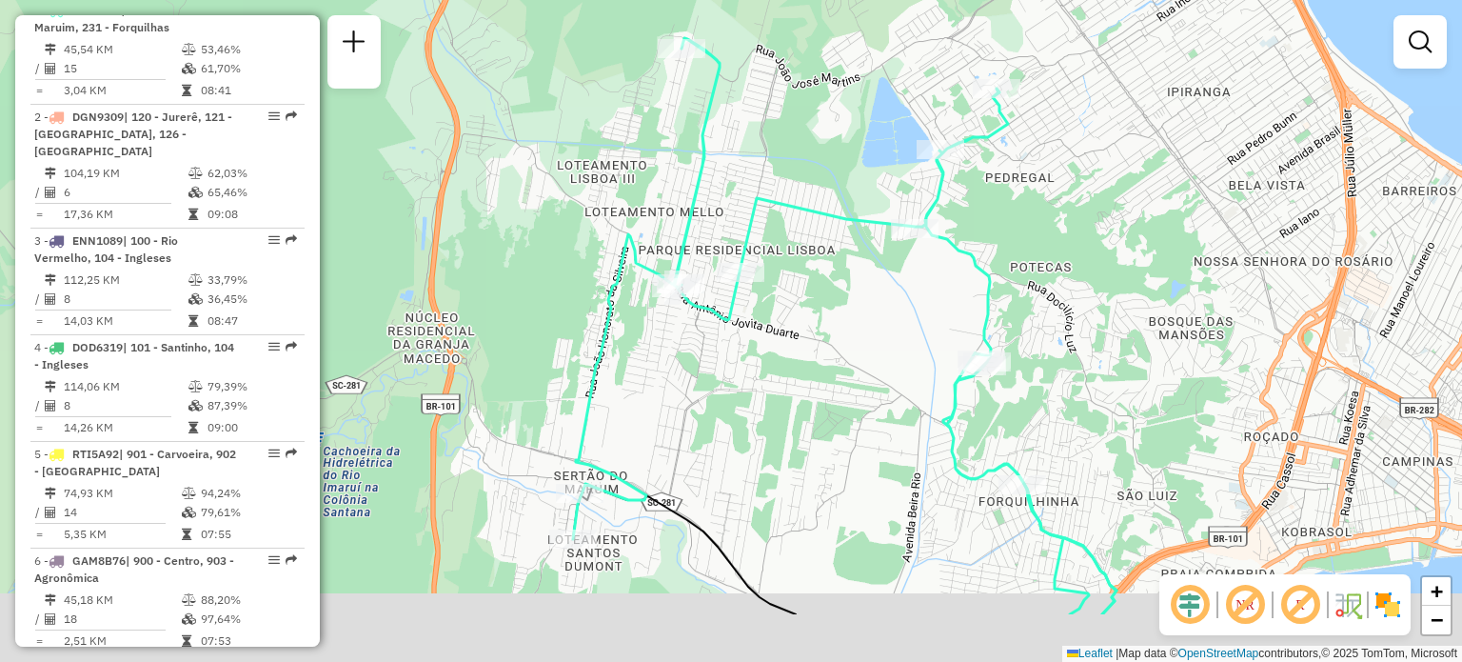
drag, startPoint x: 610, startPoint y: 463, endPoint x: 640, endPoint y: 312, distance: 153.3
click at [639, 297] on div "Janela de atendimento Grade de atendimento Capacidade Transportadoras Veículos …" at bounding box center [731, 331] width 1462 height 662
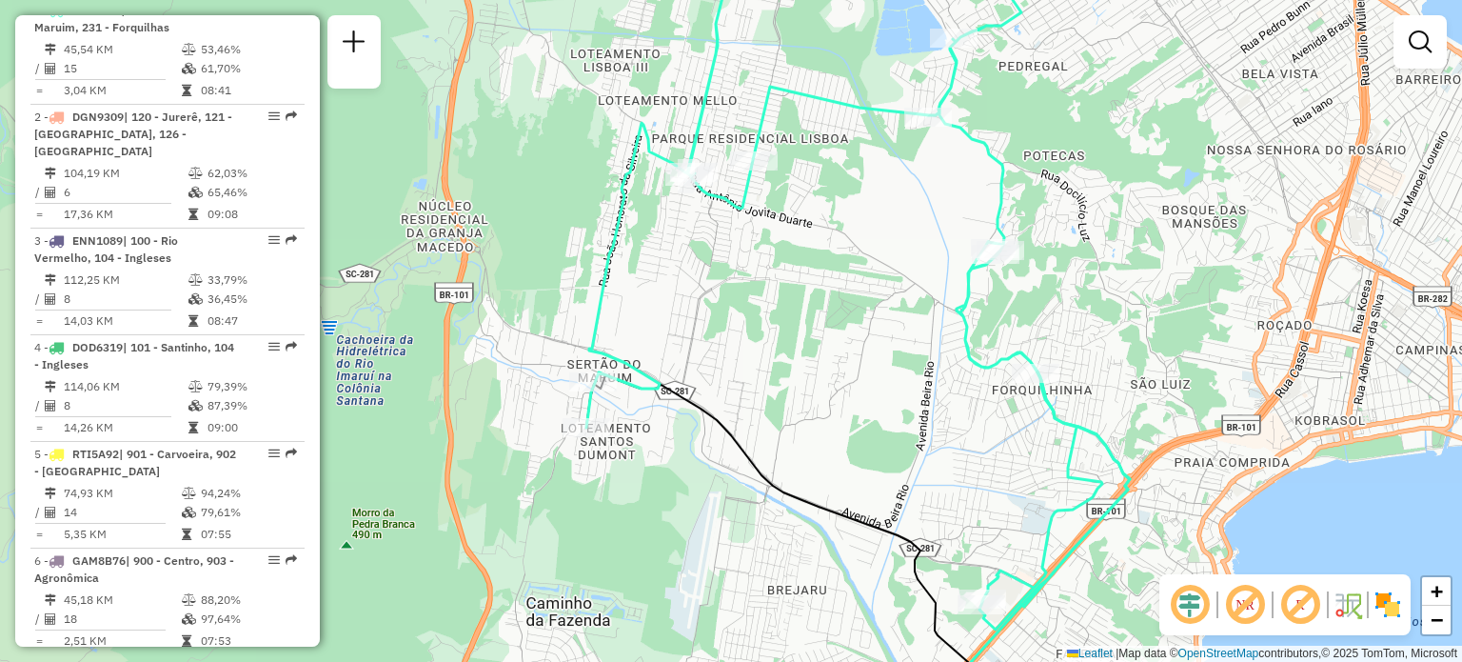
drag, startPoint x: 681, startPoint y: 448, endPoint x: 668, endPoint y: 329, distance: 119.7
click at [668, 330] on div "Janela de atendimento Grade de atendimento Capacidade Transportadoras Veículos …" at bounding box center [731, 331] width 1462 height 662
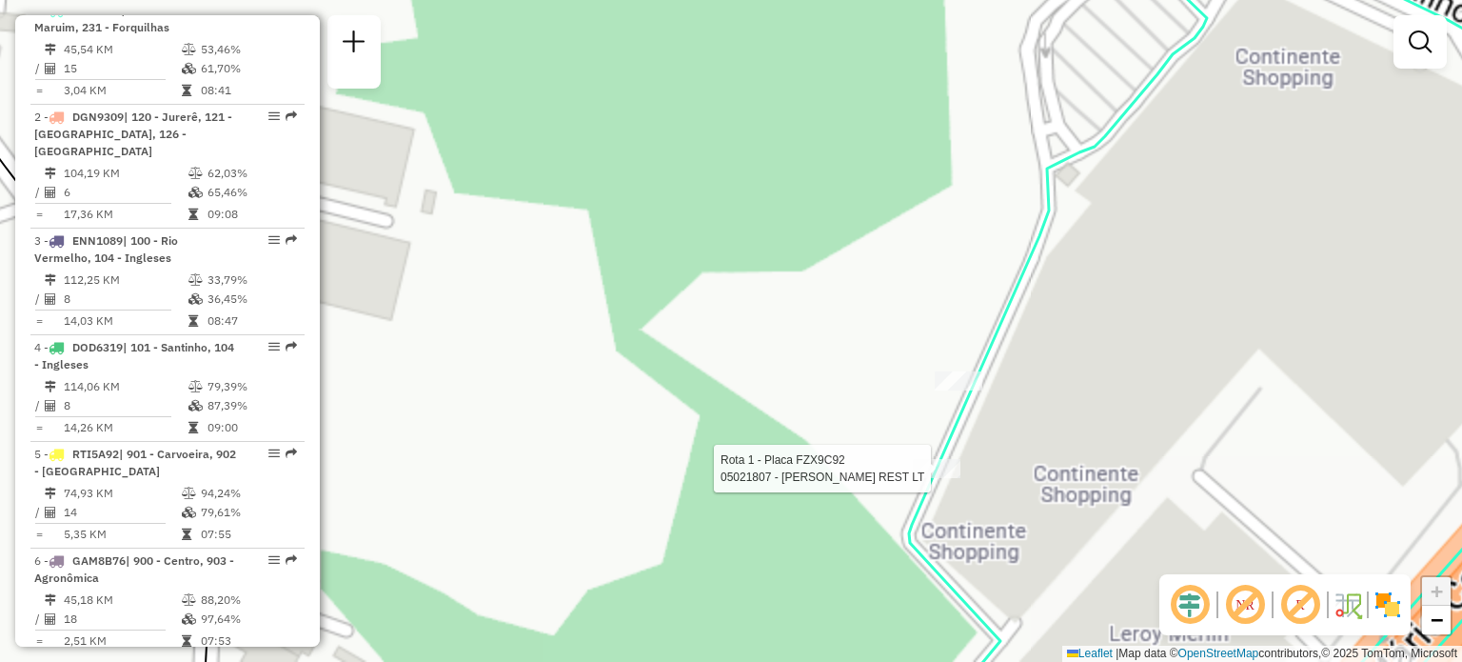
select select "**********"
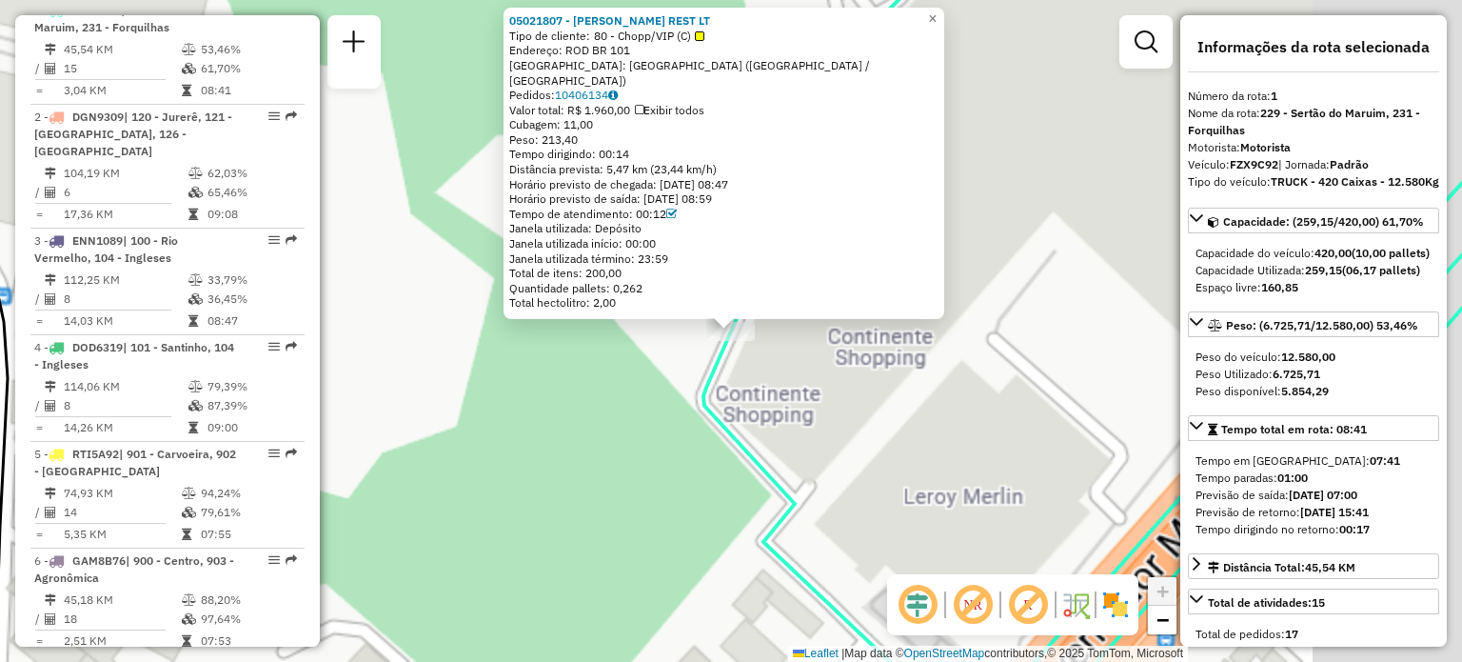
click at [904, 404] on div "05021807 - GOSTO GAUCHO REST LT Tipo de cliente: 80 - Chopp/VIP (C) Endereço: R…" at bounding box center [731, 331] width 1462 height 662
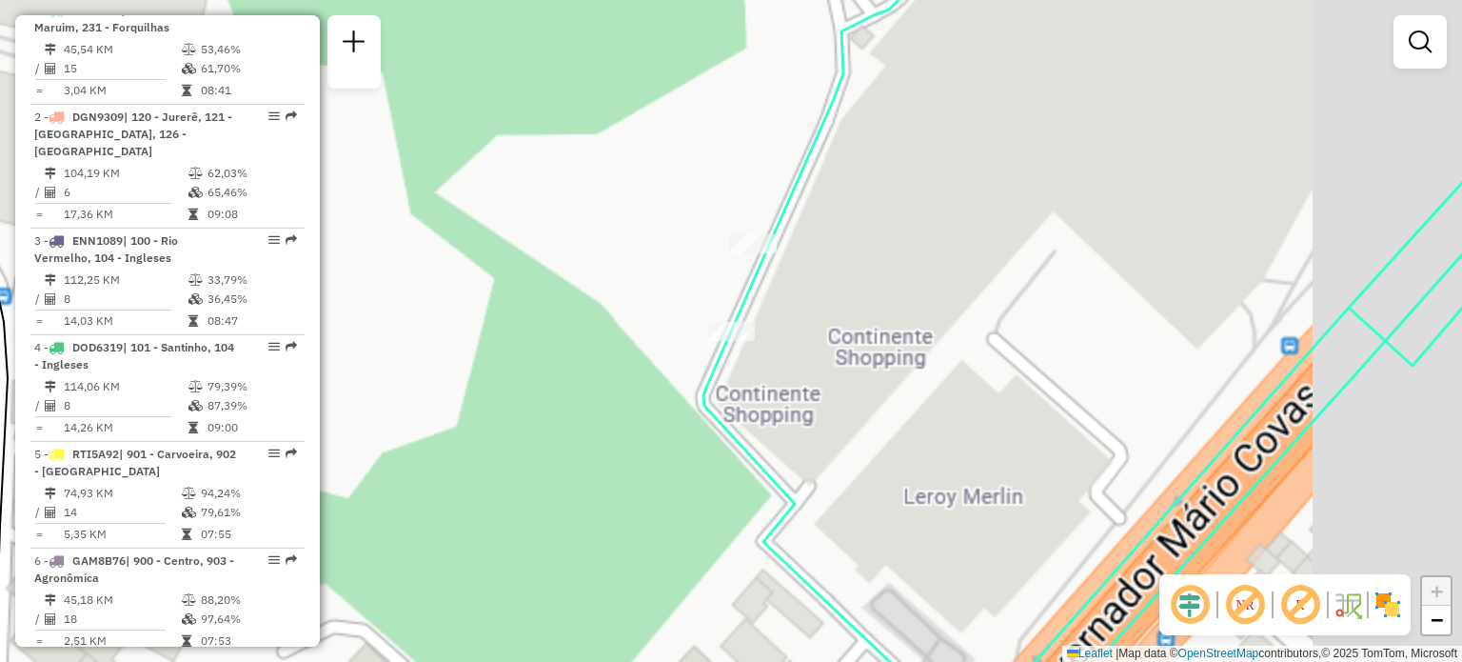
select select "**********"
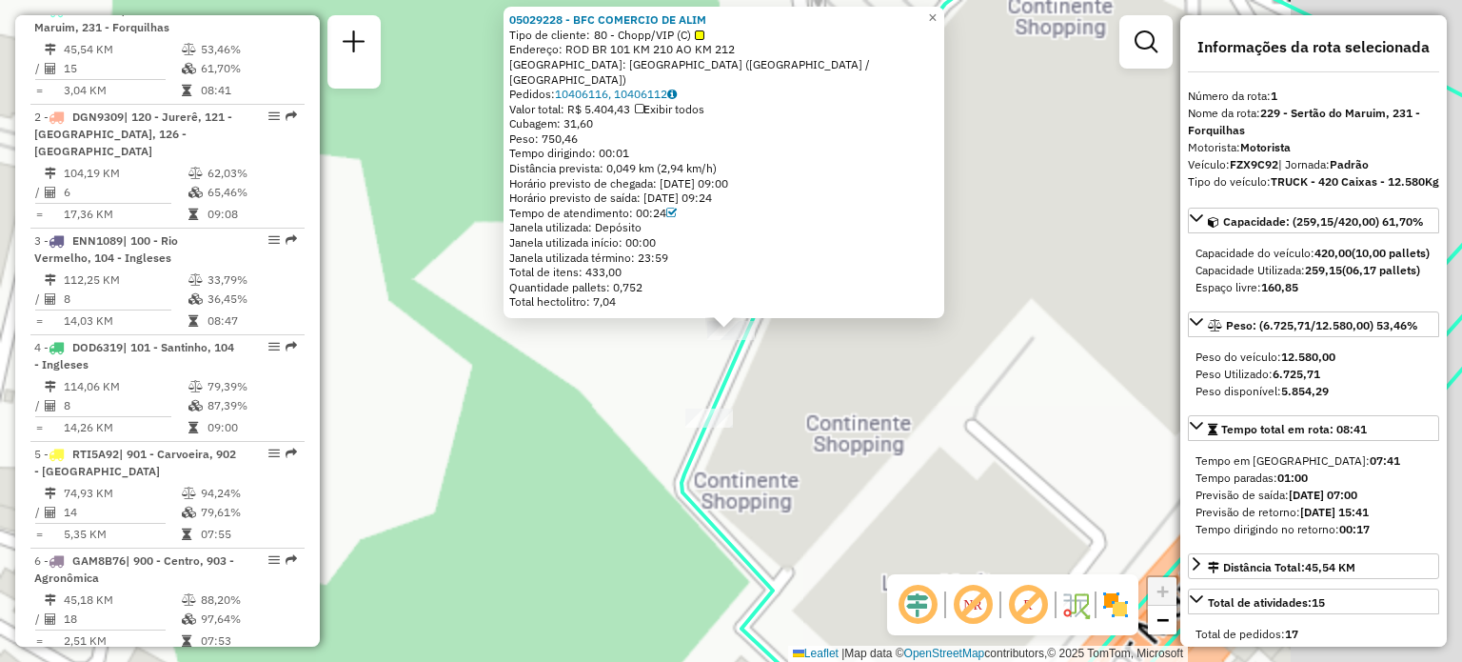
click at [943, 415] on div "05029228 - BFC COMERCIO DE ALIM Tipo de cliente: 80 - Chopp/VIP (C) Endereço: R…" at bounding box center [731, 331] width 1462 height 662
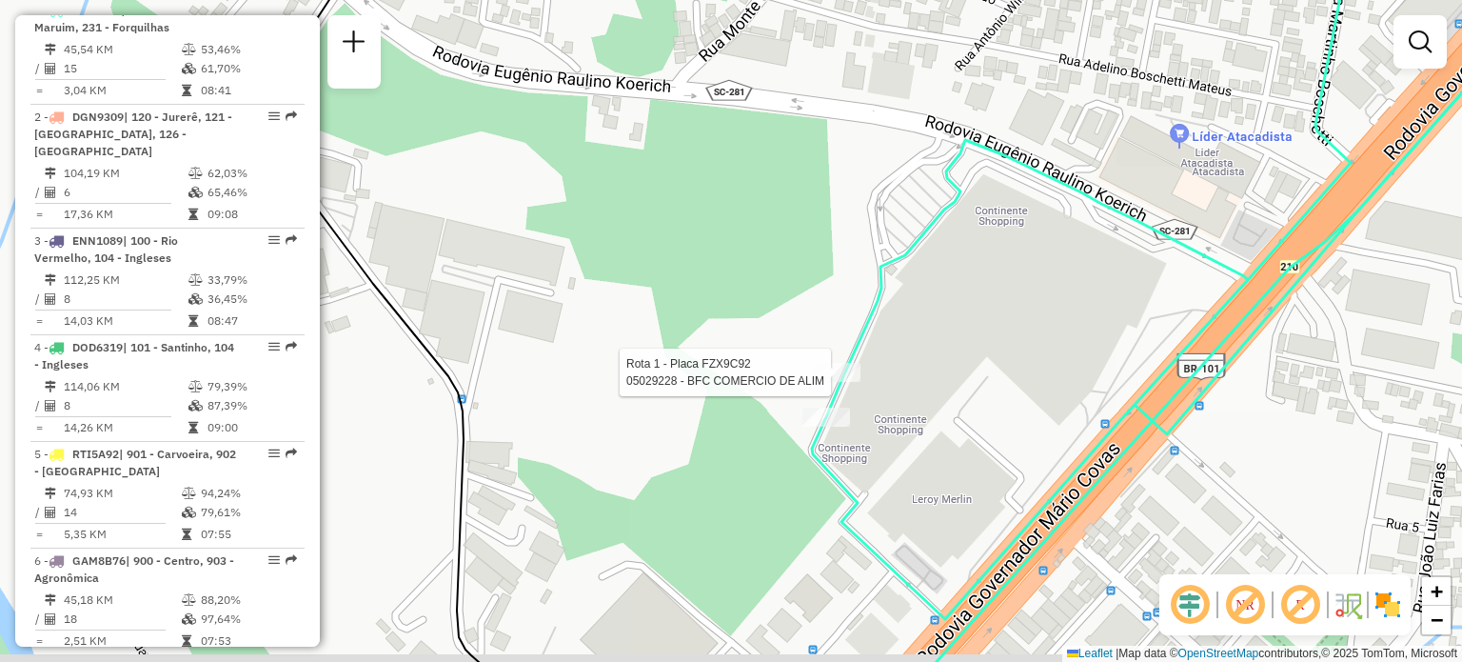
select select "**********"
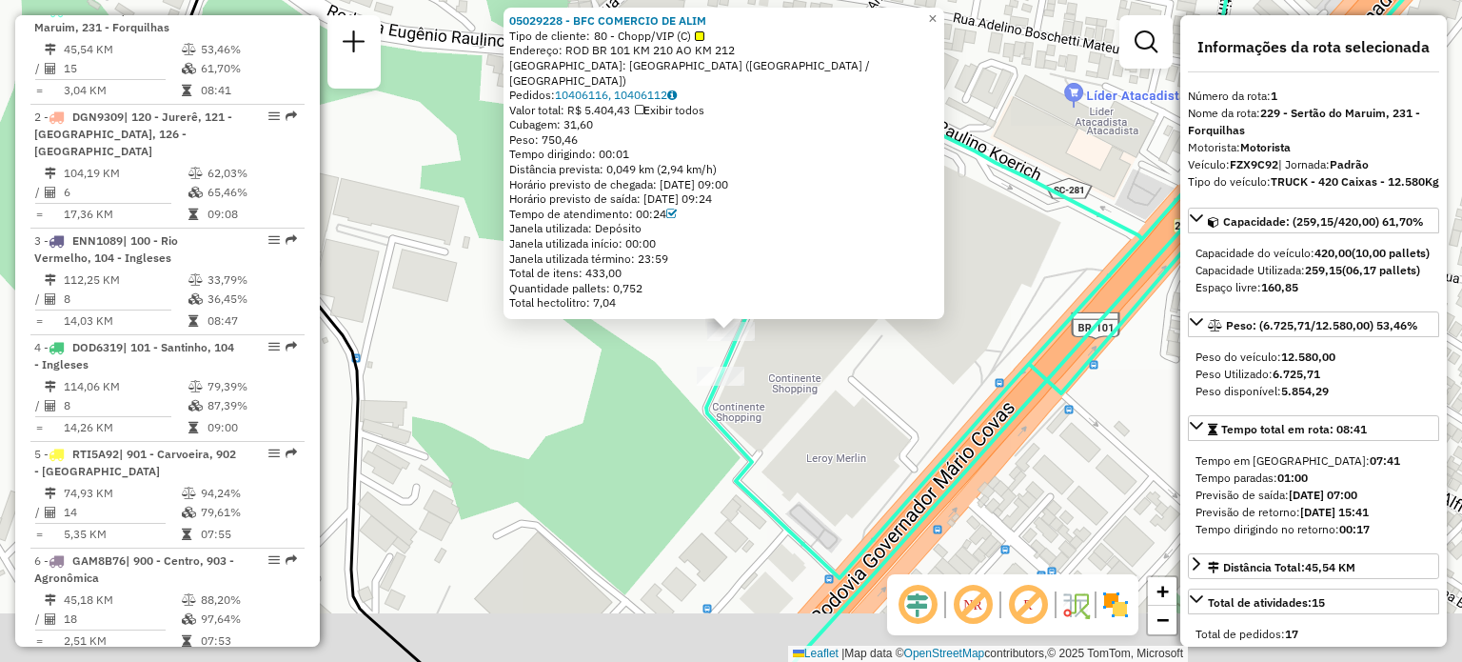
click at [609, 433] on div "05029228 - BFC COMERCIO DE ALIM Tipo de cliente: 80 - Chopp/VIP (C) Endereço: R…" at bounding box center [731, 331] width 1462 height 662
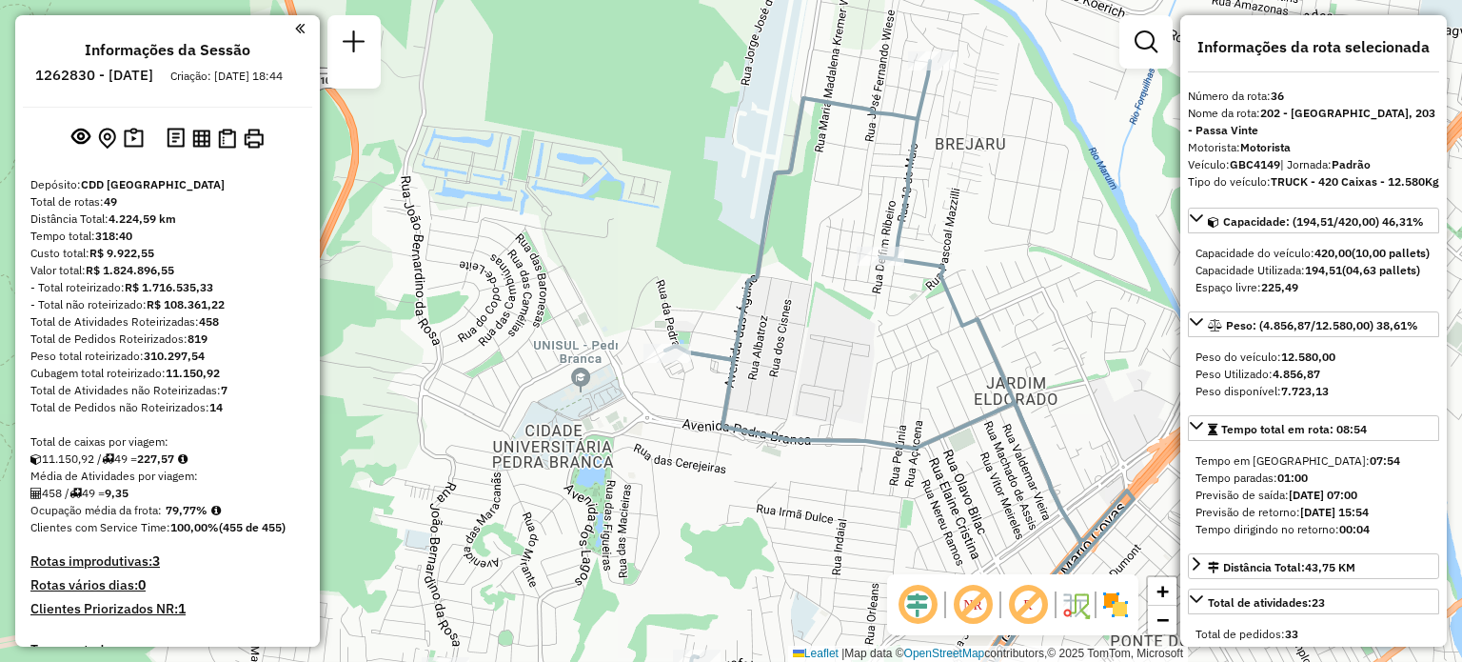
select select "**********"
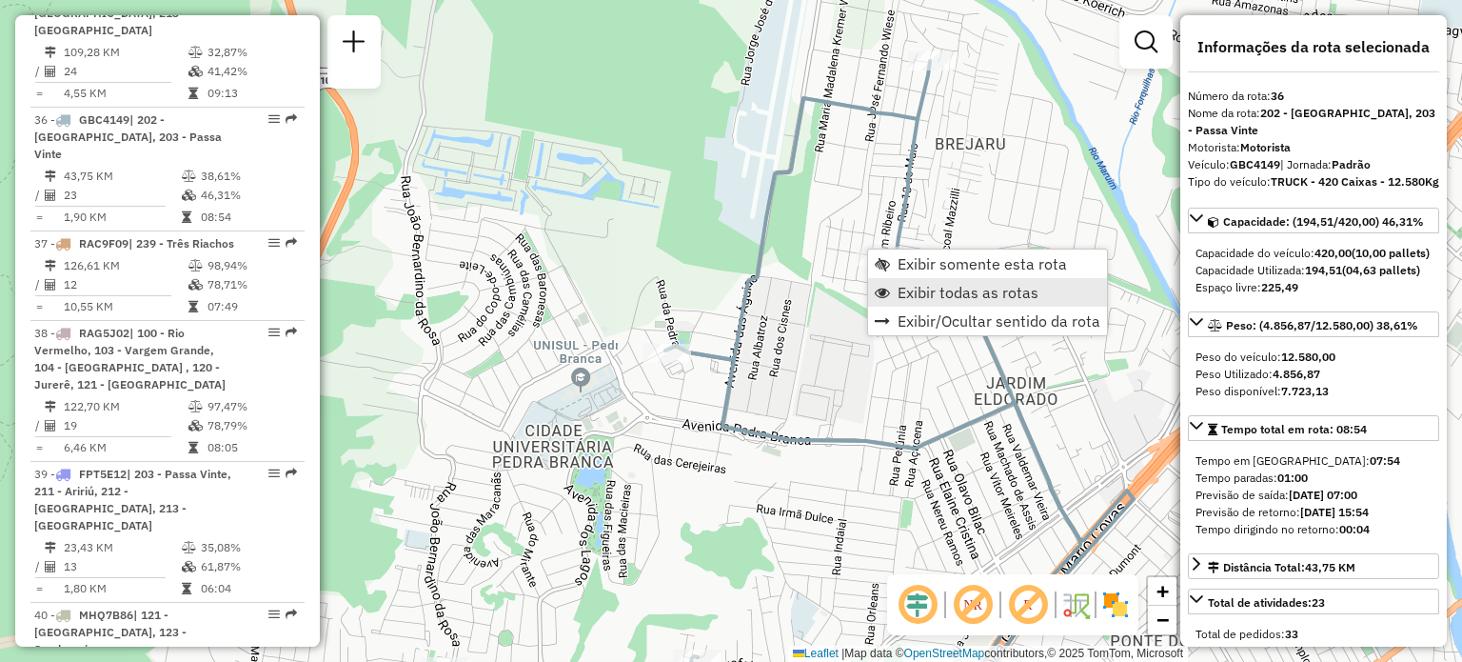
click at [913, 285] on span "Exibir todas as rotas" at bounding box center [968, 292] width 141 height 15
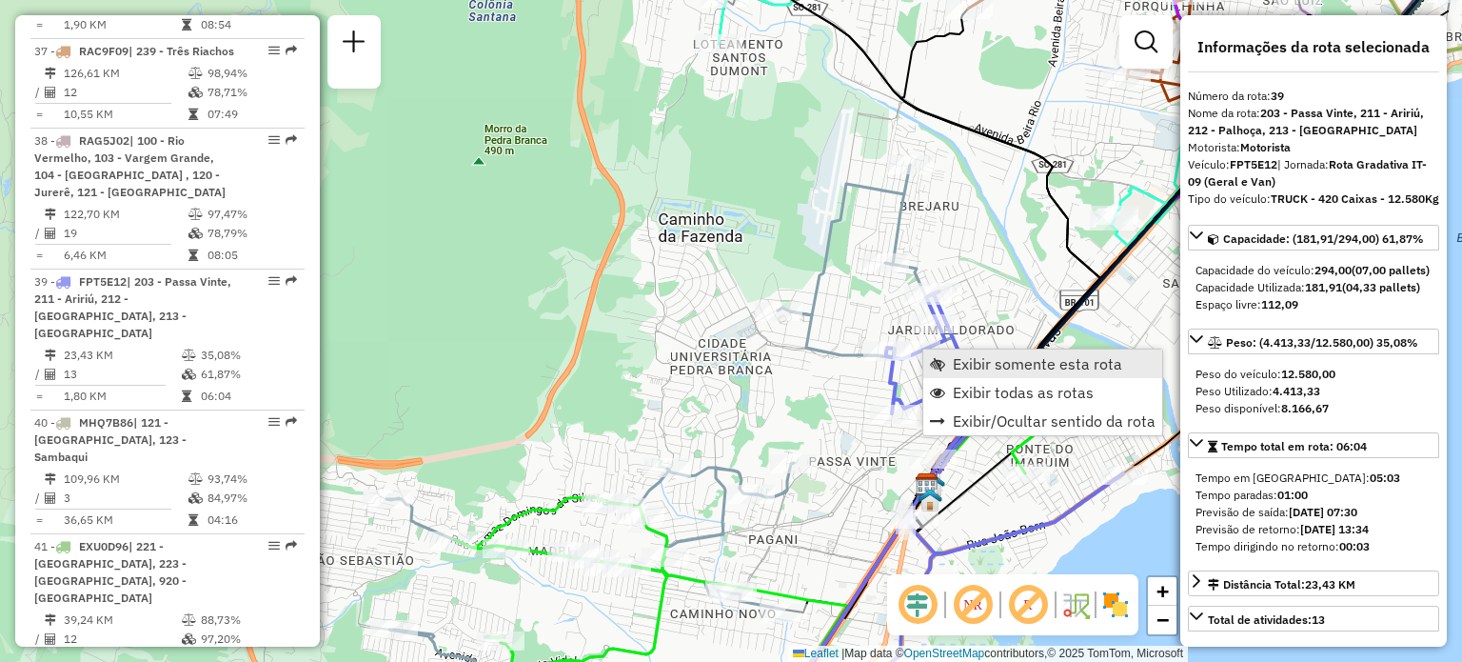
scroll to position [4945, 0]
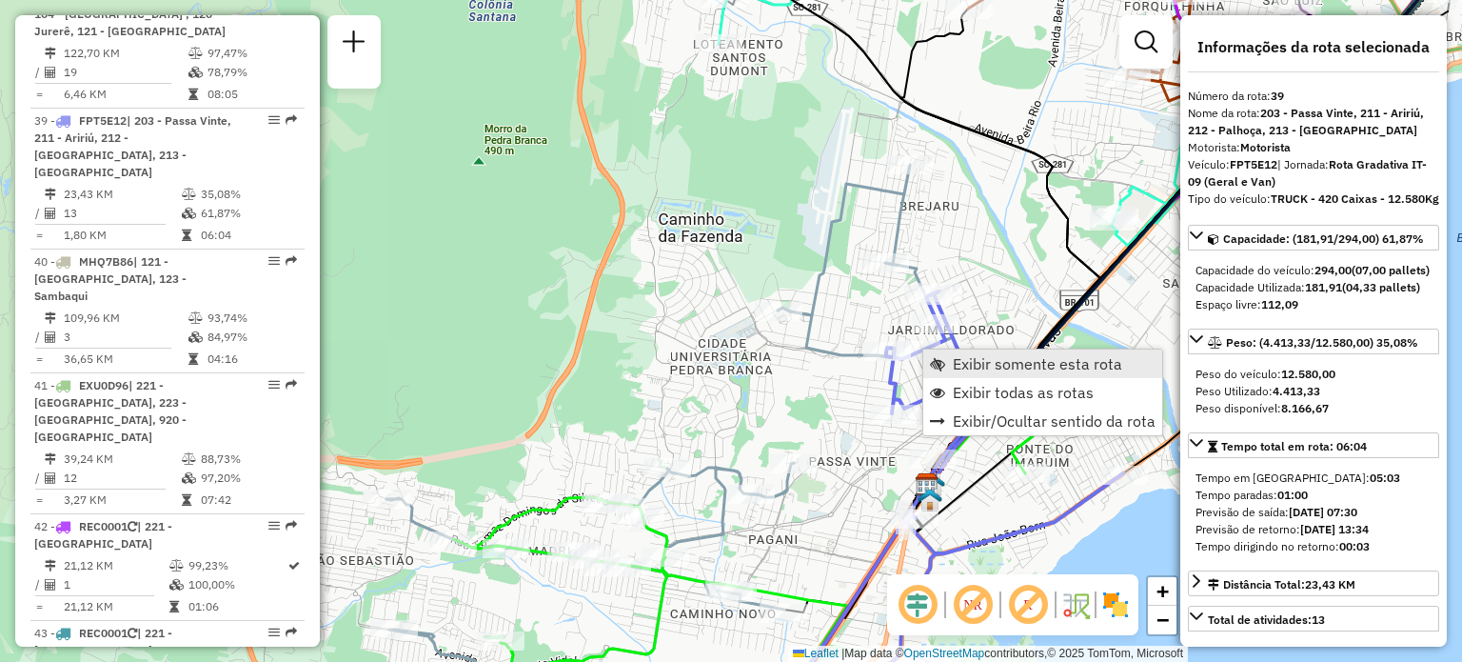
click at [962, 365] on span "Exibir somente esta rota" at bounding box center [1037, 363] width 169 height 15
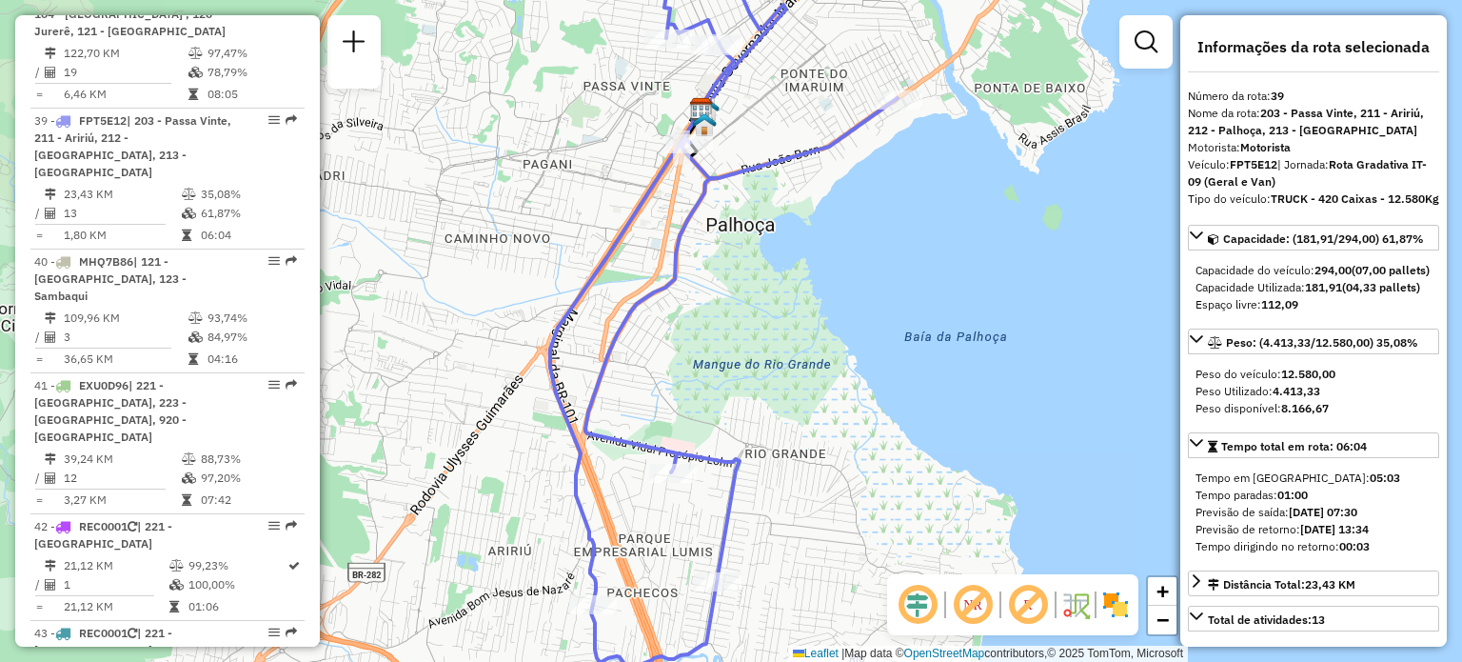
drag, startPoint x: 788, startPoint y: 70, endPoint x: 773, endPoint y: 287, distance: 217.6
click at [773, 285] on div "Janela de atendimento Grade de atendimento Capacidade Transportadoras Veículos …" at bounding box center [731, 331] width 1462 height 662
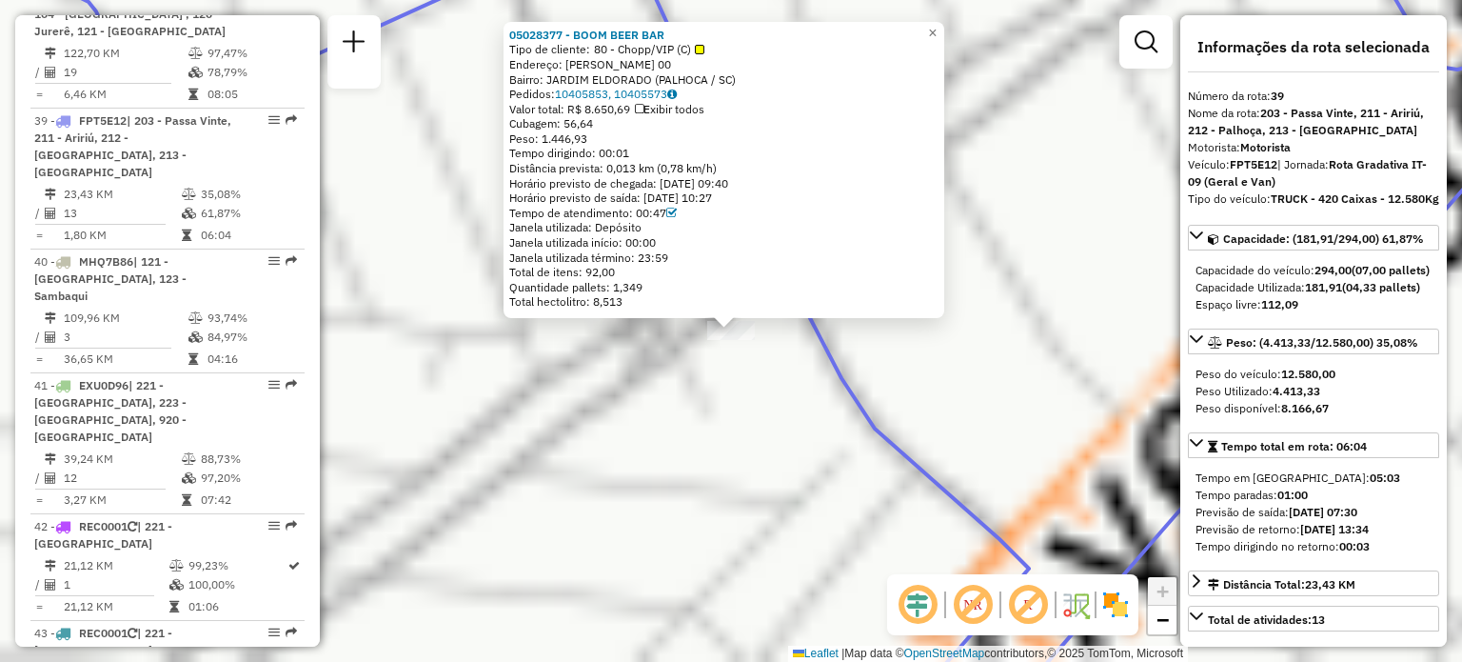
click at [835, 375] on icon at bounding box center [492, 331] width 1073 height 794
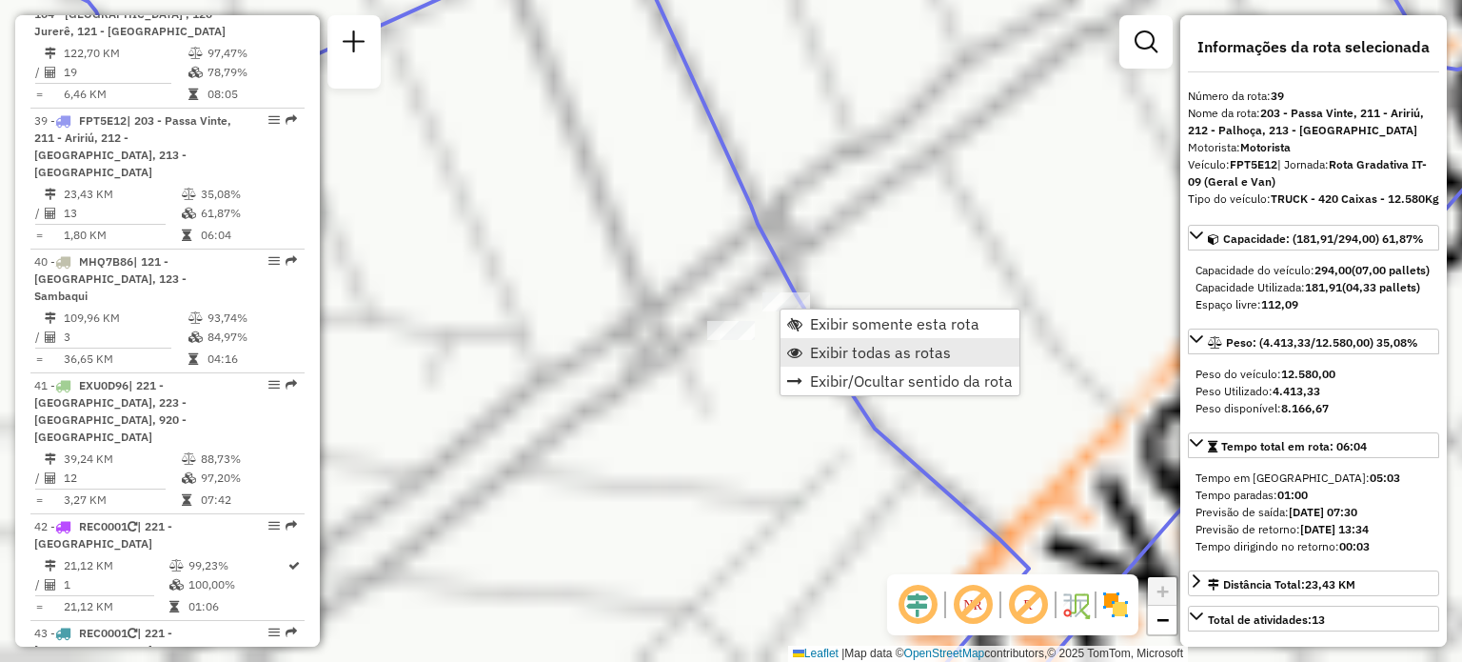
click at [823, 349] on span "Exibir todas as rotas" at bounding box center [880, 352] width 141 height 15
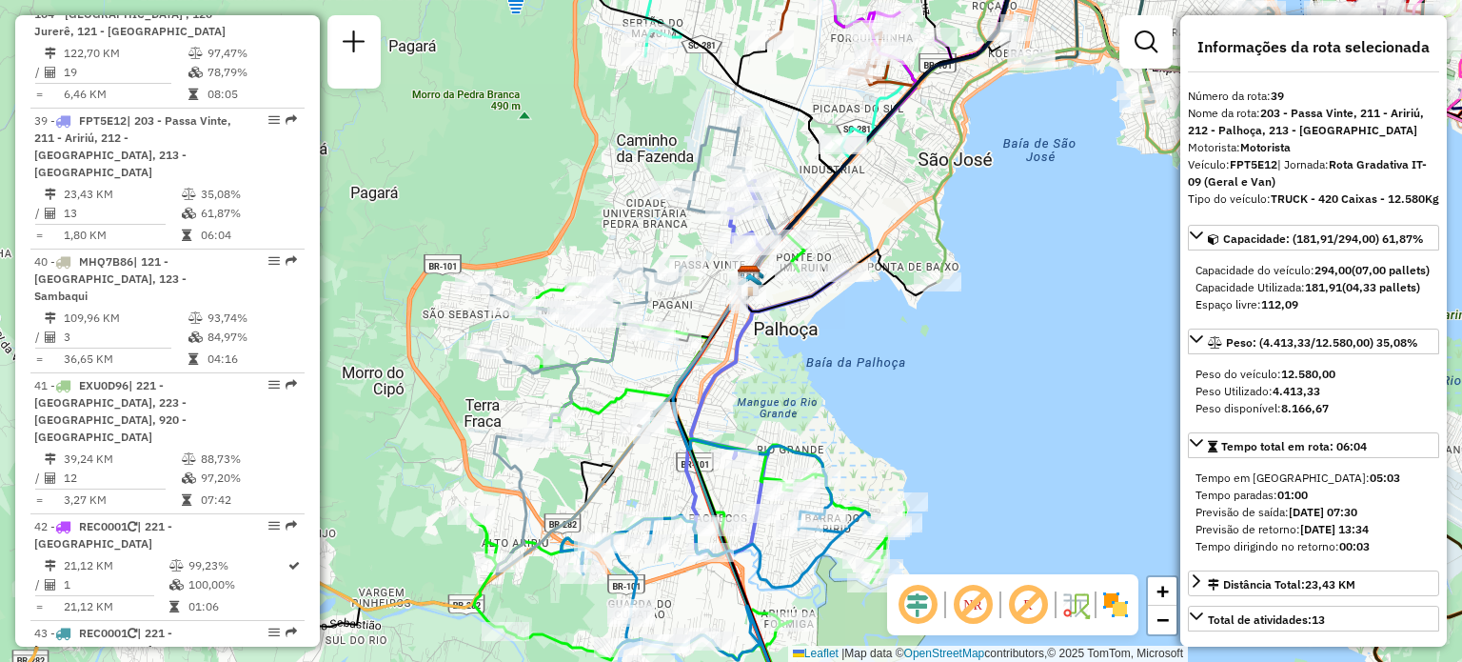
drag, startPoint x: 724, startPoint y: 458, endPoint x: 744, endPoint y: 267, distance: 192.4
click at [744, 269] on div "Janela de atendimento Grade de atendimento Capacidade Transportadoras Veículos …" at bounding box center [731, 331] width 1462 height 662
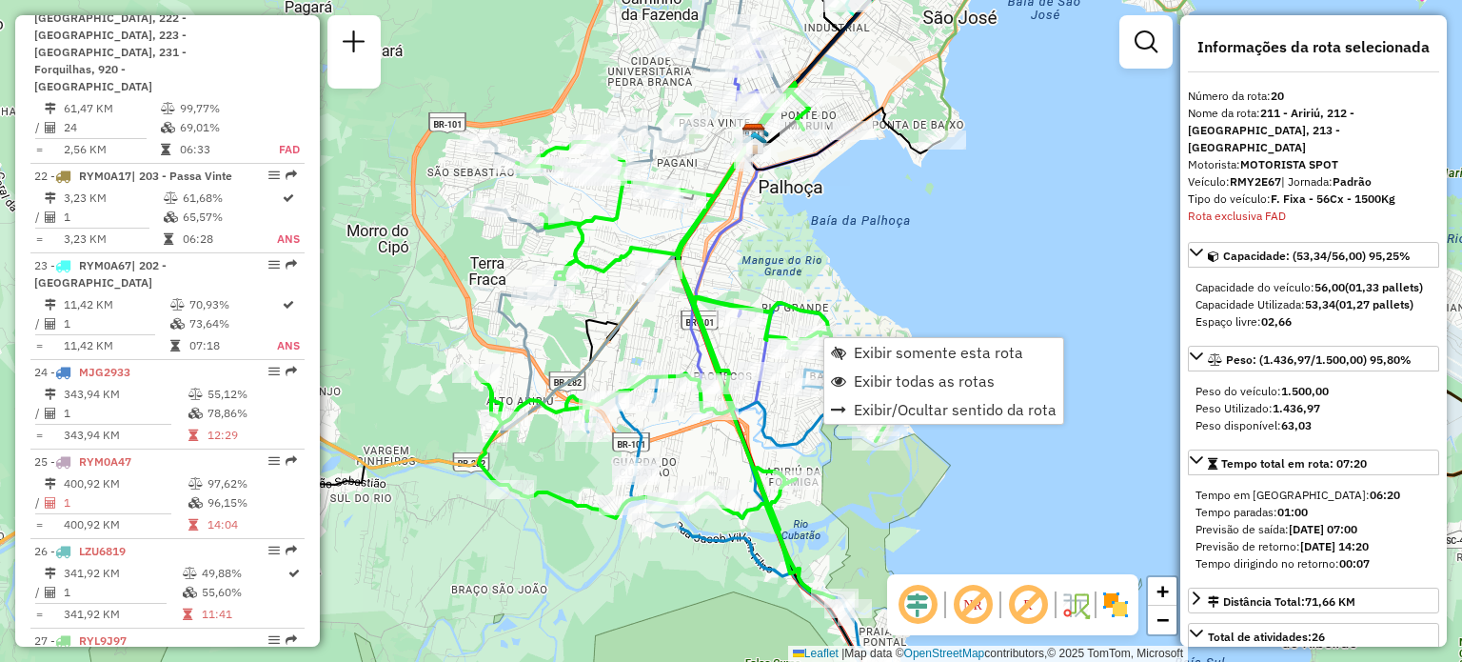
scroll to position [2889, 0]
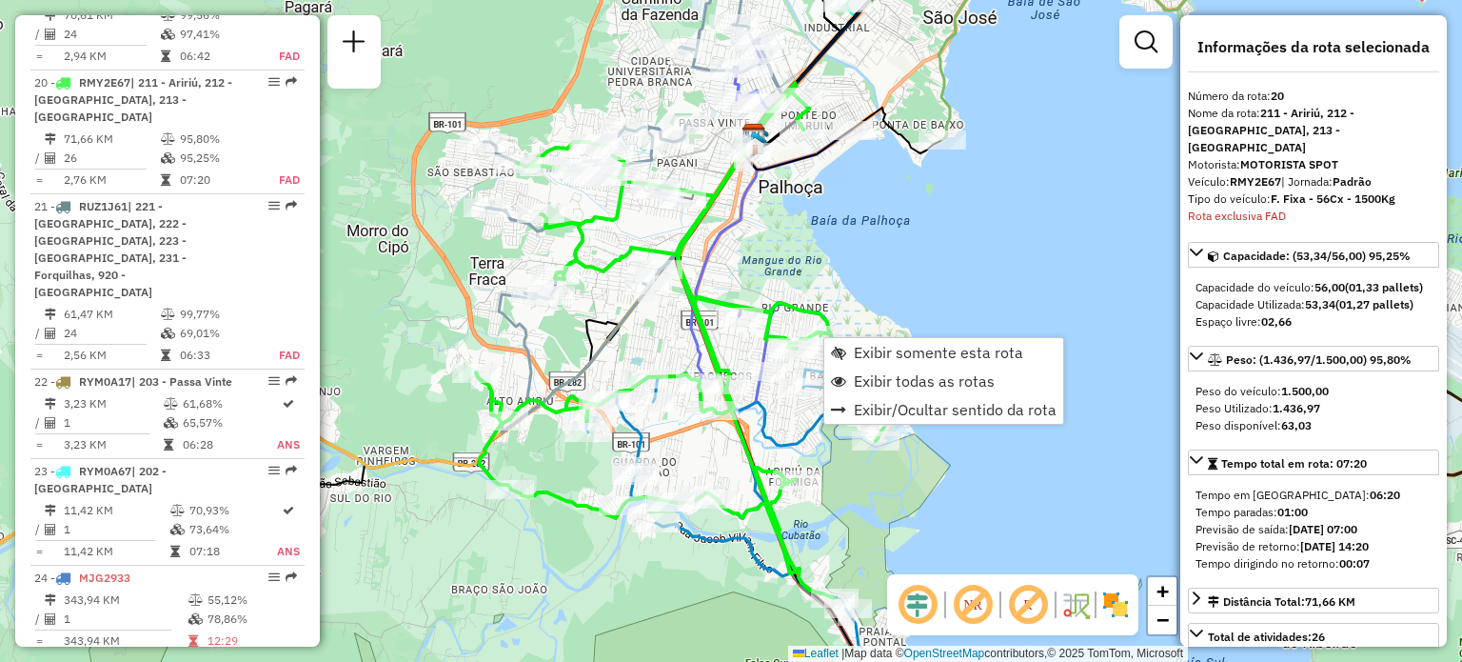
click at [1002, 274] on div "Janela de atendimento Grade de atendimento Capacidade Transportadoras Veículos …" at bounding box center [731, 331] width 1462 height 662
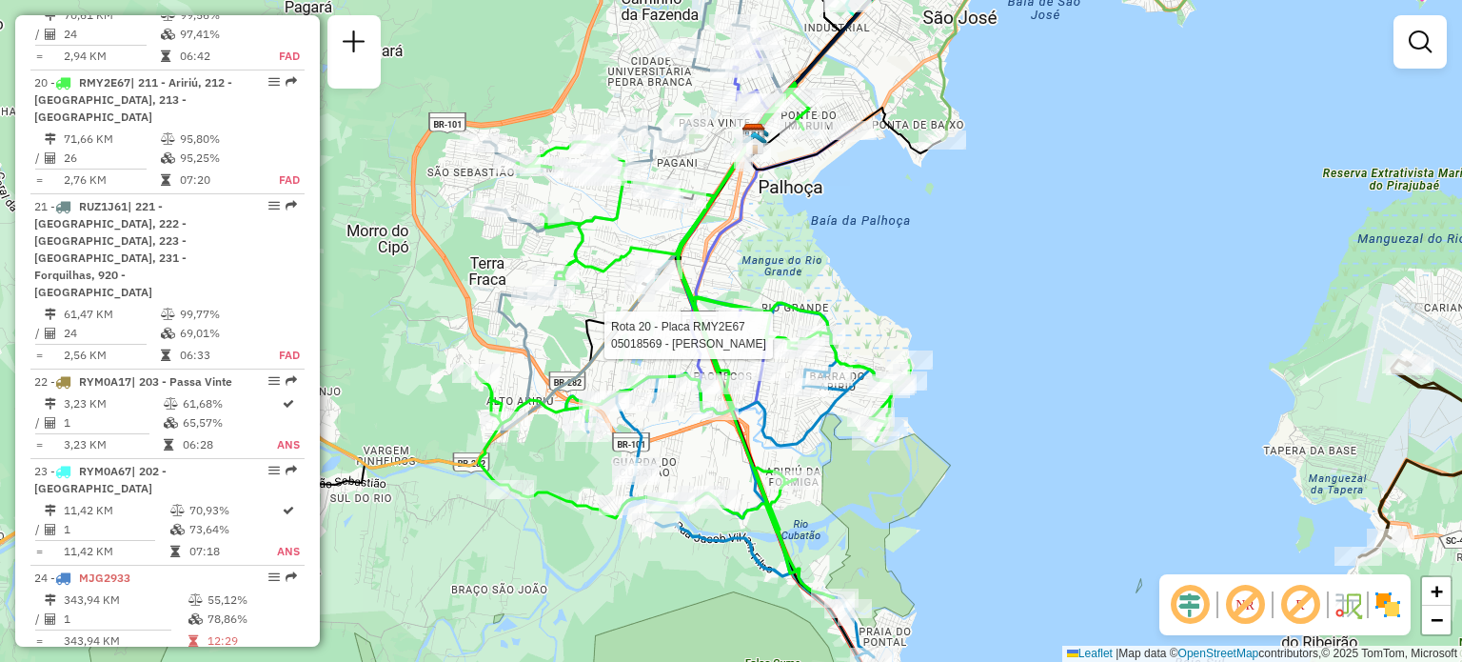
select select "**********"
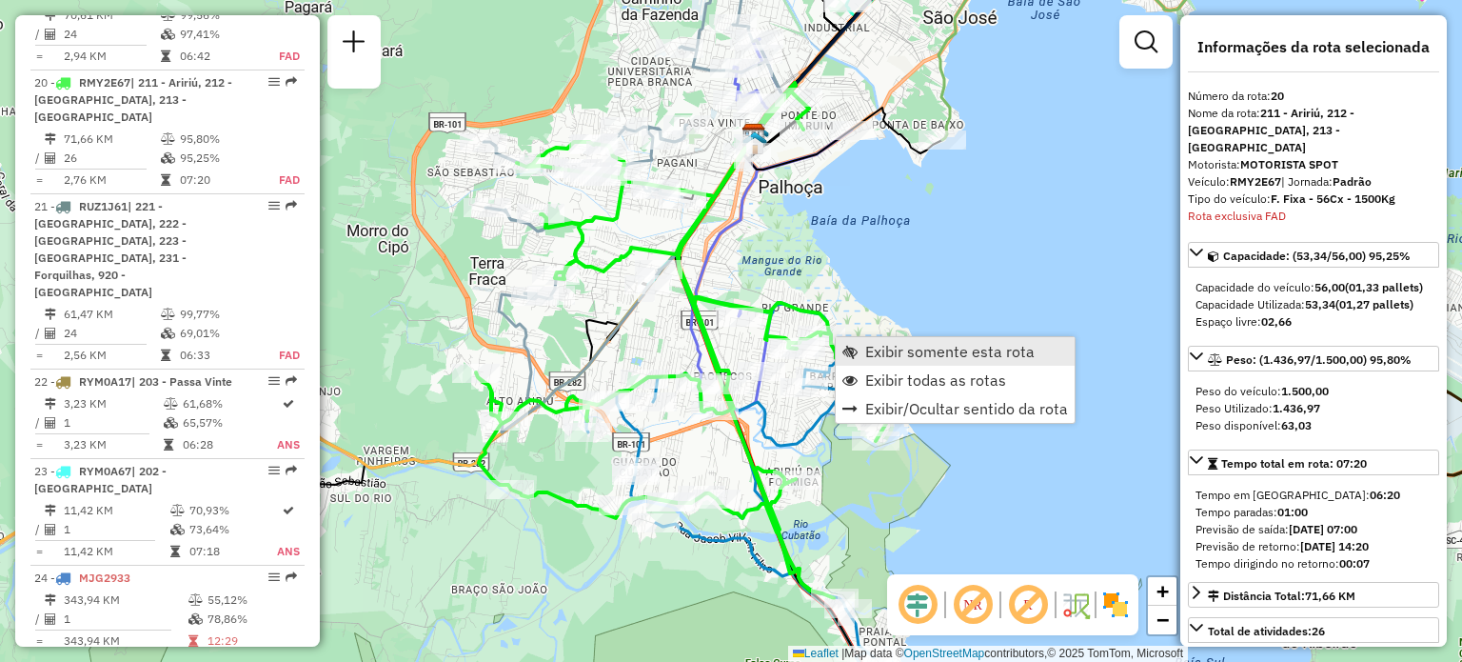
click at [864, 342] on link "Exibir somente esta rota" at bounding box center [955, 351] width 239 height 29
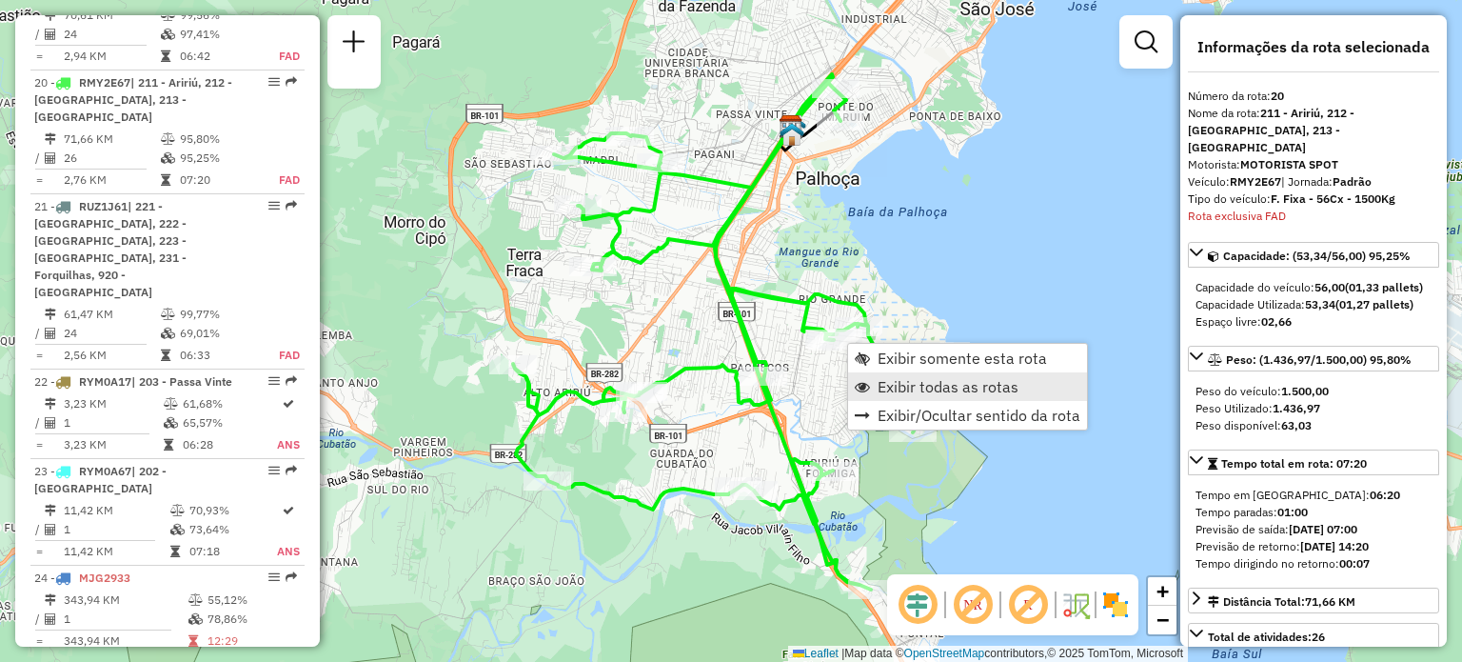
click at [880, 380] on span "Exibir todas as rotas" at bounding box center [948, 386] width 141 height 15
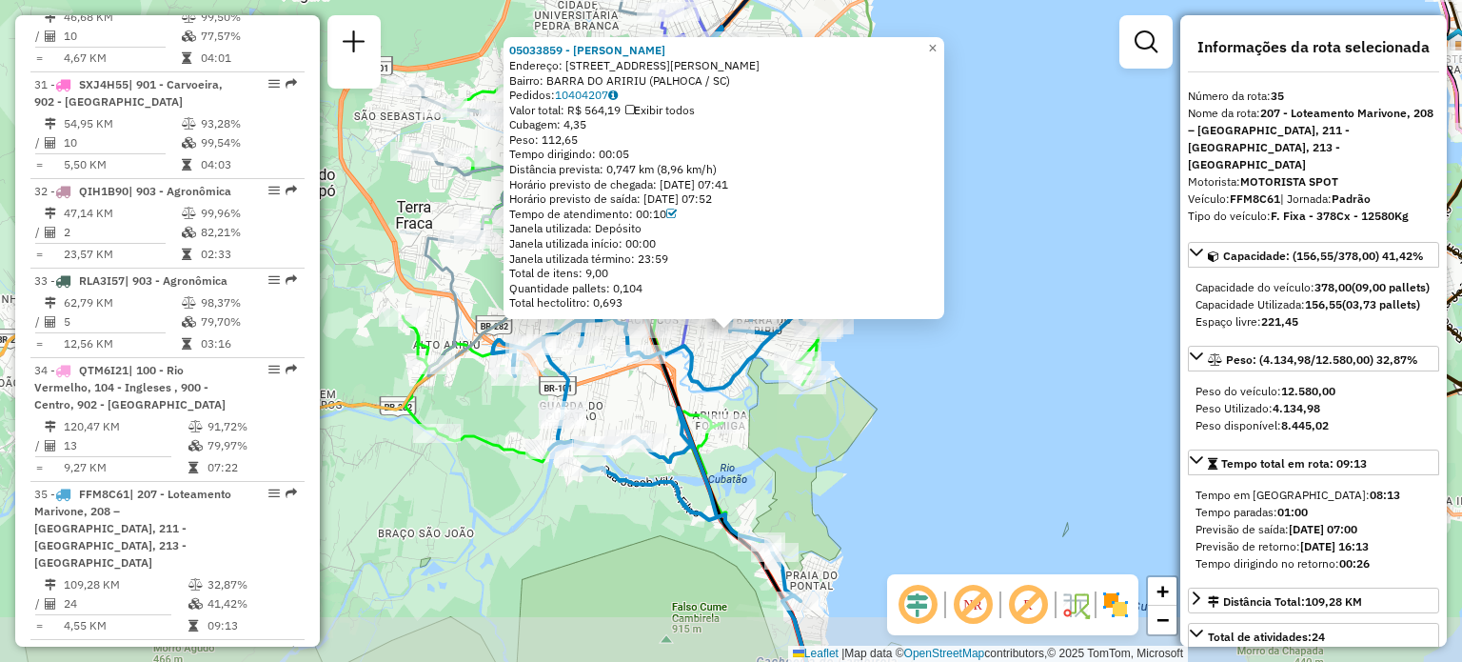
scroll to position [4451, 0]
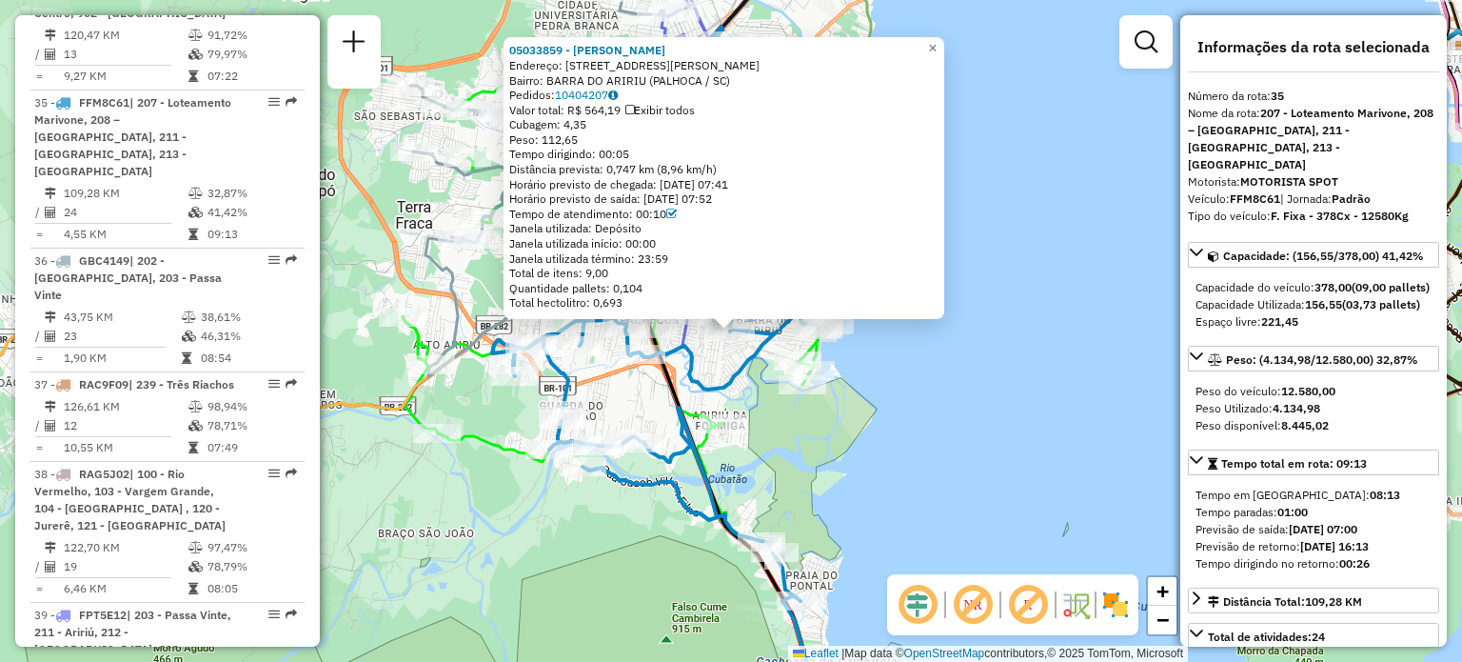
click at [731, 378] on icon at bounding box center [658, 520] width 333 height 415
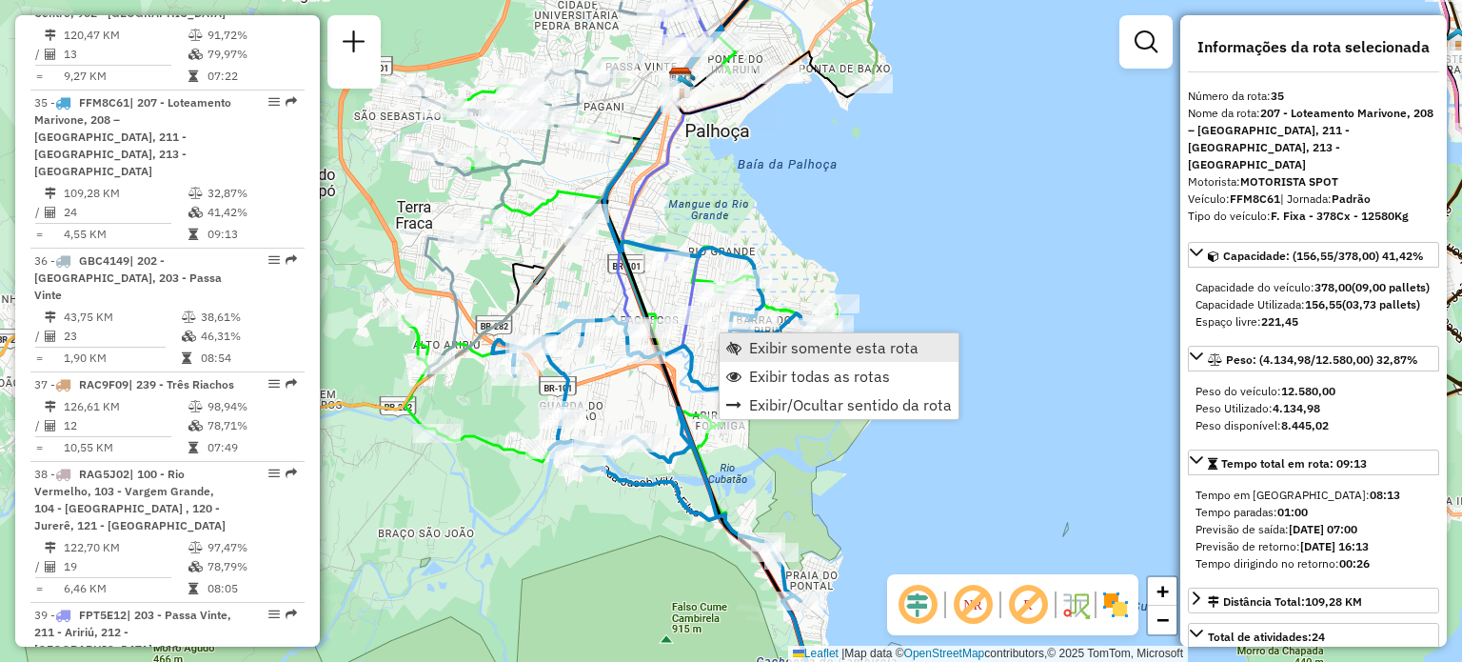
click at [760, 340] on span "Exibir somente esta rota" at bounding box center [833, 347] width 169 height 15
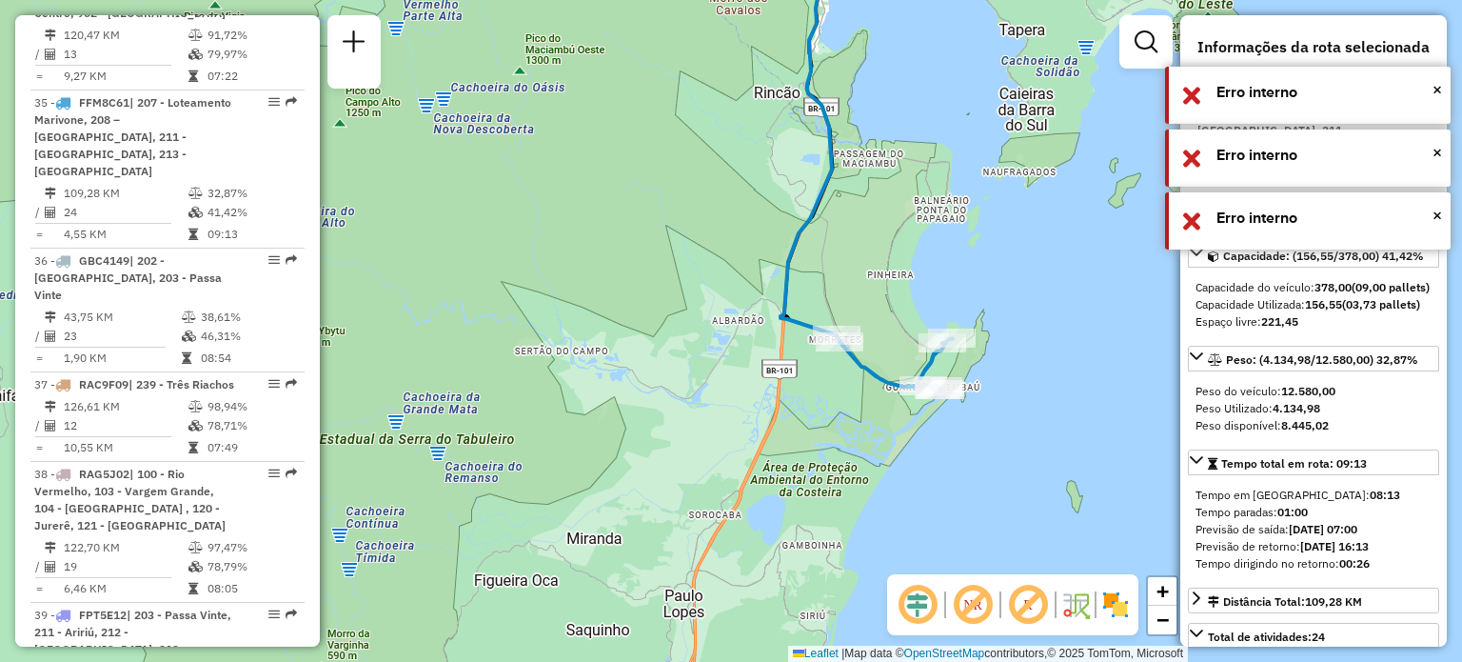
drag, startPoint x: 866, startPoint y: 300, endPoint x: 870, endPoint y: 519, distance: 219.0
click at [871, 517] on div "Janela de atendimento Grade de atendimento Capacidade Transportadoras Veículos …" at bounding box center [731, 331] width 1462 height 662
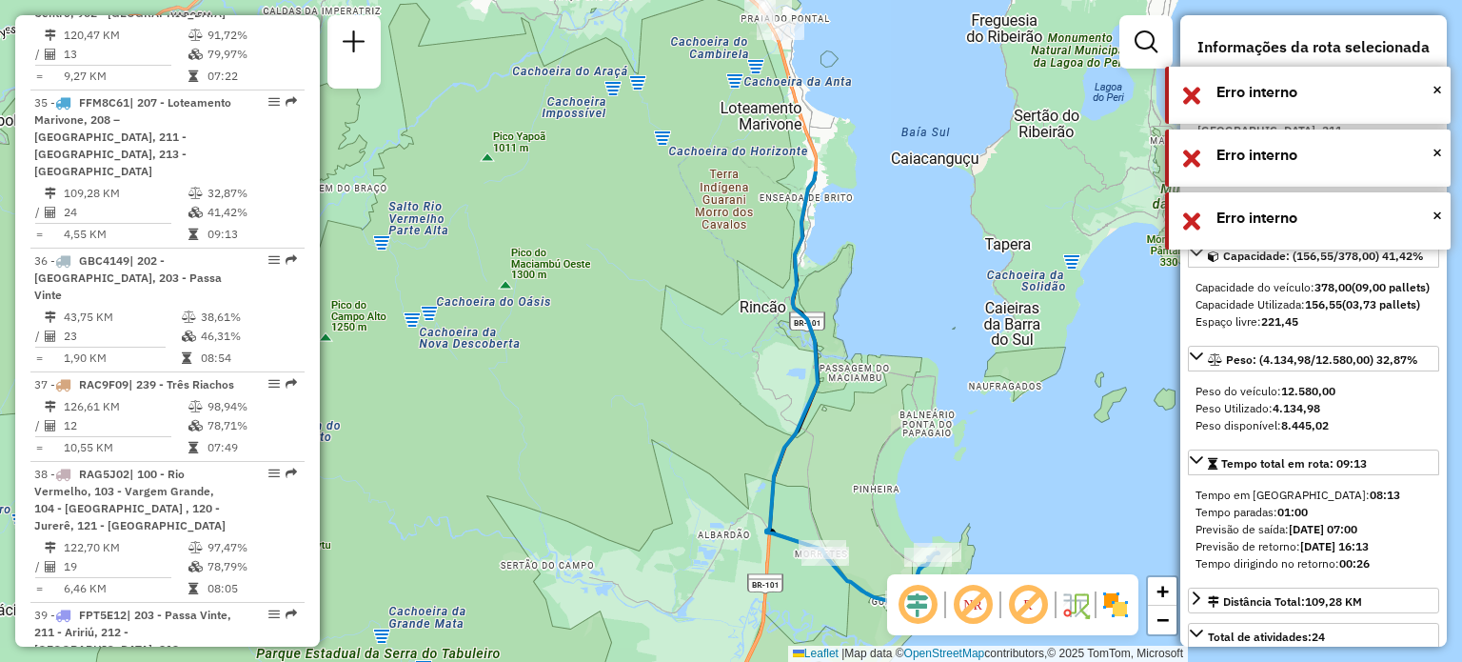
drag, startPoint x: 847, startPoint y: 413, endPoint x: 845, endPoint y: 503, distance: 89.5
click at [847, 502] on div "Janela de atendimento Grade de atendimento Capacidade Transportadoras Veículos …" at bounding box center [731, 331] width 1462 height 662
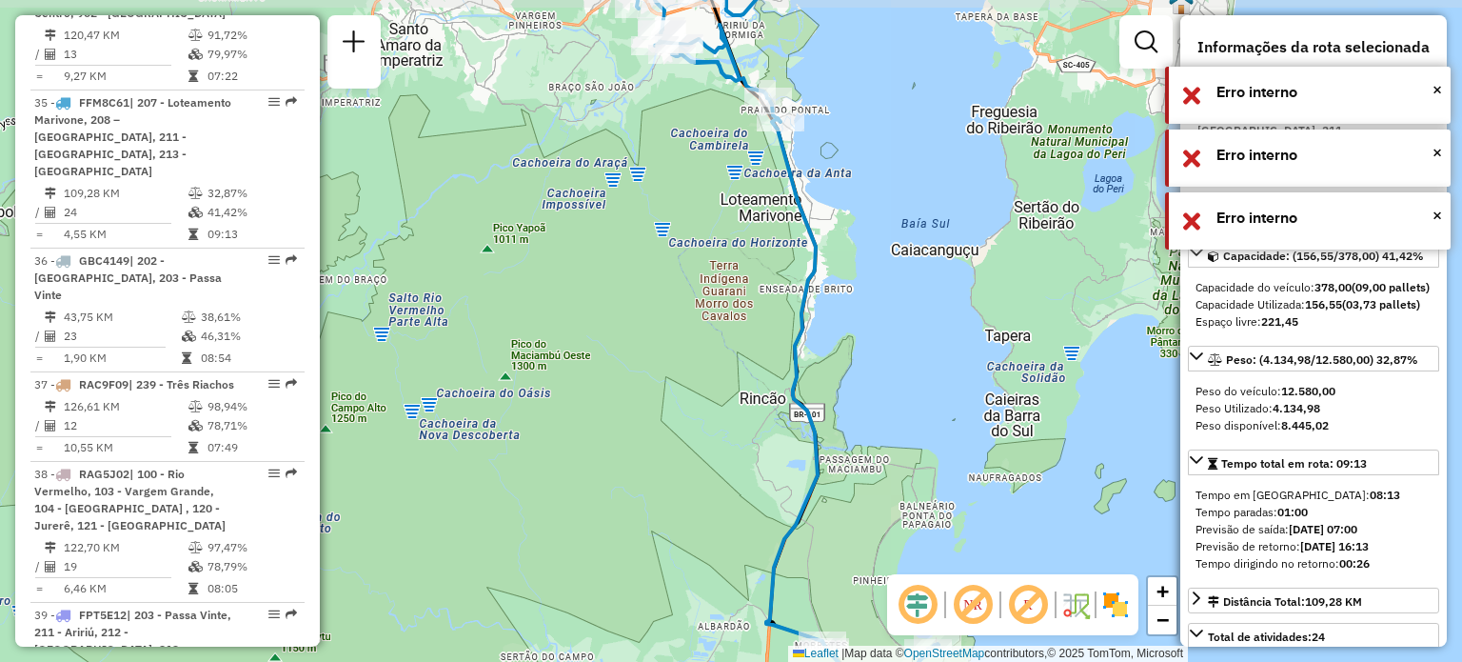
drag, startPoint x: 646, startPoint y: 235, endPoint x: 735, endPoint y: 373, distance: 164.0
click at [732, 366] on div "Janela de atendimento Grade de atendimento Capacidade Transportadoras Veículos …" at bounding box center [731, 331] width 1462 height 662
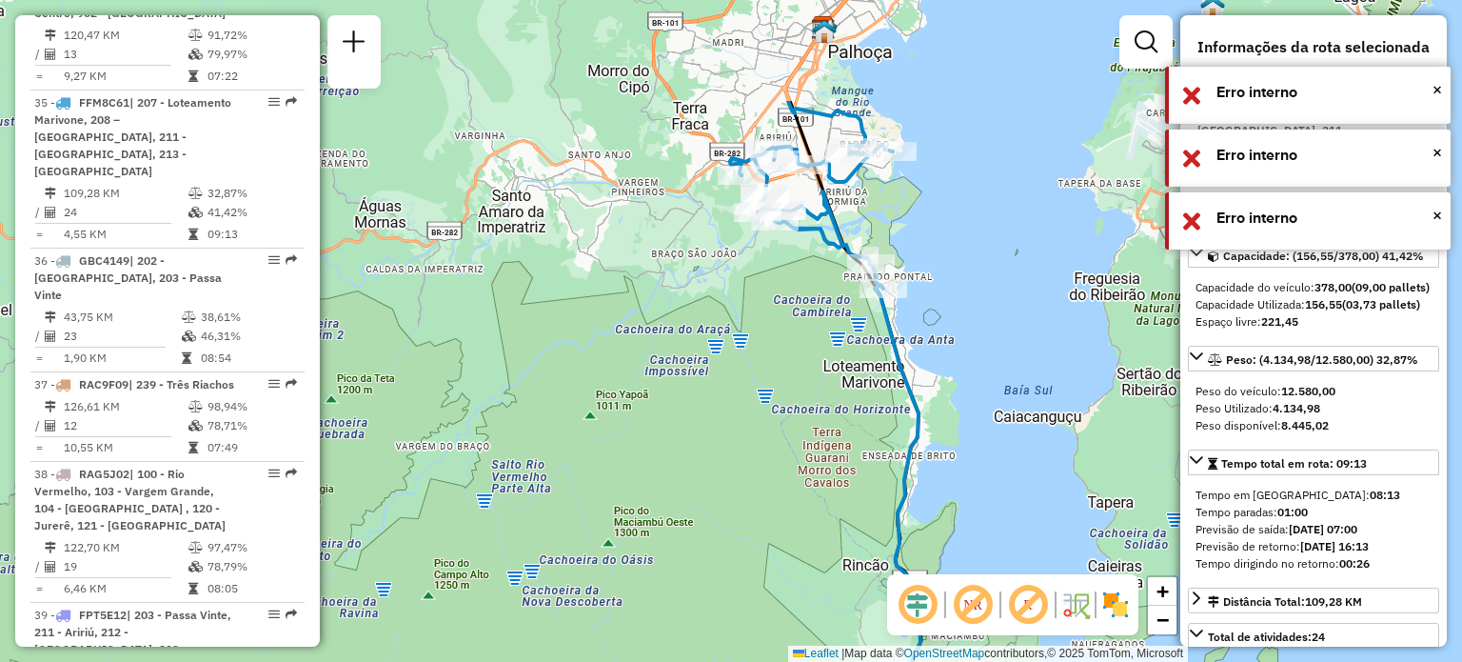
drag, startPoint x: 690, startPoint y: 271, endPoint x: 686, endPoint y: 359, distance: 87.7
click at [686, 358] on div "Janela de atendimento Grade de atendimento Capacidade Transportadoras Veículos …" at bounding box center [731, 331] width 1462 height 662
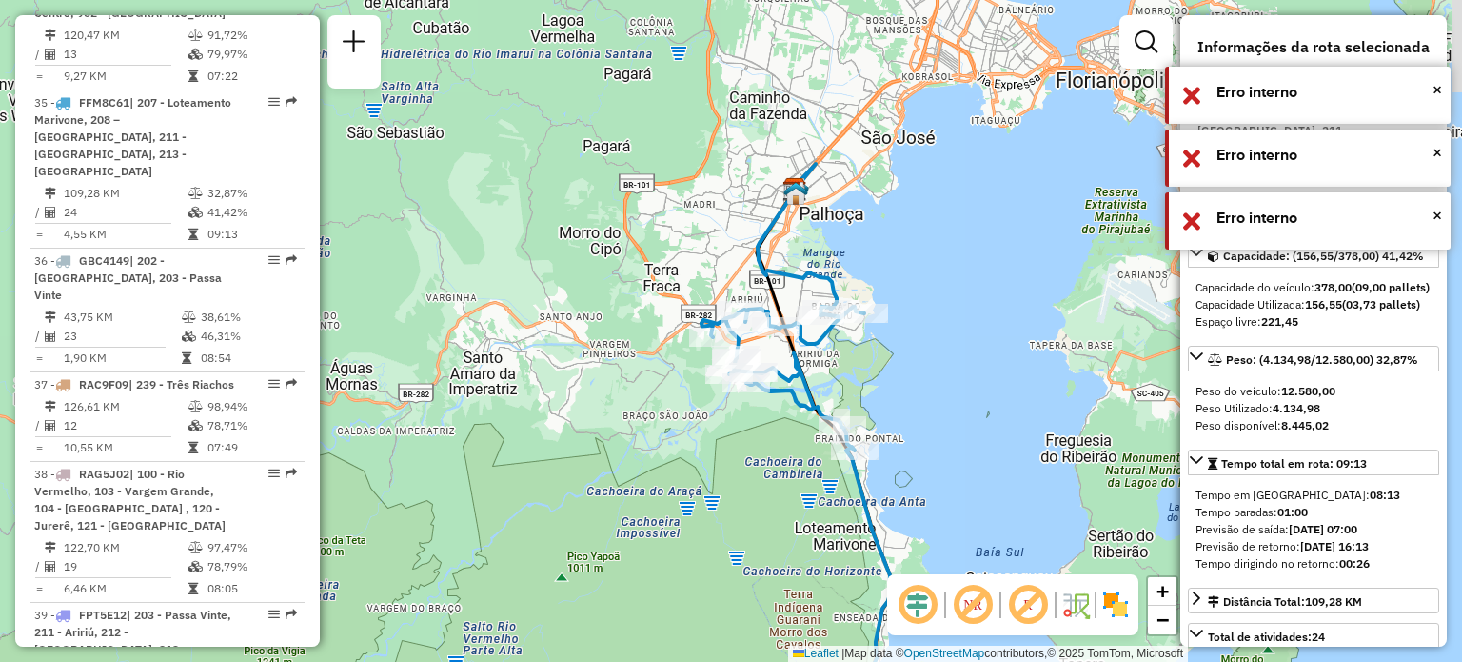
drag, startPoint x: 801, startPoint y: 225, endPoint x: 773, endPoint y: 280, distance: 61.7
click at [776, 276] on div "Janela de atendimento Grade de atendimento Capacidade Transportadoras Veículos …" at bounding box center [731, 331] width 1462 height 662
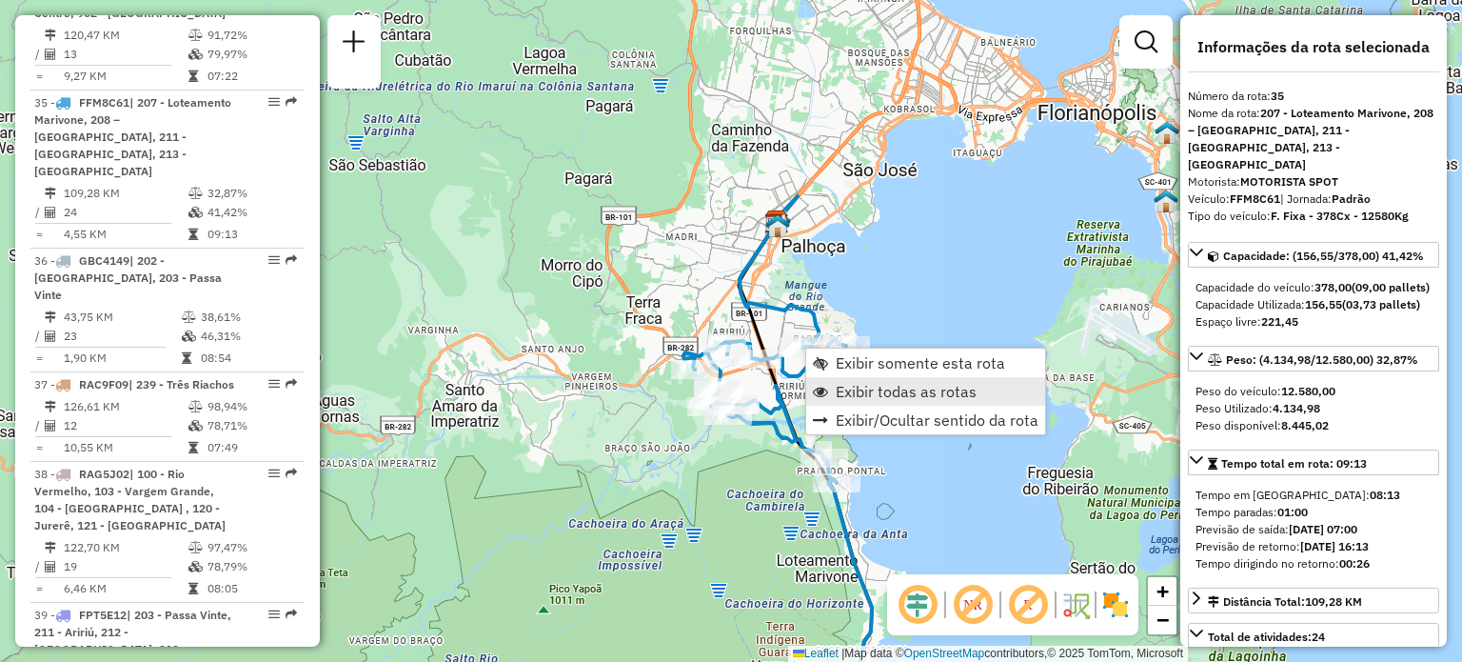
click at [864, 388] on span "Exibir todas as rotas" at bounding box center [906, 391] width 141 height 15
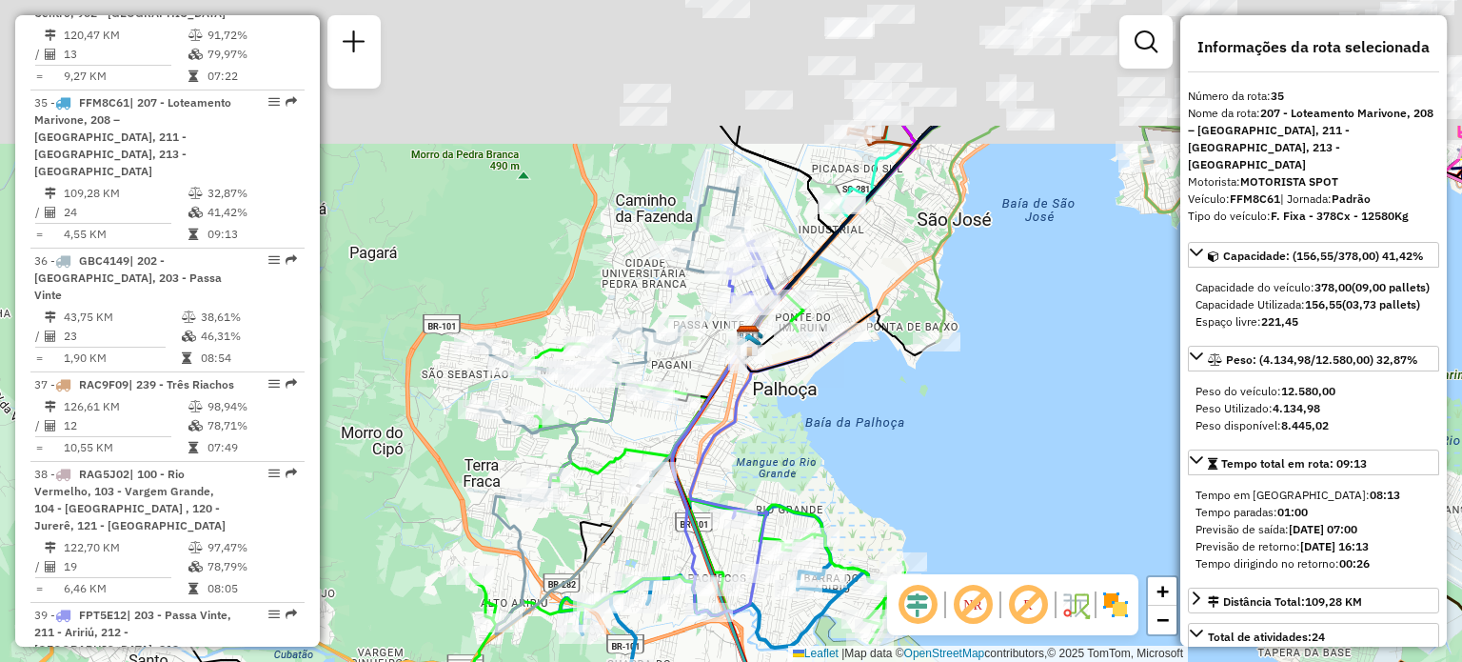
drag, startPoint x: 945, startPoint y: 217, endPoint x: 762, endPoint y: 492, distance: 330.9
click at [762, 492] on div "Janela de atendimento Grade de atendimento Capacidade Transportadoras Veículos …" at bounding box center [731, 331] width 1462 height 662
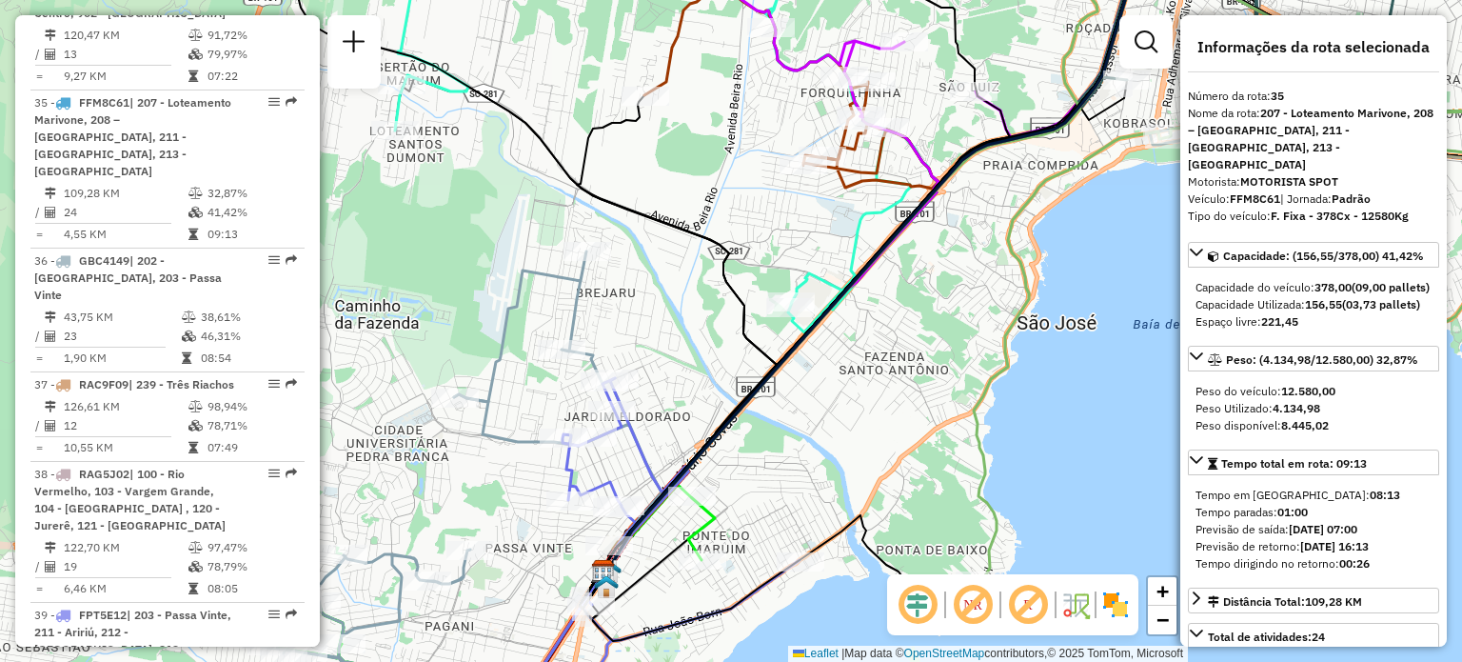
drag, startPoint x: 860, startPoint y: 336, endPoint x: 553, endPoint y: 562, distance: 380.7
click at [554, 560] on div "Janela de atendimento Grade de atendimento Capacidade Transportadoras Veículos …" at bounding box center [731, 331] width 1462 height 662
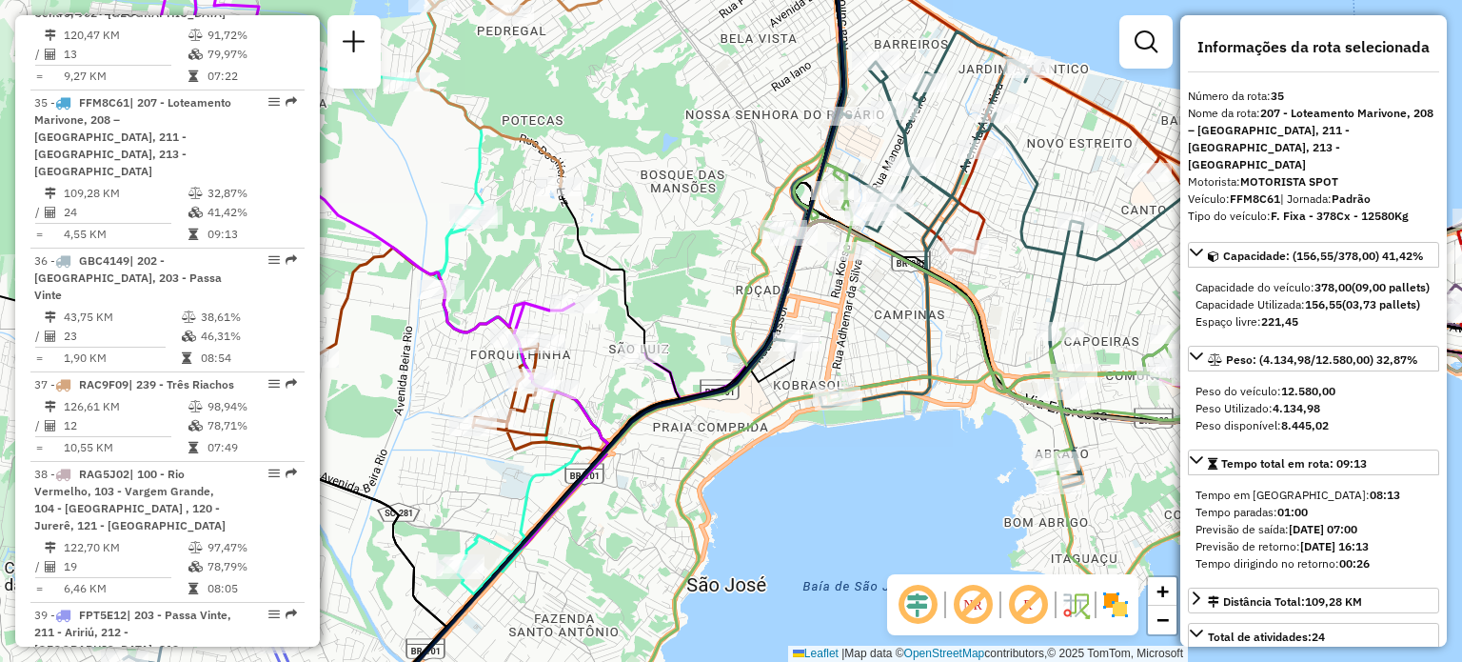
drag, startPoint x: 887, startPoint y: 369, endPoint x: 769, endPoint y: 544, distance: 210.5
click at [769, 544] on div "Janela de atendimento Grade de atendimento Capacidade Transportadoras Veículos …" at bounding box center [731, 331] width 1462 height 662
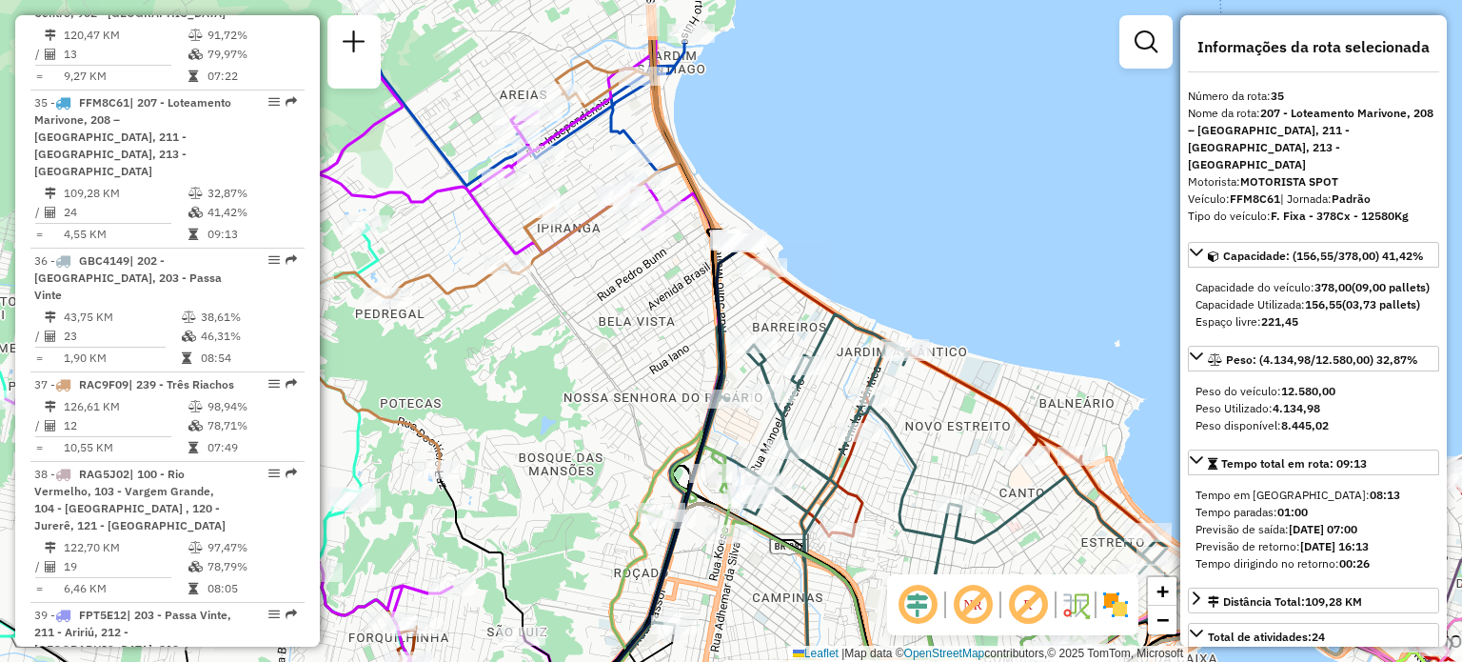
drag, startPoint x: 592, startPoint y: 314, endPoint x: 547, endPoint y: 314, distance: 44.7
click at [580, 357] on div "Rota 41 - Placa EXU0D96 05036244 - RUTA 40 CERVEZAS LTD Janela de atendimento G…" at bounding box center [731, 331] width 1462 height 662
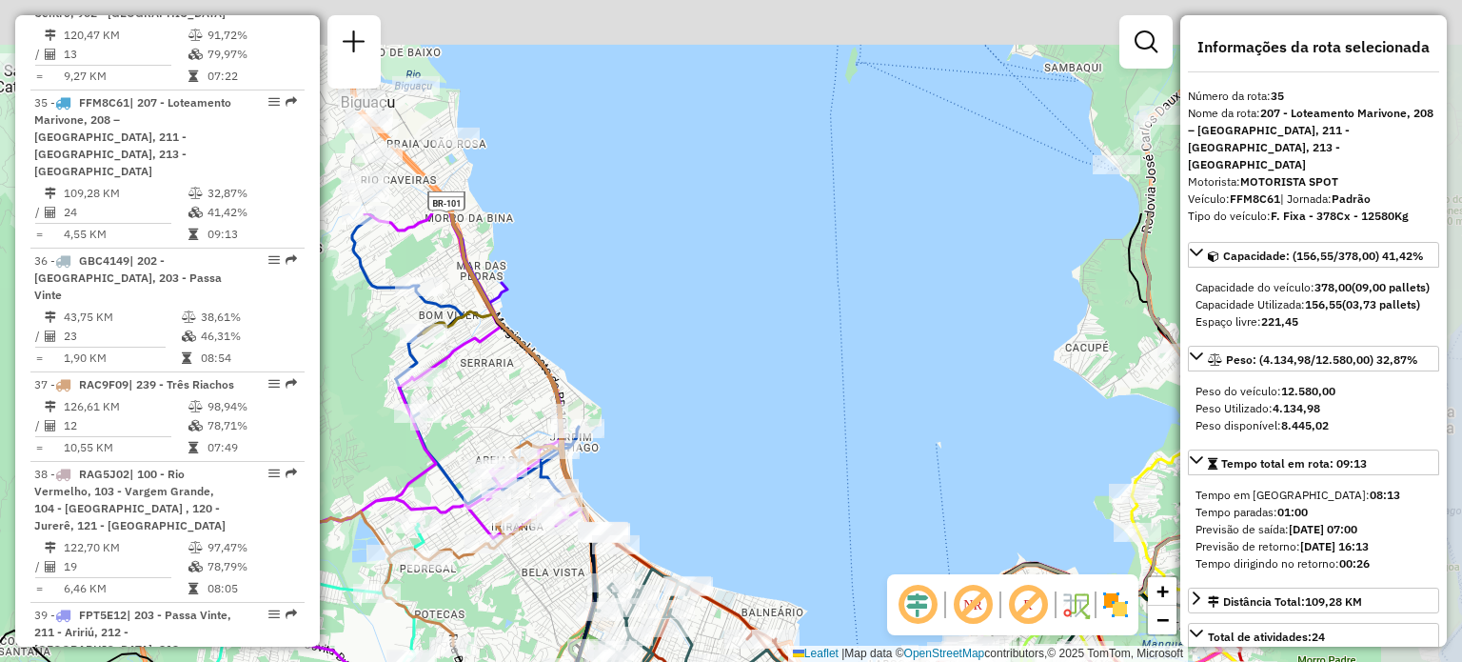
drag, startPoint x: 827, startPoint y: 159, endPoint x: 737, endPoint y: 479, distance: 332.4
click at [737, 475] on div "Rota 41 - Placa EXU0D96 05036244 - RUTA 40 CERVEZAS LTD Janela de atendimento G…" at bounding box center [731, 331] width 1462 height 662
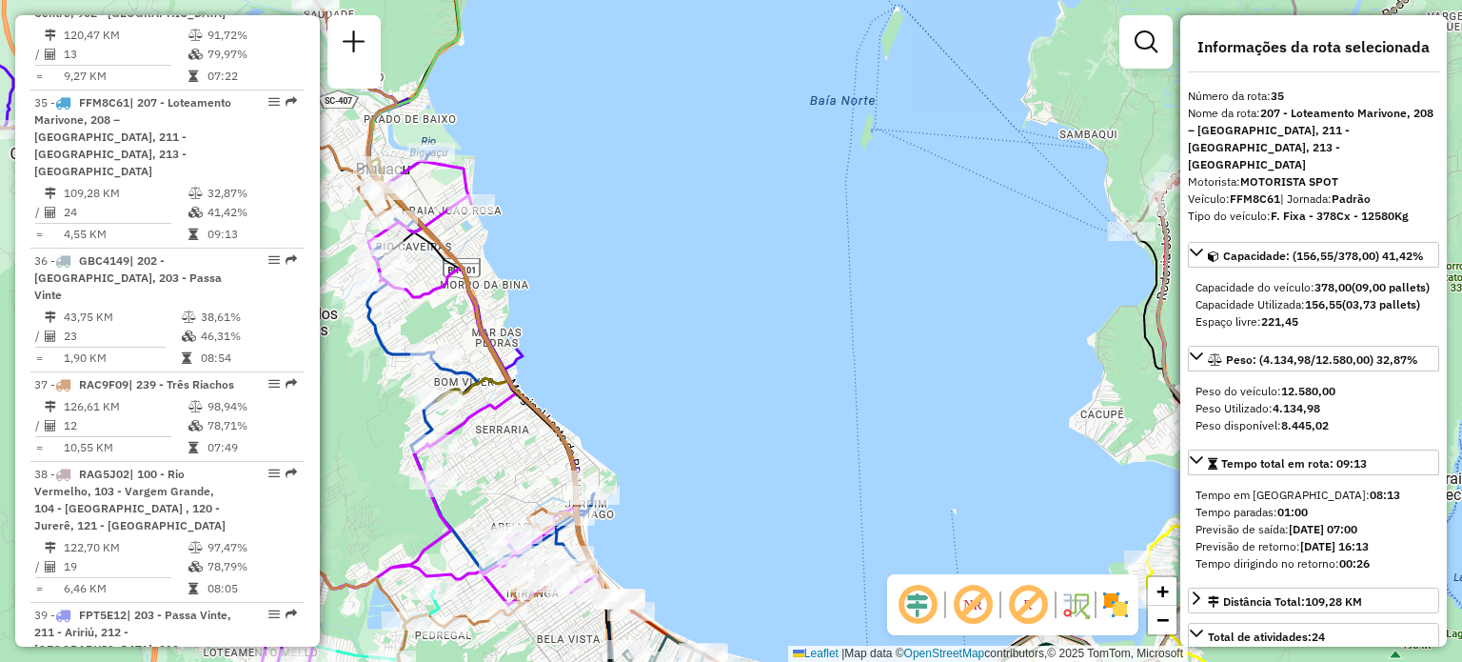
drag, startPoint x: 636, startPoint y: 336, endPoint x: 735, endPoint y: 369, distance: 104.5
click at [735, 369] on div "Rota 41 - Placa EXU0D96 05036244 - RUTA 40 CERVEZAS LTD Janela de atendimento G…" at bounding box center [731, 331] width 1462 height 662
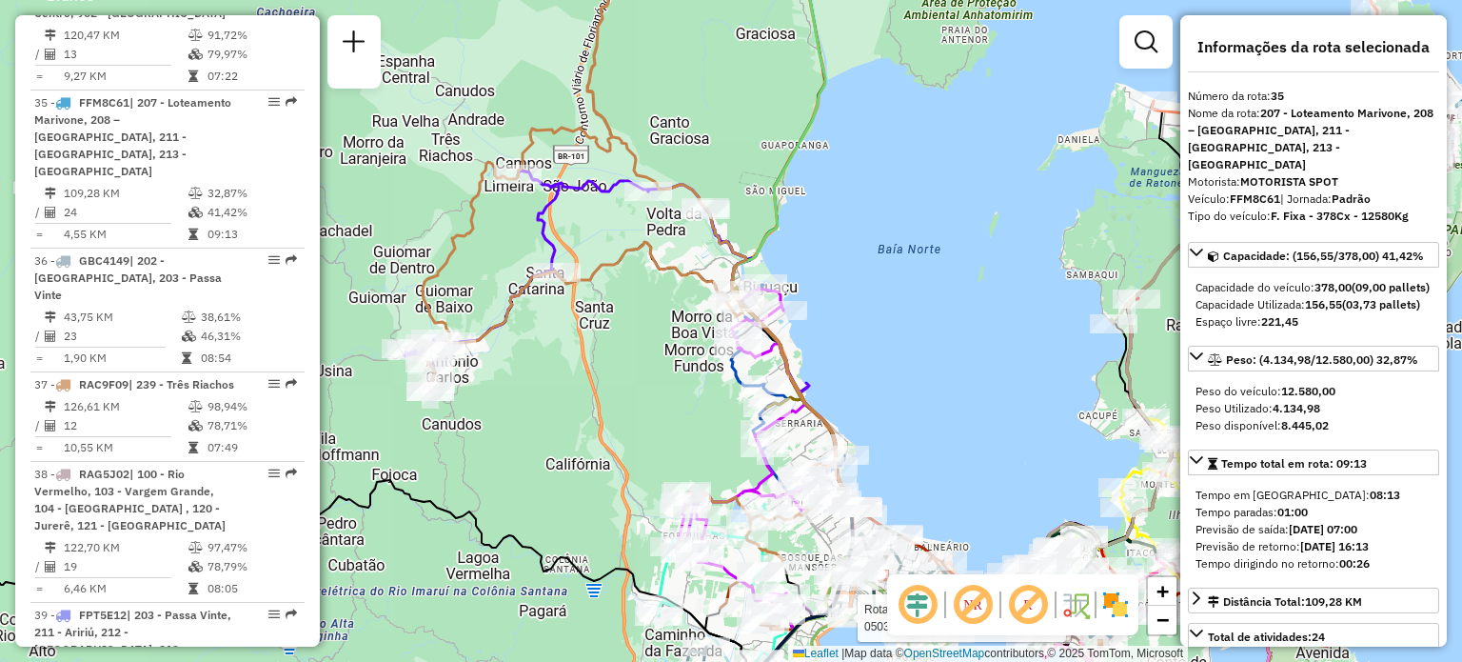
drag, startPoint x: 563, startPoint y: 217, endPoint x: 705, endPoint y: 255, distance: 146.9
click at [701, 260] on div "Rota 41 - Placa EXU0D96 05036244 - RUTA 40 CERVEZAS LTD Janela de atendimento G…" at bounding box center [731, 331] width 1462 height 662
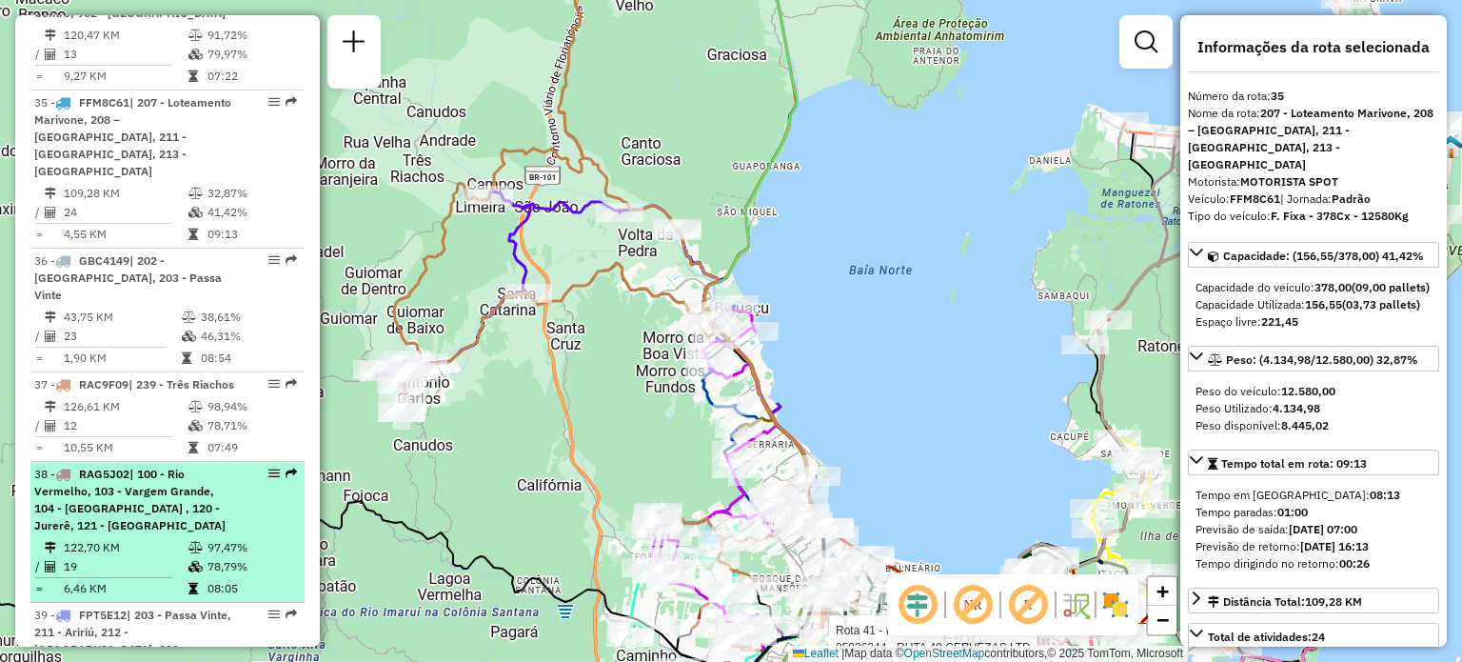
drag, startPoint x: 582, startPoint y: 212, endPoint x: 282, endPoint y: 376, distance: 341.7
click at [305, 367] on hb-router-mapa "Informações da Sessão 1262830 - 10/09/2025 Criação: 09/09/2025 18:44 Depósito: …" at bounding box center [731, 331] width 1462 height 662
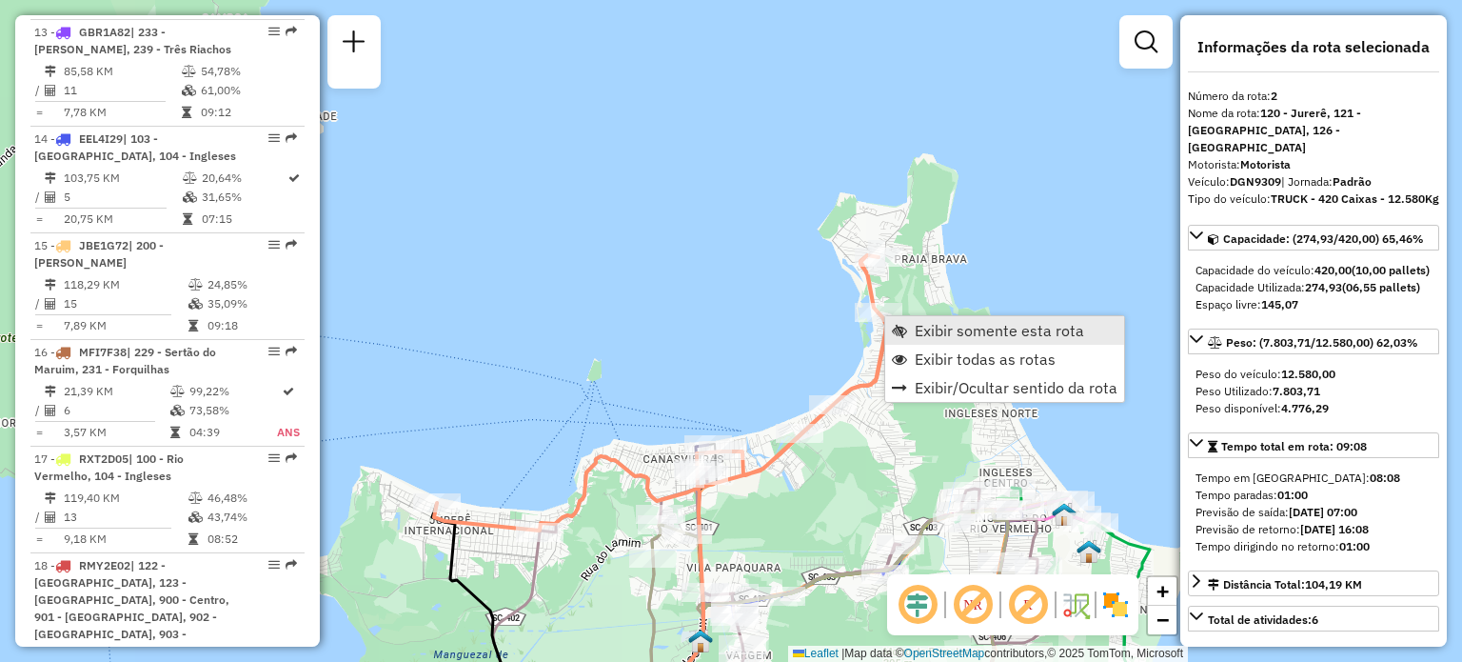
scroll to position [868, 0]
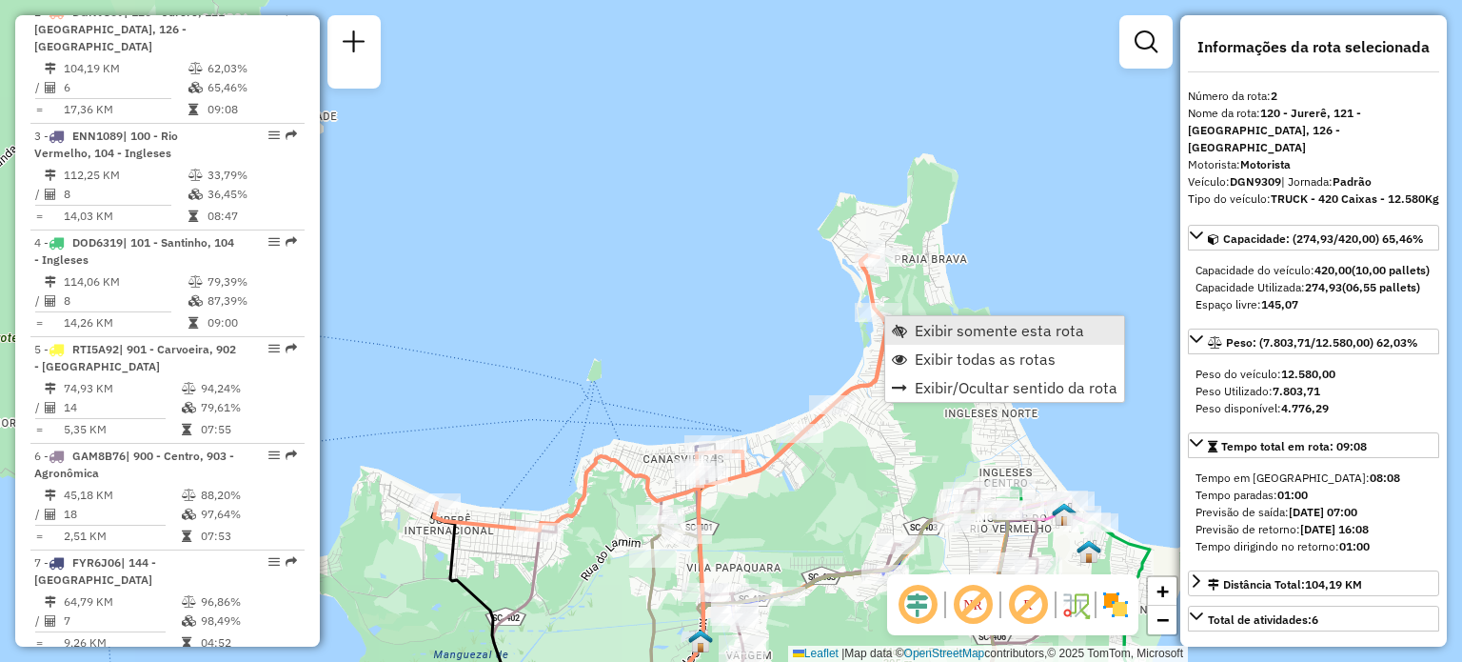
click at [909, 322] on link "Exibir somente esta rota" at bounding box center [1004, 330] width 239 height 29
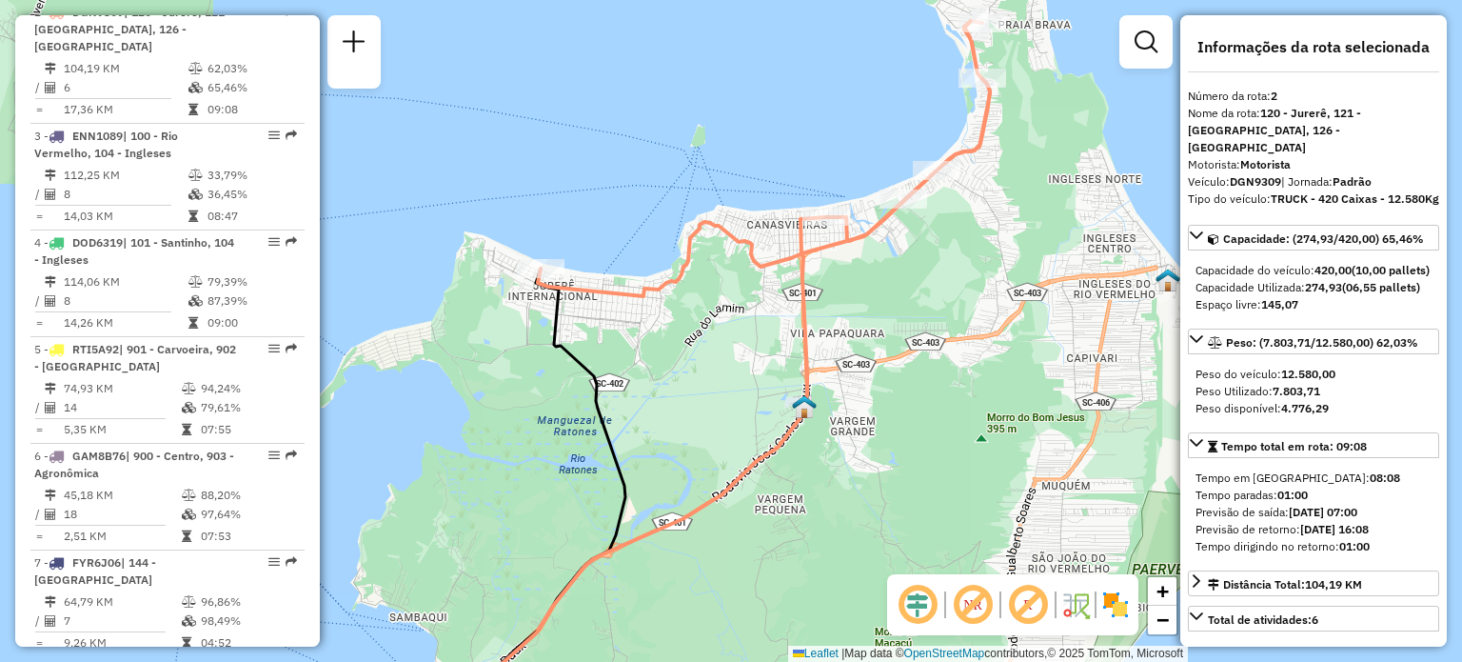
drag, startPoint x: 975, startPoint y: 155, endPoint x: 887, endPoint y: 311, distance: 179.0
click at [894, 308] on div "Janela de atendimento Grade de atendimento Capacidade Transportadoras Veículos …" at bounding box center [731, 331] width 1462 height 662
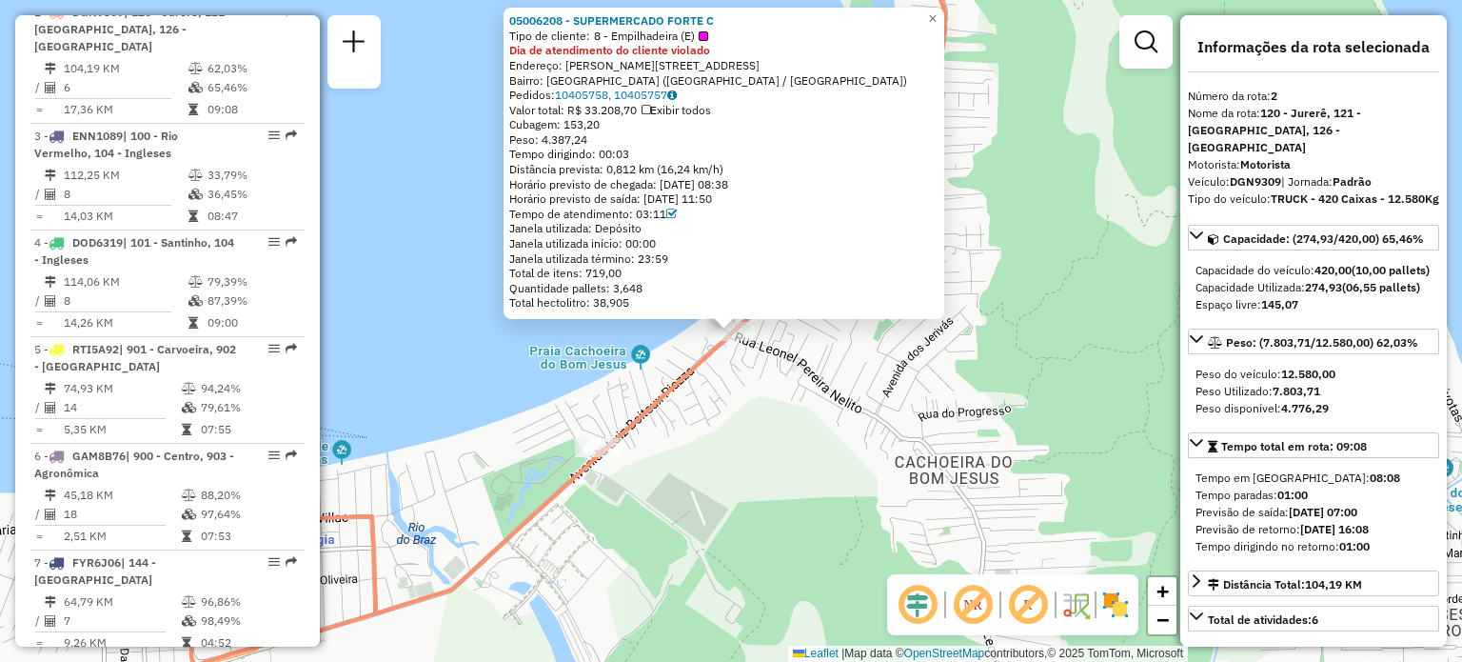
click at [773, 433] on div "05006208 - SUPERMERCADO FORTE C Tipo de cliente: 8 - Empilhadeira (E) Dia de at…" at bounding box center [731, 331] width 1462 height 662
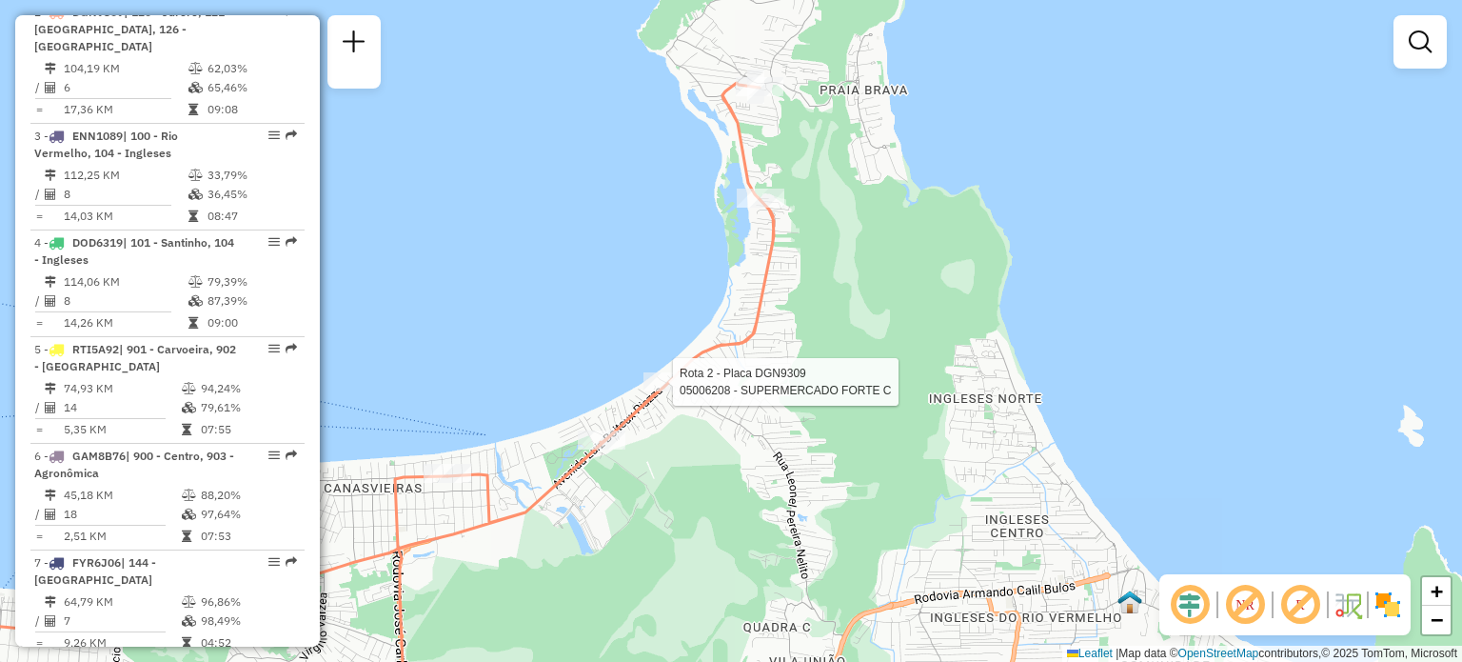
select select "**********"
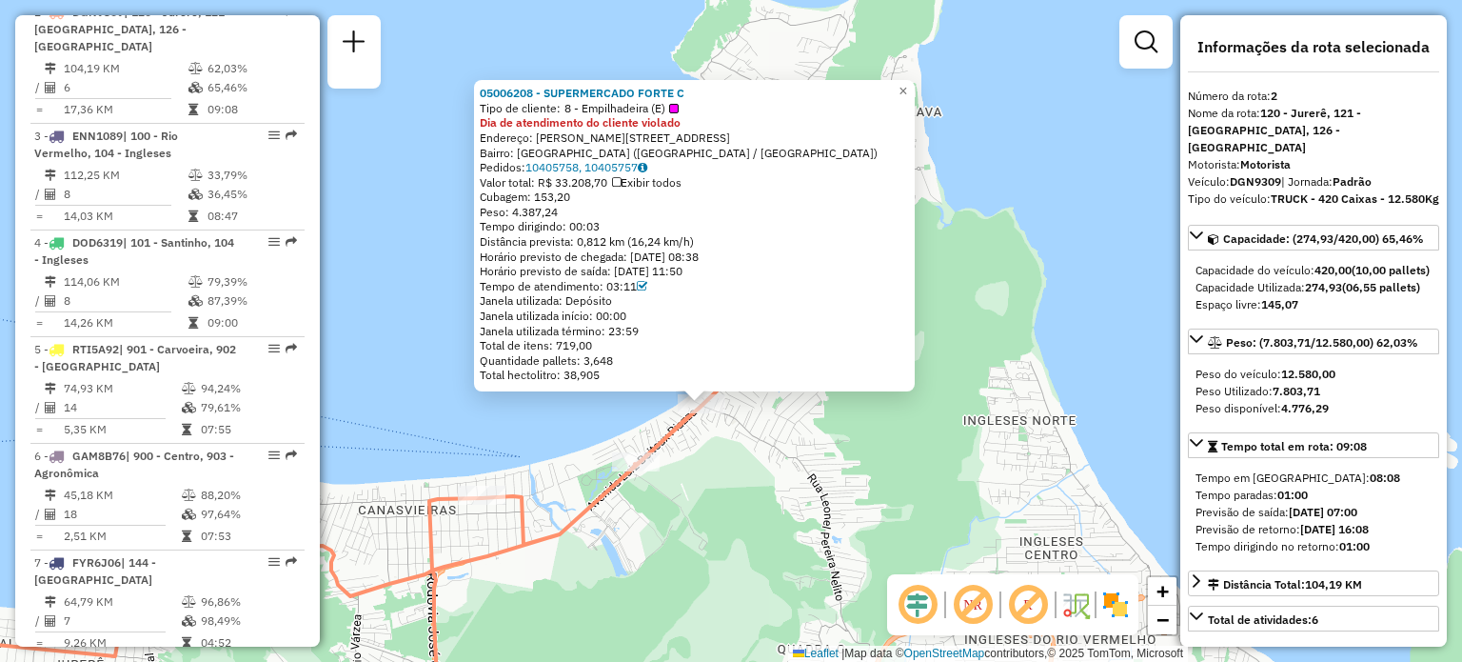
drag, startPoint x: 861, startPoint y: 405, endPoint x: 807, endPoint y: 468, distance: 83.1
click at [807, 468] on div "05006208 - SUPERMERCADO FORTE C Tipo de cliente: 8 - Empilhadeira (E) Dia de at…" at bounding box center [731, 331] width 1462 height 662
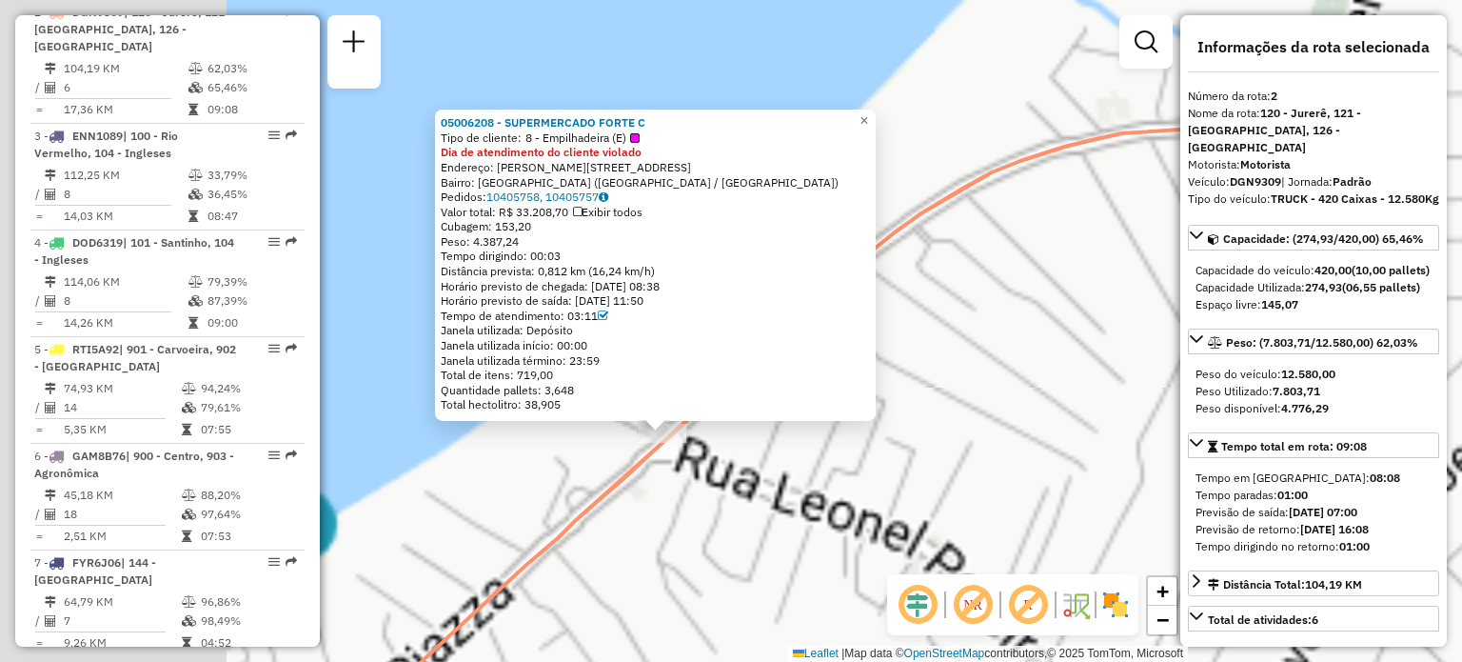
drag, startPoint x: 580, startPoint y: 370, endPoint x: 909, endPoint y: 502, distance: 354.7
click at [909, 502] on div "05006208 - SUPERMERCADO FORTE C Tipo de cliente: 8 - Empilhadeira (E) Dia de at…" at bounding box center [731, 331] width 1462 height 662
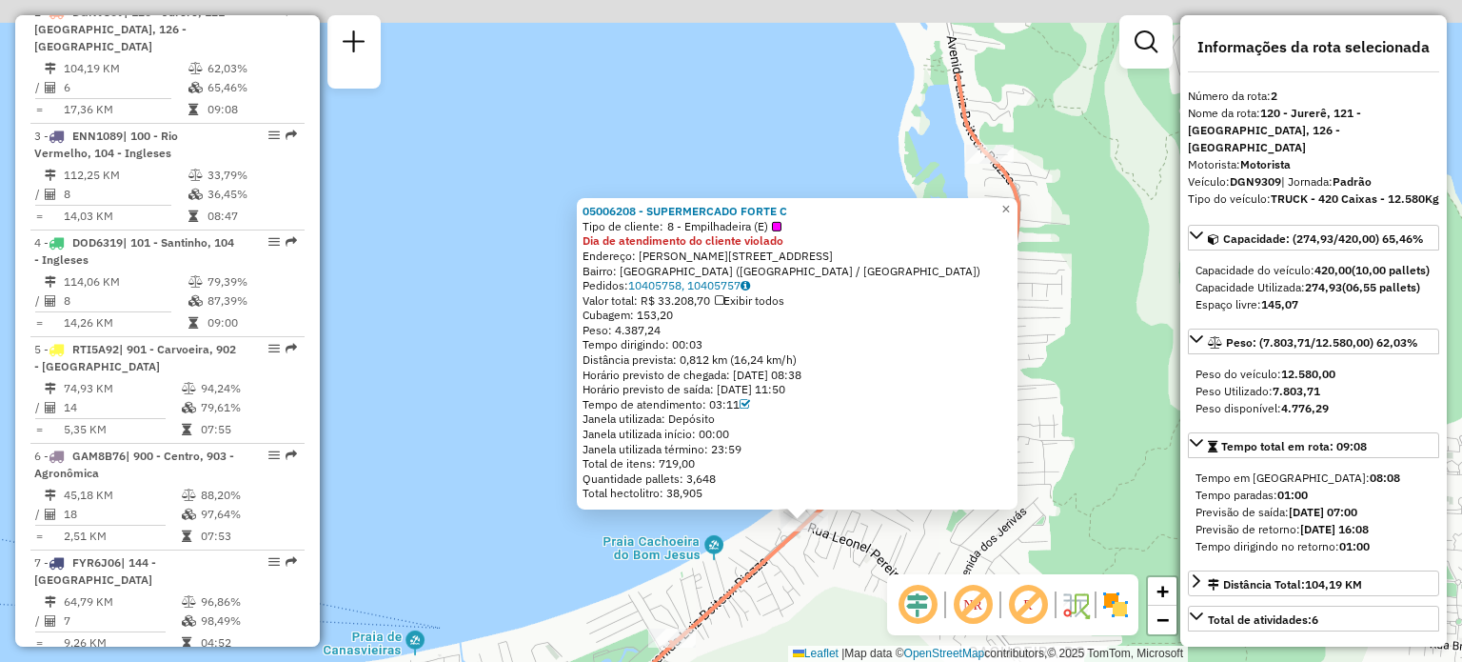
drag, startPoint x: 1077, startPoint y: 336, endPoint x: 1064, endPoint y: 403, distance: 67.8
click at [1064, 403] on div "05006208 - SUPERMERCADO FORTE C Tipo de cliente: 8 - Empilhadeira (E) Dia de at…" at bounding box center [731, 331] width 1462 height 662
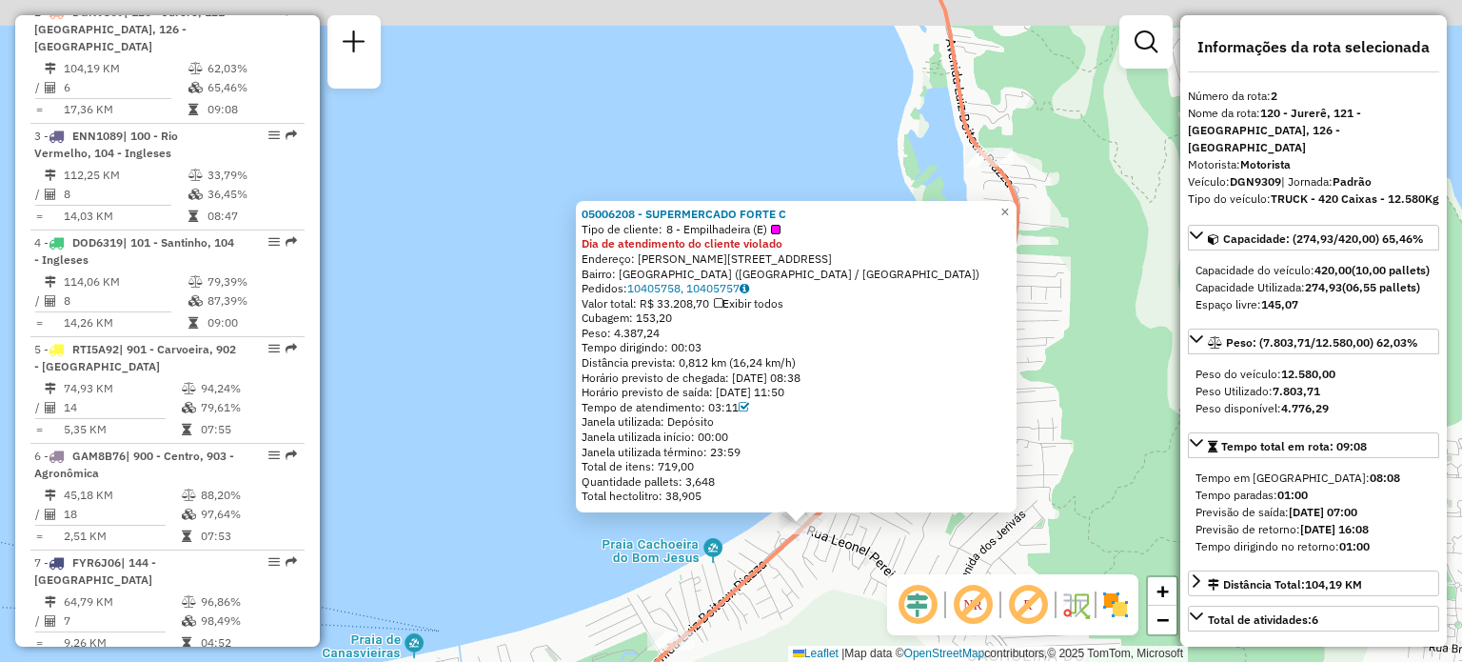
click at [1082, 197] on div "05006208 - SUPERMERCADO FORTE C Tipo de cliente: 8 - Empilhadeira (E) Dia de at…" at bounding box center [731, 331] width 1462 height 662
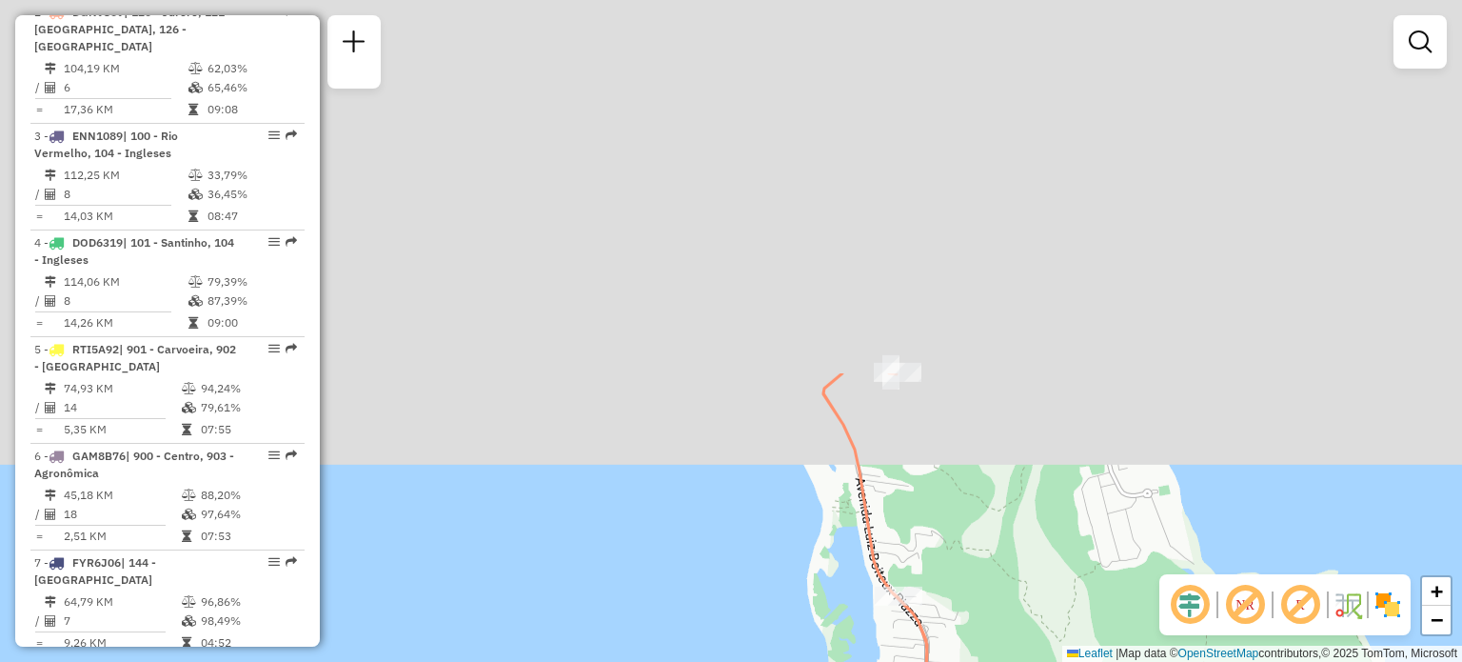
drag, startPoint x: 1046, startPoint y: 147, endPoint x: 953, endPoint y: 589, distance: 452.5
click at [956, 588] on div "Janela de atendimento Grade de atendimento Capacidade Transportadoras Veículos …" at bounding box center [731, 331] width 1462 height 662
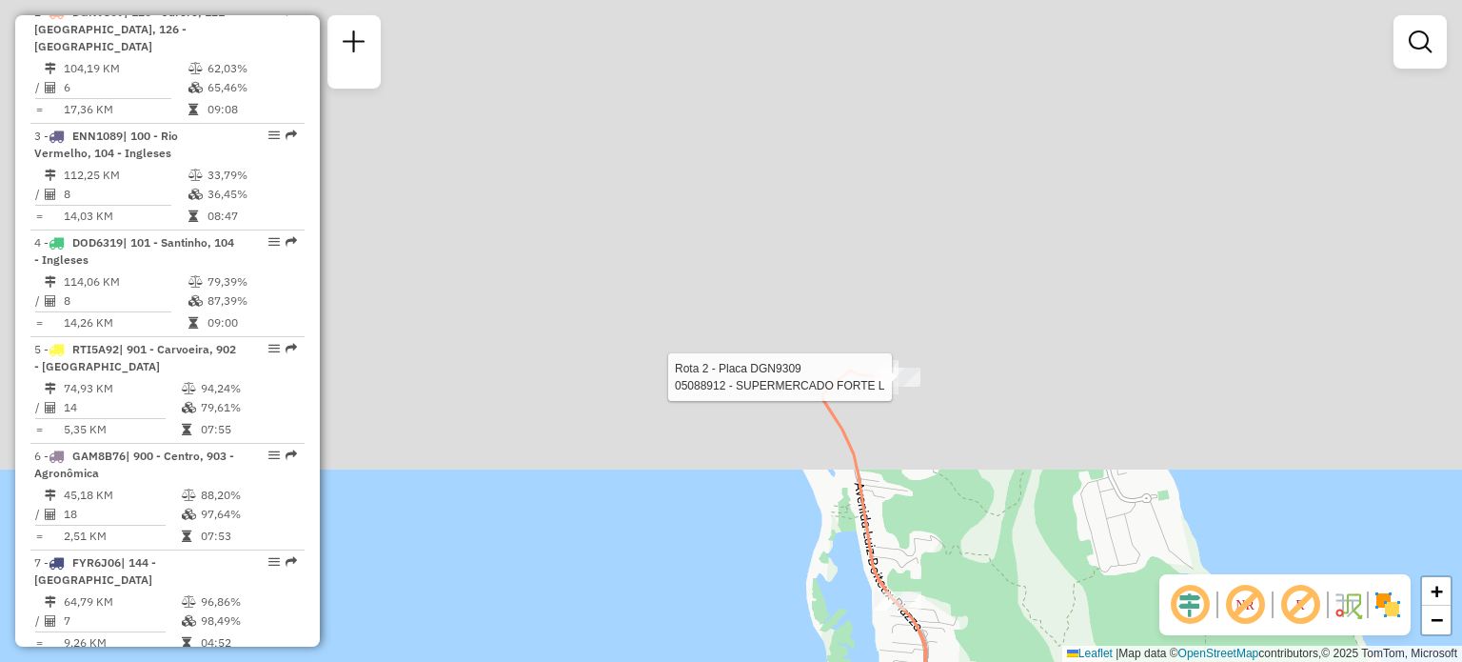
select select "**********"
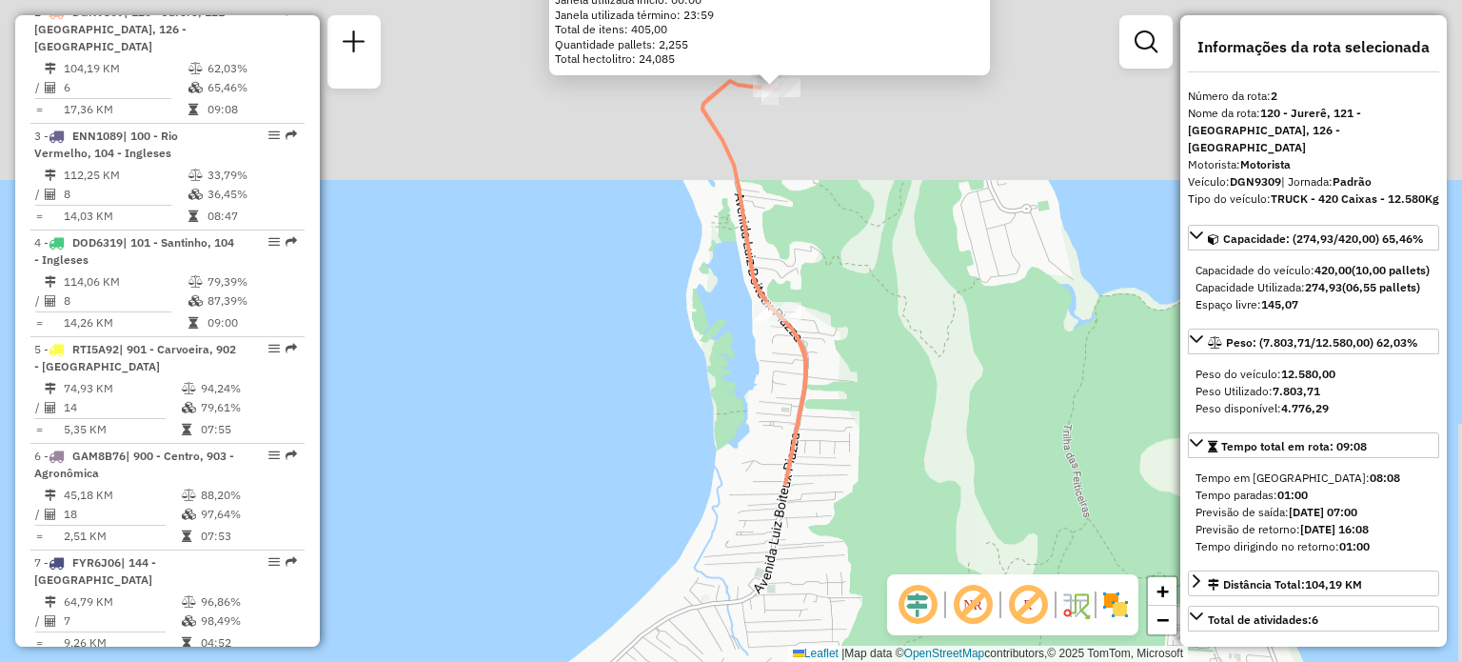
drag, startPoint x: 841, startPoint y: 509, endPoint x: 886, endPoint y: 266, distance: 248.0
click at [886, 266] on div "05088912 - SUPERMERCADO FORTE L Tipo de cliente: 23 - Trava (T) Dia de atendime…" at bounding box center [731, 331] width 1462 height 662
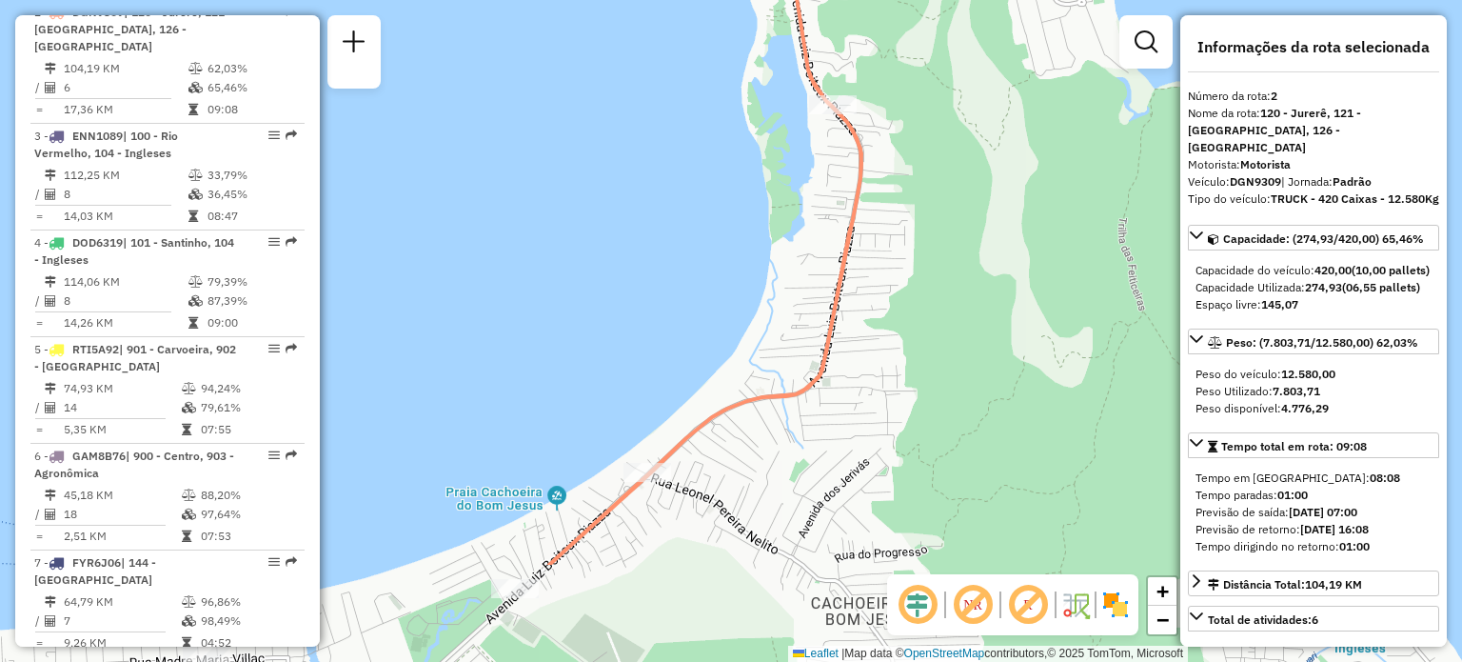
drag, startPoint x: 754, startPoint y: 471, endPoint x: 805, endPoint y: 276, distance: 201.8
click at [805, 278] on div "05088912 - SUPERMERCADO FORTE L Tipo de cliente: 23 - Trava (T) Dia de atendime…" at bounding box center [731, 331] width 1462 height 662
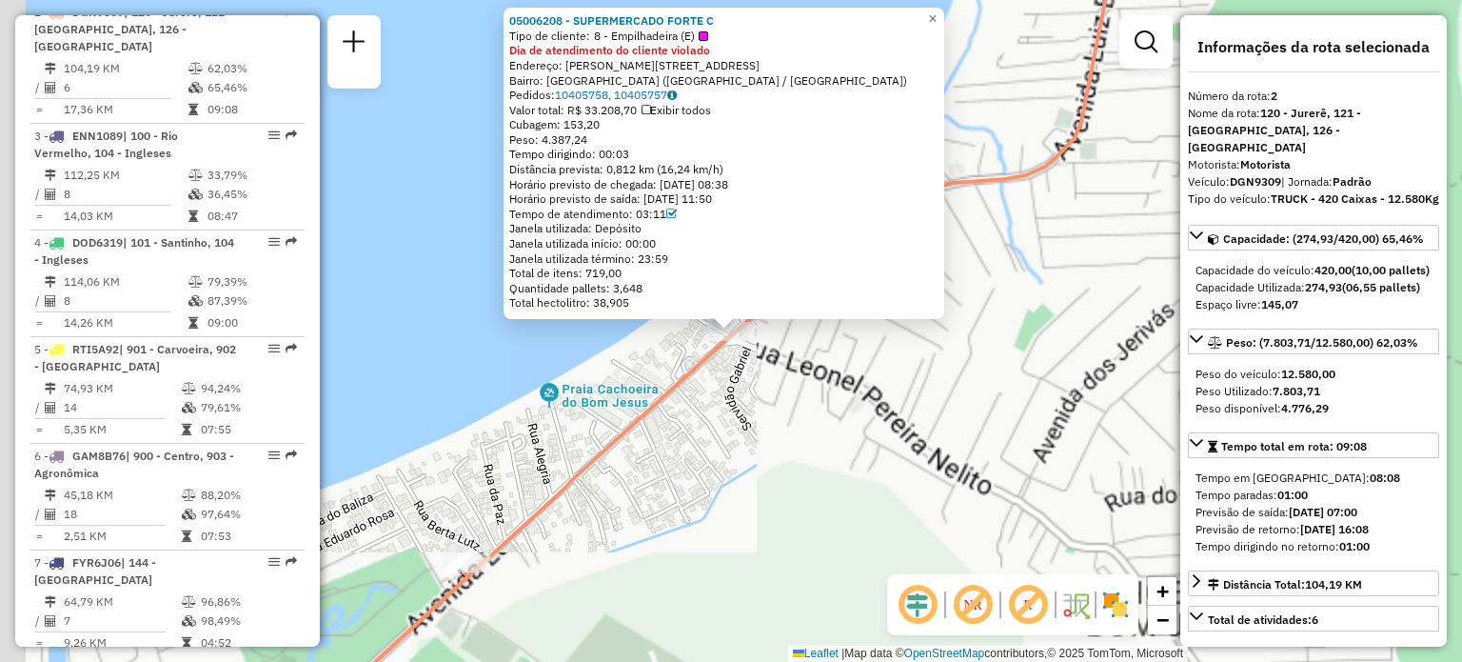
click at [704, 430] on div "05006208 - SUPERMERCADO FORTE C Tipo de cliente: 8 - Empilhadeira (E) Dia de at…" at bounding box center [731, 331] width 1462 height 662
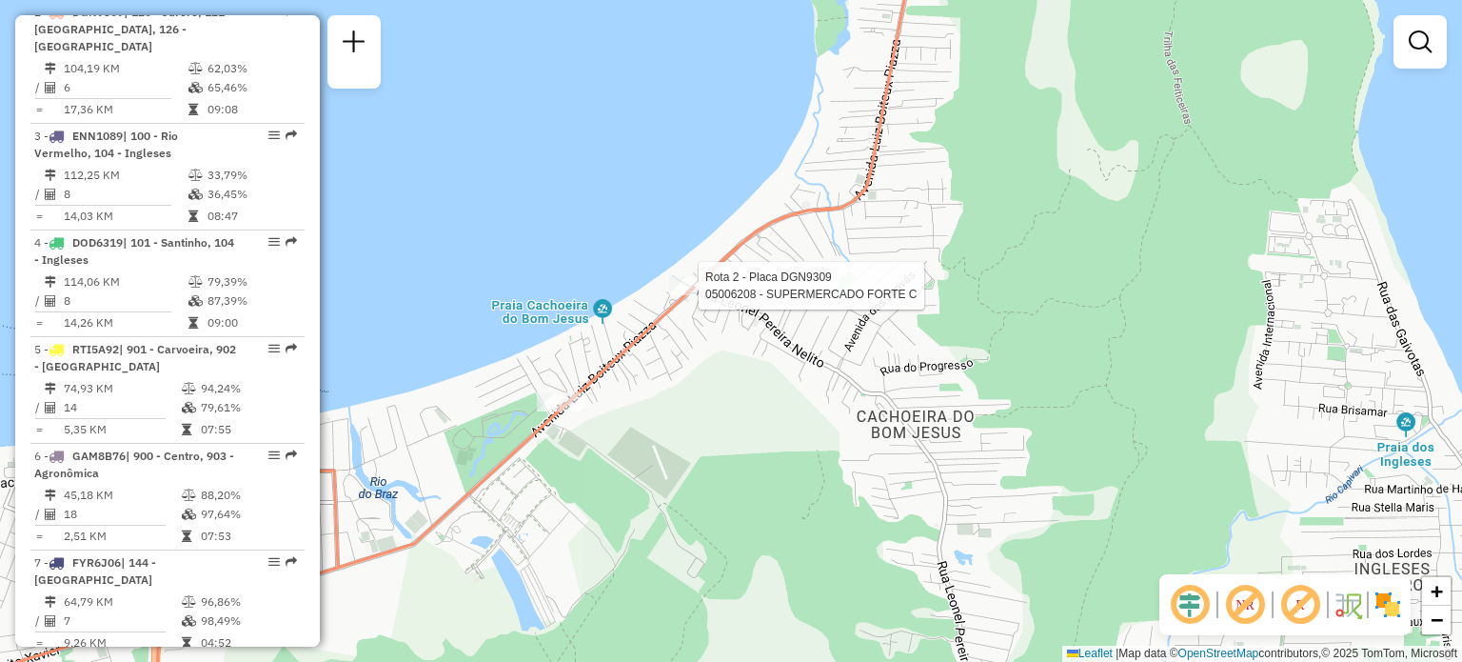
select select "**********"
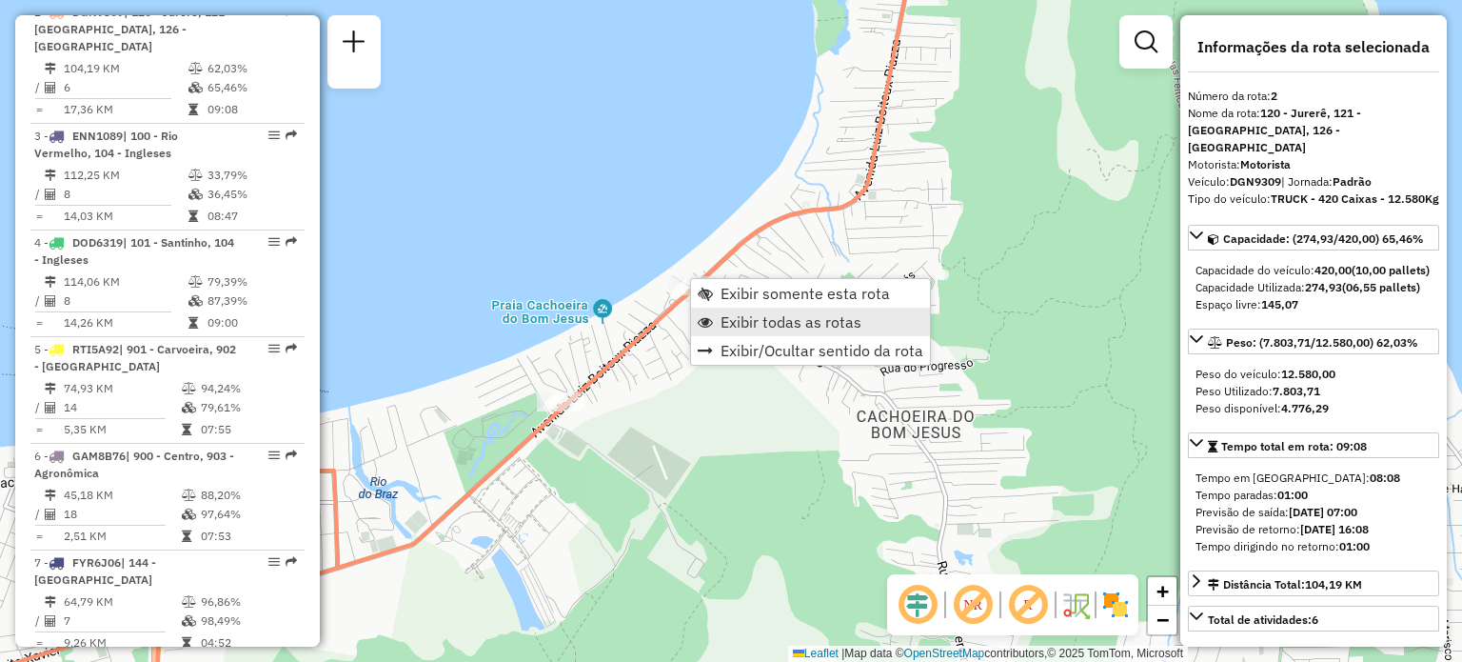
click at [740, 320] on span "Exibir todas as rotas" at bounding box center [791, 321] width 141 height 15
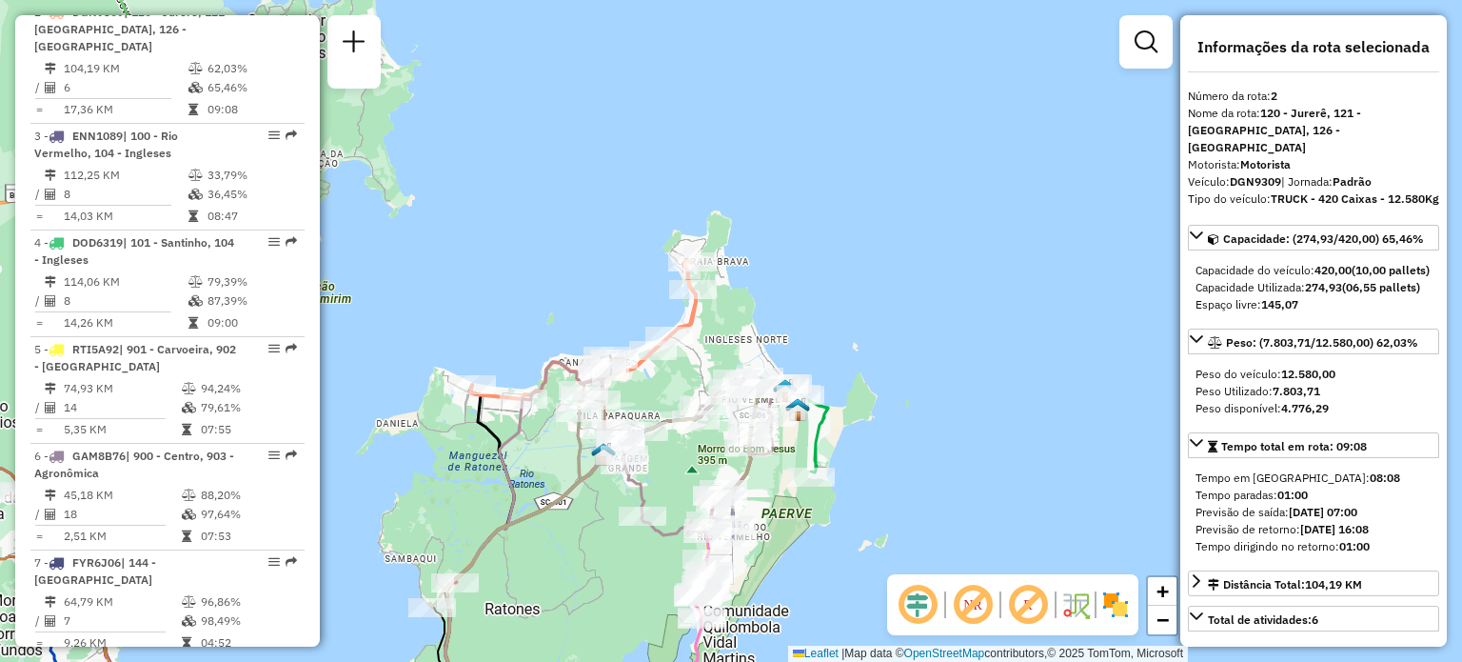
drag, startPoint x: 600, startPoint y: 308, endPoint x: 1011, endPoint y: 354, distance: 413.9
click at [1011, 354] on div "Janela de atendimento Grade de atendimento Capacidade Transportadoras Veículos …" at bounding box center [731, 331] width 1462 height 662
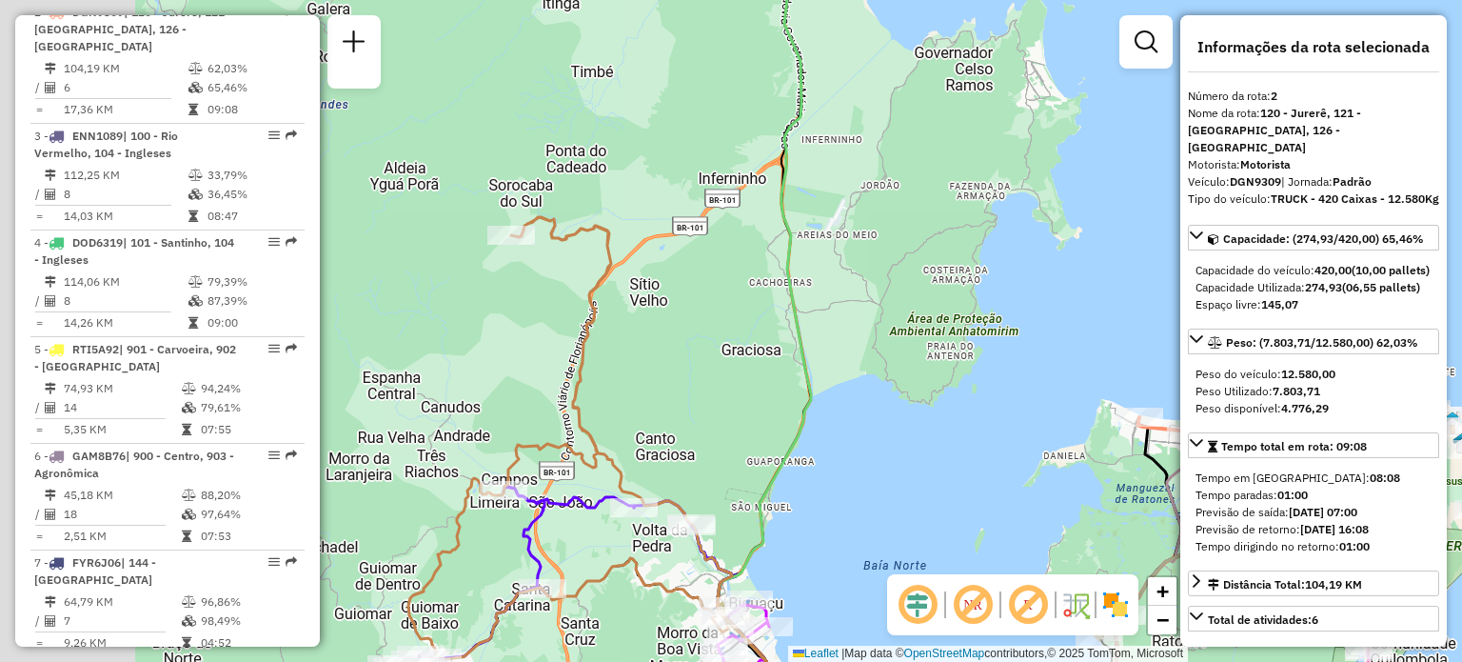
drag, startPoint x: 716, startPoint y: 380, endPoint x: 1020, endPoint y: 359, distance: 304.4
click at [1020, 359] on div "Janela de atendimento Grade de atendimento Capacidade Transportadoras Veículos …" at bounding box center [731, 331] width 1462 height 662
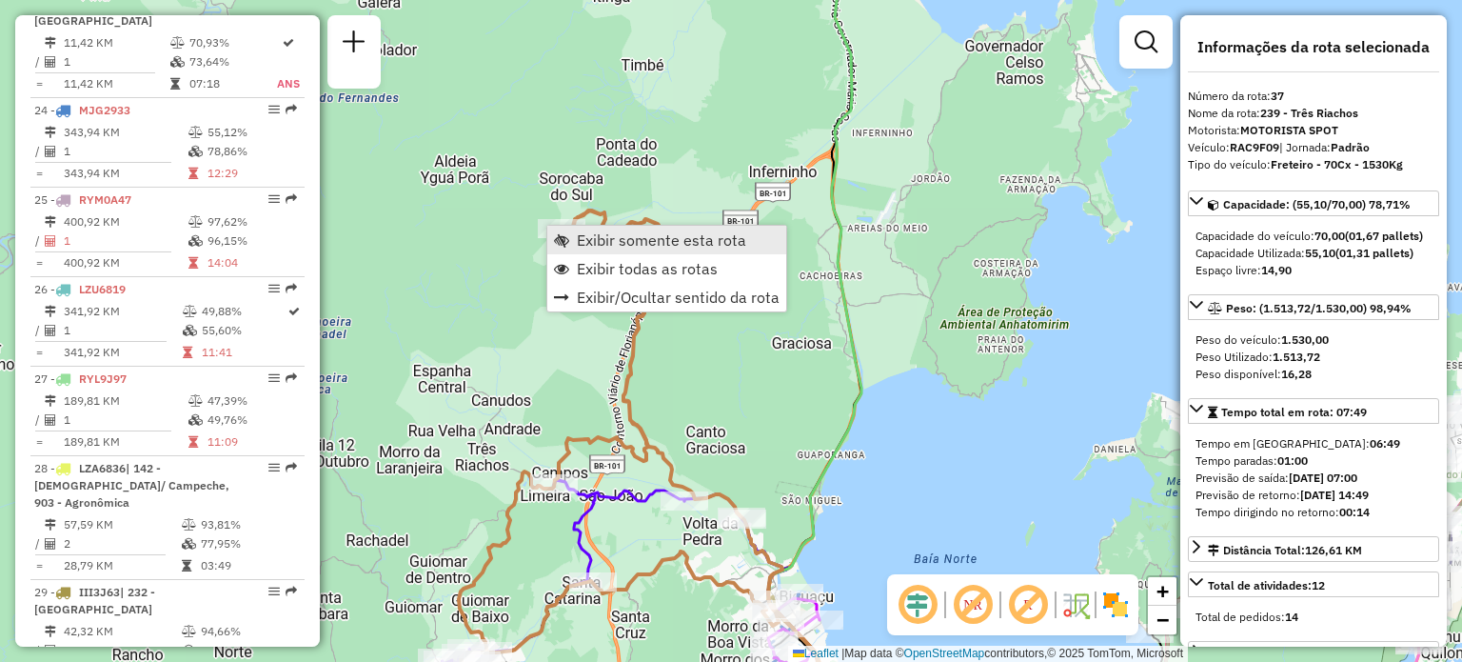
scroll to position [4698, 0]
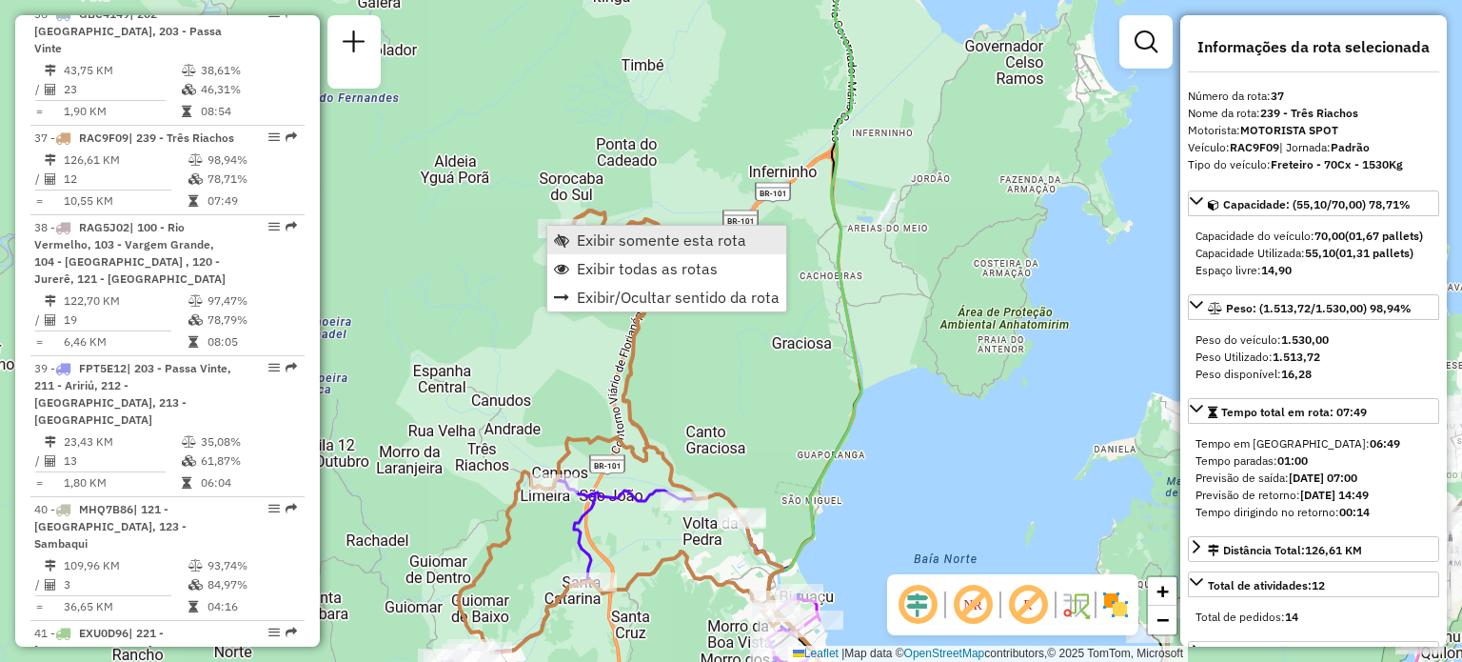
click at [588, 242] on span "Exibir somente esta rota" at bounding box center [661, 239] width 169 height 15
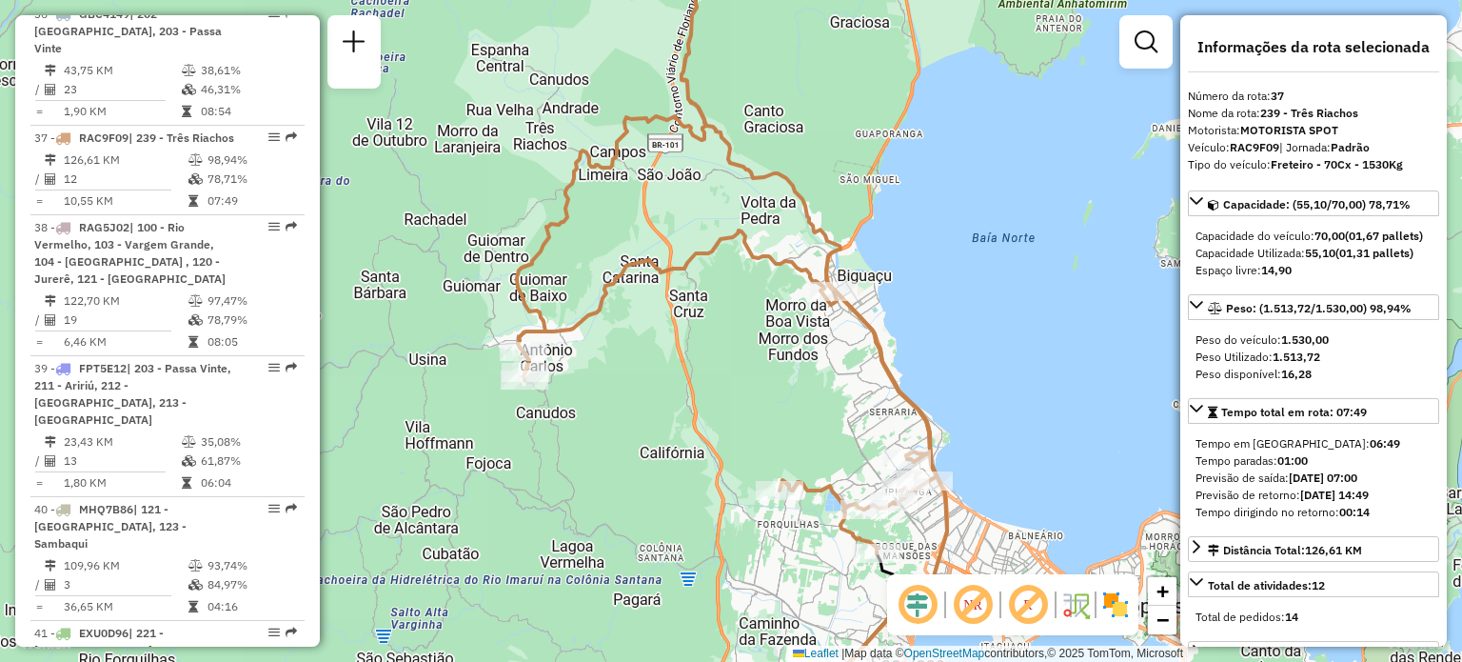
drag, startPoint x: 613, startPoint y: 362, endPoint x: 708, endPoint y: 260, distance: 139.4
click at [708, 260] on div "Janela de atendimento Grade de atendimento Capacidade Transportadoras Veículos …" at bounding box center [731, 331] width 1462 height 662
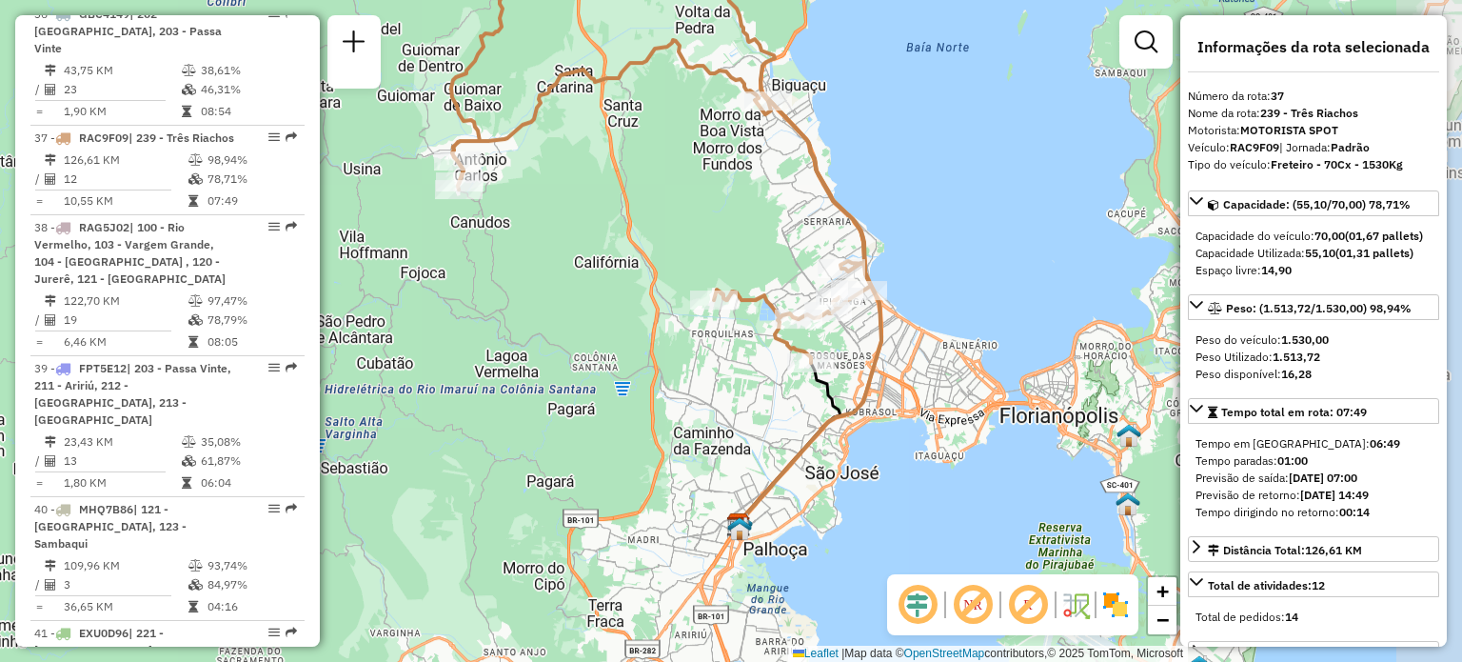
drag, startPoint x: 860, startPoint y: 373, endPoint x: 744, endPoint y: 248, distance: 171.1
click at [750, 244] on div "Janela de atendimento Grade de atendimento Capacidade Transportadoras Veículos …" at bounding box center [731, 331] width 1462 height 662
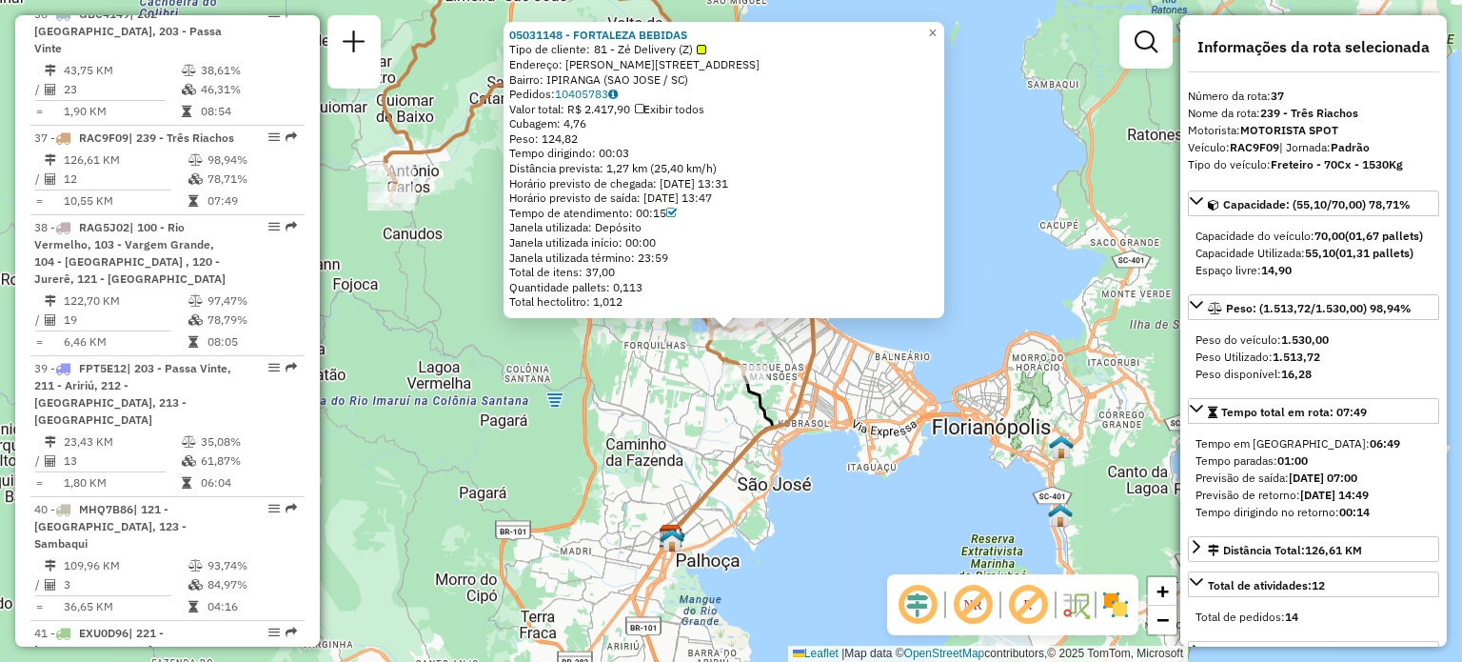
click at [765, 443] on icon at bounding box center [743, 321] width 141 height 430
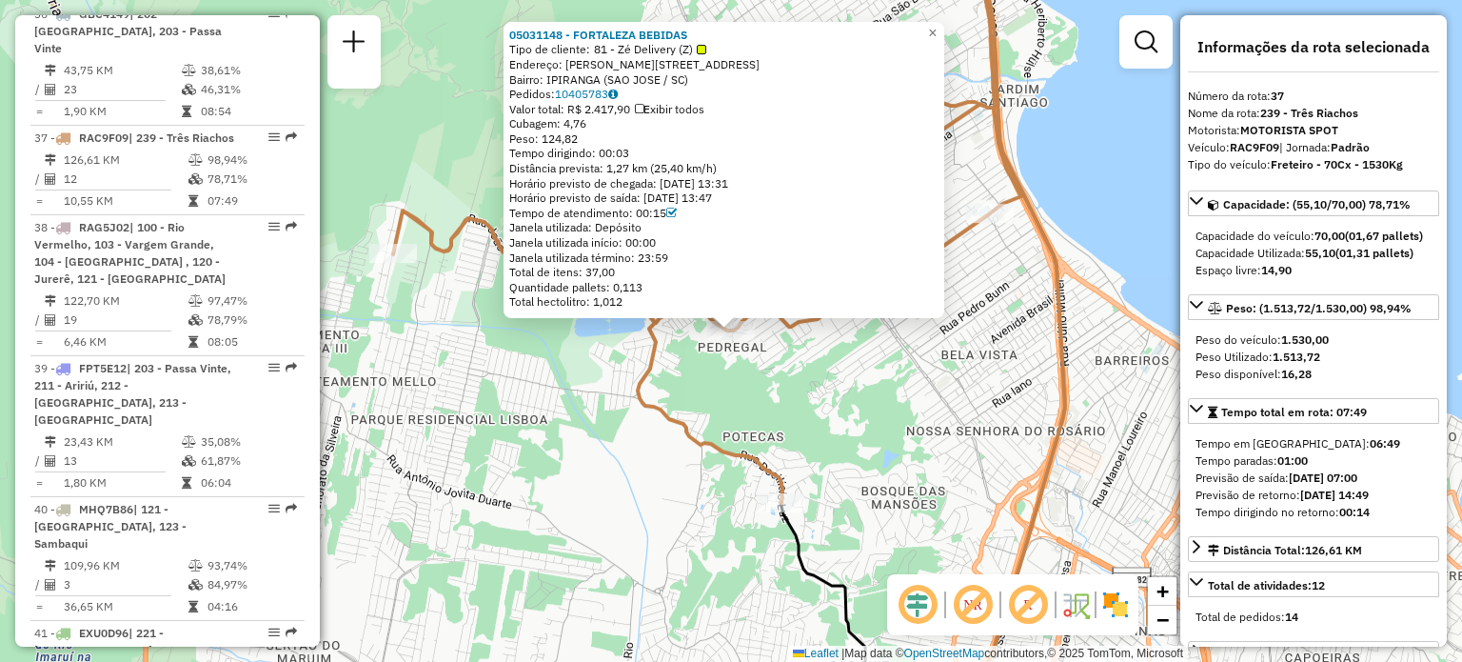
click at [583, 421] on div "05031148 - FORTALEZA BEBIDAS Tipo de cliente: 81 - Zé Delivery (Z) Endereço: Jo…" at bounding box center [731, 331] width 1462 height 662
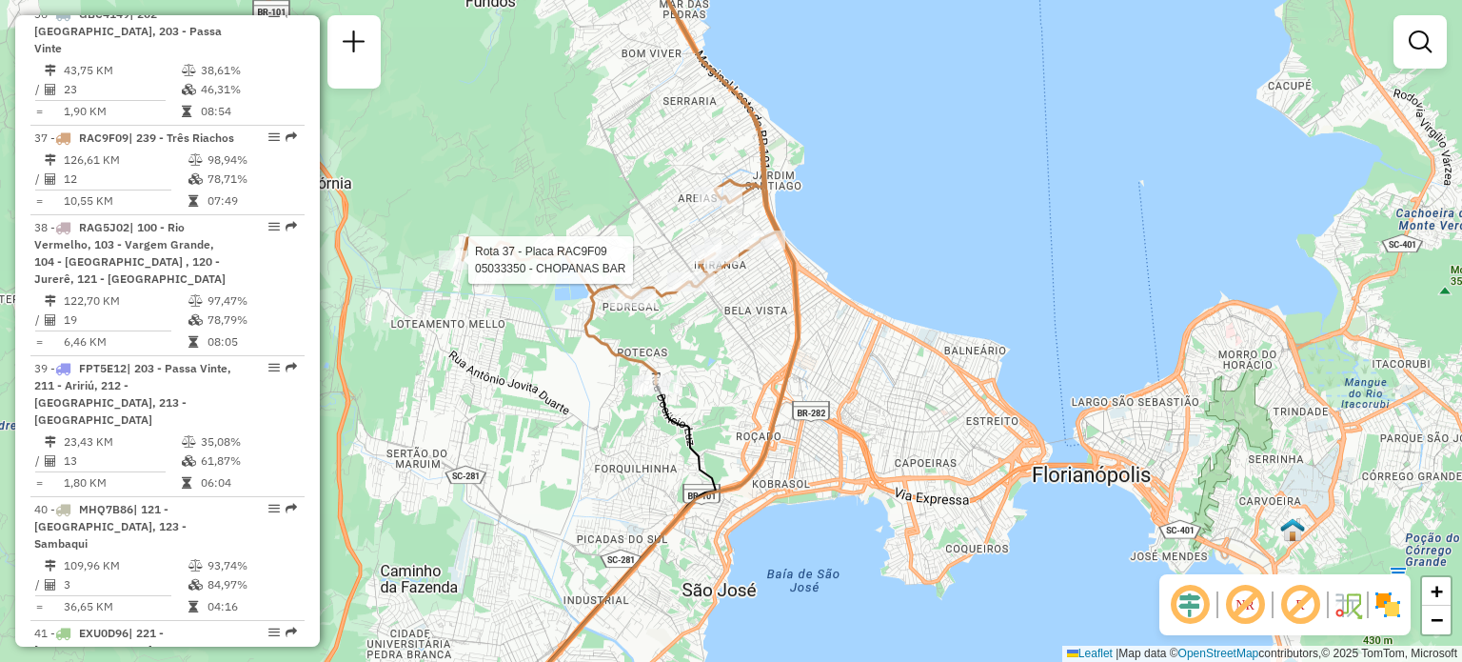
select select "**********"
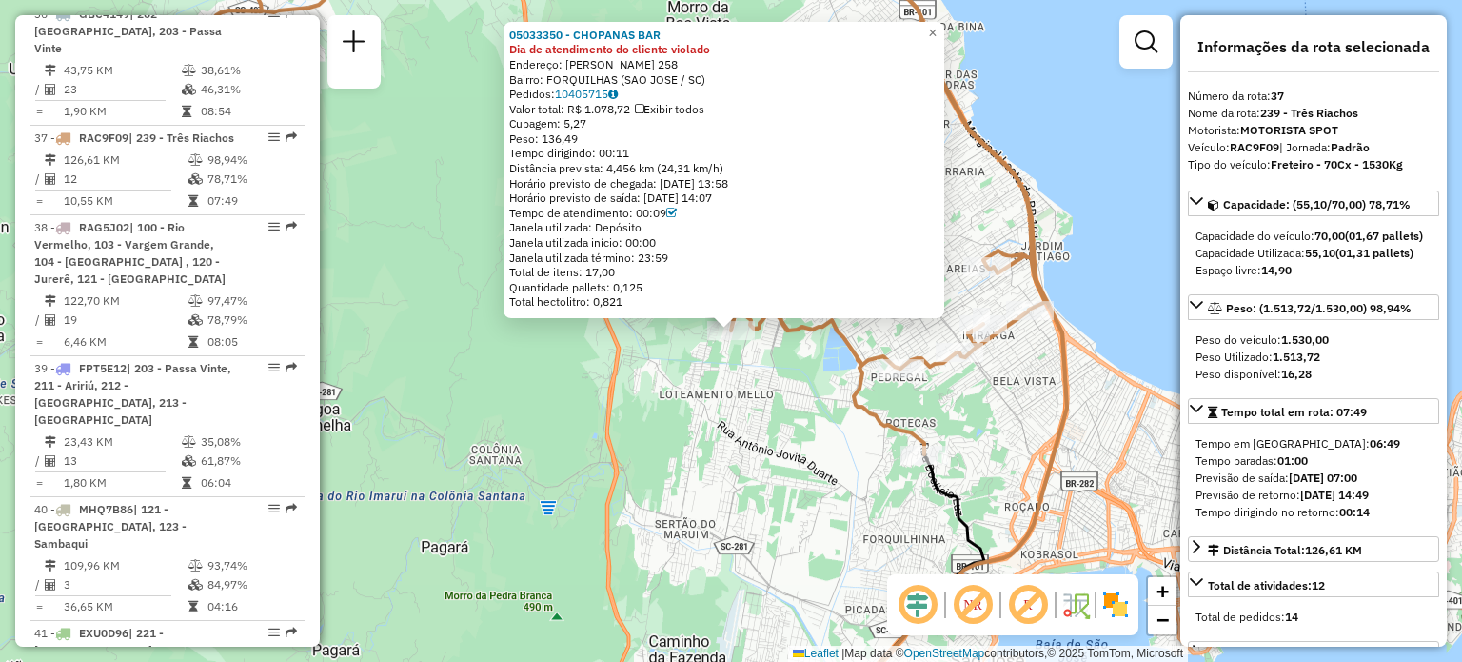
click at [674, 439] on div "05033350 - CHOPANAS BAR Dia de atendimento do cliente violado Endereço: ISABEL …" at bounding box center [731, 331] width 1462 height 662
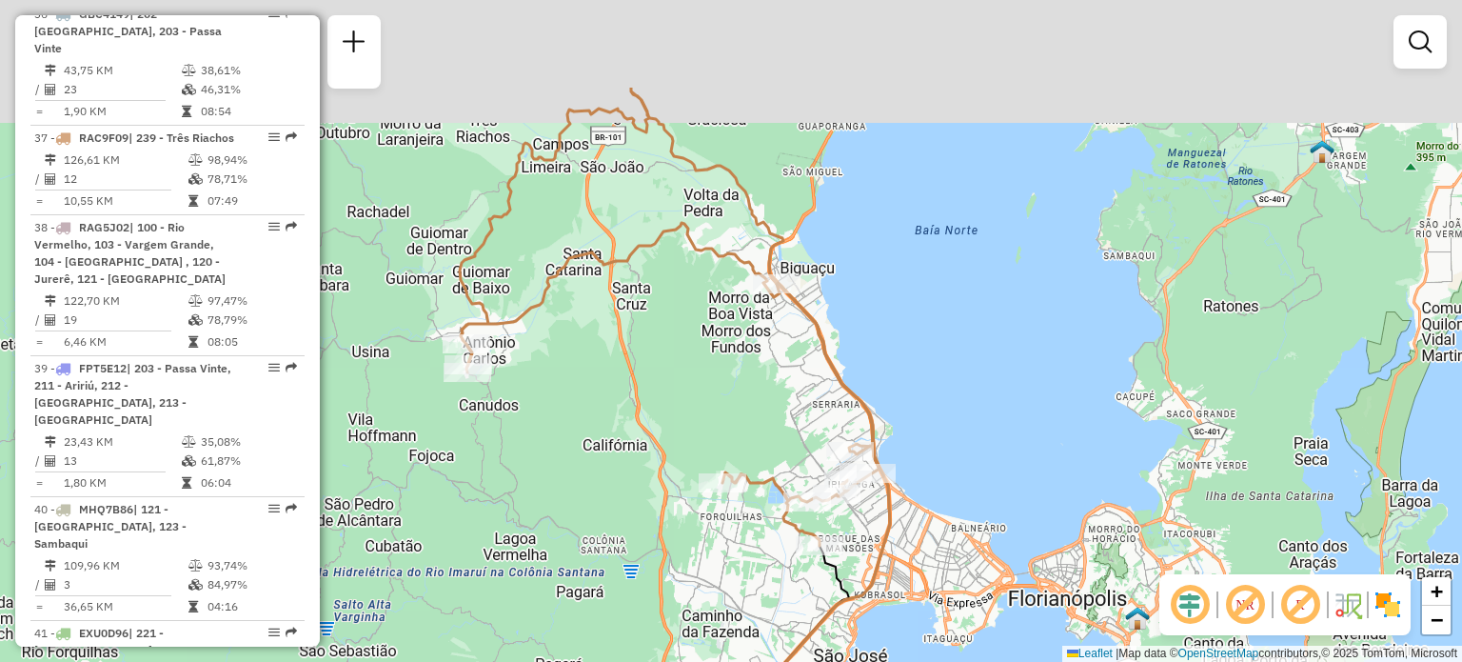
drag, startPoint x: 666, startPoint y: 334, endPoint x: 697, endPoint y: 414, distance: 85.9
click at [650, 437] on div "Janela de atendimento Grade de atendimento Capacidade Transportadoras Veículos …" at bounding box center [731, 331] width 1462 height 662
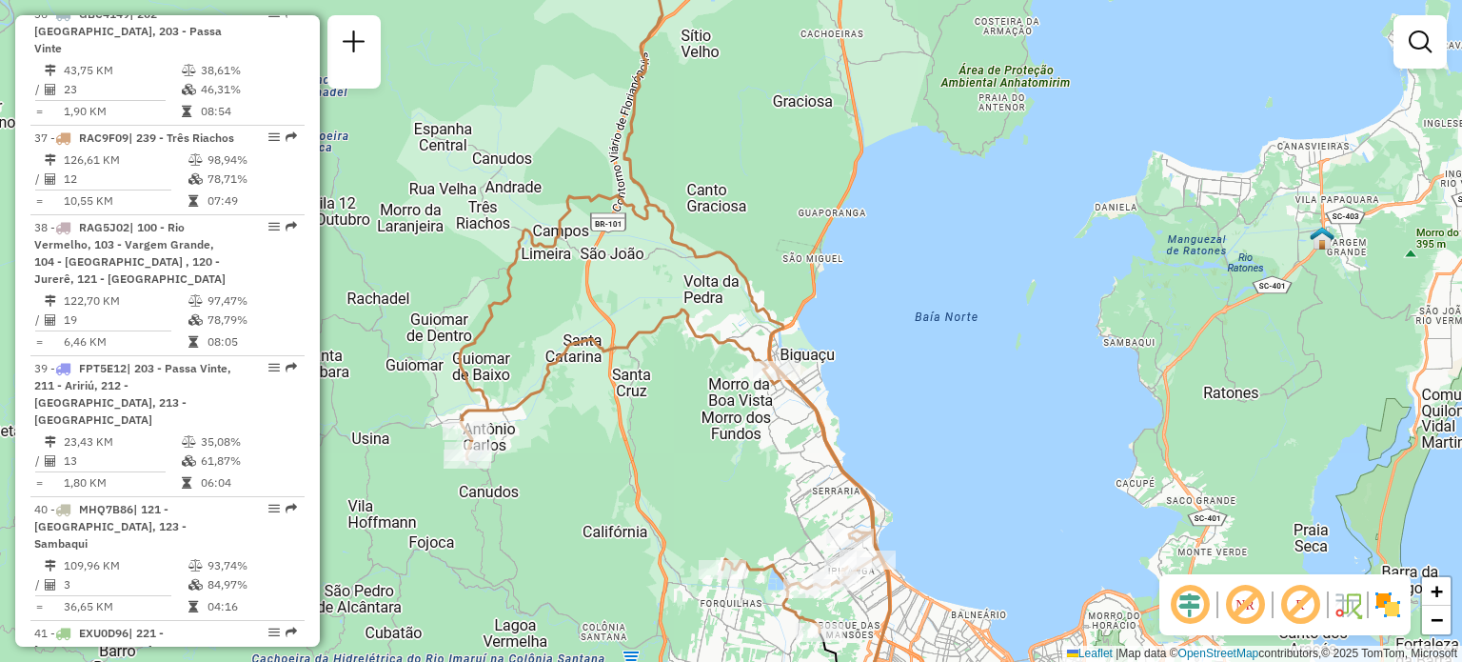
drag, startPoint x: 701, startPoint y: 269, endPoint x: 710, endPoint y: 403, distance: 133.6
click at [710, 401] on div "Janela de atendimento Grade de atendimento Capacidade Transportadoras Veículos …" at bounding box center [731, 331] width 1462 height 662
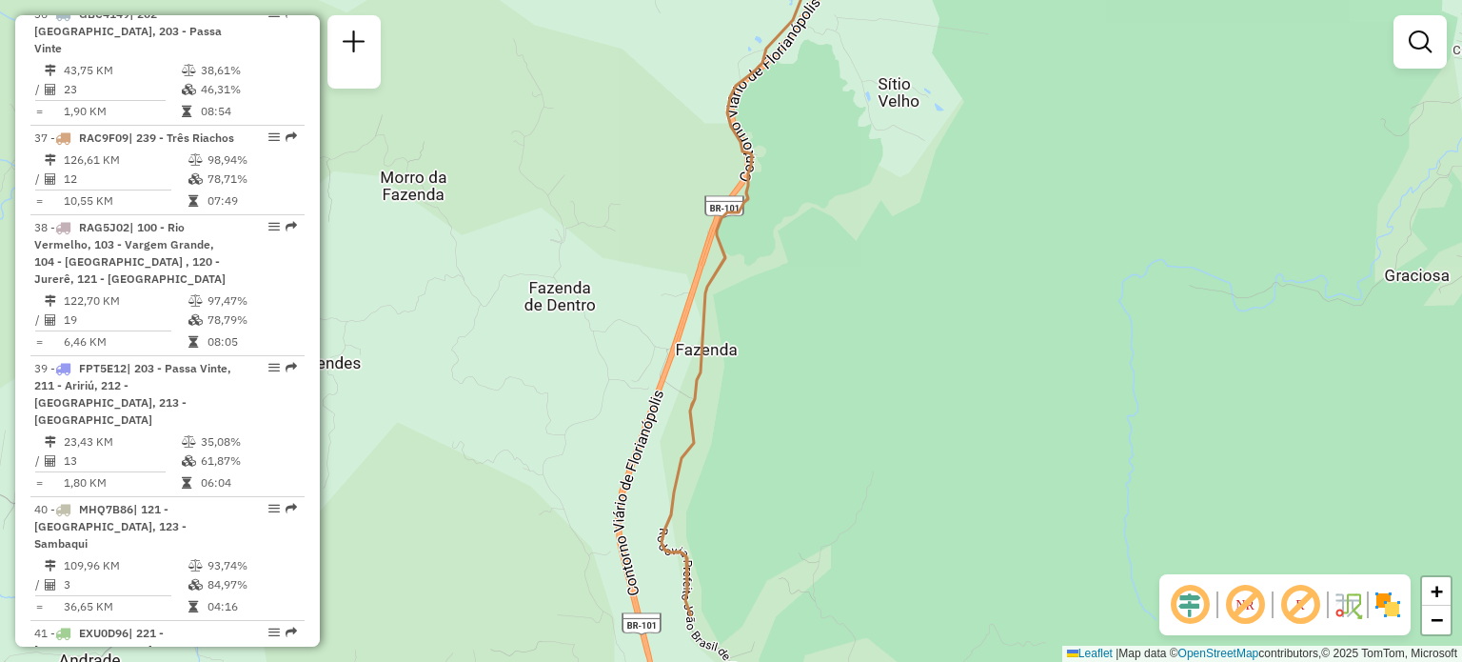
drag, startPoint x: 849, startPoint y: 447, endPoint x: 835, endPoint y: 60, distance: 386.8
click at [839, 68] on div "Janela de atendimento Grade de atendimento Capacidade Transportadoras Veículos …" at bounding box center [731, 331] width 1462 height 662
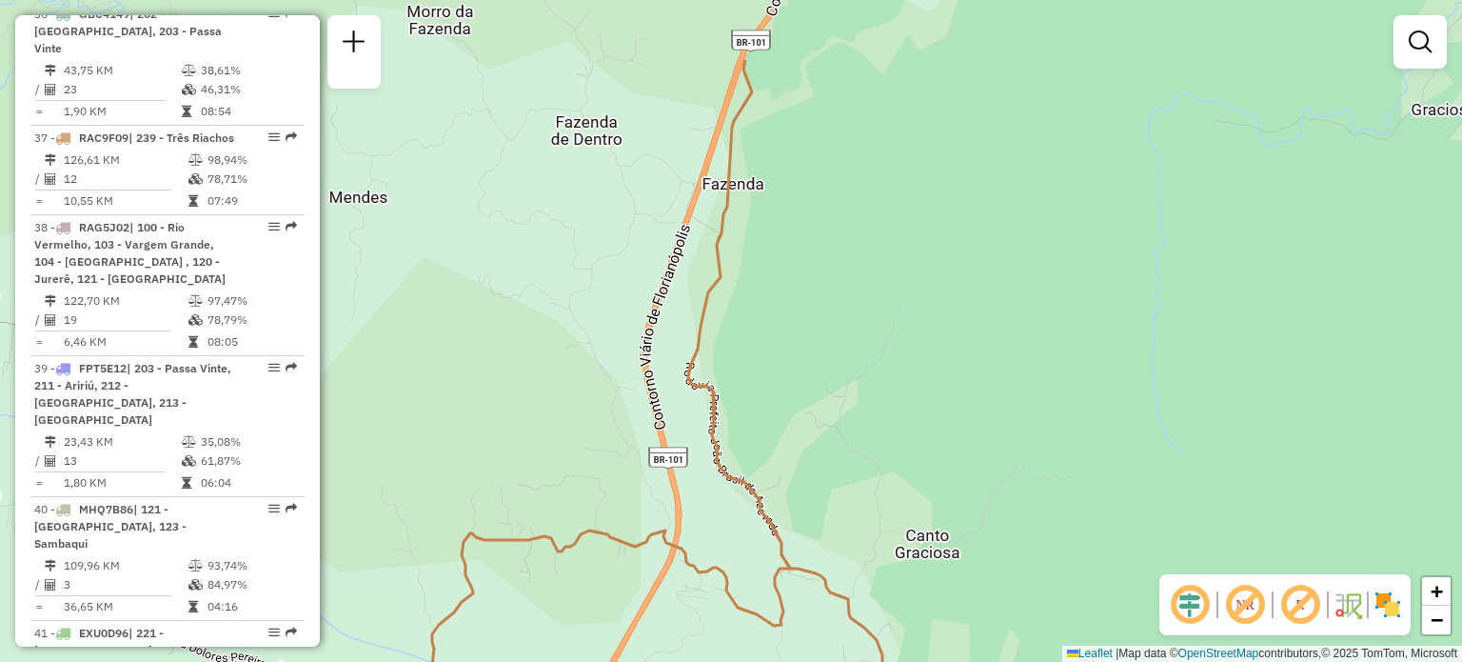
drag, startPoint x: 880, startPoint y: 408, endPoint x: 944, endPoint y: 706, distance: 305.9
click at [944, 661] on html "Aguarde... Pop-up bloqueado! Seu navegador bloqueou automáticamente a abertura …" at bounding box center [731, 331] width 1462 height 662
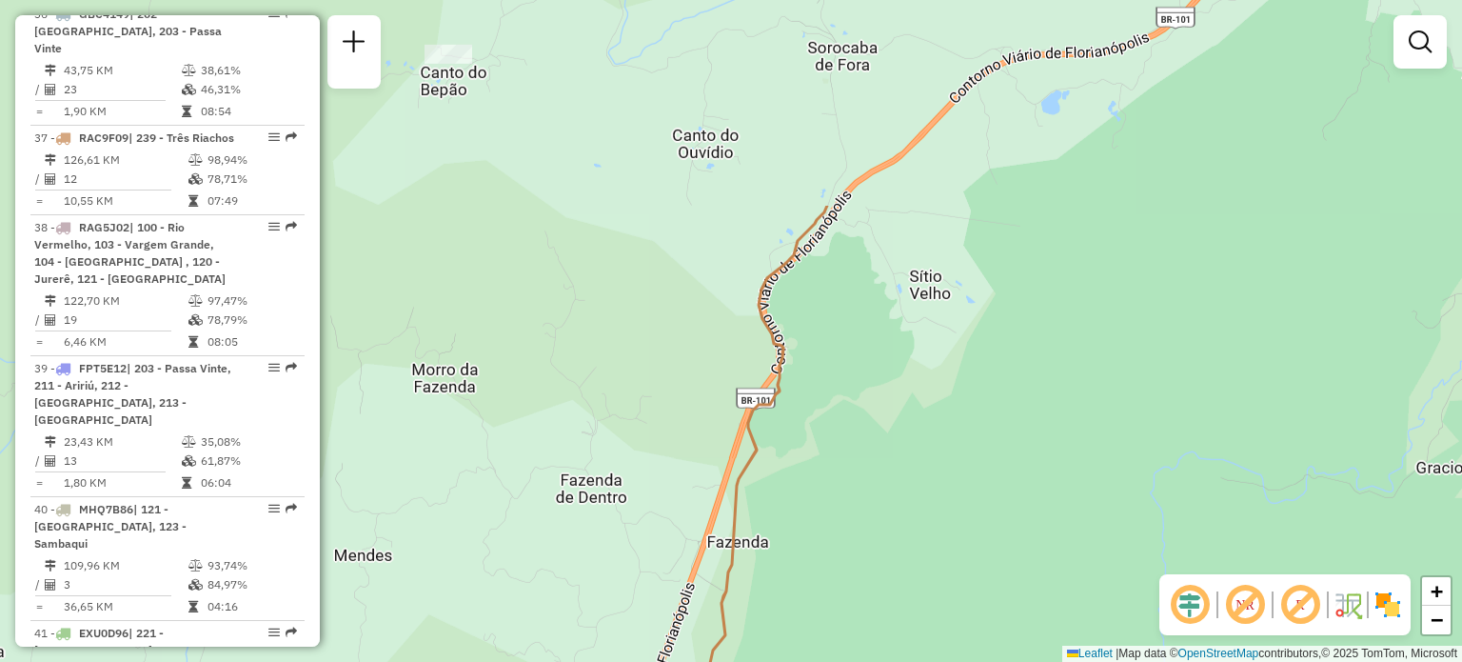
drag, startPoint x: 804, startPoint y: 326, endPoint x: 788, endPoint y: 543, distance: 217.6
click at [783, 604] on div "Janela de atendimento Grade de atendimento Capacidade Transportadoras Veículos …" at bounding box center [731, 331] width 1462 height 662
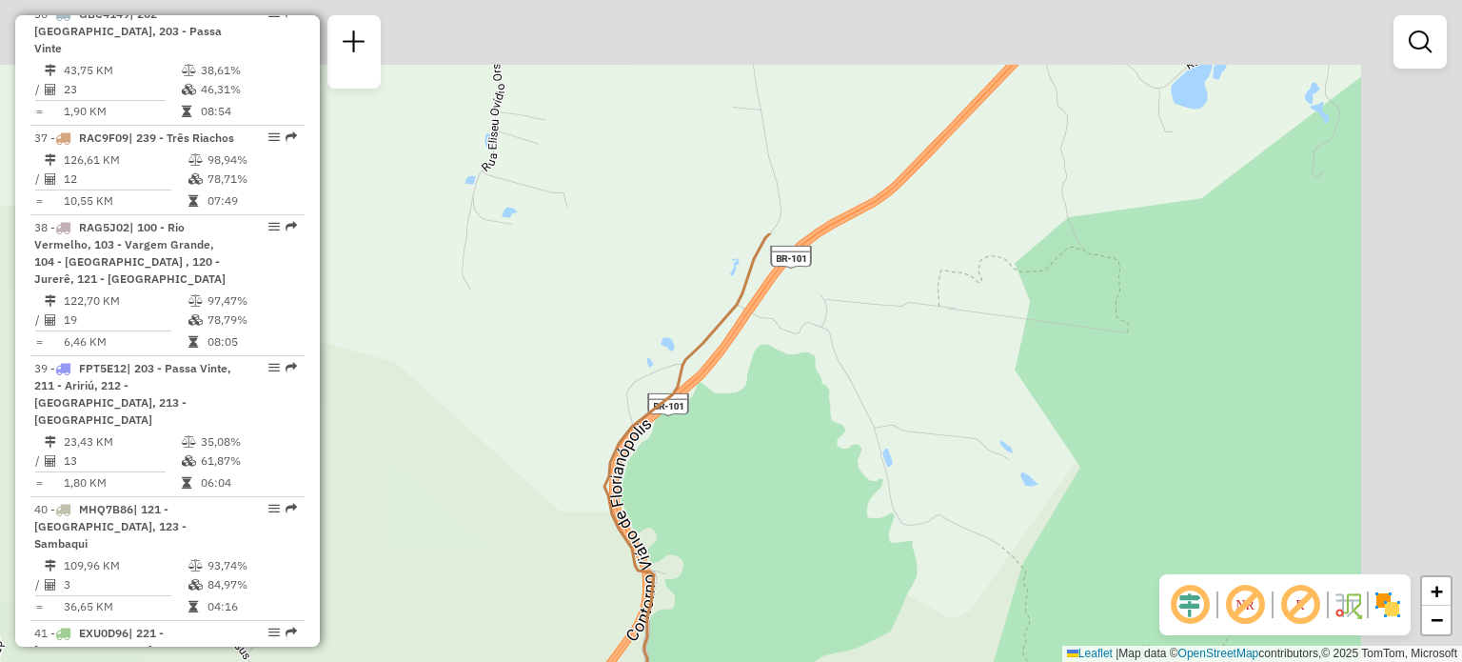
drag, startPoint x: 838, startPoint y: 231, endPoint x: 507, endPoint y: 706, distance: 578.7
click at [507, 661] on html "Aguarde... Pop-up bloqueado! Seu navegador bloqueou automáticamente a abertura …" at bounding box center [731, 331] width 1462 height 662
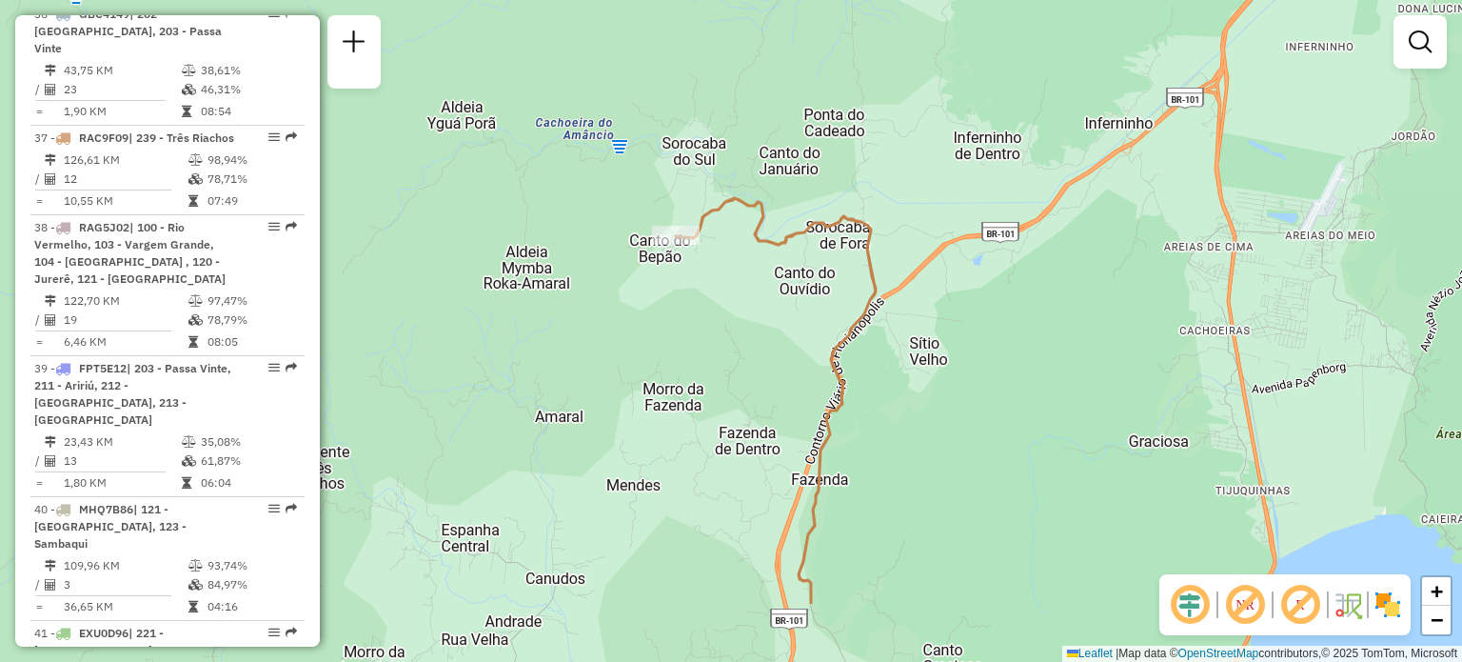
drag, startPoint x: 665, startPoint y: 373, endPoint x: 903, endPoint y: 243, distance: 271.4
click at [903, 245] on div "Janela de atendimento Grade de atendimento Capacidade Transportadoras Veículos …" at bounding box center [731, 331] width 1462 height 662
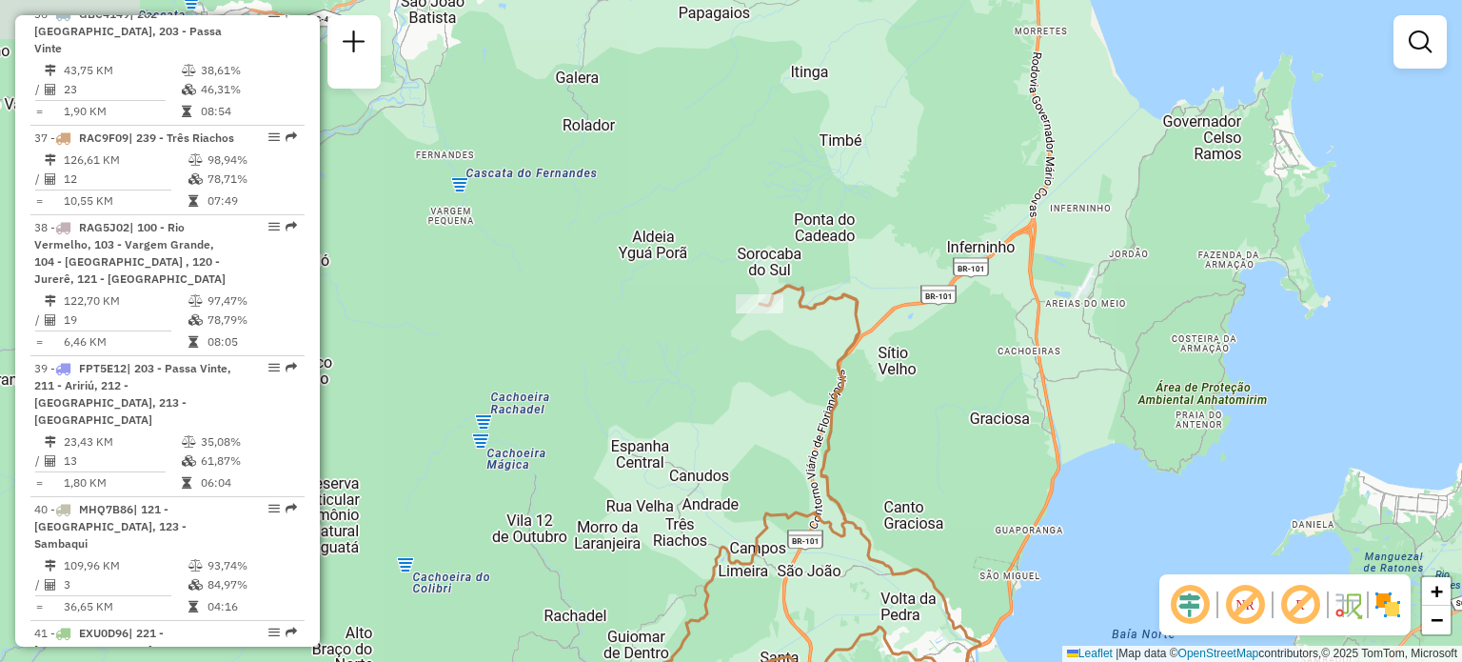
drag, startPoint x: 805, startPoint y: 487, endPoint x: 832, endPoint y: 360, distance: 129.6
click at [845, 342] on div "Janela de atendimento Grade de atendimento Capacidade Transportadoras Veículos …" at bounding box center [731, 331] width 1462 height 662
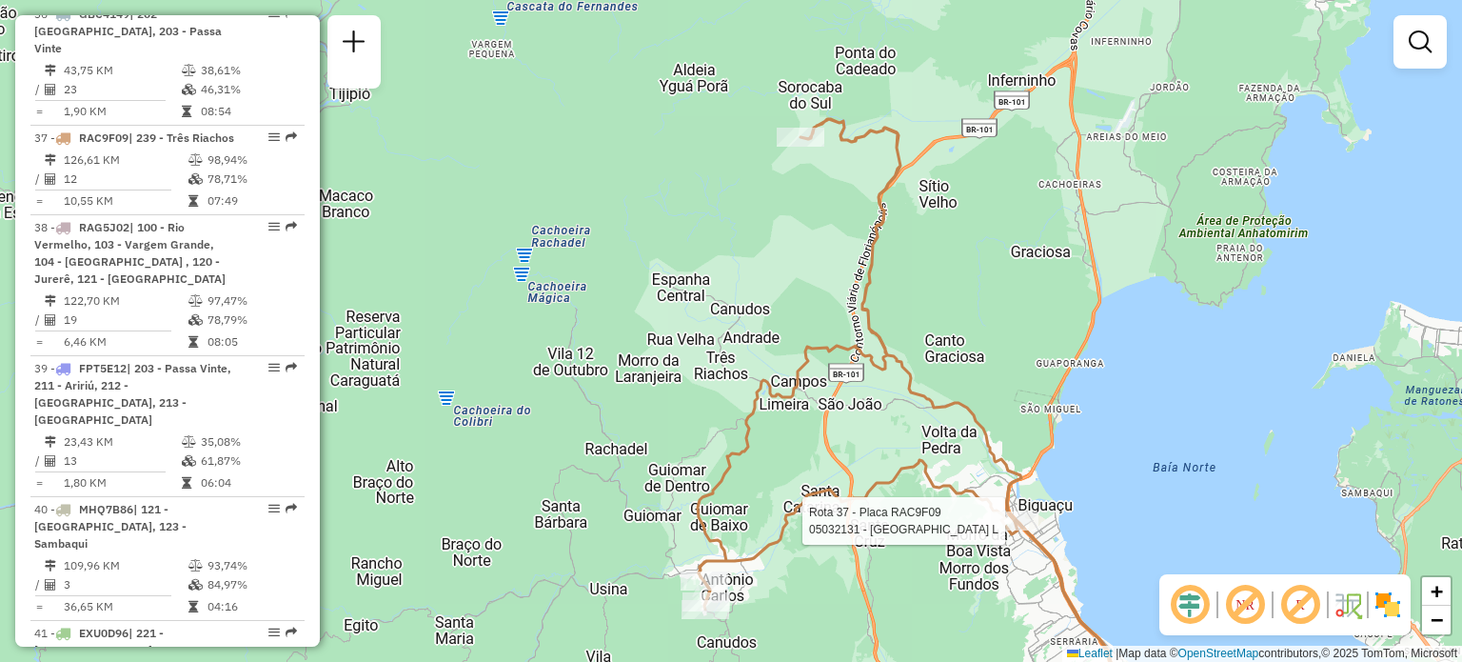
select select "**********"
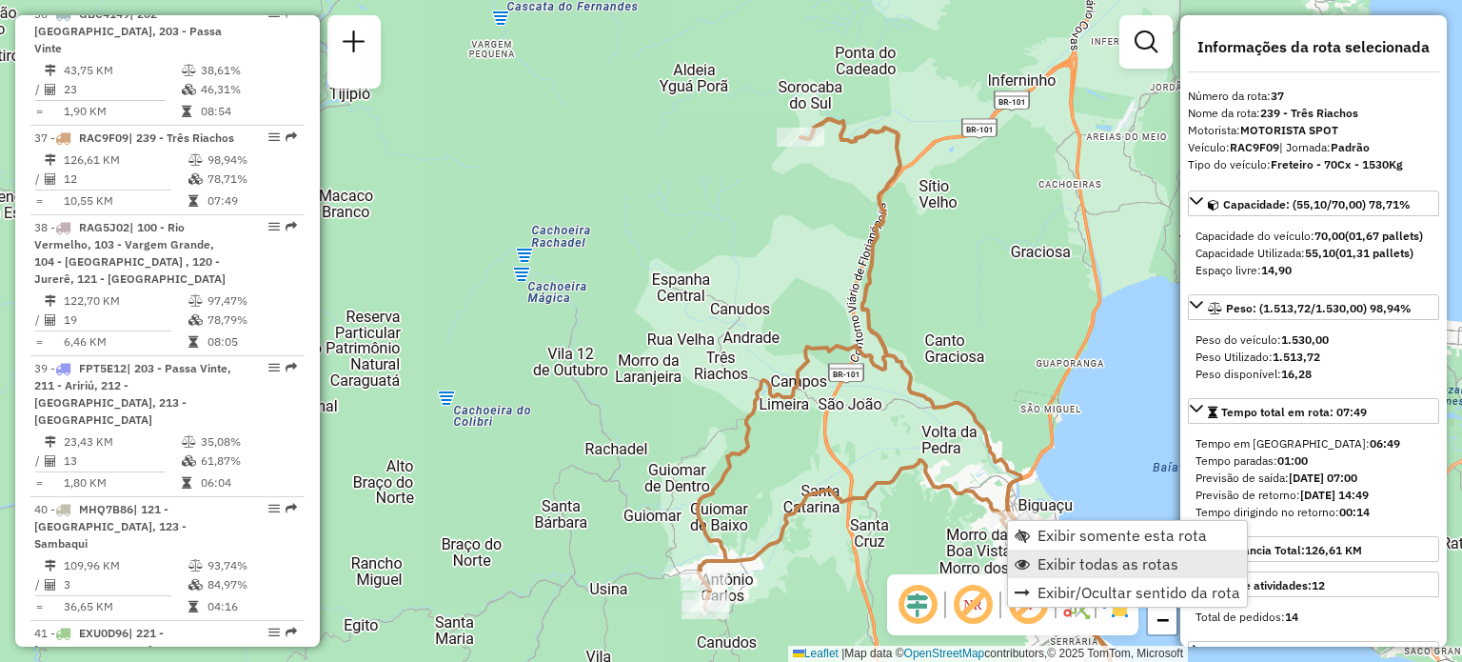
click at [1031, 559] on link "Exibir todas as rotas" at bounding box center [1127, 563] width 239 height 29
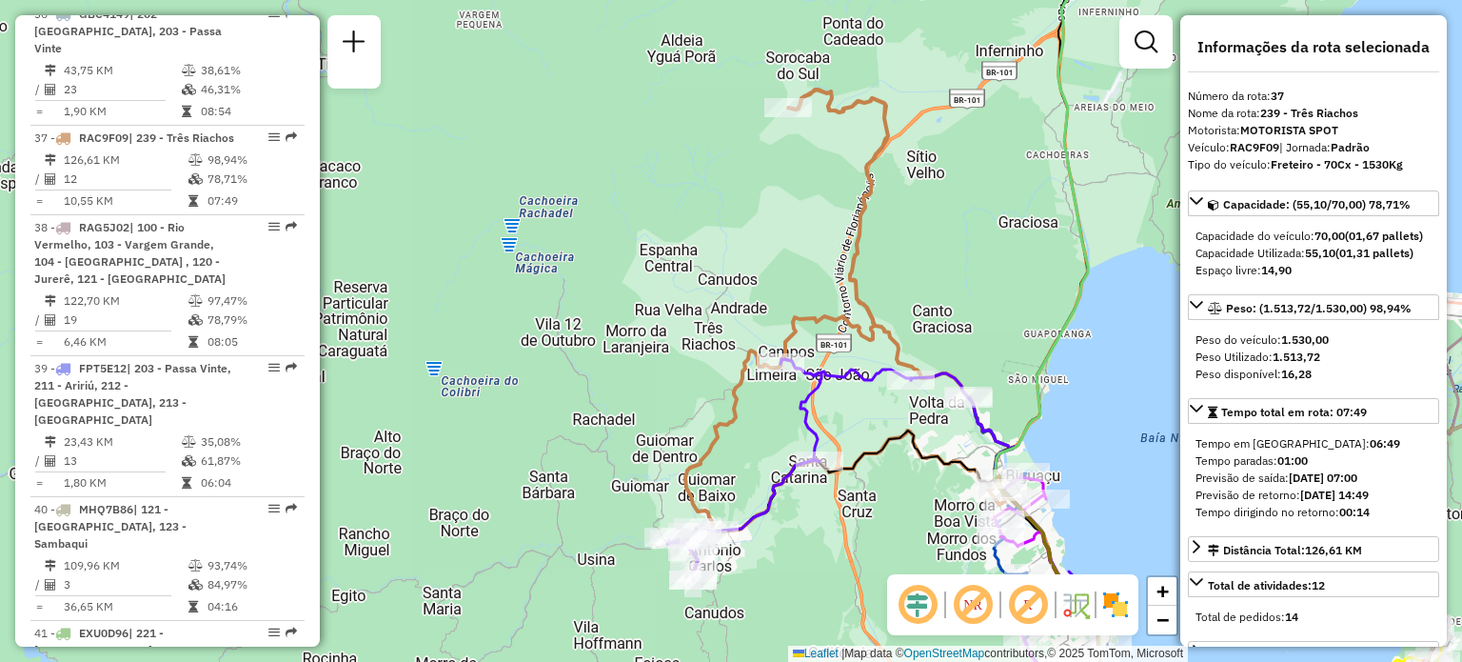
drag, startPoint x: 860, startPoint y: 507, endPoint x: 751, endPoint y: 341, distance: 198.1
click at [751, 341] on div "Janela de atendimento Grade de atendimento Capacidade Transportadoras Veículos …" at bounding box center [731, 331] width 1462 height 662
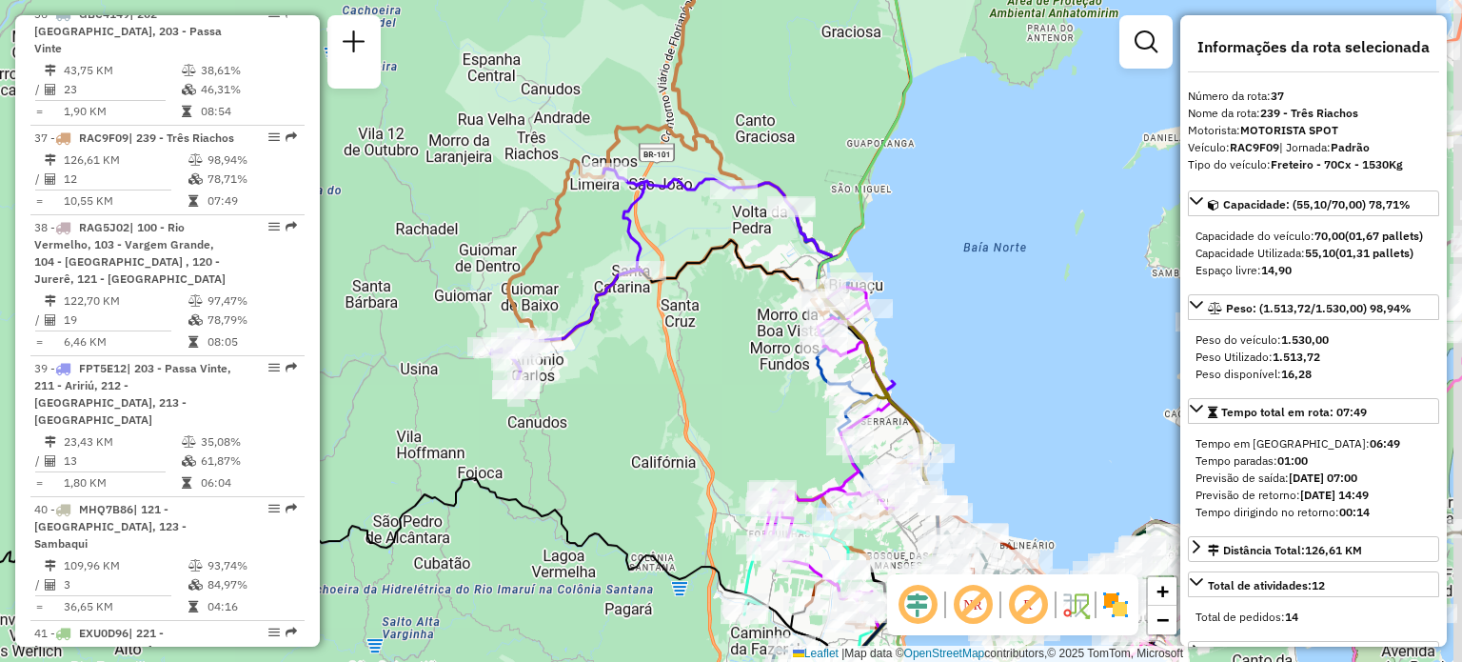
drag, startPoint x: 676, startPoint y: 355, endPoint x: 495, endPoint y: 126, distance: 292.2
click at [583, 142] on div "Janela de atendimento Grade de atendimento Capacidade Transportadoras Veículos …" at bounding box center [731, 331] width 1462 height 662
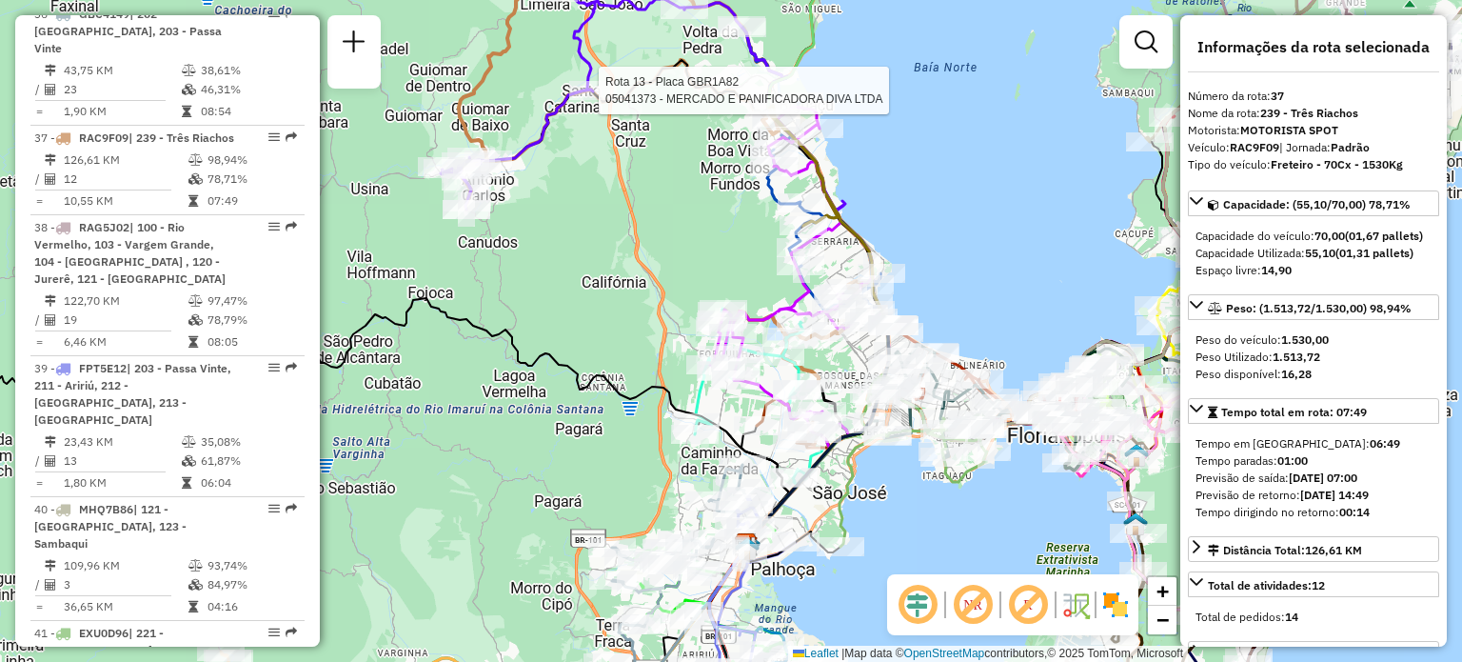
click at [633, 217] on div "Rota 13 - Placa GBR1A82 05041373 - MERCADO E PANIFICADORA DIVA LTDA Janela de a…" at bounding box center [731, 331] width 1462 height 662
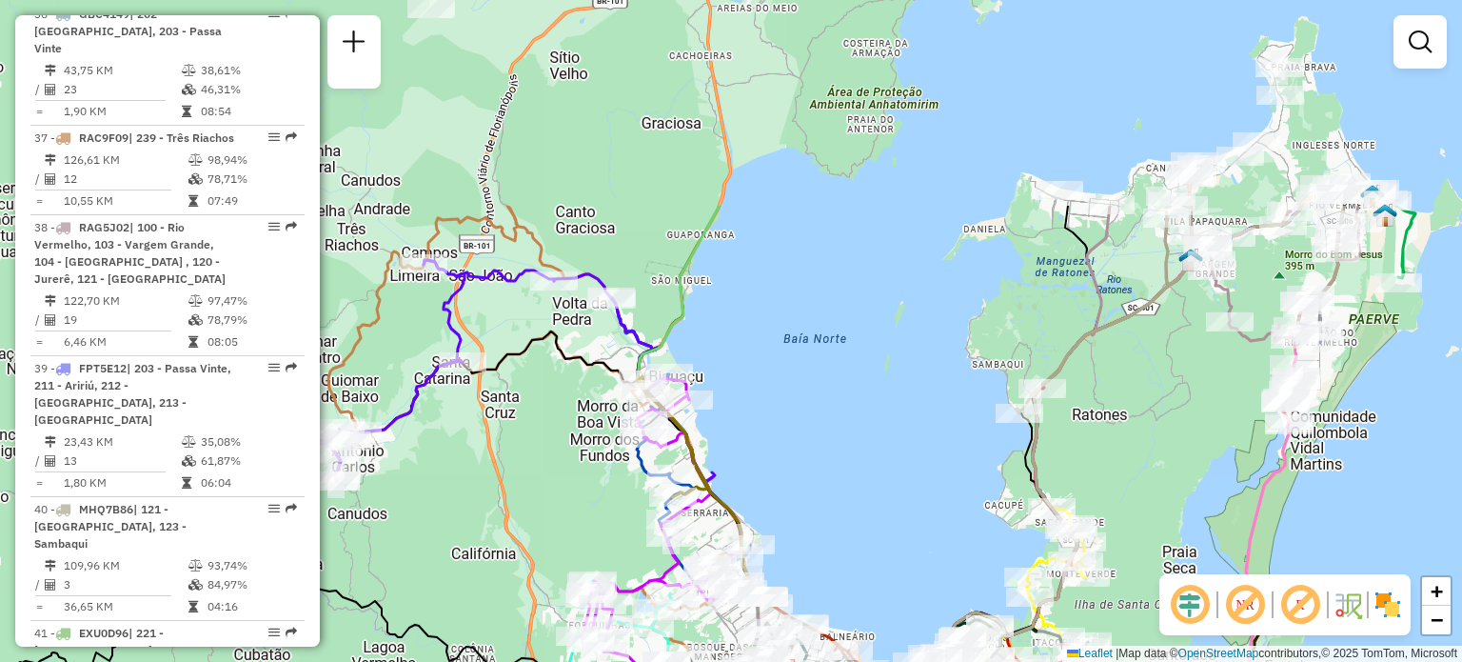
drag, startPoint x: 658, startPoint y: 170, endPoint x: 527, endPoint y: 438, distance: 297.6
click at [527, 438] on div "Janela de atendimento Grade de atendimento Capacidade Transportadoras Veículos …" at bounding box center [731, 331] width 1462 height 662
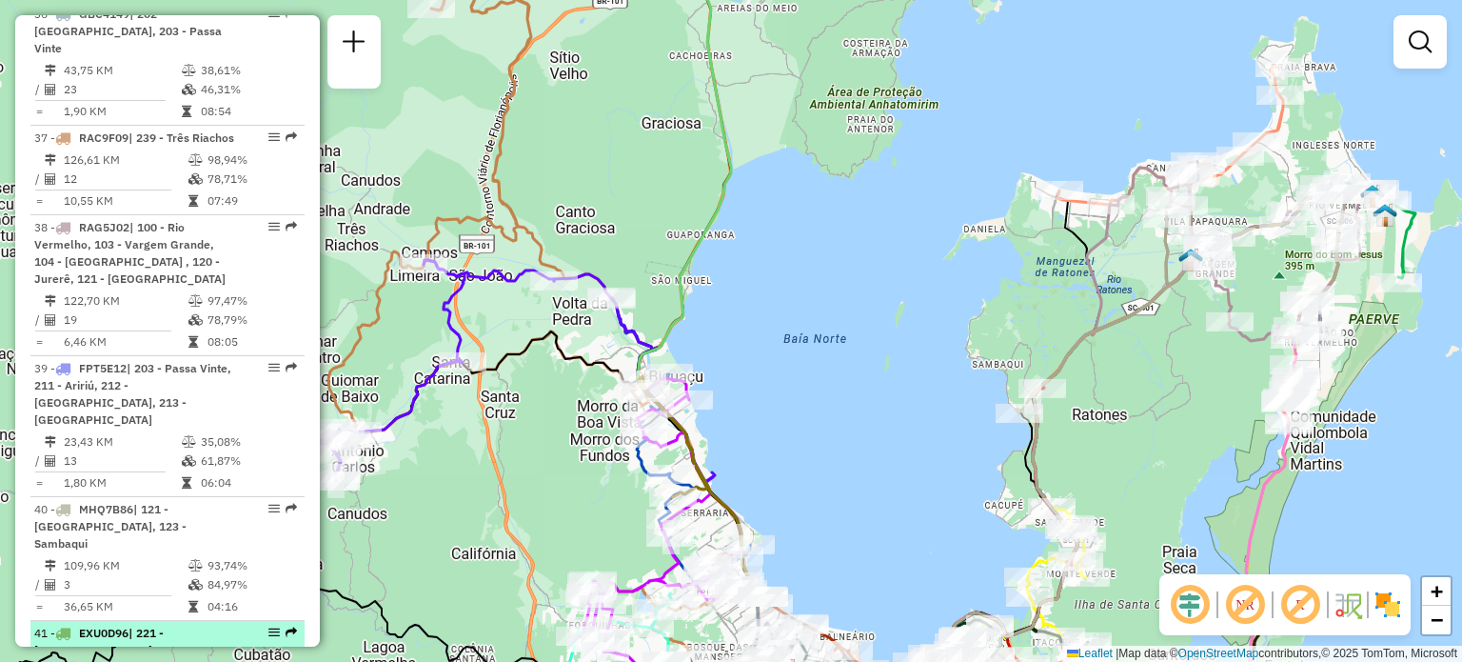
click at [147, 626] on span "| 221 - Jardim Atlântico, 223 - Coqueiros, 920 - Kobrasol" at bounding box center [110, 659] width 152 height 66
select select "**********"
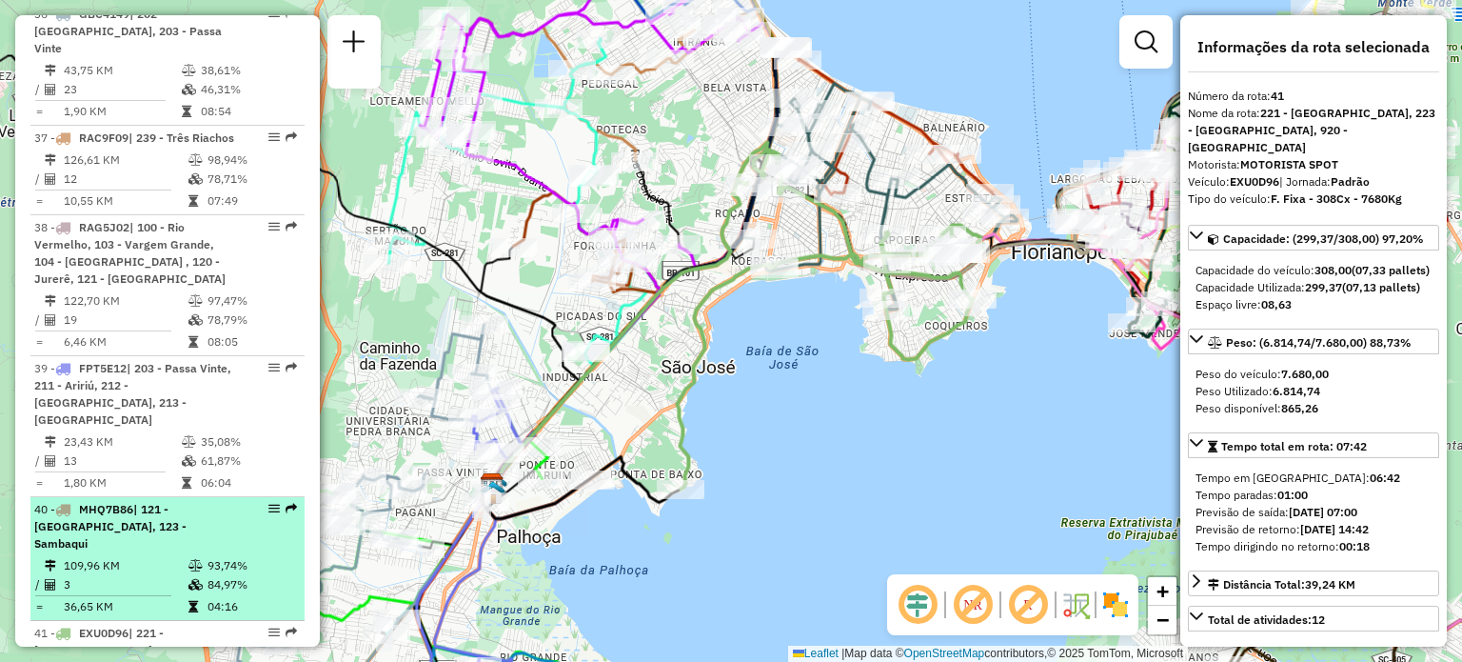
click at [149, 556] on td "109,96 KM" at bounding box center [125, 565] width 125 height 19
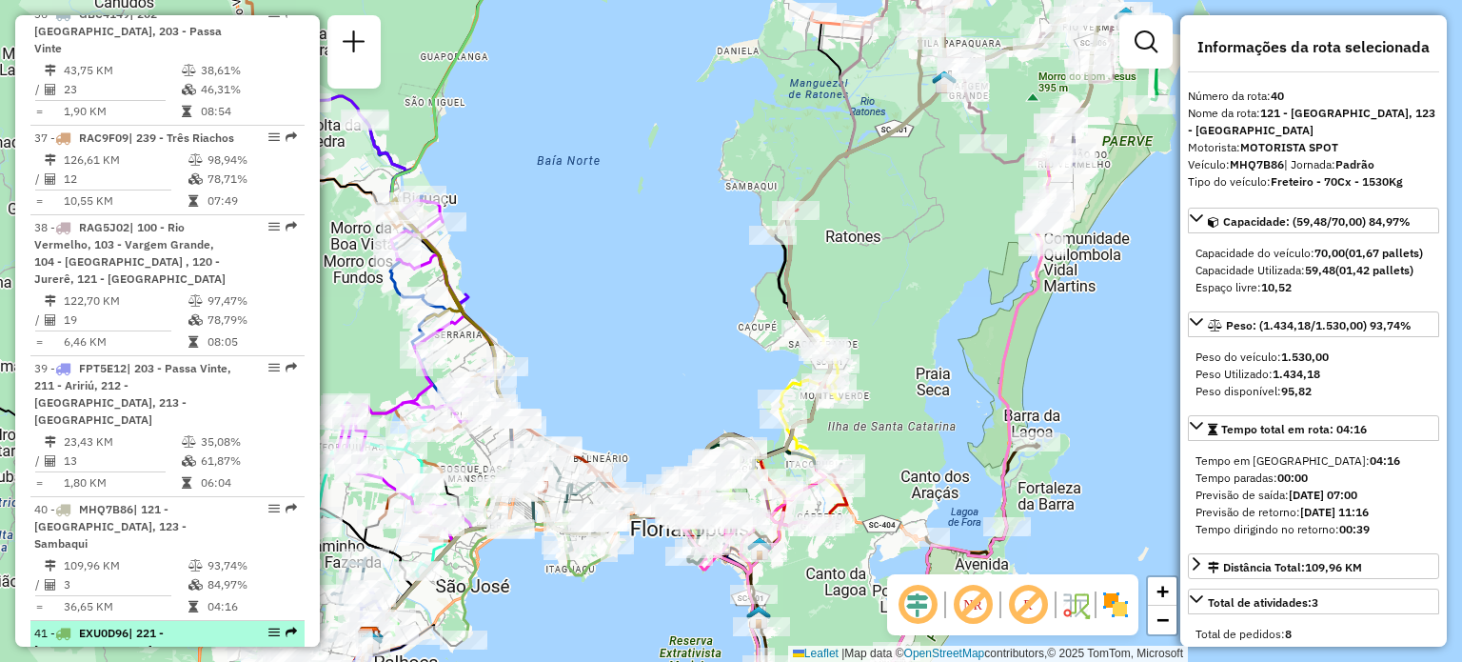
click at [168, 626] on span "| 221 - Jardim Atlântico, 223 - Coqueiros, 920 - Kobrasol" at bounding box center [110, 659] width 152 height 66
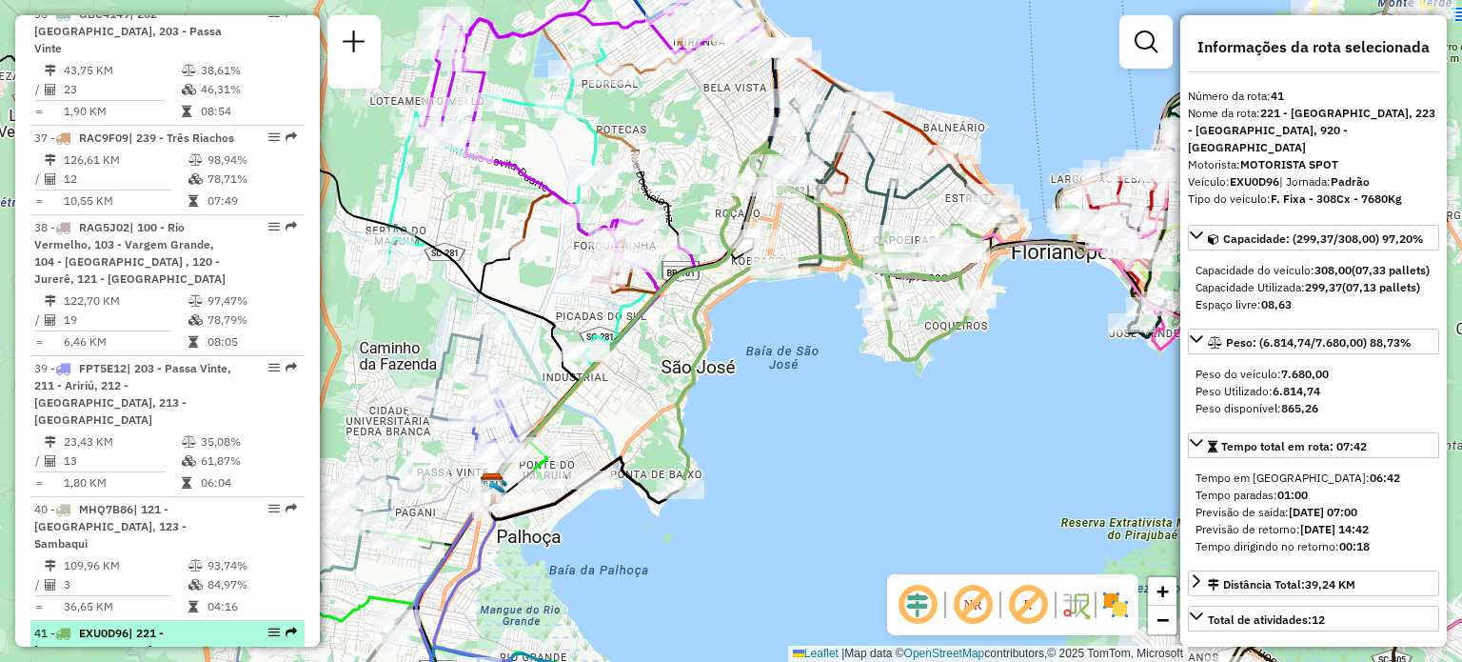
click at [269, 626] on em at bounding box center [273, 631] width 11 height 11
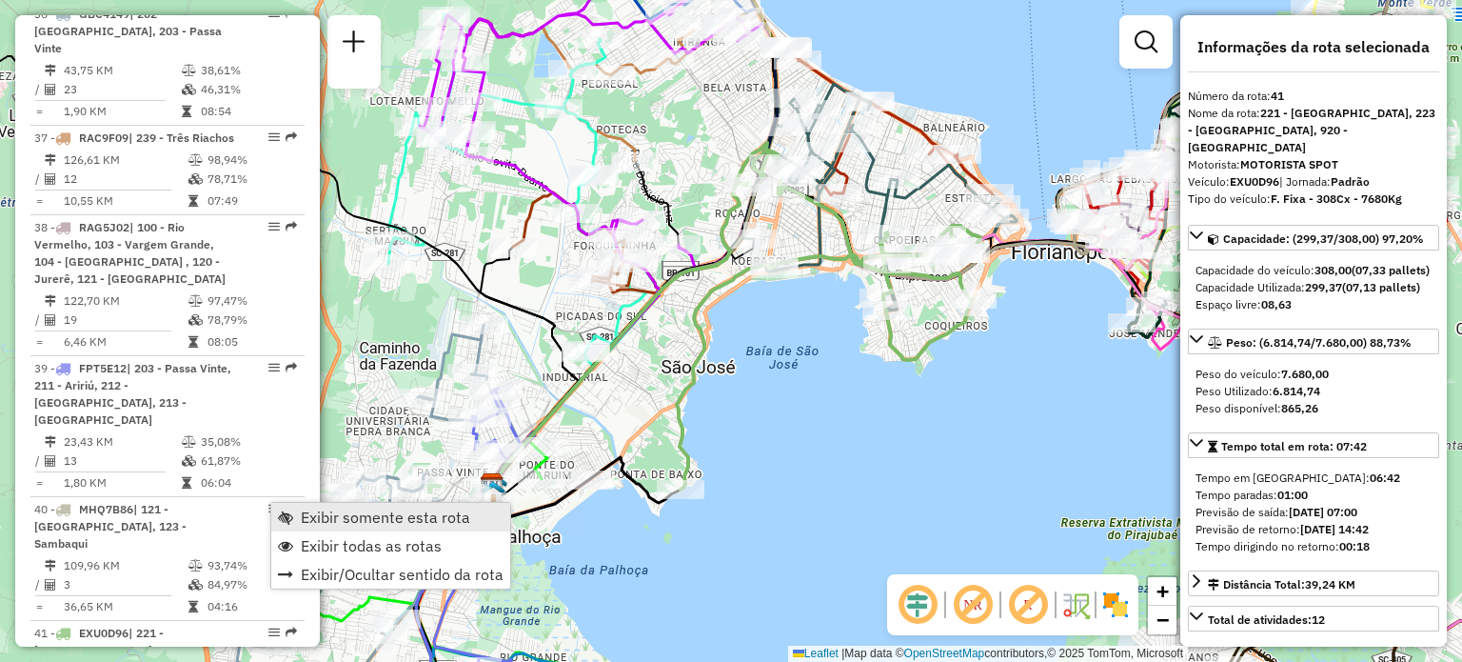
click at [311, 514] on span "Exibir somente esta rota" at bounding box center [385, 516] width 169 height 15
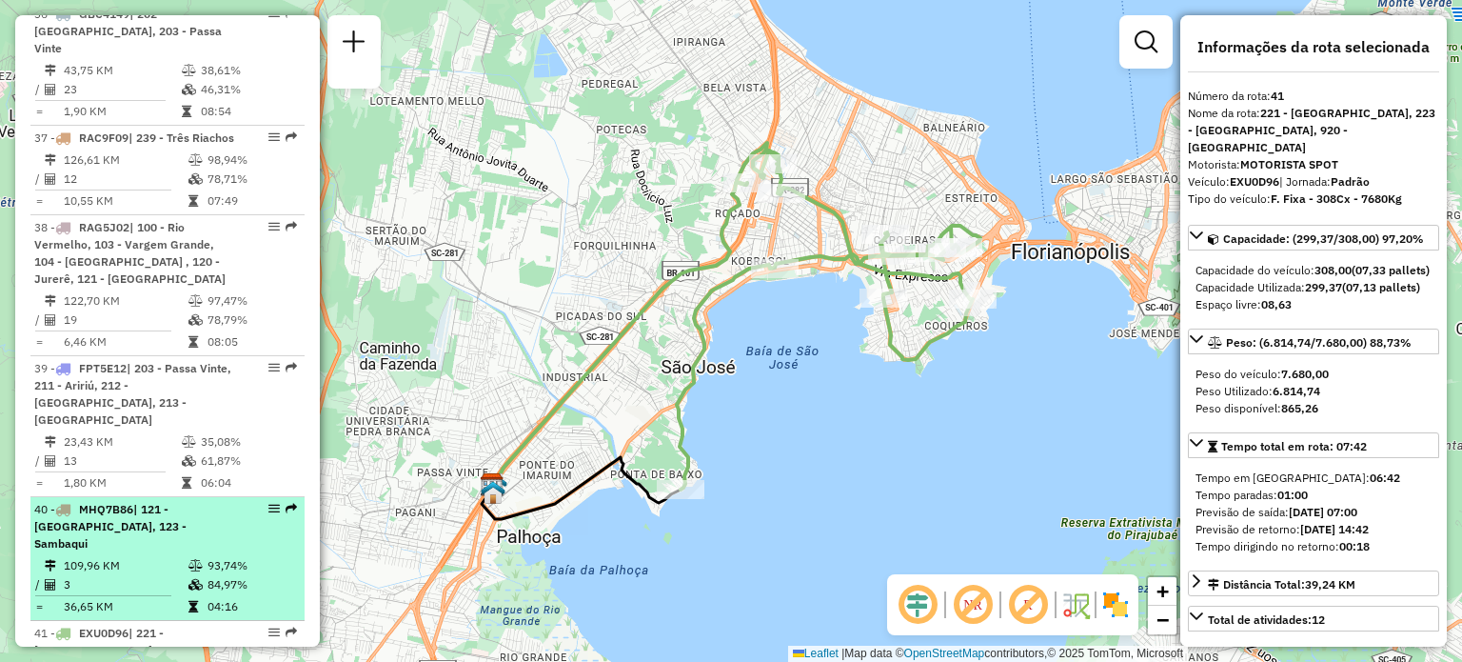
click at [202, 501] on div "40 - MHQ7B86 | 121 - Canasvieiras, 123 - Sambaqui" at bounding box center [135, 526] width 202 height 51
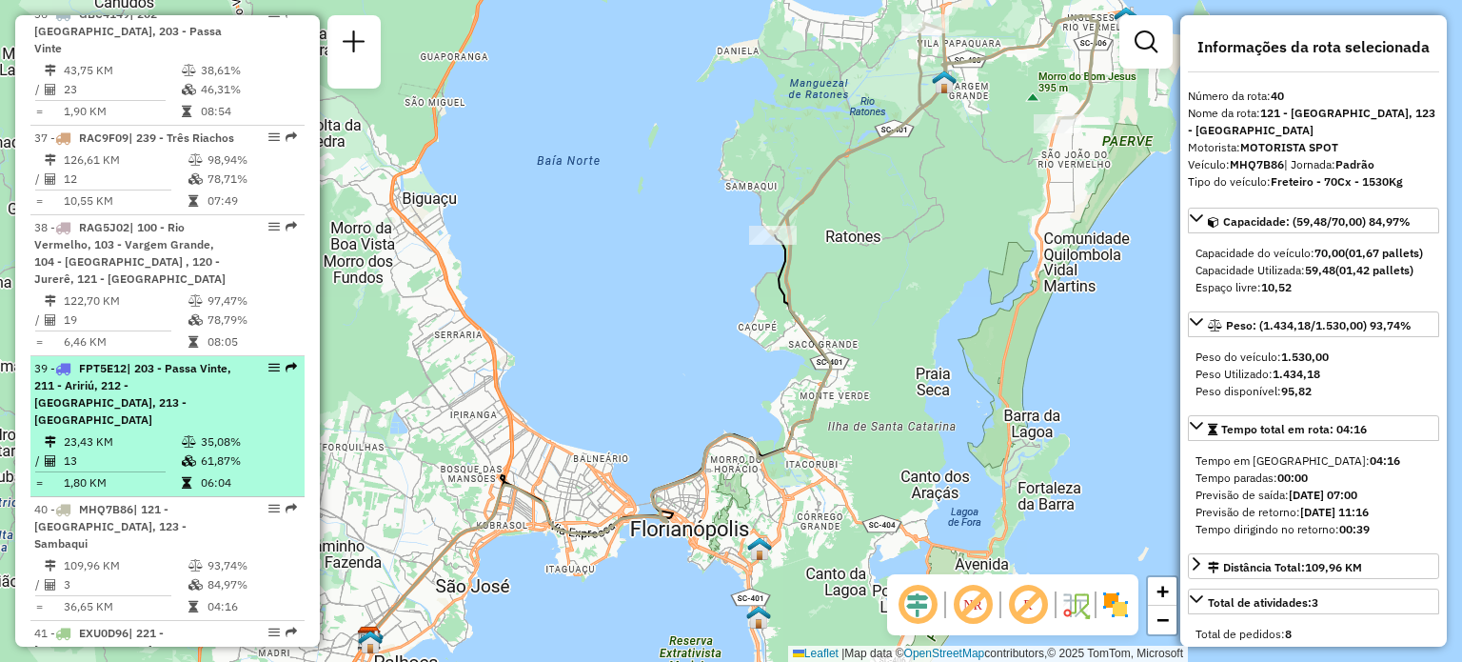
click at [146, 361] on span "| 203 - Passa Vinte, 211 - Aririú, 212 - Palhoça, 213 - Barra do Aririú" at bounding box center [132, 394] width 197 height 66
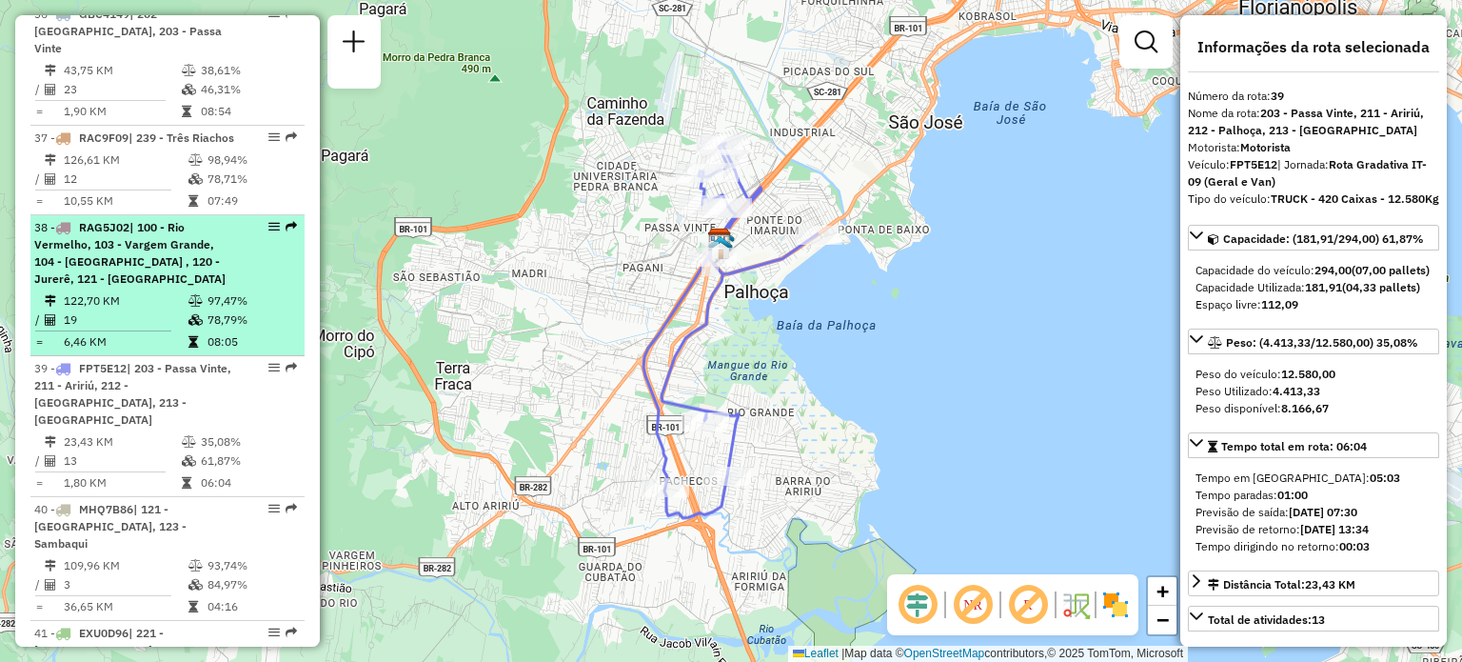
click at [141, 219] on div "38 - RAG5J02 | 100 - Rio Vermelho, 103 - Vargem Grande, 104 - Ingleses , 120 - …" at bounding box center [135, 253] width 202 height 69
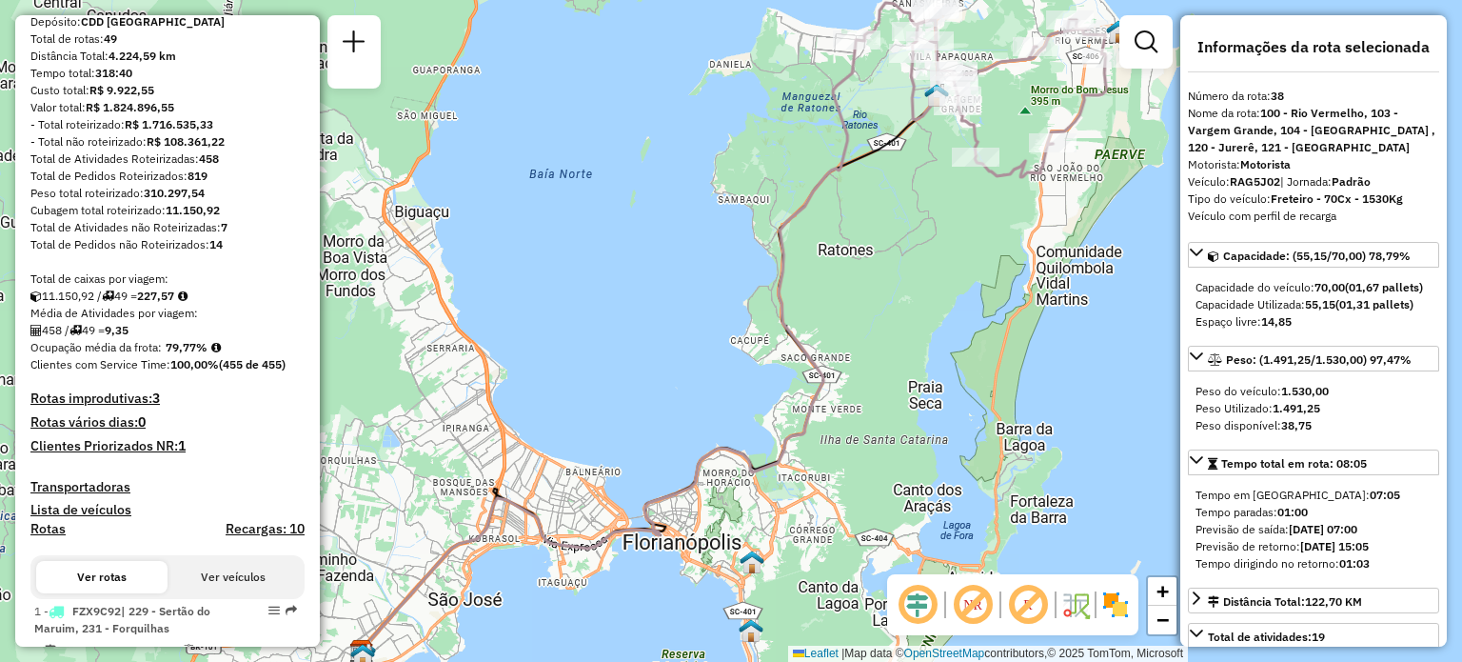
scroll to position [571, 0]
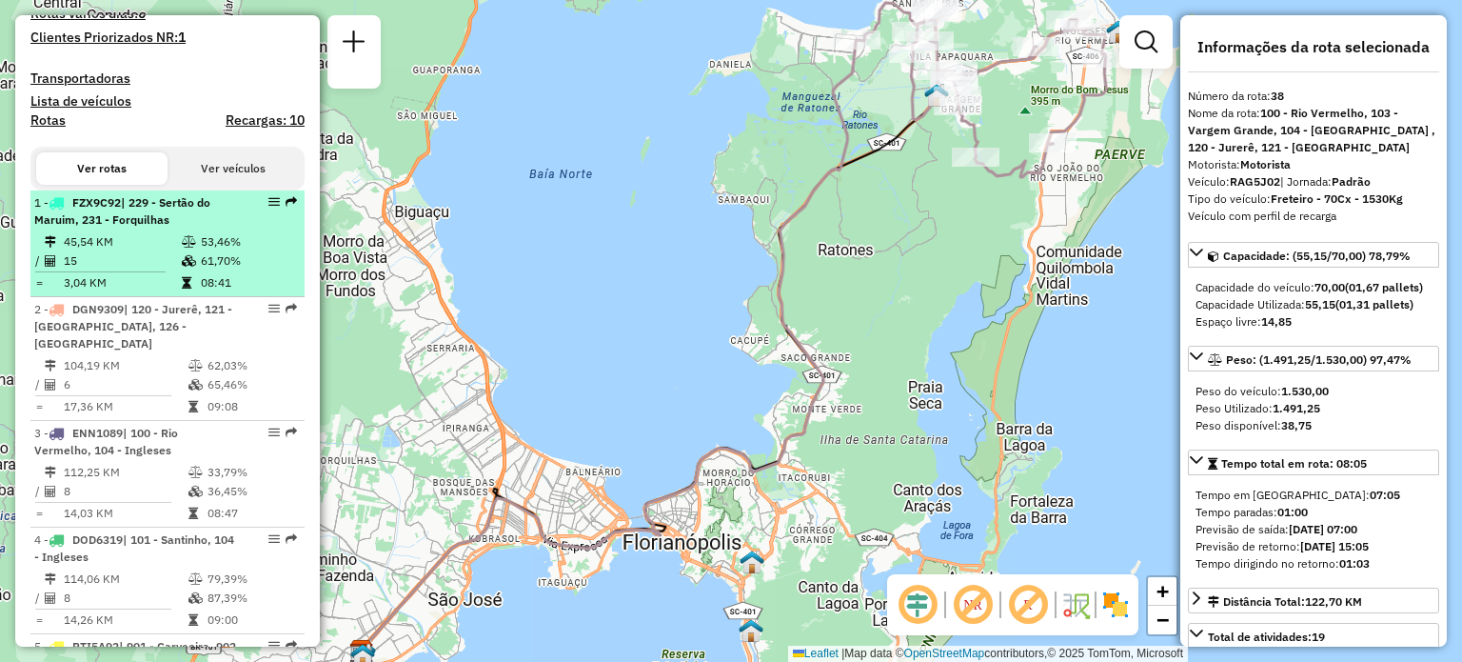
click at [141, 251] on td "45,54 KM" at bounding box center [122, 241] width 118 height 19
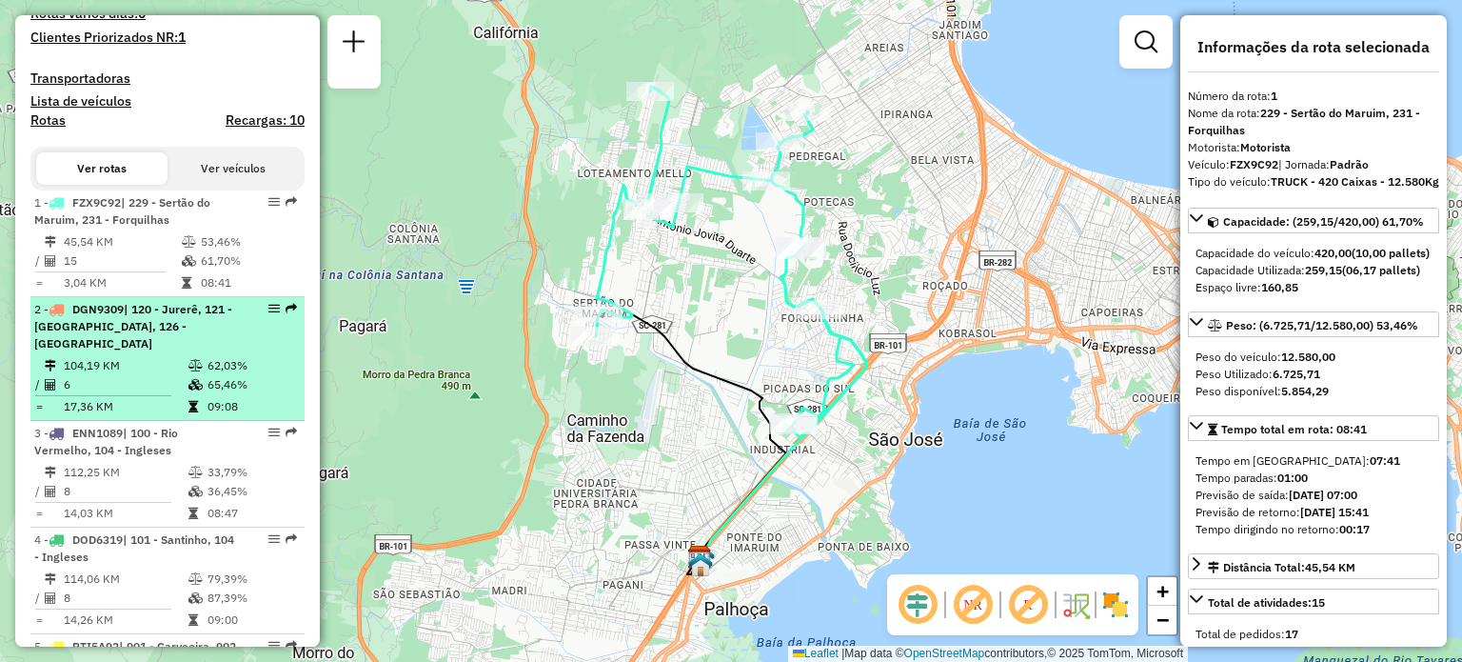
click at [118, 352] on div "2 - DGN9309 | 120 - Jurerê, 121 - Canasvieiras, 126 - Cachoeira do bom jesus" at bounding box center [135, 326] width 202 height 51
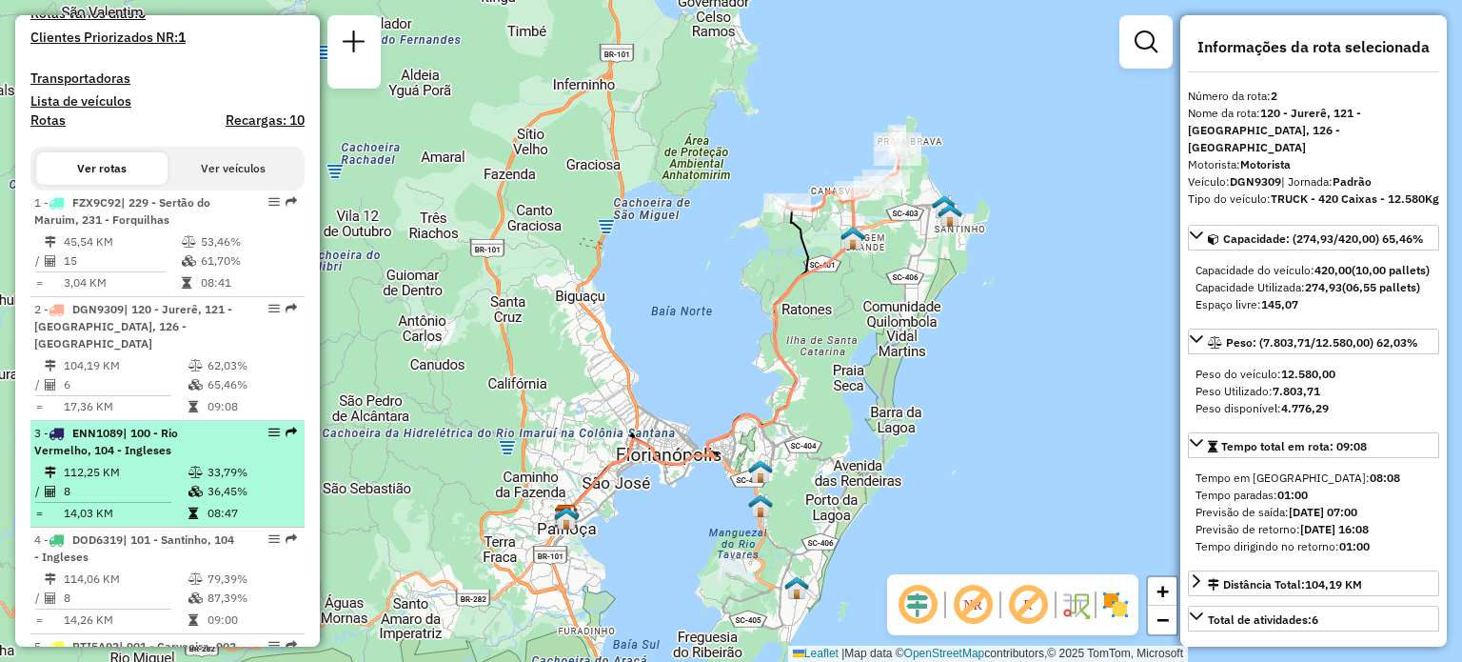
click at [126, 457] on span "| 100 - Rio Vermelho, 104 - Ingleses" at bounding box center [106, 441] width 144 height 31
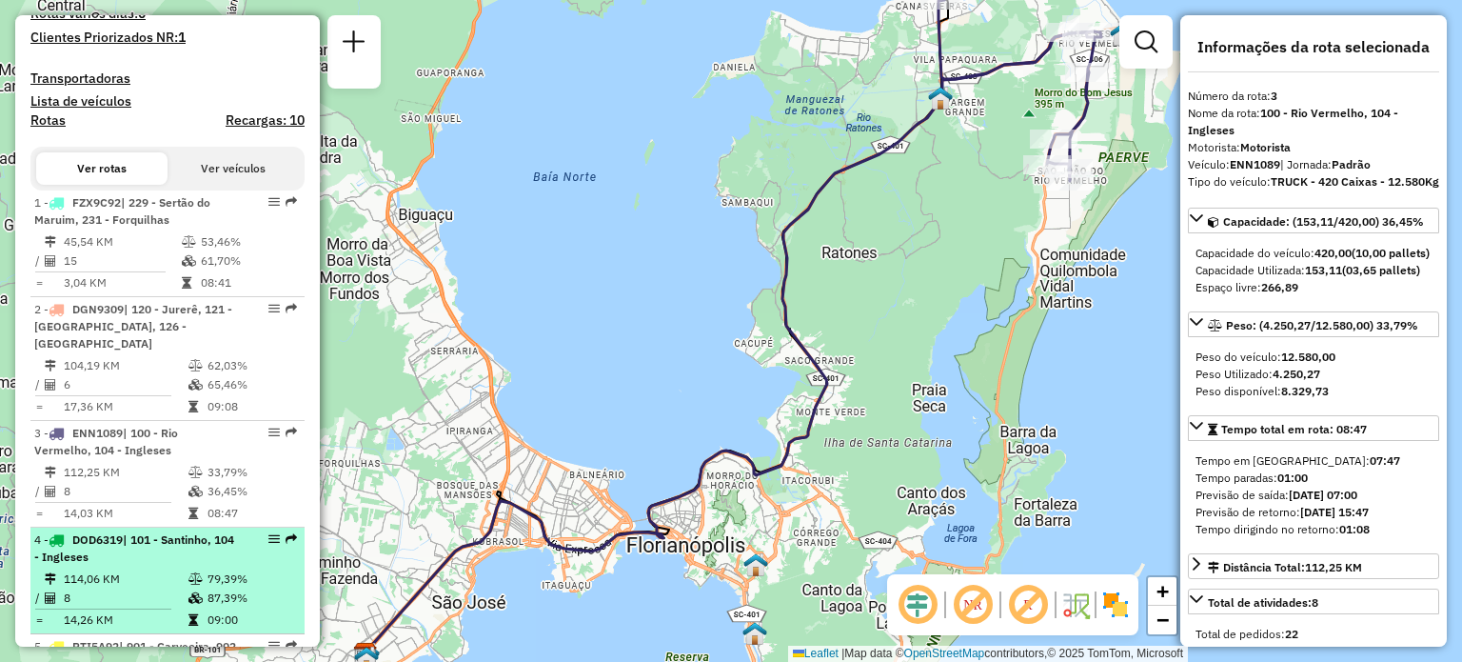
click at [110, 547] on span "DOD6319" at bounding box center [97, 539] width 50 height 14
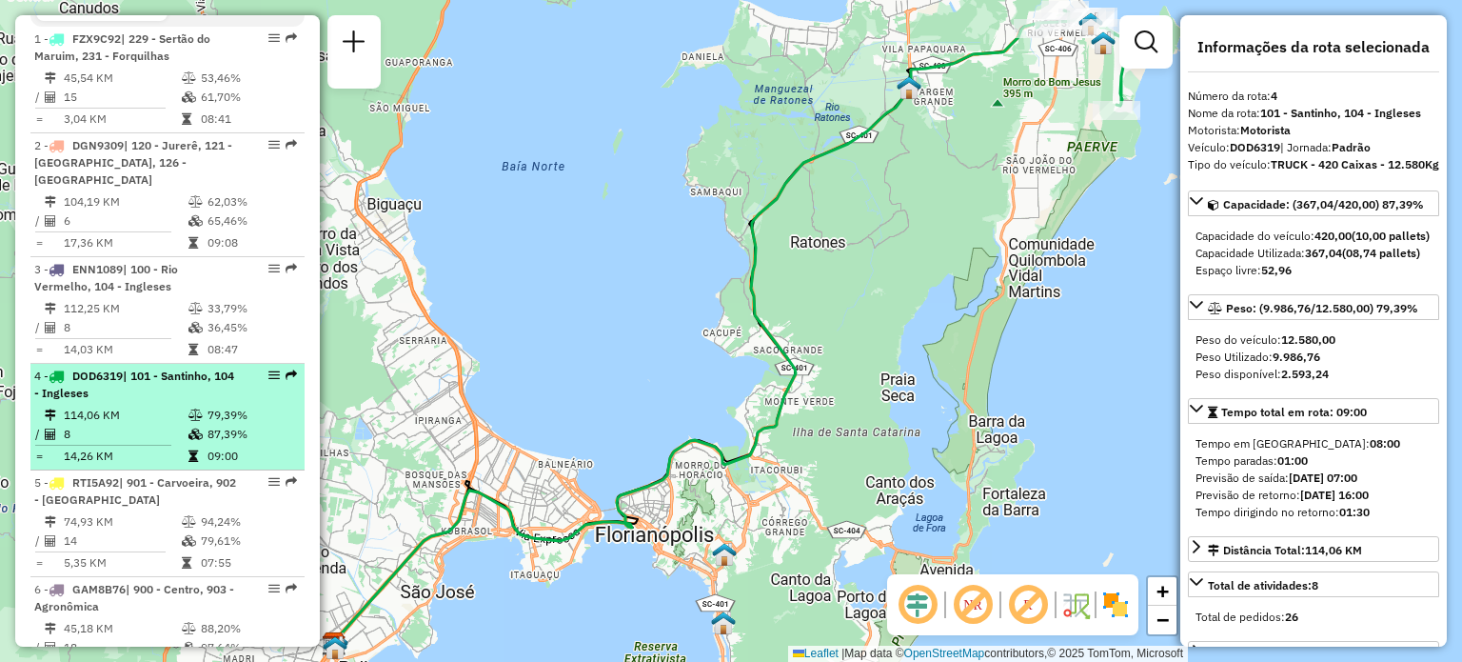
scroll to position [762, 0]
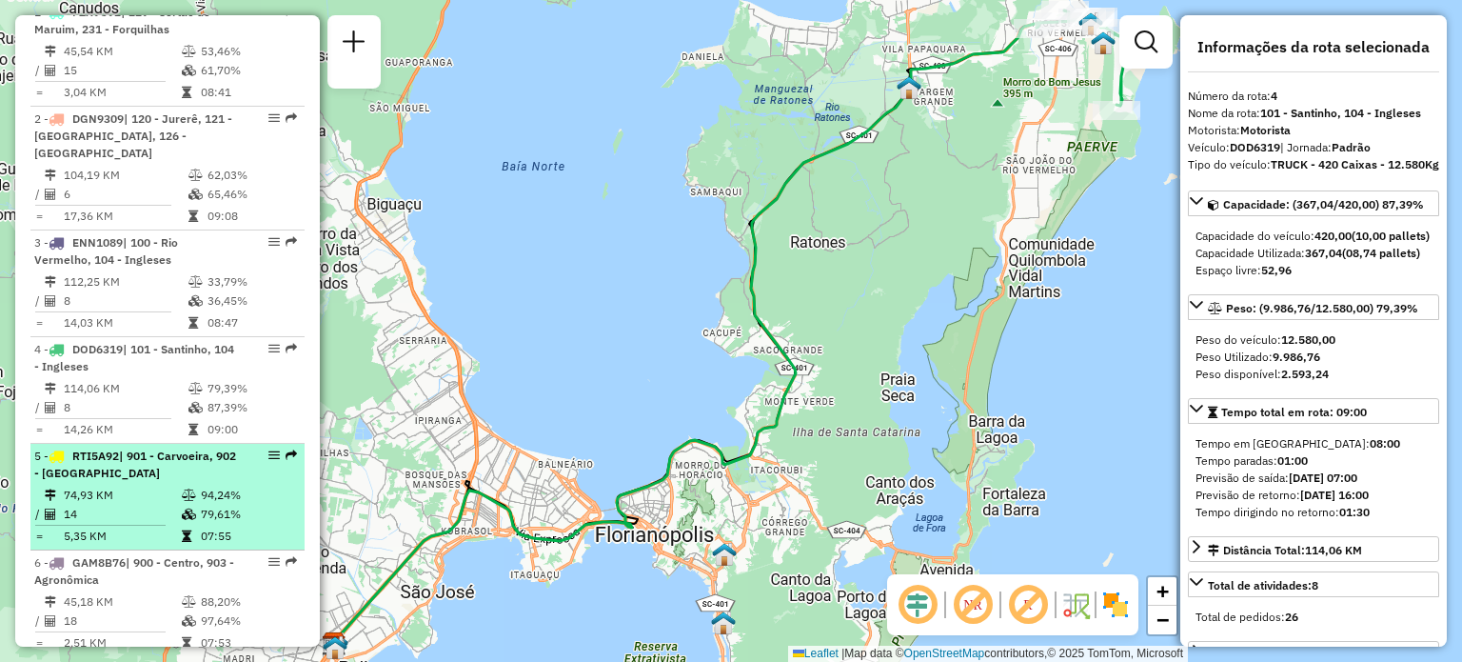
click at [129, 480] on span "| 901 - Carvoeira, 902 - Santa Mônica" at bounding box center [135, 463] width 202 height 31
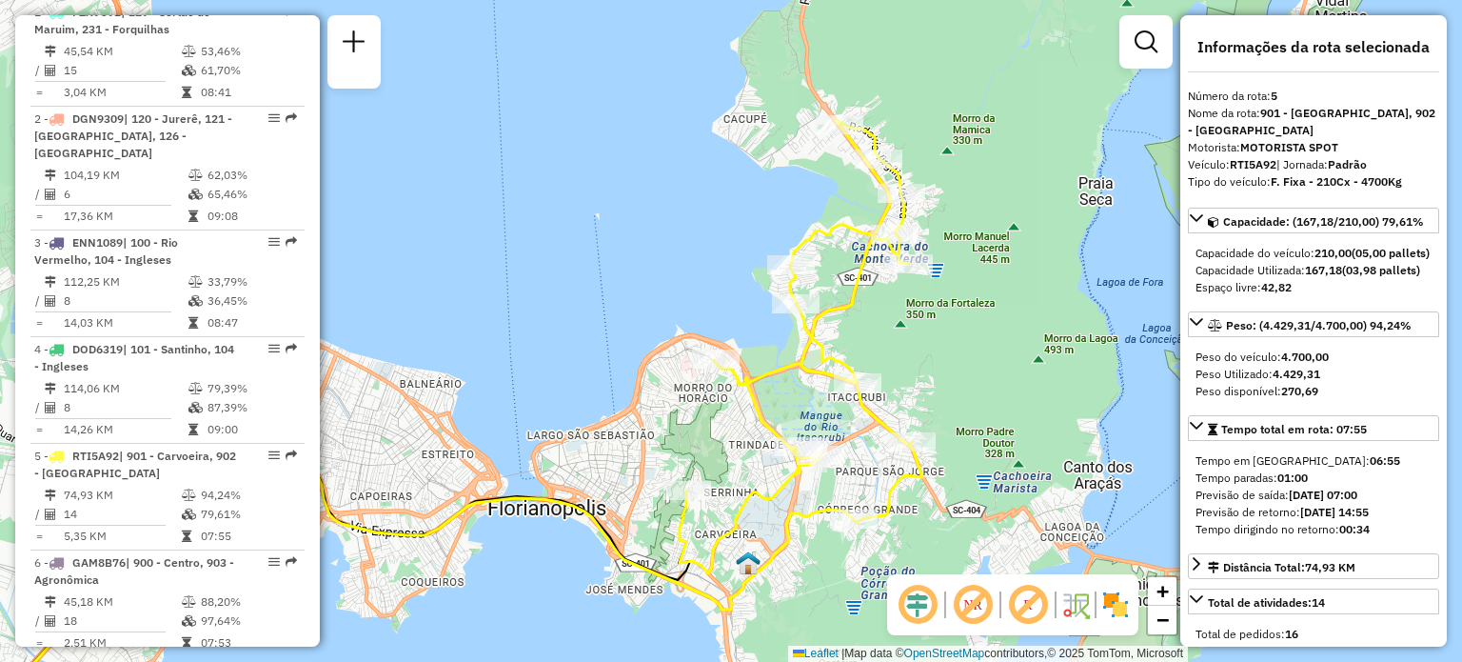
drag, startPoint x: 792, startPoint y: 239, endPoint x: 573, endPoint y: 311, distance: 230.6
click at [572, 313] on div "Janela de atendimento Grade de atendimento Capacidade Transportadoras Veículos …" at bounding box center [731, 331] width 1462 height 662
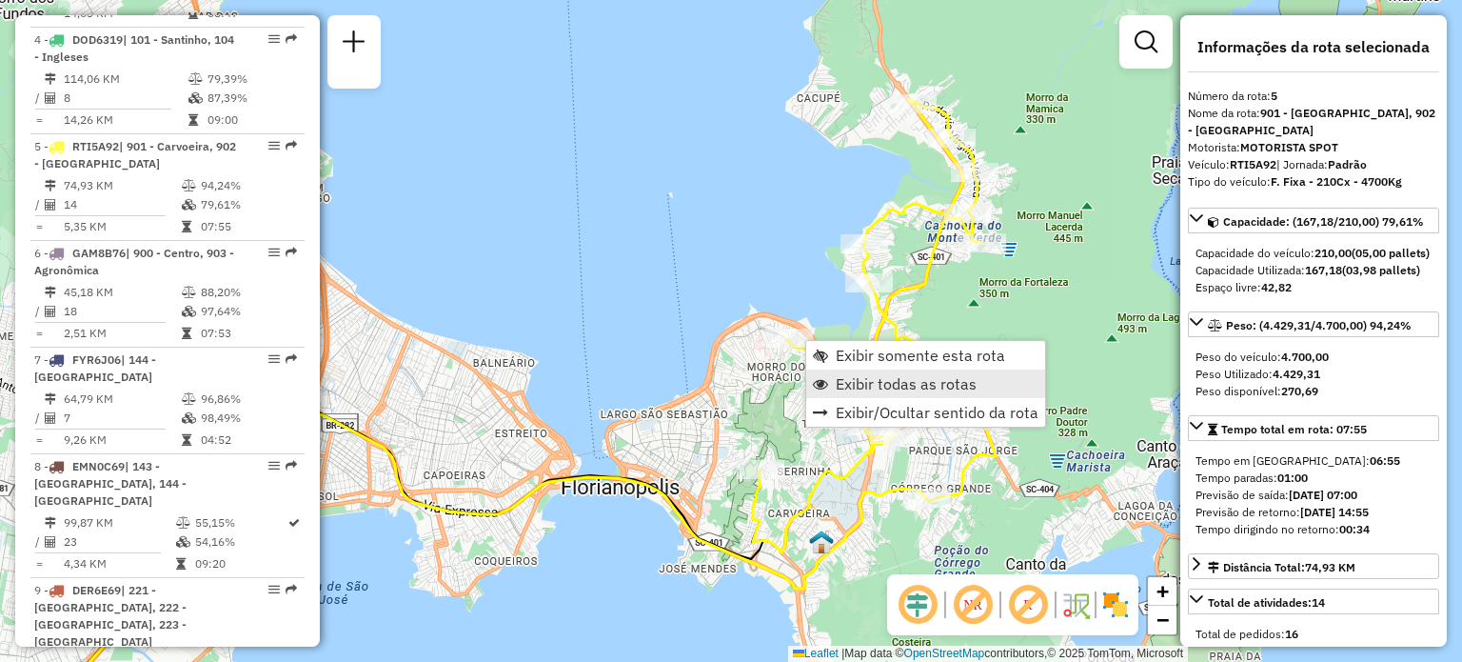
scroll to position [1206, 0]
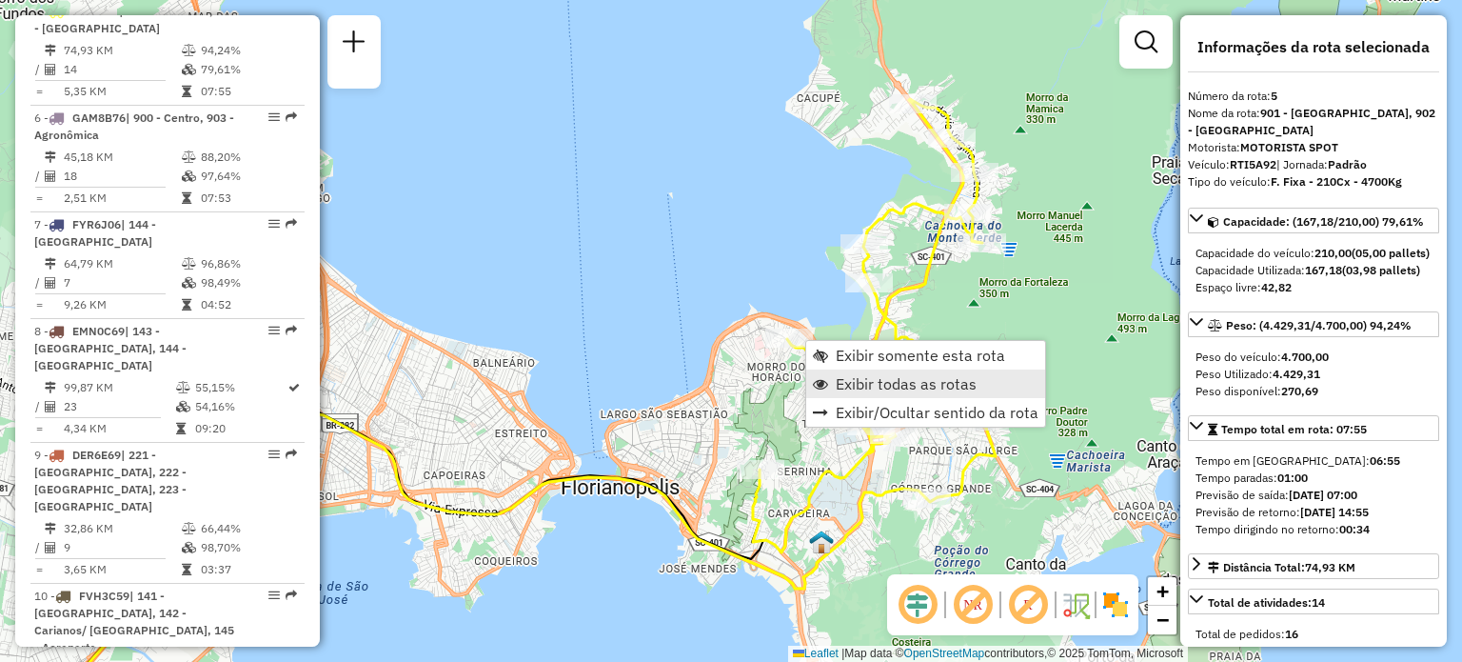
click at [872, 378] on span "Exibir todas as rotas" at bounding box center [906, 383] width 141 height 15
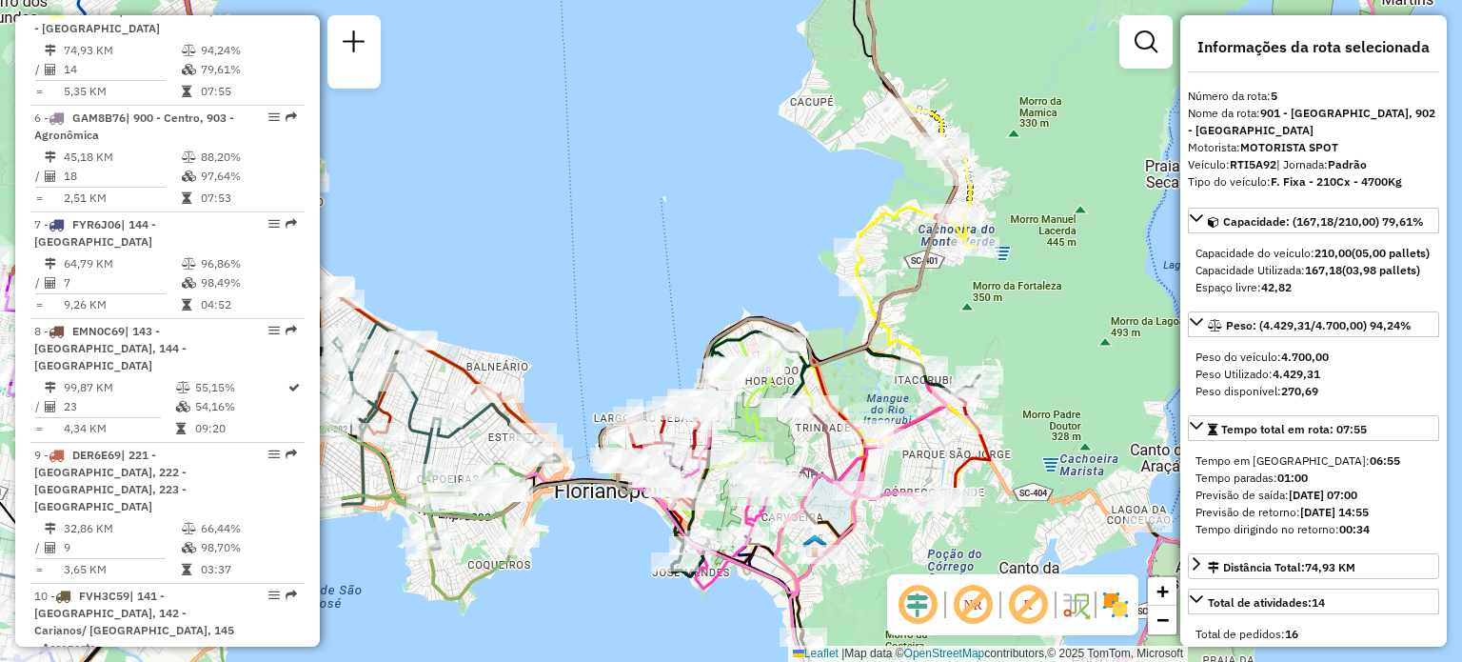
drag, startPoint x: 760, startPoint y: 231, endPoint x: 301, endPoint y: 650, distance: 621.4
click at [304, 650] on div "Janela de atendimento Grade de atendimento Capacidade Transportadoras Veículos …" at bounding box center [731, 331] width 1462 height 662
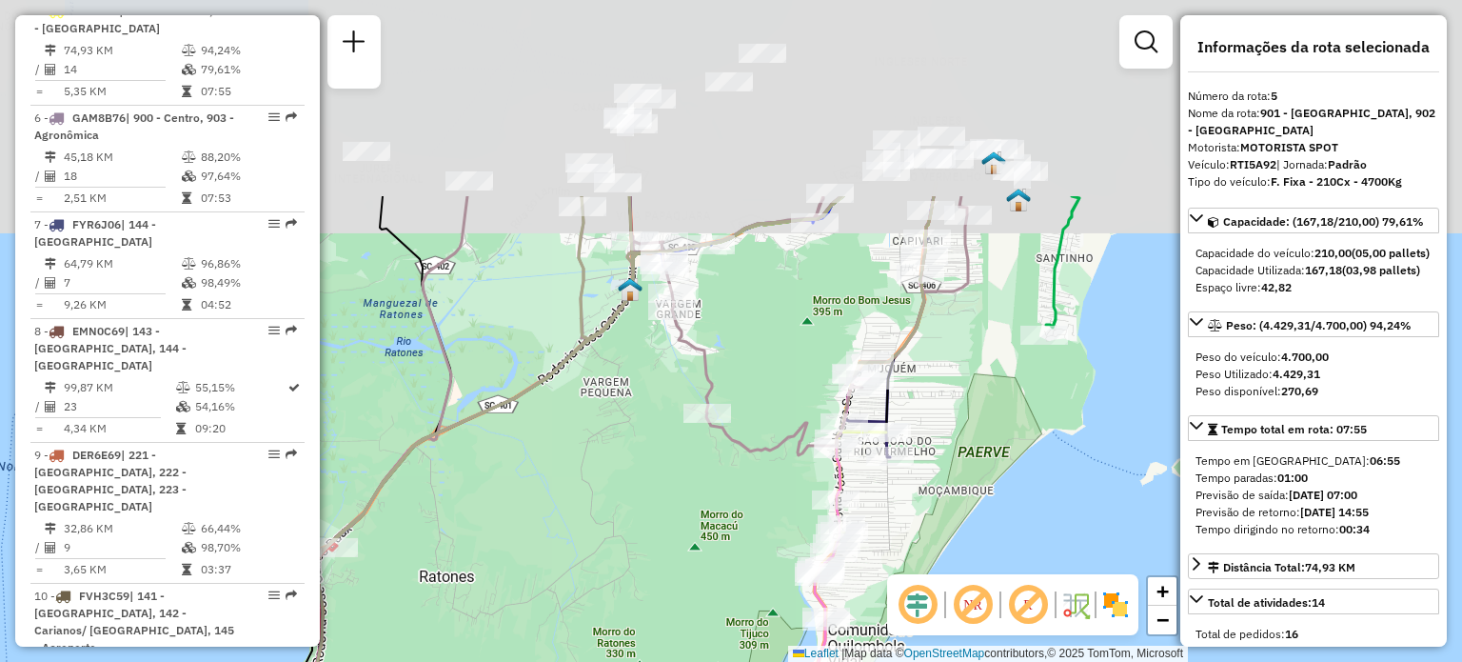
drag, startPoint x: 839, startPoint y: 201, endPoint x: 711, endPoint y: 395, distance: 232.4
click at [700, 498] on div "Janela de atendimento Grade de atendimento Capacidade Transportadoras Veículos …" at bounding box center [731, 331] width 1462 height 662
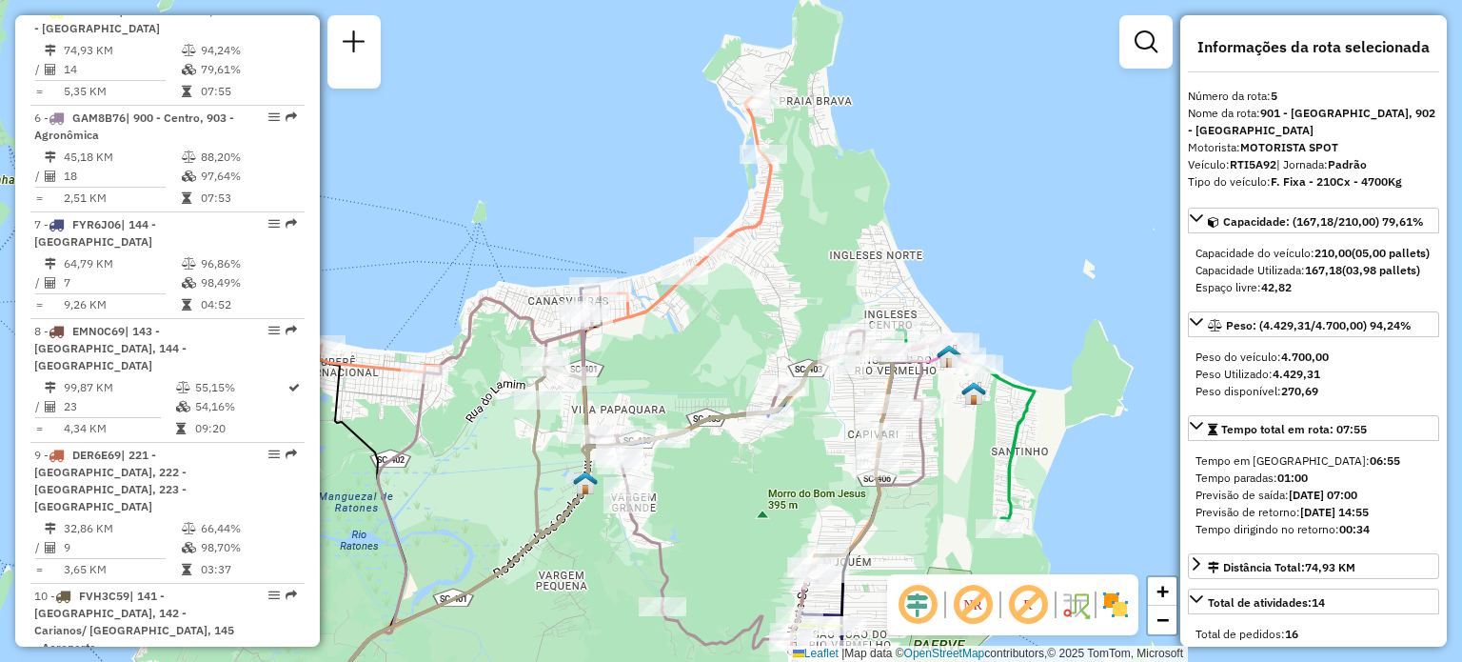
drag, startPoint x: 811, startPoint y: 166, endPoint x: 819, endPoint y: 315, distance: 149.7
click at [819, 315] on div "Janela de atendimento Grade de atendimento Capacidade Transportadoras Veículos …" at bounding box center [731, 331] width 1462 height 662
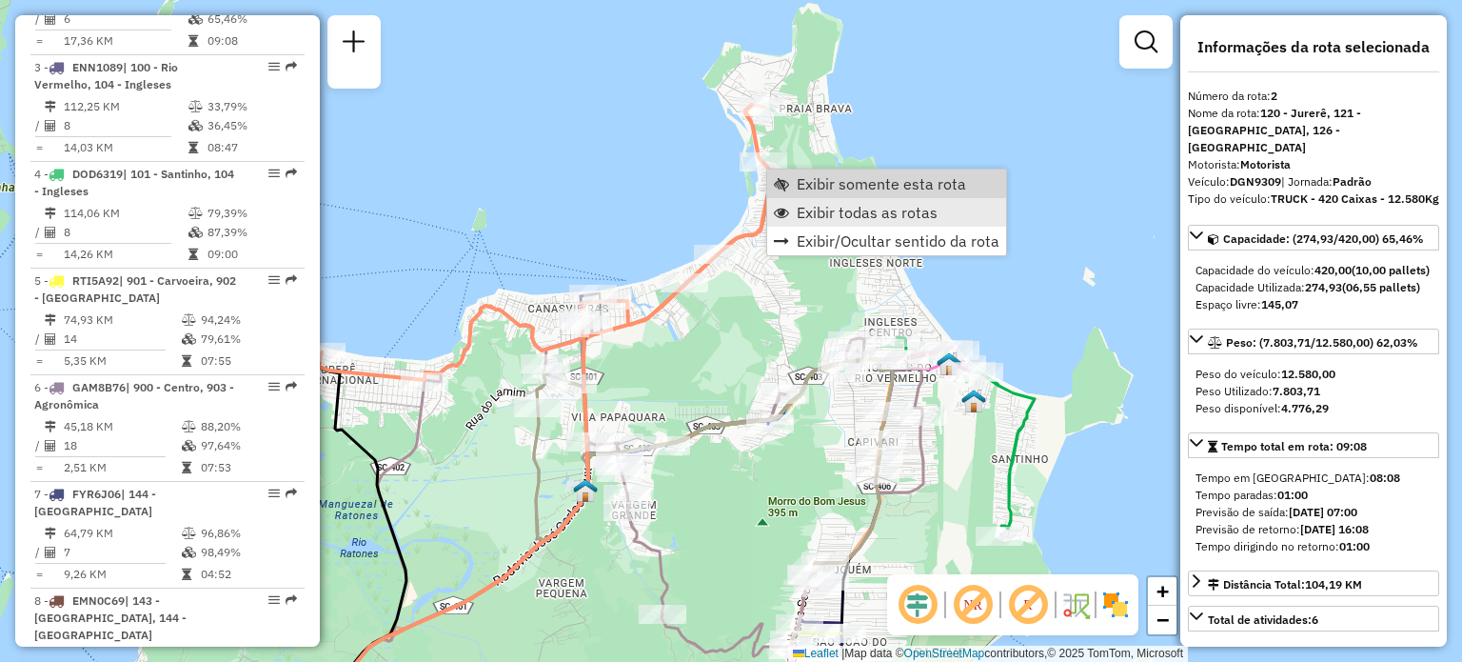
scroll to position [868, 0]
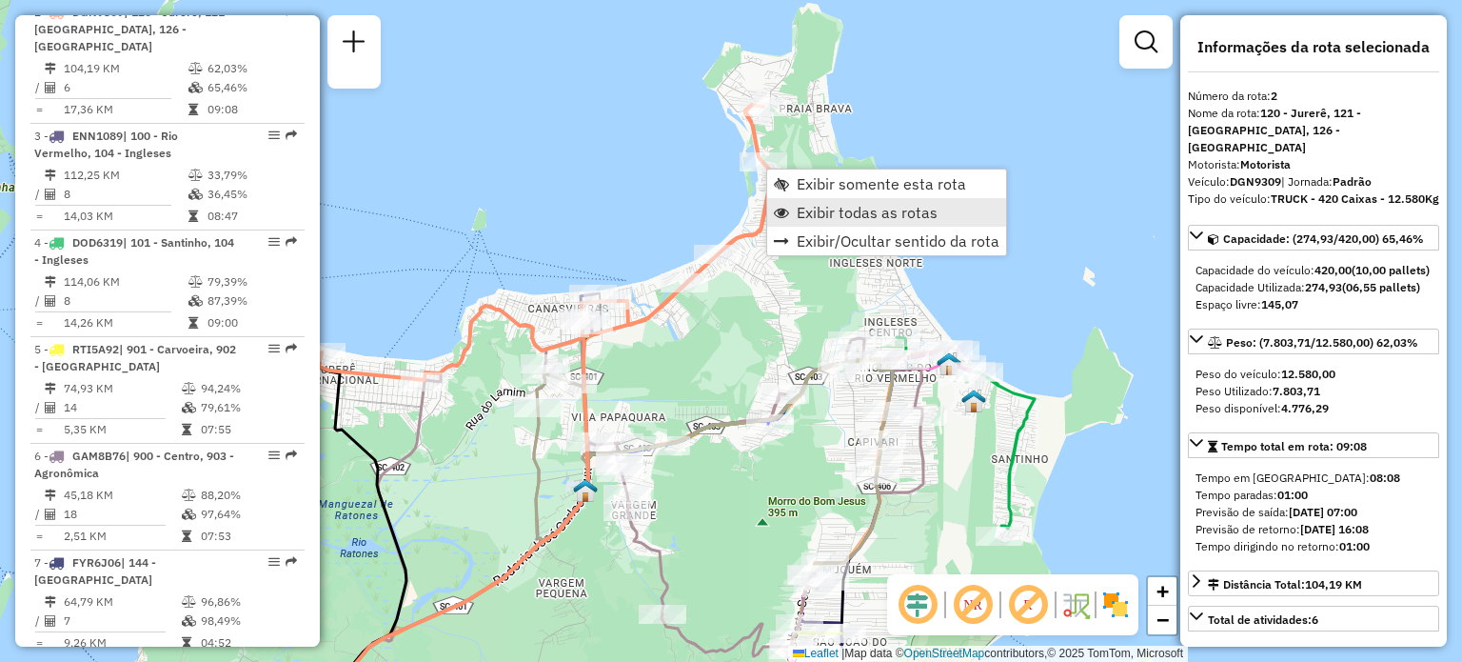
click at [809, 220] on span "Exibir todas as rotas" at bounding box center [867, 212] width 141 height 15
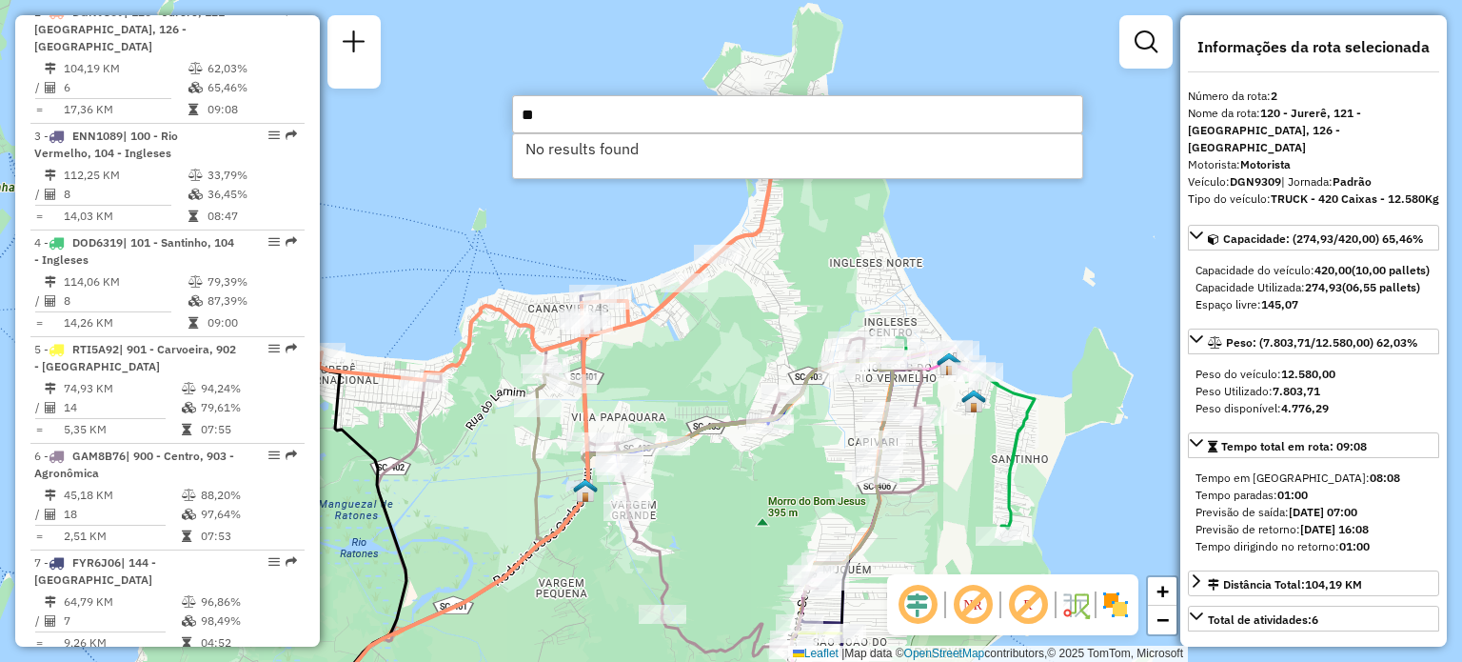
type input "*"
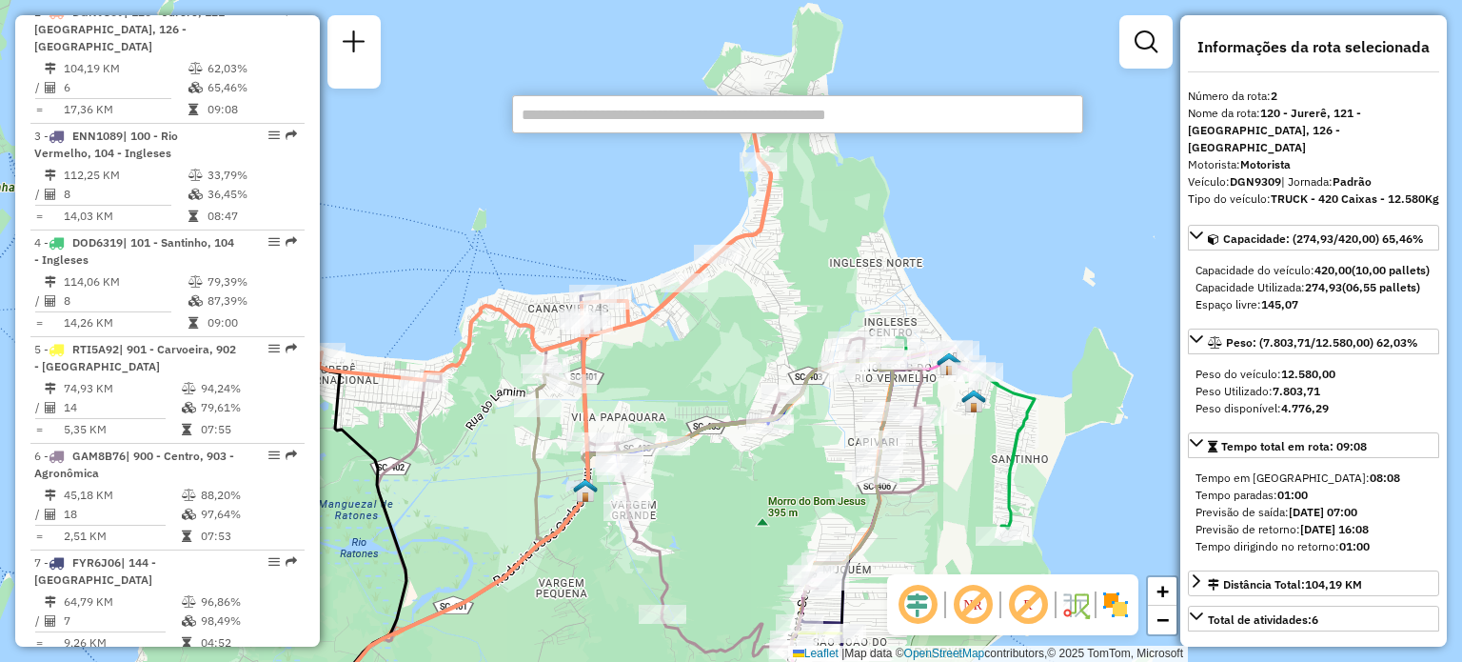
scroll to position [1222, 0]
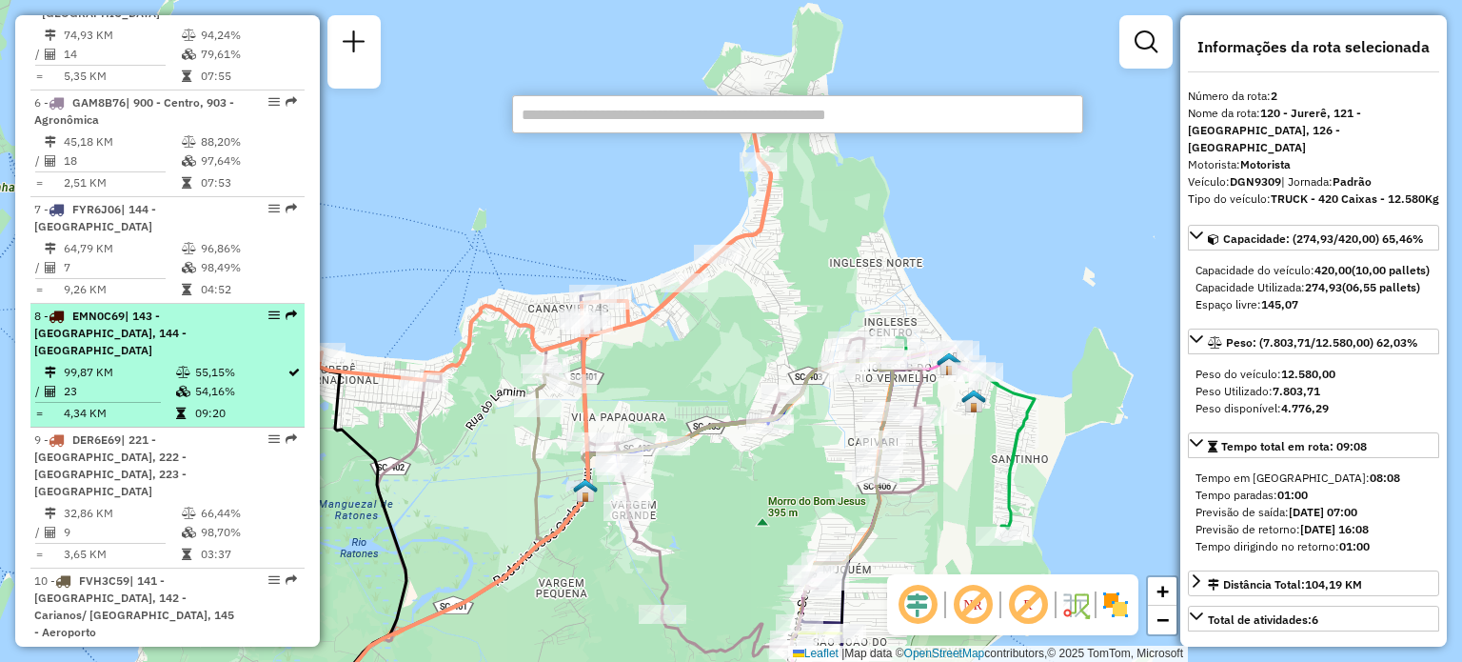
click at [170, 345] on div "8 - EMN0C69 | 143 - Matadeiro, 144 - Ribeirão da Ilha" at bounding box center [135, 333] width 202 height 51
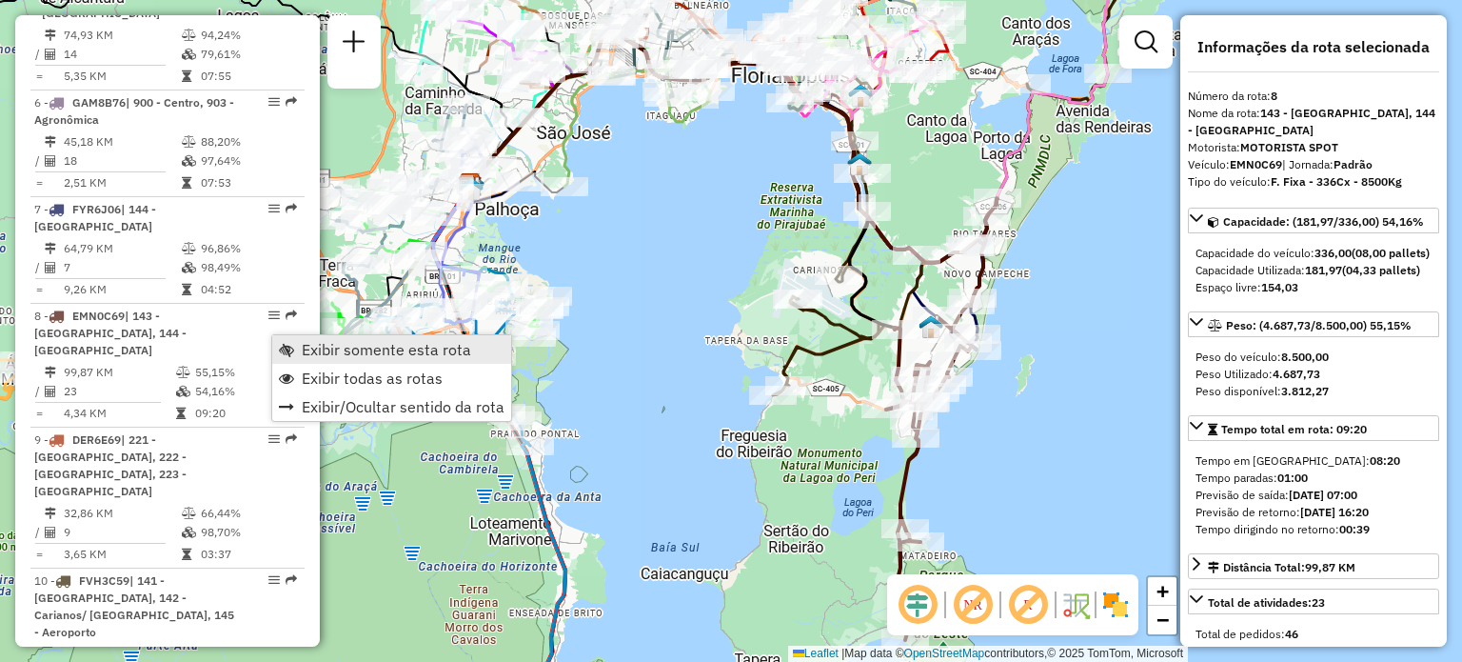
click at [328, 348] on span "Exibir somente esta rota" at bounding box center [386, 349] width 169 height 15
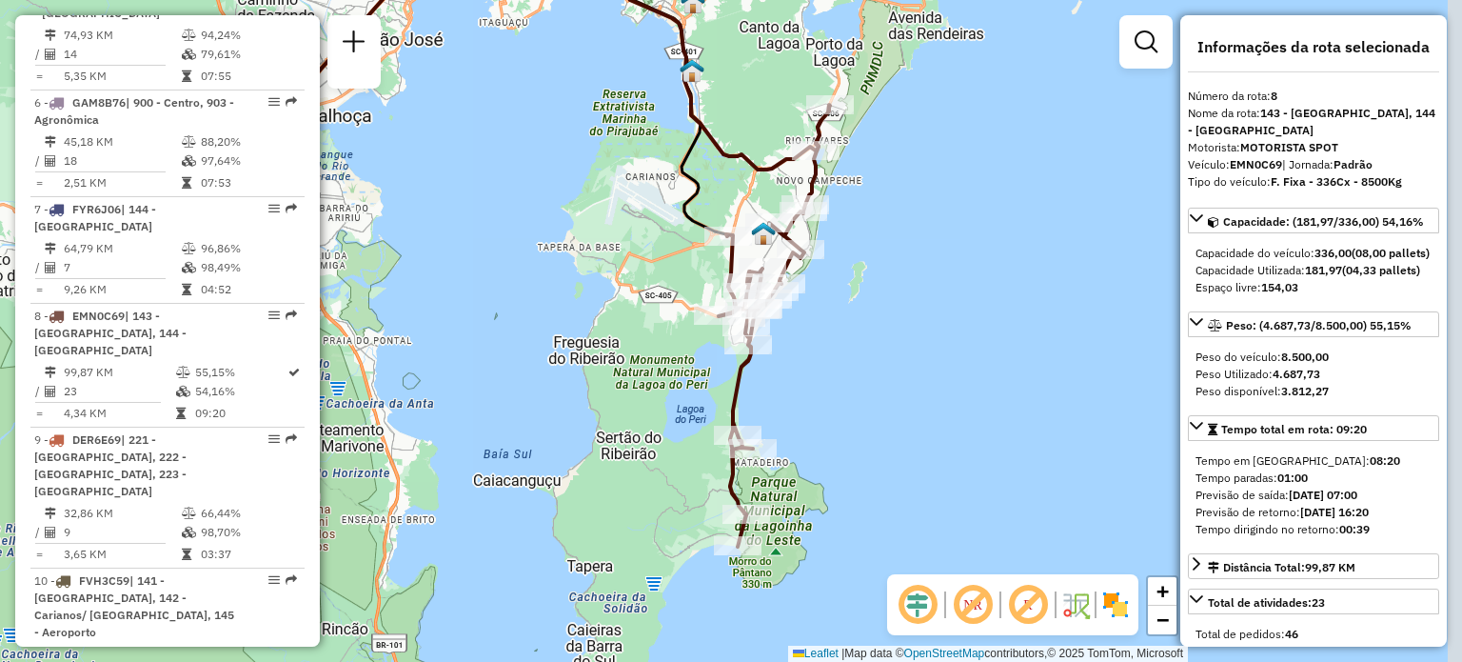
drag, startPoint x: 1079, startPoint y: 357, endPoint x: 912, endPoint y: 266, distance: 190.0
click at [912, 266] on div "Janela de atendimento Grade de atendimento Capacidade Transportadoras Veículos …" at bounding box center [731, 331] width 1462 height 662
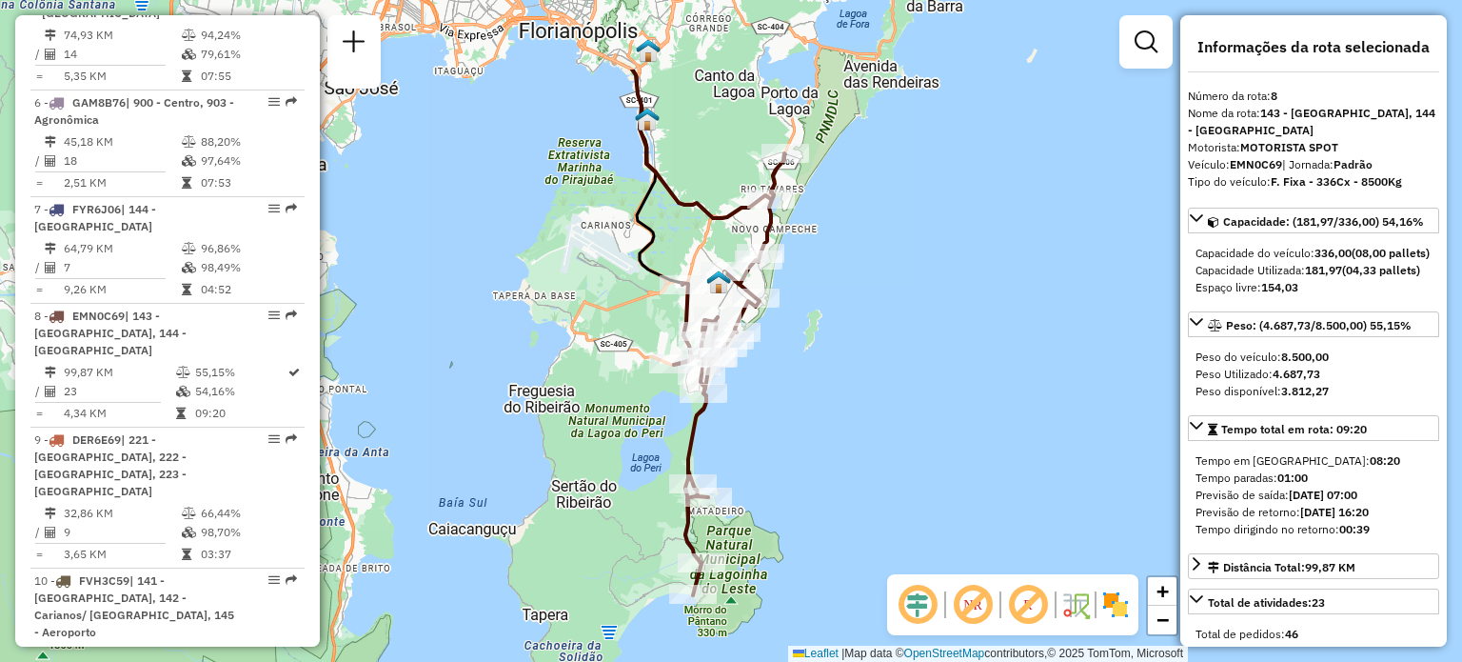
drag, startPoint x: 874, startPoint y: 297, endPoint x: 858, endPoint y: 318, distance: 26.5
click at [854, 336] on div "Janela de atendimento Grade de atendimento Capacidade Transportadoras Veículos …" at bounding box center [731, 331] width 1462 height 662
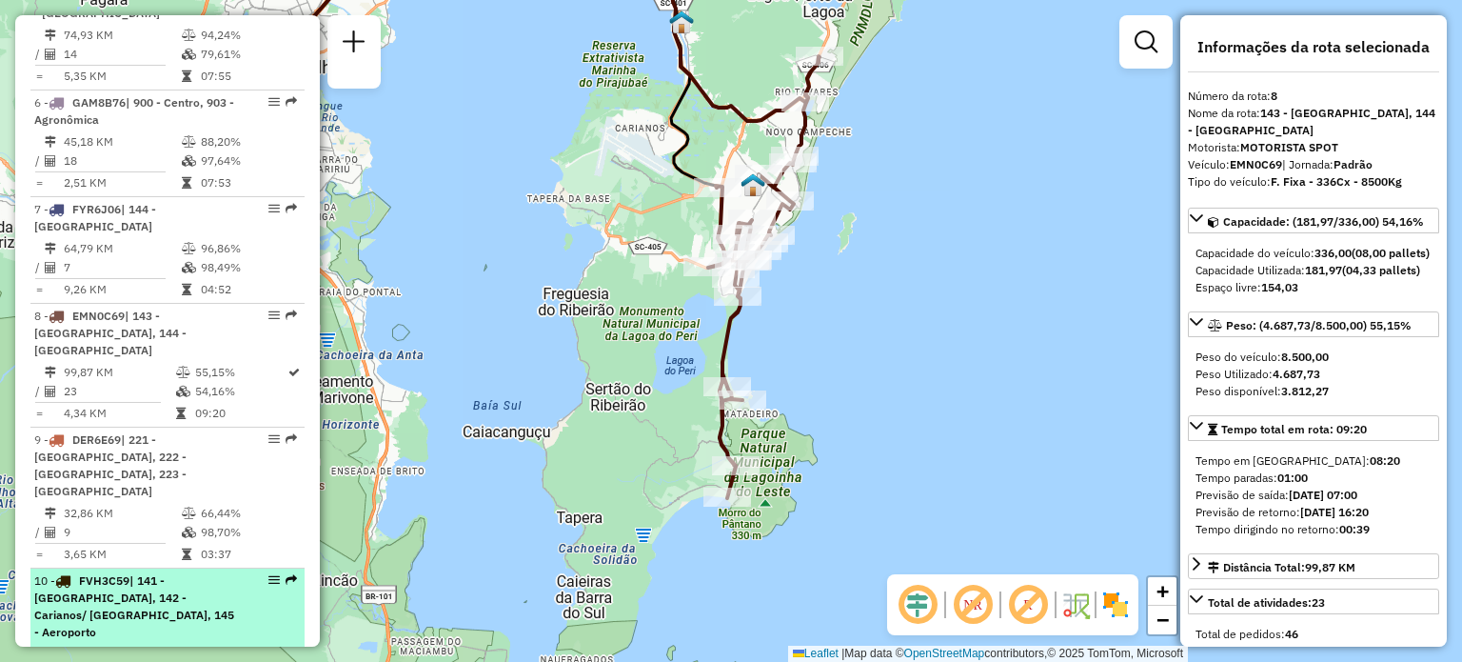
click at [169, 573] on span "| 141 - Ribeirão da Ilha, 142 - Carianos/ Campeche, 145 - Aeroporto" at bounding box center [134, 606] width 200 height 66
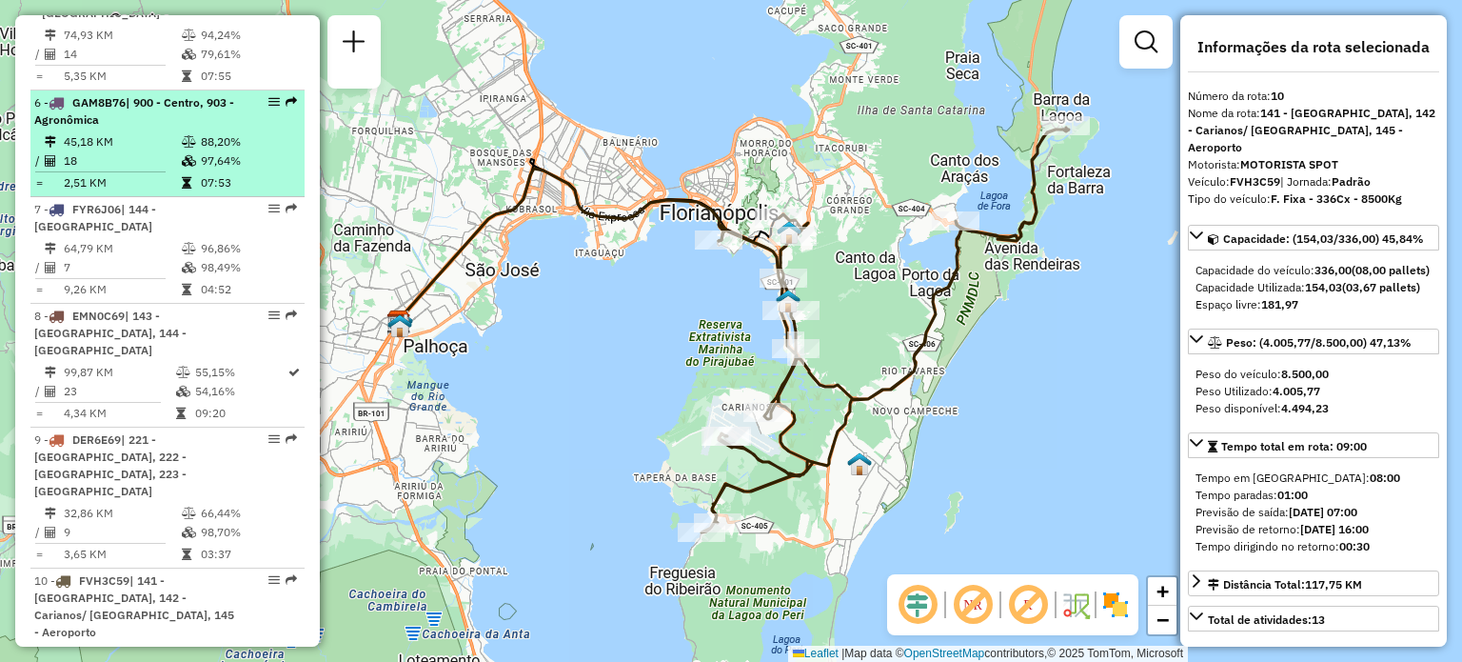
click at [204, 120] on span "| 900 - Centro, 903 - Agronômica" at bounding box center [134, 110] width 200 height 31
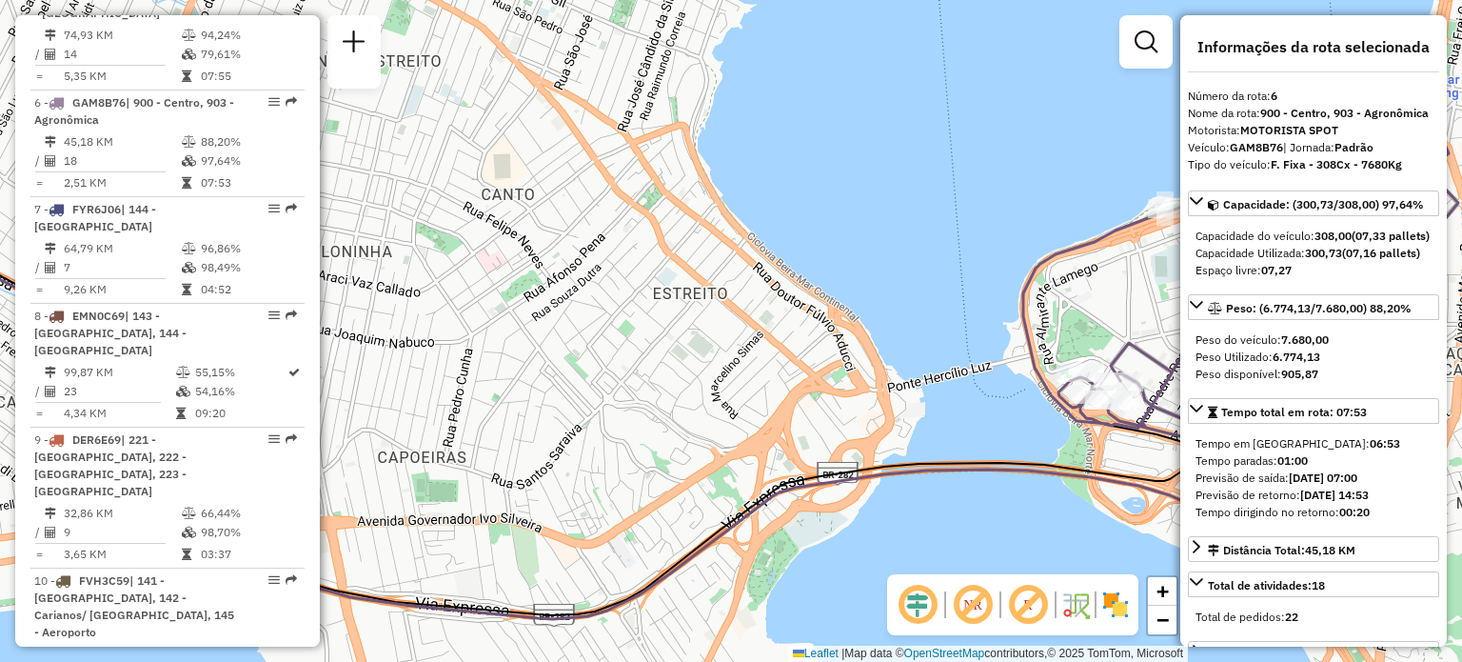
drag, startPoint x: 1009, startPoint y: 273, endPoint x: 565, endPoint y: 216, distance: 448.3
click at [565, 216] on div "Janela de atendimento Grade de atendimento Capacidade Transportadoras Veículos …" at bounding box center [731, 331] width 1462 height 662
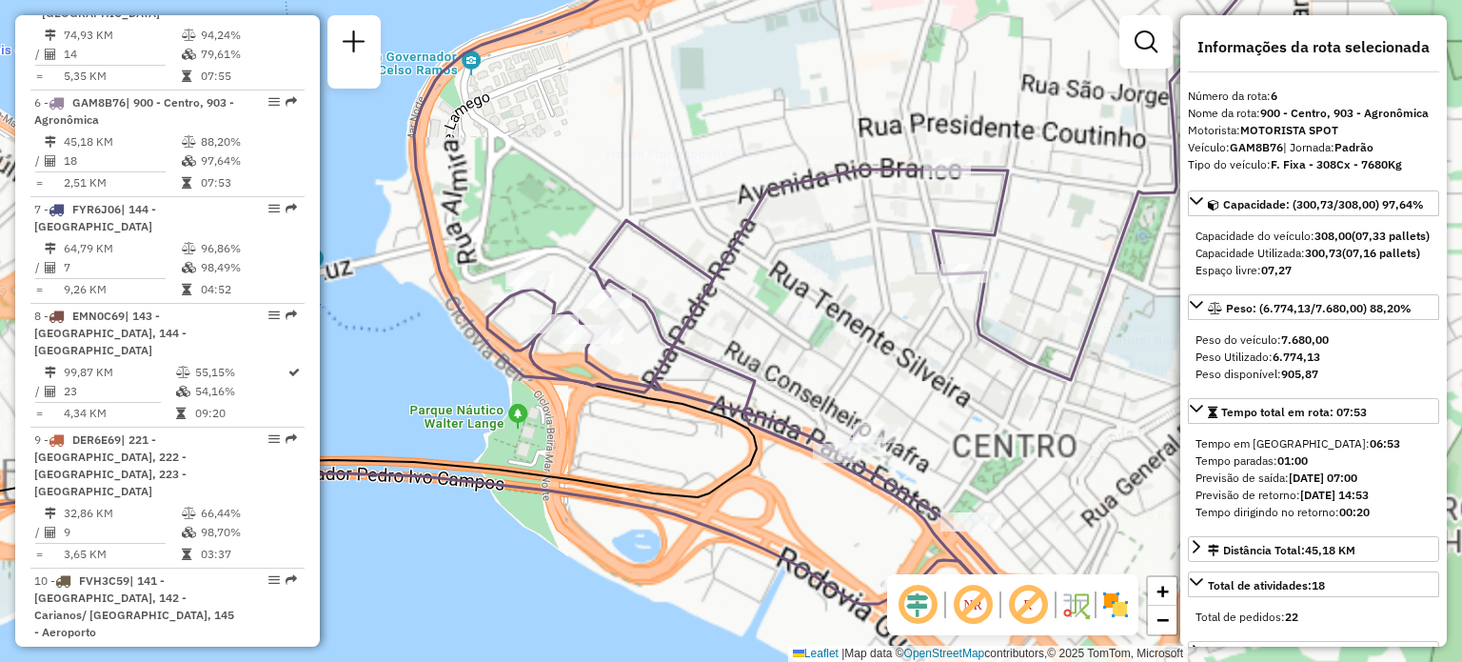
drag, startPoint x: 708, startPoint y: 330, endPoint x: 691, endPoint y: 285, distance: 48.8
click at [699, 286] on icon at bounding box center [850, 244] width 873 height 710
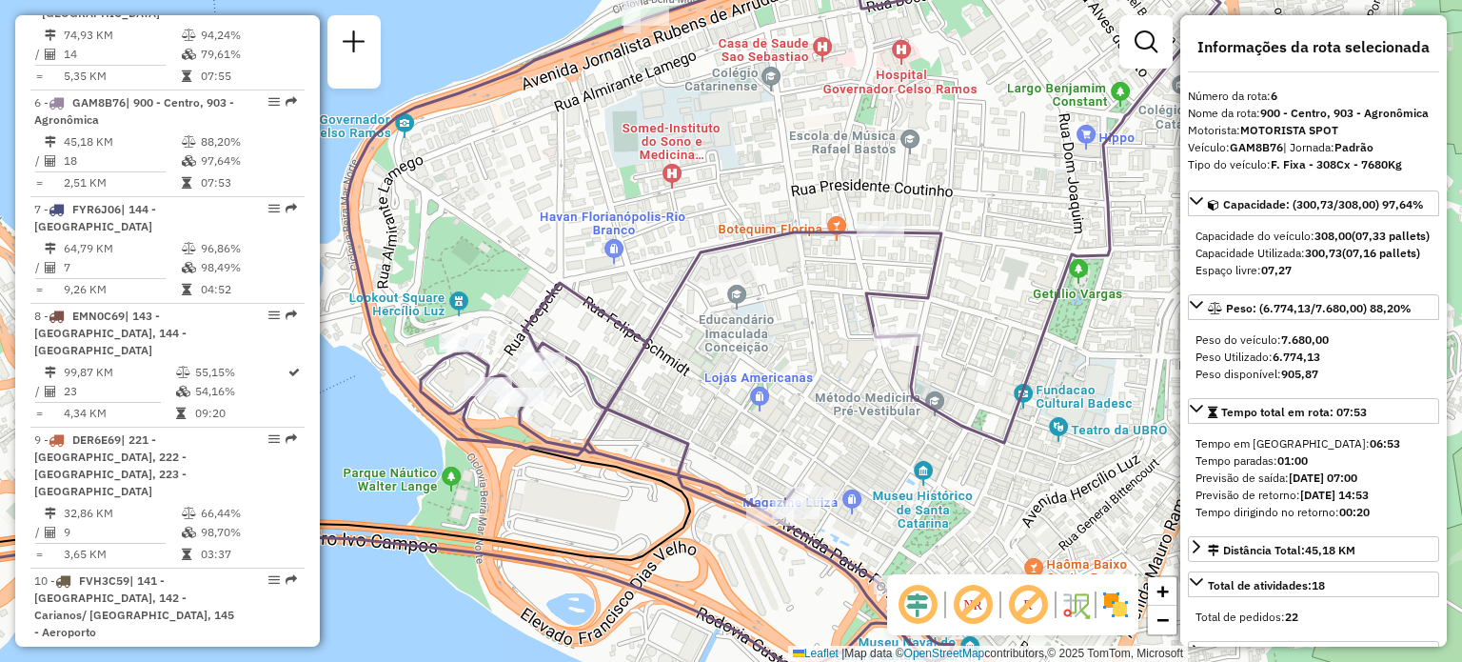
drag, startPoint x: 767, startPoint y: 315, endPoint x: 670, endPoint y: 410, distance: 136.0
click at [670, 410] on div "Janela de atendimento Grade de atendimento Capacidade Transportadoras Veículos …" at bounding box center [731, 331] width 1462 height 662
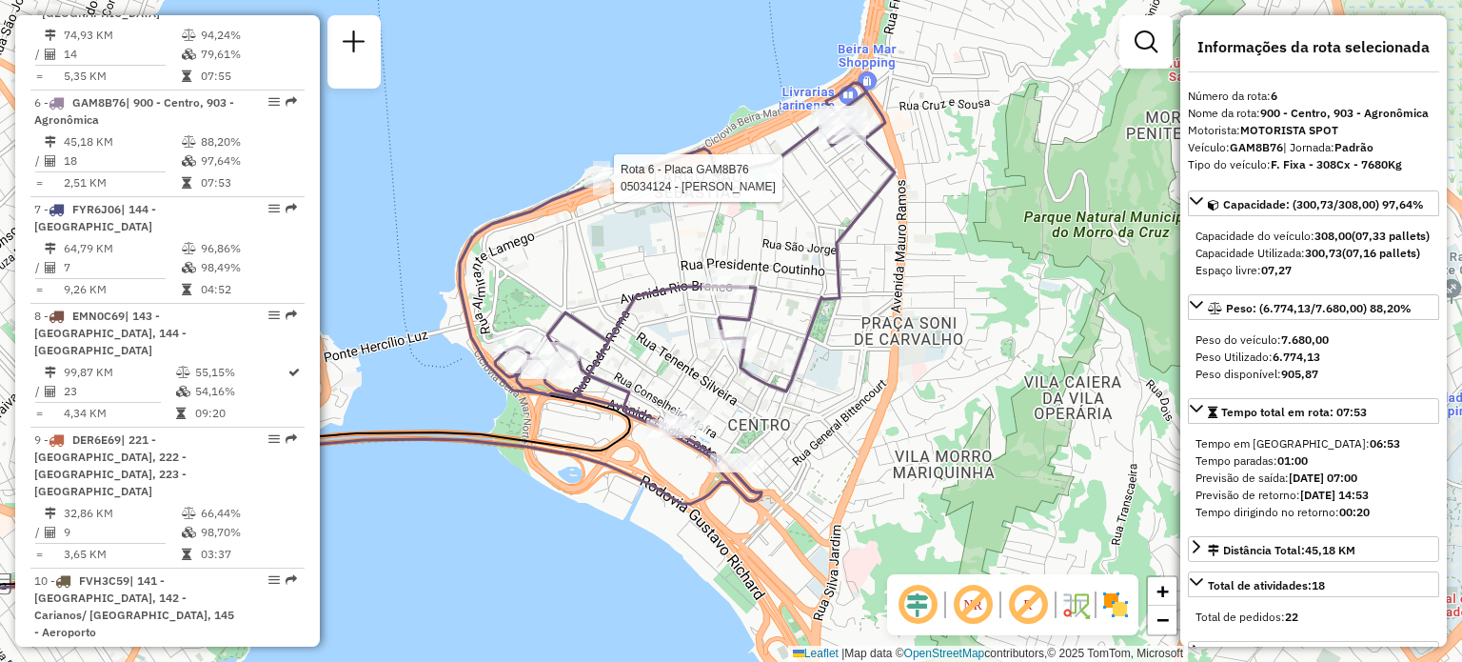
scroll to position [459, 0]
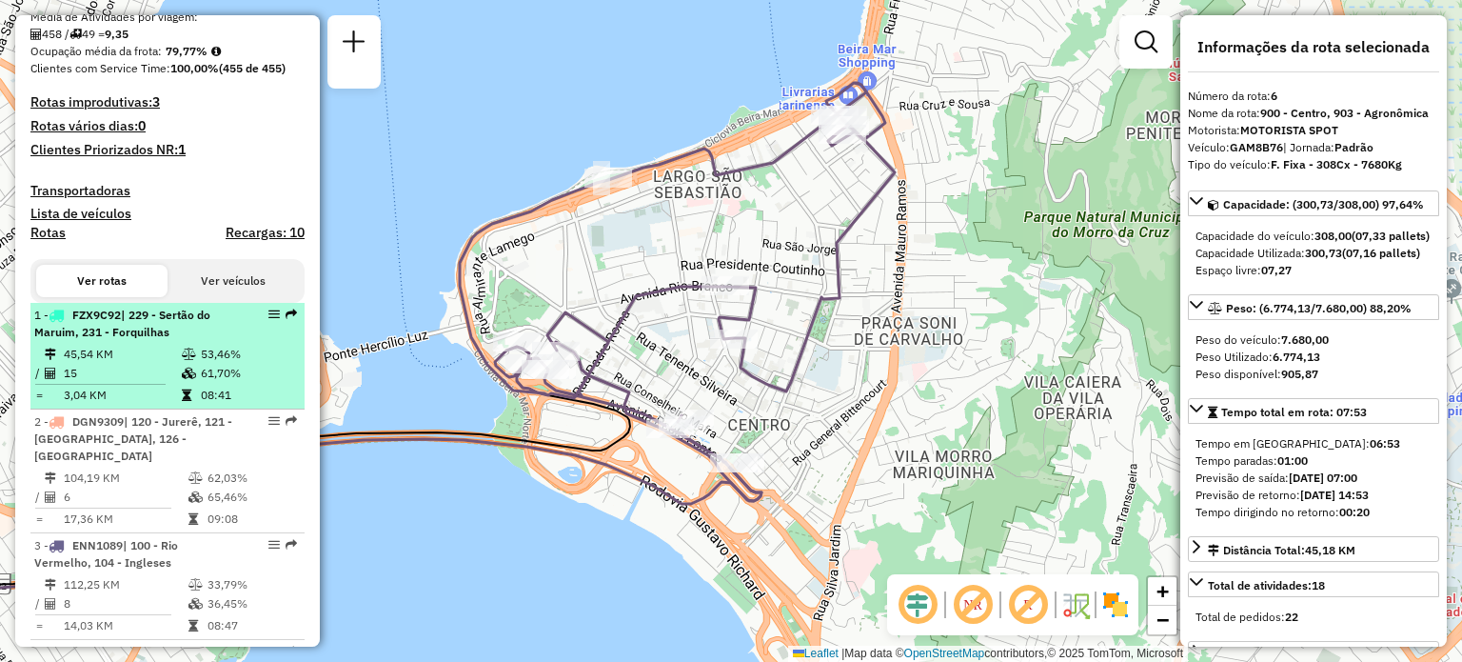
click at [175, 341] on div "1 - FZX9C92 | 229 - Sertão do Maruim, 231 - Forquilhas" at bounding box center [135, 324] width 202 height 34
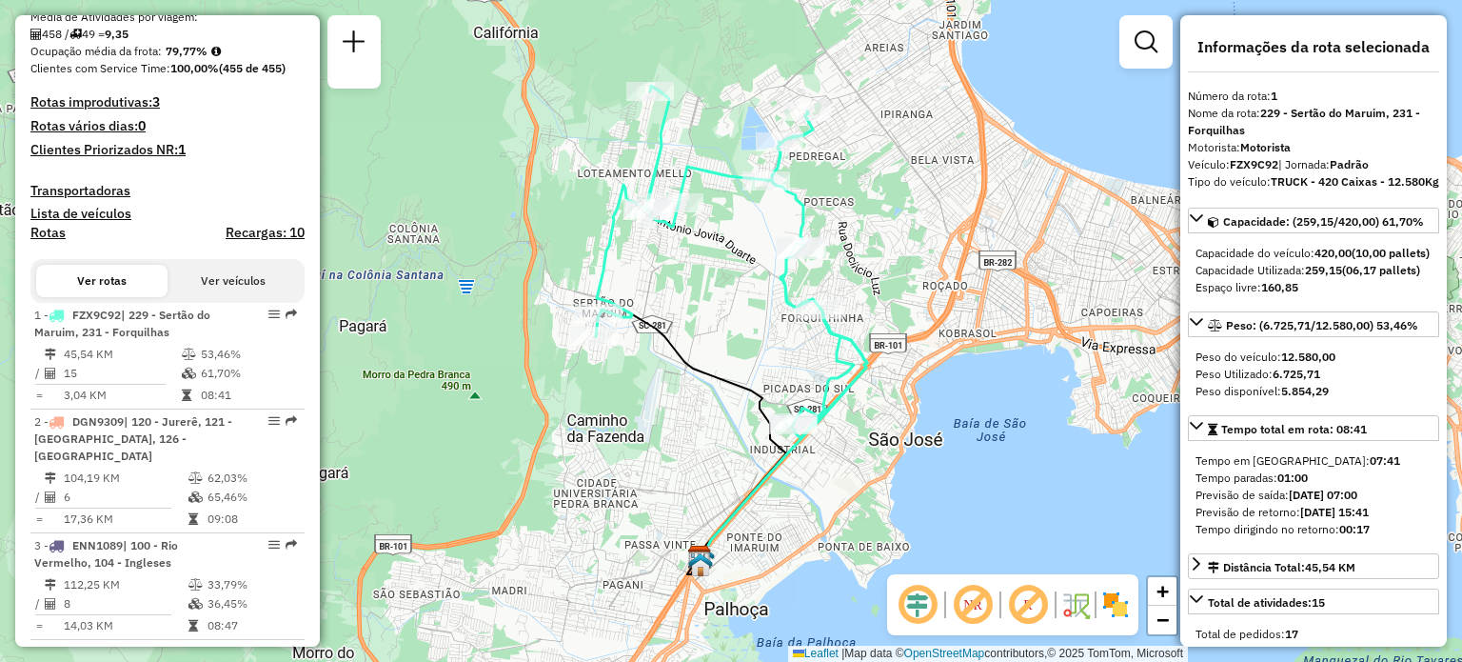
scroll to position [2018, 0]
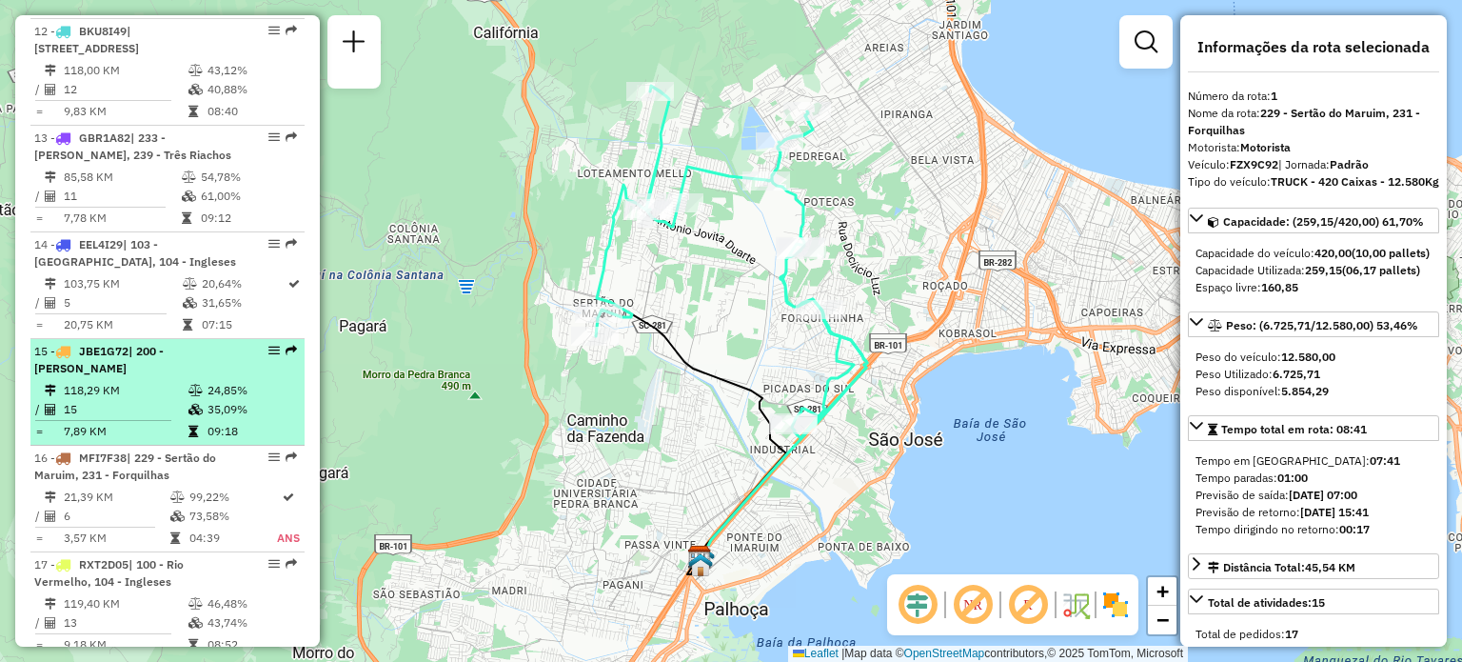
click at [146, 381] on td "118,29 KM" at bounding box center [125, 390] width 125 height 19
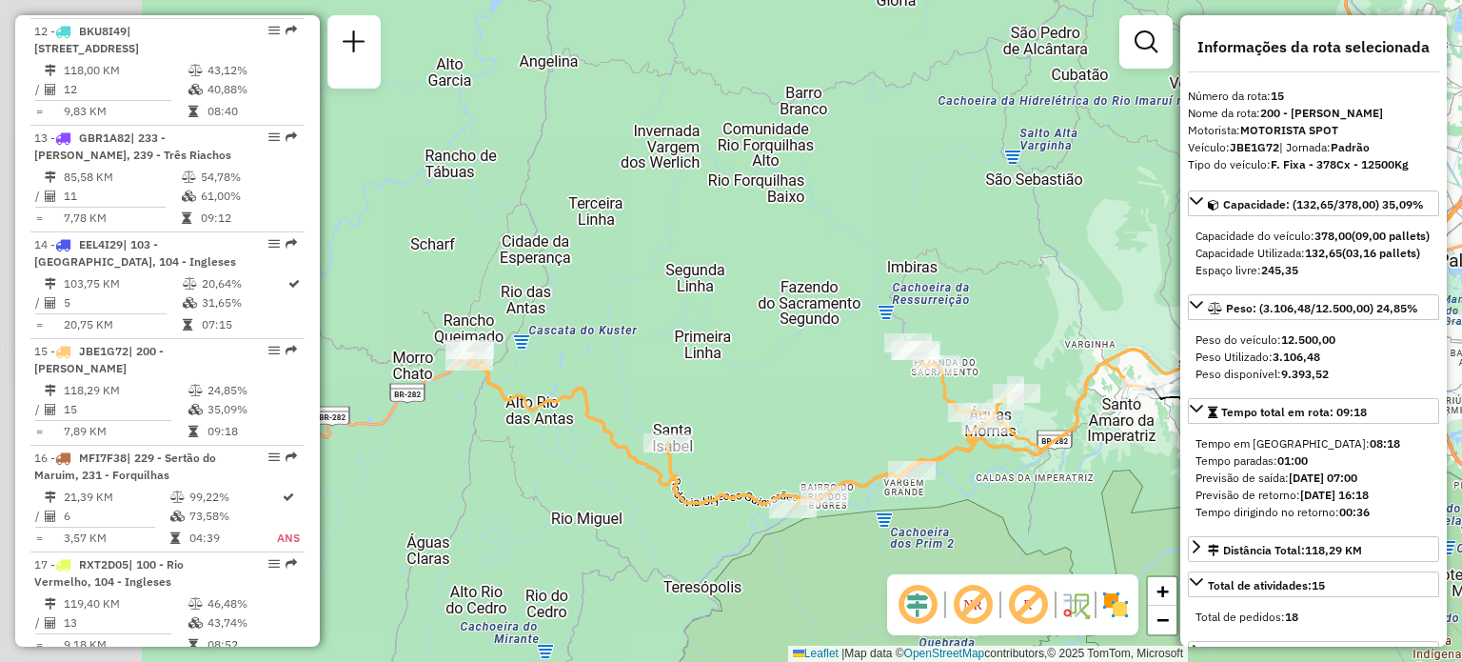
drag, startPoint x: 649, startPoint y: 175, endPoint x: 911, endPoint y: 212, distance: 264.4
click at [926, 205] on div "Janela de atendimento Grade de atendimento Capacidade Transportadoras Veículos …" at bounding box center [731, 331] width 1462 height 662
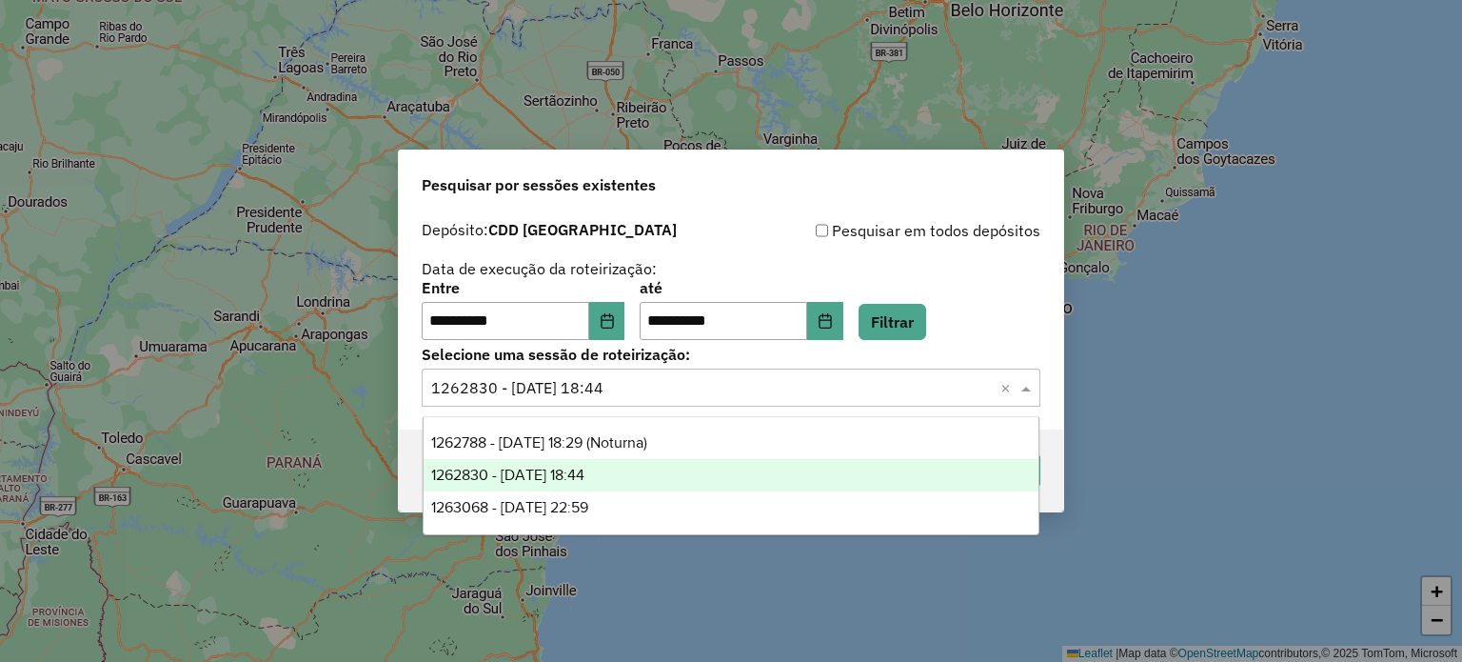
click at [597, 401] on div "Selecione uma sessão × 1262830 - [DATE] 18:44 ×" at bounding box center [731, 387] width 619 height 38
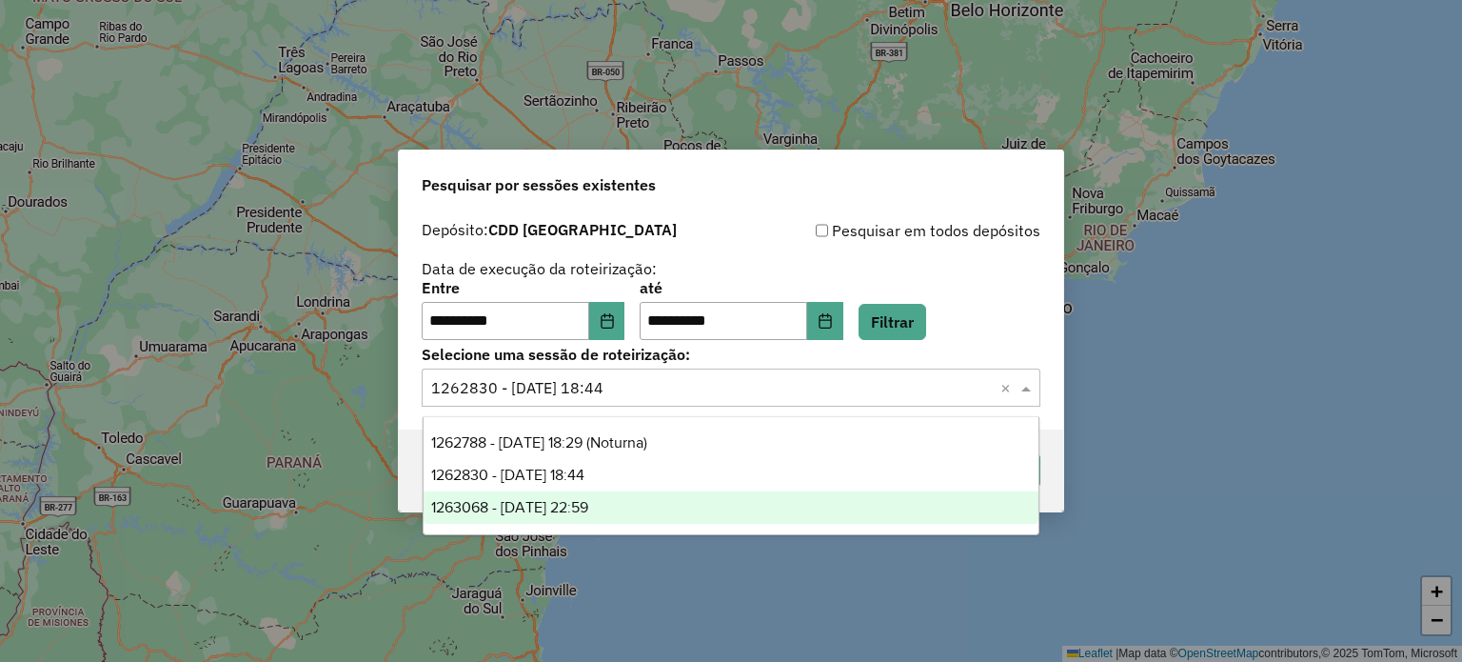
click at [632, 513] on div "1263068 - [DATE] 22:59" at bounding box center [732, 507] width 616 height 32
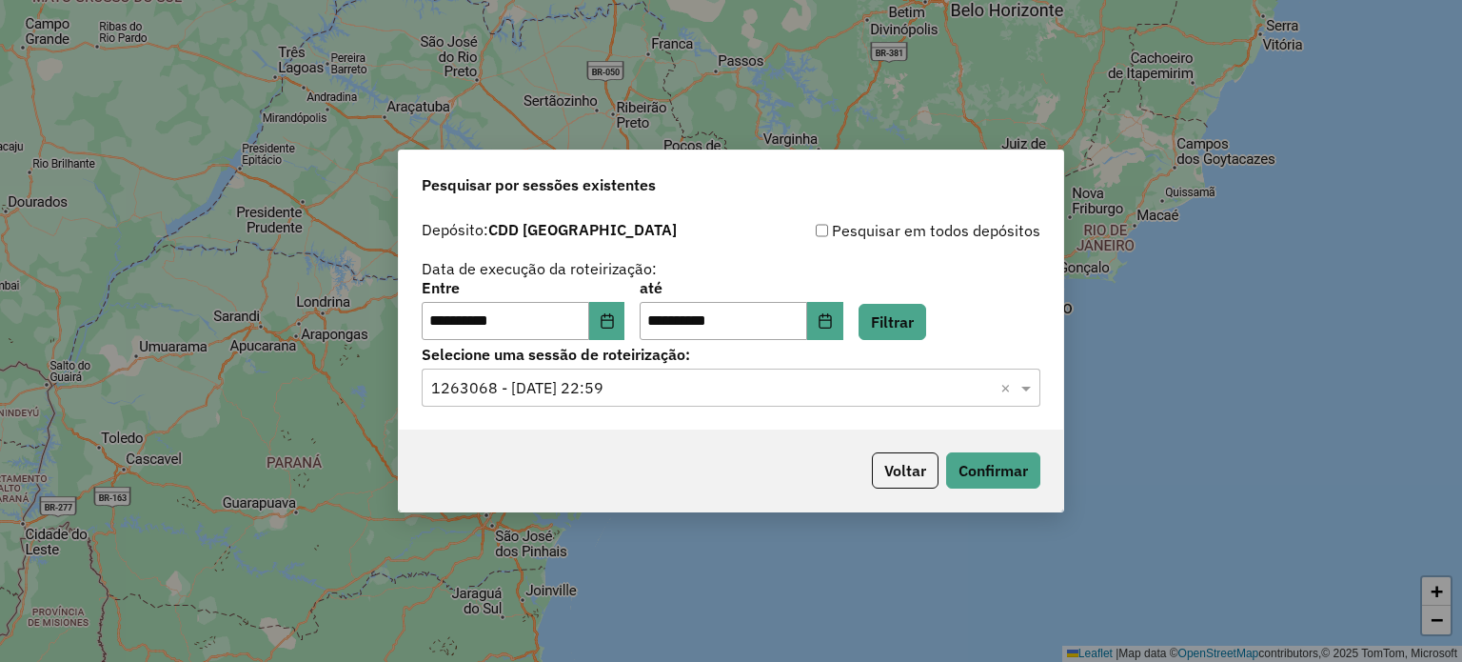
click at [1013, 490] on div "Voltar Confirmar" at bounding box center [731, 470] width 665 height 82
click at [1016, 483] on button "Confirmar" at bounding box center [993, 470] width 94 height 36
click at [1159, 374] on div "**********" at bounding box center [731, 331] width 1462 height 662
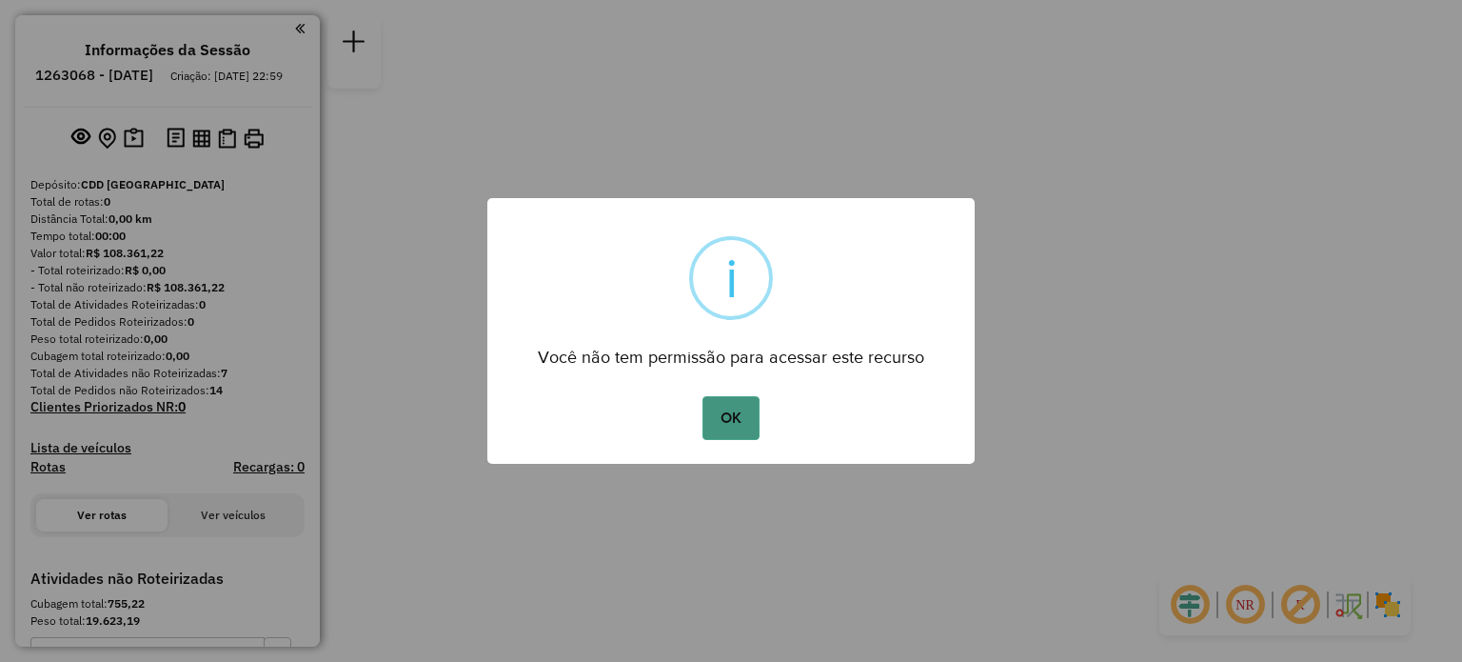
click at [721, 422] on button "OK" at bounding box center [731, 418] width 56 height 44
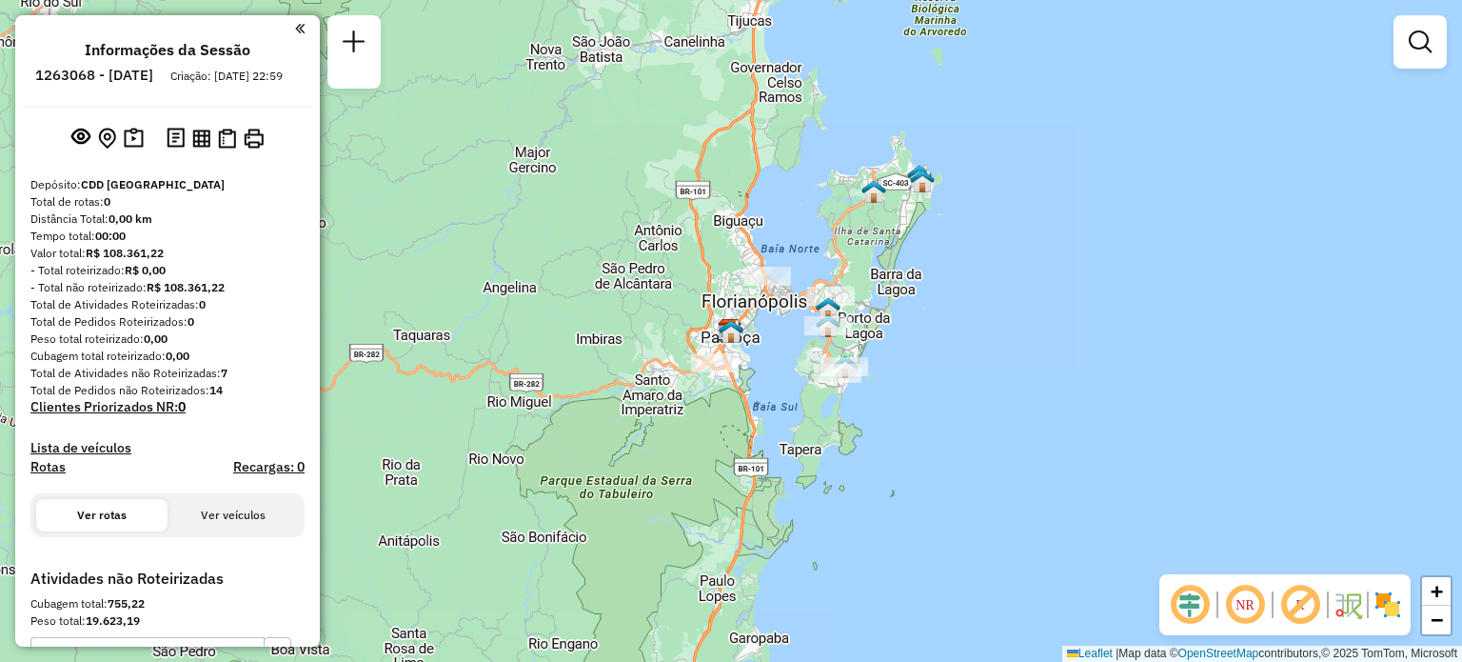
click at [1244, 607] on em at bounding box center [1246, 605] width 46 height 46
